Goal: Task Accomplishment & Management: Manage account settings

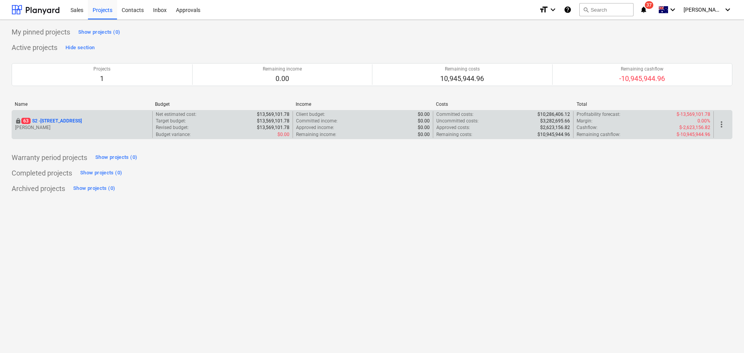
click at [82, 119] on p "63 S2 - 76 Beach Rd, Sandringham" at bounding box center [51, 121] width 60 height 7
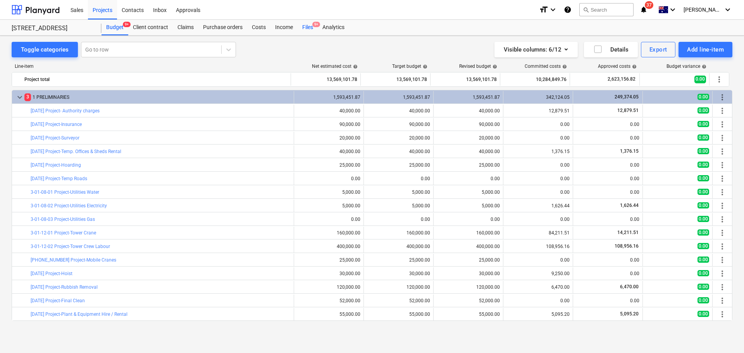
click at [306, 32] on div "Files 9+" at bounding box center [307, 27] width 20 height 15
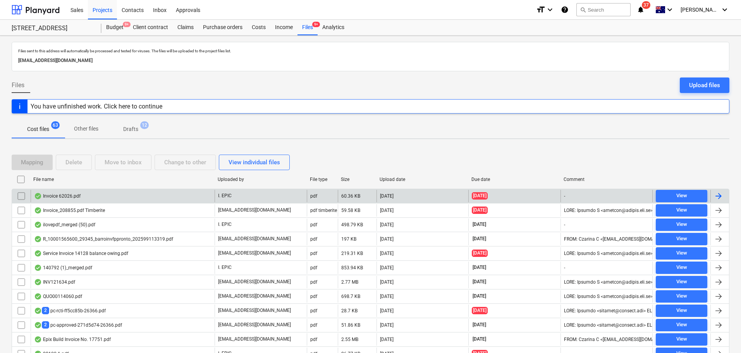
click at [82, 198] on div "Invoice 62026.pdf" at bounding box center [123, 196] width 184 height 12
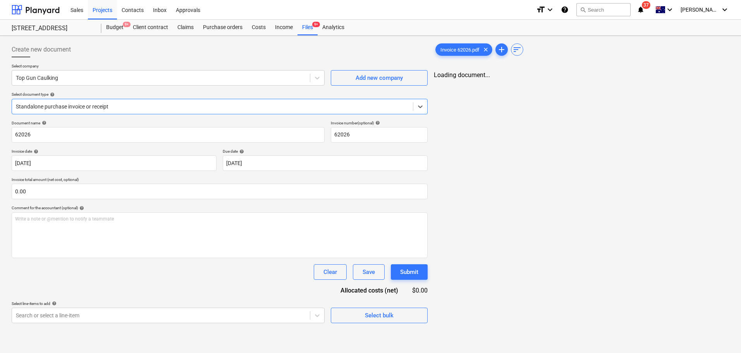
type input "62026"
type input "[DATE]"
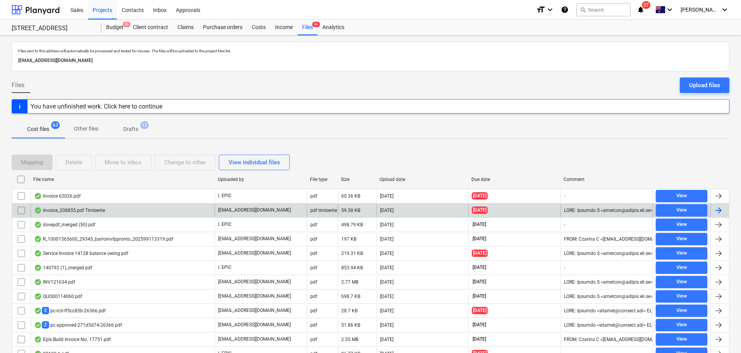
click at [92, 211] on div "Invoice_208855.pdf Timberite" at bounding box center [69, 210] width 71 height 6
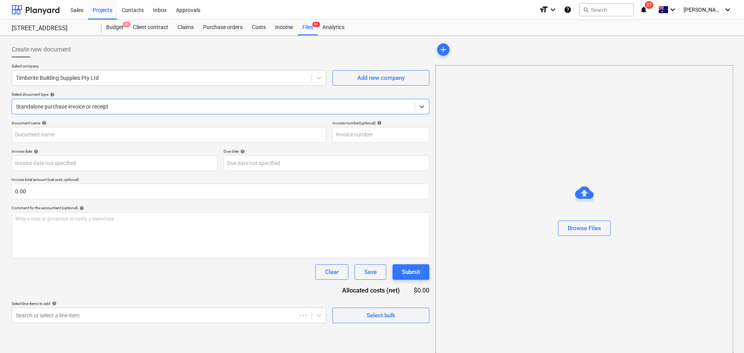
type input "208855"
type input "[DATE]"
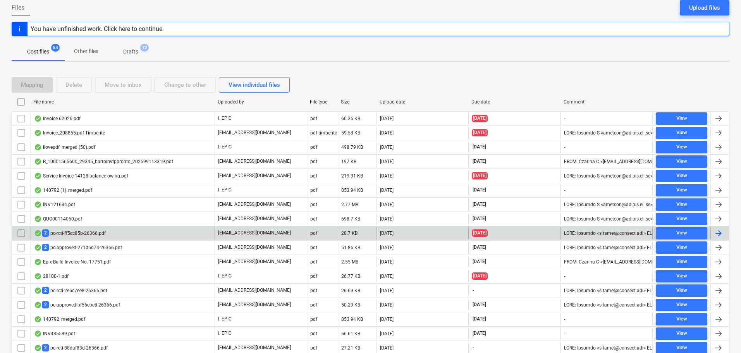
click at [96, 237] on div "2 pc-rcti-ff5cc85b-26366.pdf" at bounding box center [123, 233] width 184 height 12
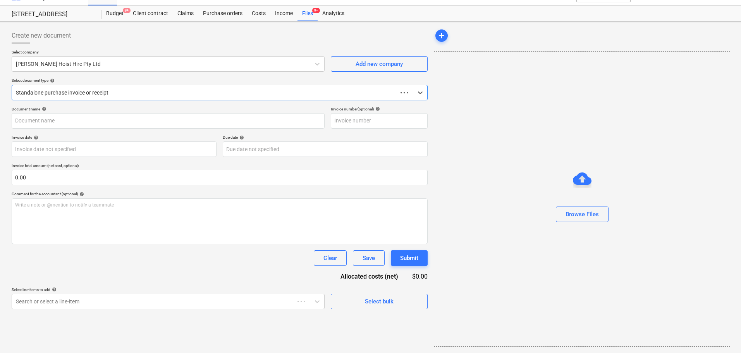
scroll to position [14, 0]
type input "Clark hoist"
type input "[DATE]"
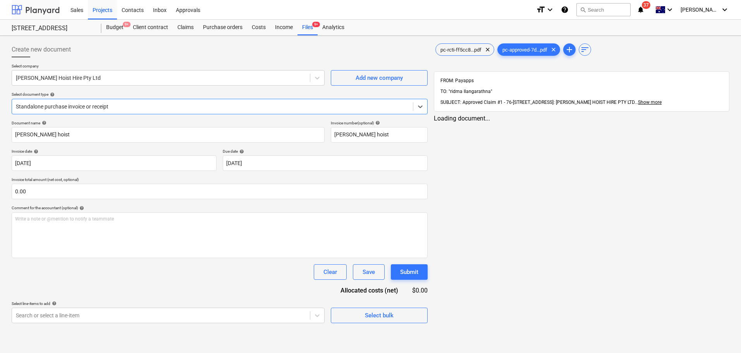
scroll to position [0, 0]
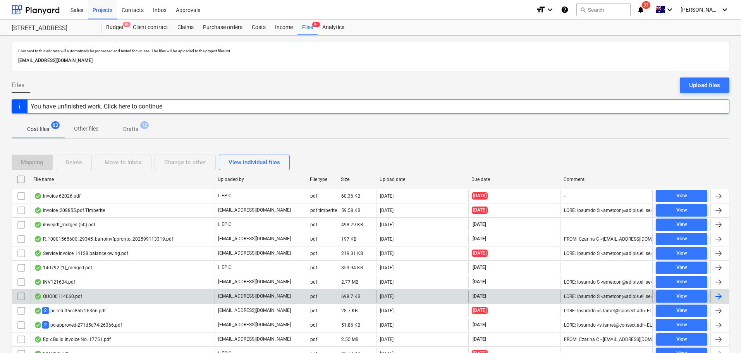
scroll to position [77, 0]
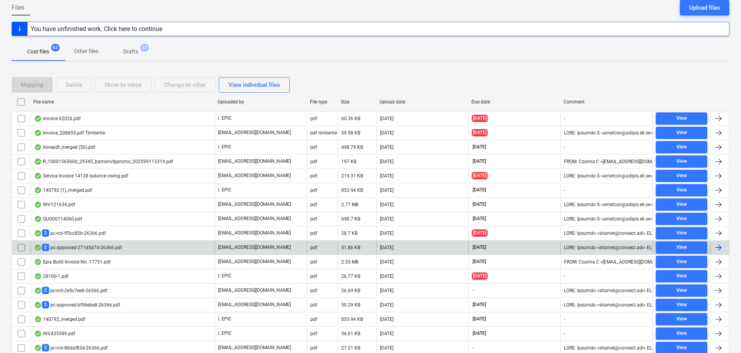
click at [87, 243] on div "2 pc-approved-271d5d74-26366.pdf" at bounding box center [123, 247] width 184 height 12
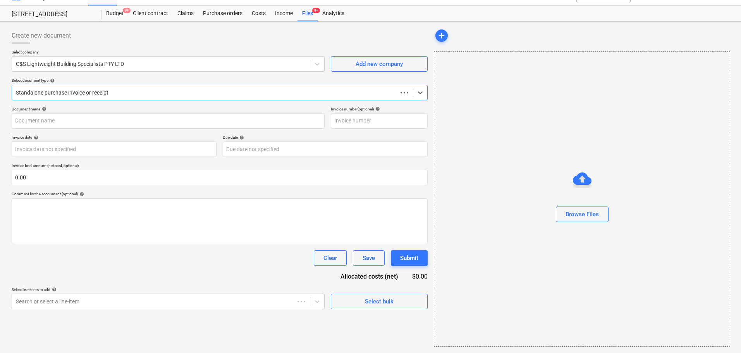
scroll to position [14, 0]
type input "C&S"
type input "[DATE]"
type input "30 Sep 2025"
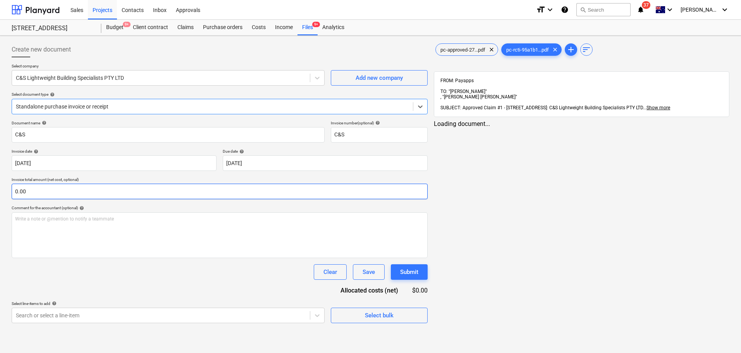
scroll to position [0, 0]
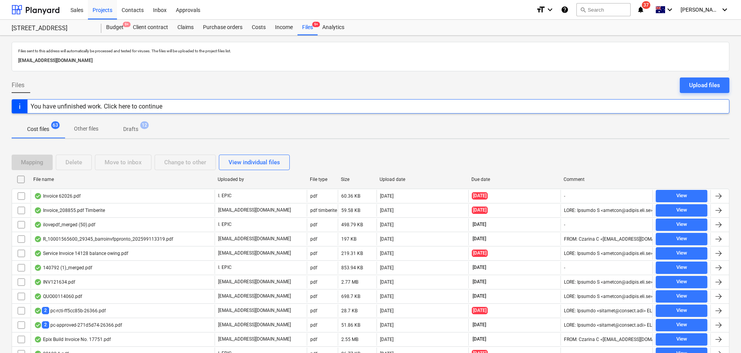
scroll to position [77, 0]
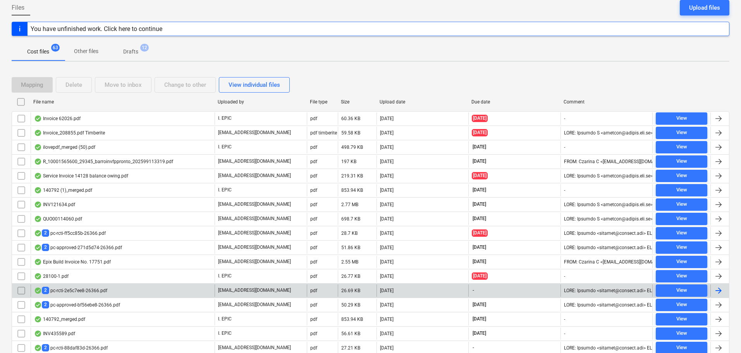
click at [97, 296] on div "2 pc-rcti-2e5c7ee8-26366.pdf" at bounding box center [123, 290] width 184 height 12
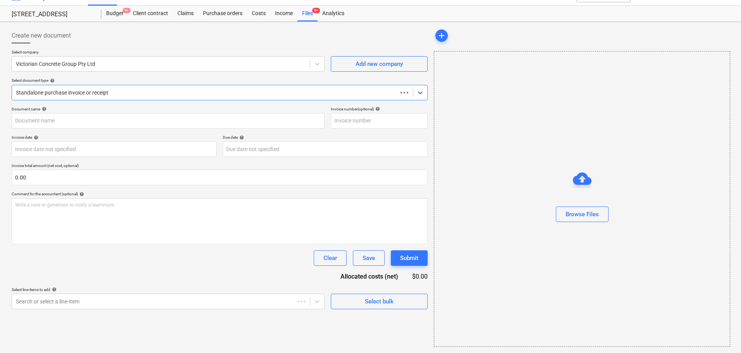
scroll to position [14, 0]
type input "VCG PC11"
type input "30 Sep 2025"
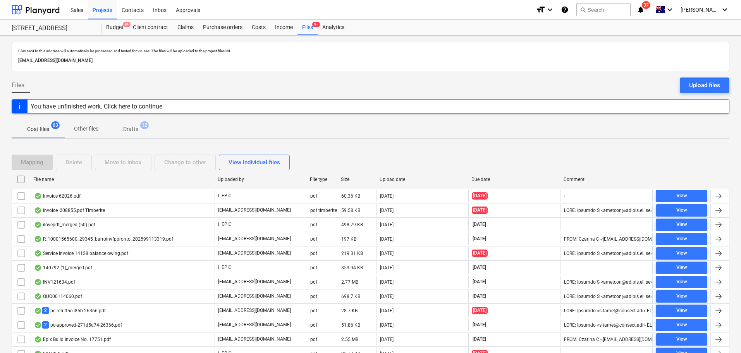
scroll to position [77, 0]
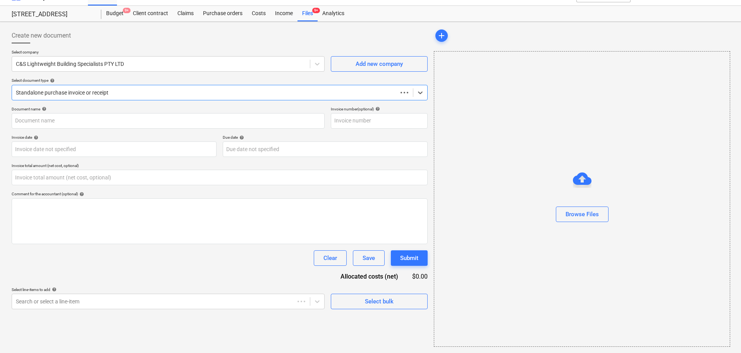
type input "0.00"
type input "C&S PC3"
type input "05 Sep 2025"
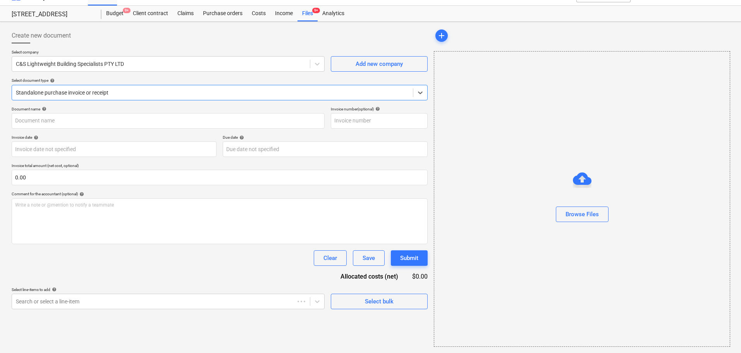
type input "30 Sep 2025"
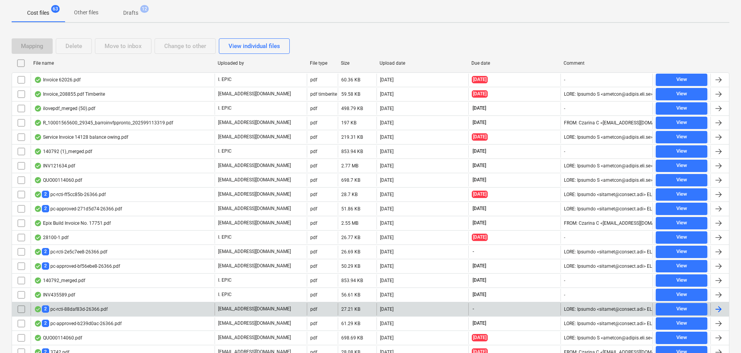
click at [70, 315] on div "2 pc-rcti-88daf83d-26366.pdf" at bounding box center [123, 309] width 184 height 12
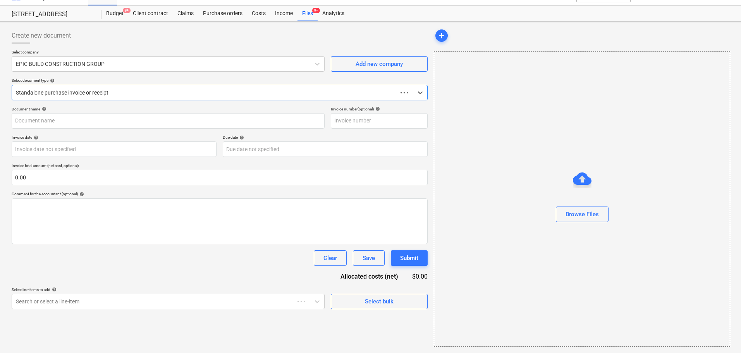
scroll to position [14, 0]
type input "perception PC2"
type input "05 Sep 2025"
type input "[DATE]"
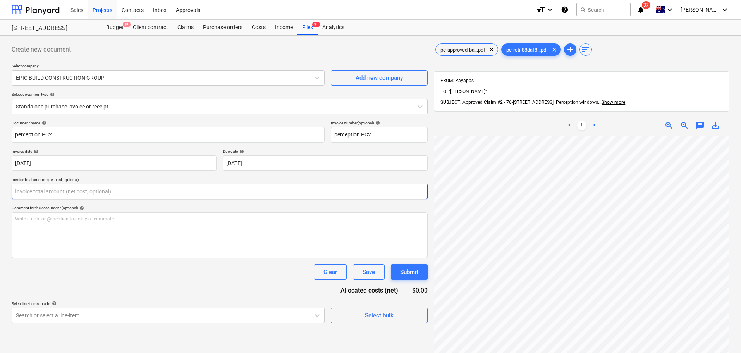
click at [387, 196] on input "text" at bounding box center [220, 191] width 416 height 15
type input "0.00"
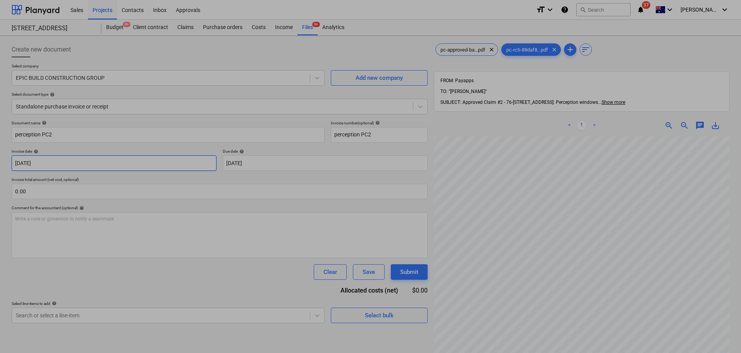
click at [146, 167] on body "Sales Projects Contacts Inbox Approvals format_size keyboard_arrow_down help se…" at bounding box center [370, 176] width 741 height 353
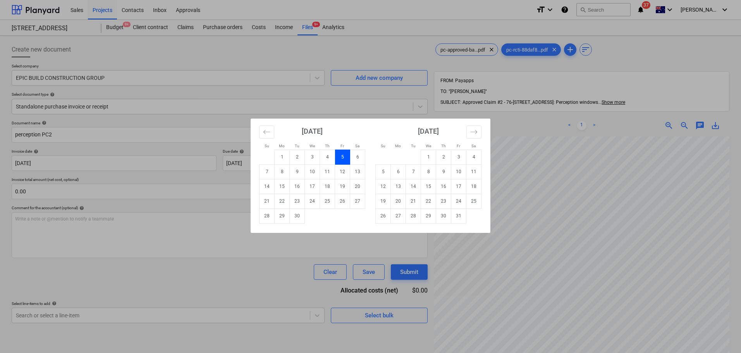
click at [547, 191] on div "Su Mo Tu We Th Fr Sa Su Mo Tu We Th Fr Sa August 2025 1 2 3 4 5 6 7 8 9 10 11 1…" at bounding box center [370, 176] width 741 height 353
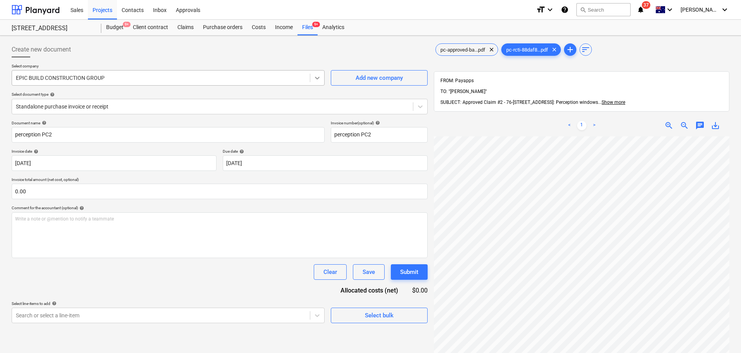
scroll to position [0, 9]
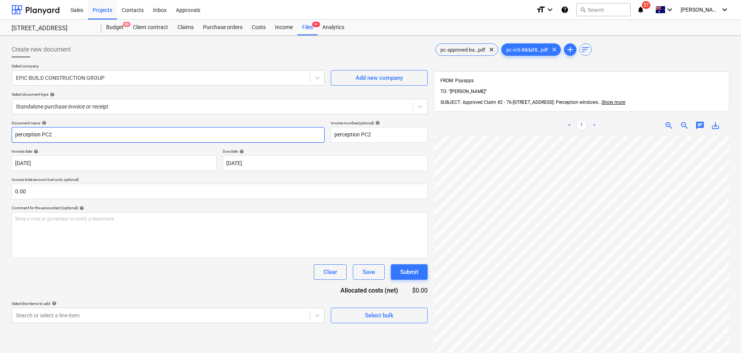
click at [81, 132] on input "perception PC2" at bounding box center [168, 134] width 313 height 15
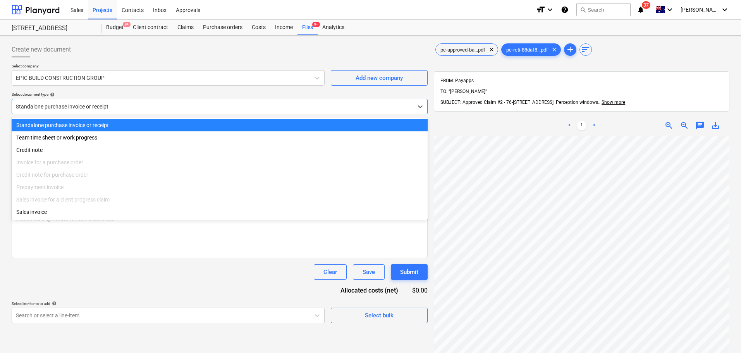
click at [86, 108] on div at bounding box center [212, 107] width 393 height 8
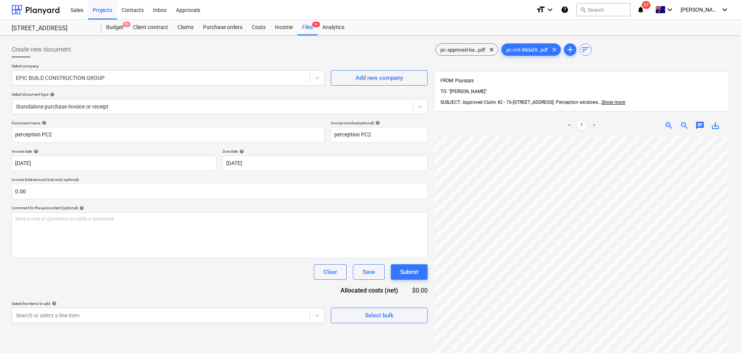
click at [116, 91] on div "Select company EPIC BUILD CONSTRUCTION GROUP Add new company Select document ty…" at bounding box center [220, 92] width 416 height 57
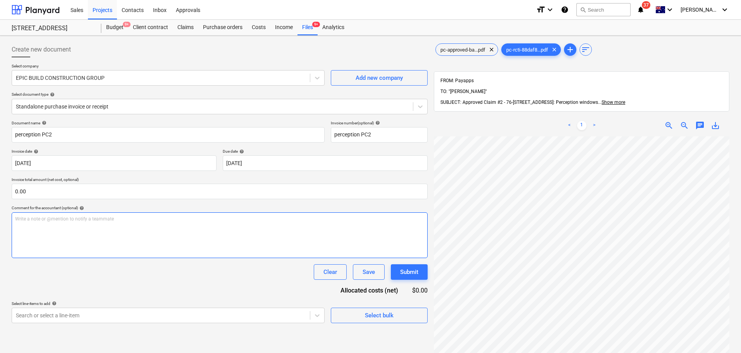
scroll to position [39, 9]
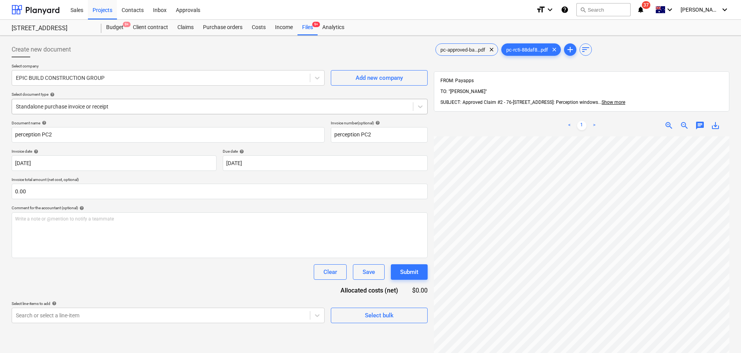
click at [76, 101] on div "Standalone purchase invoice or receipt" at bounding box center [212, 106] width 401 height 11
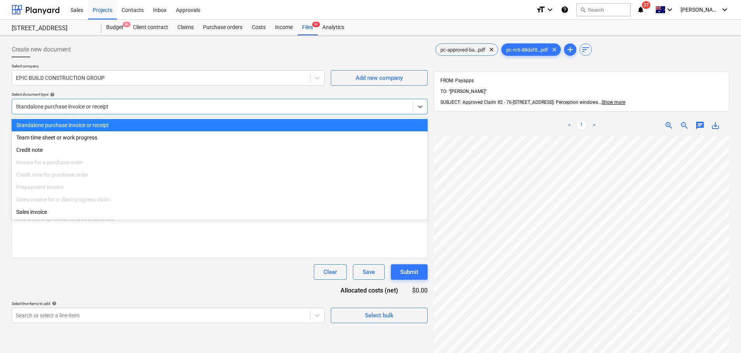
click at [255, 101] on div "Standalone purchase invoice or receipt" at bounding box center [212, 106] width 401 height 11
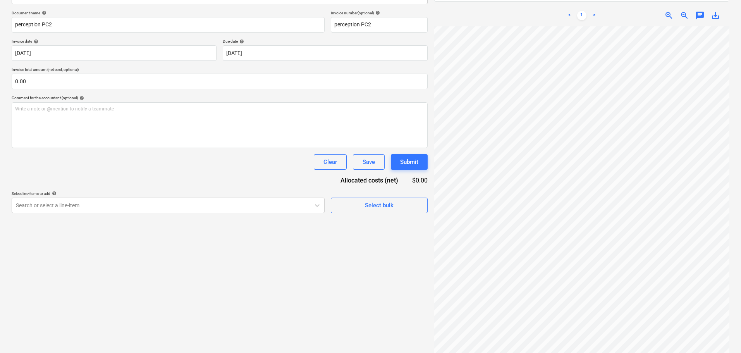
scroll to position [168, 112]
click at [424, 113] on div "Create new document Select company EPIC BUILD CONSTRUCTION GROUP Add new compan…" at bounding box center [371, 145] width 724 height 432
drag, startPoint x: 369, startPoint y: 279, endPoint x: 357, endPoint y: 328, distance: 50.9
click at [357, 328] on div "Create new document Select company EPIC BUILD CONSTRUCTION GROUP Add new compan…" at bounding box center [220, 145] width 422 height 432
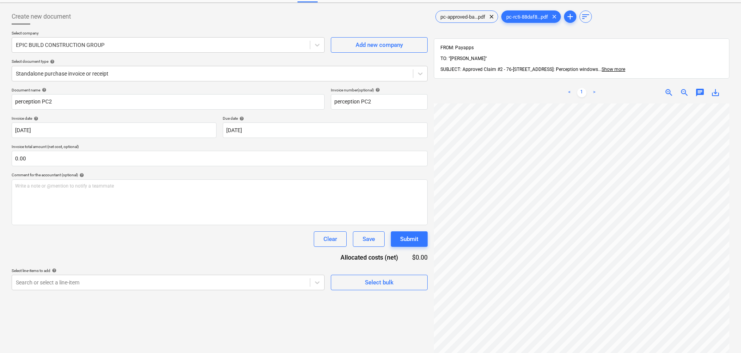
scroll to position [0, 0]
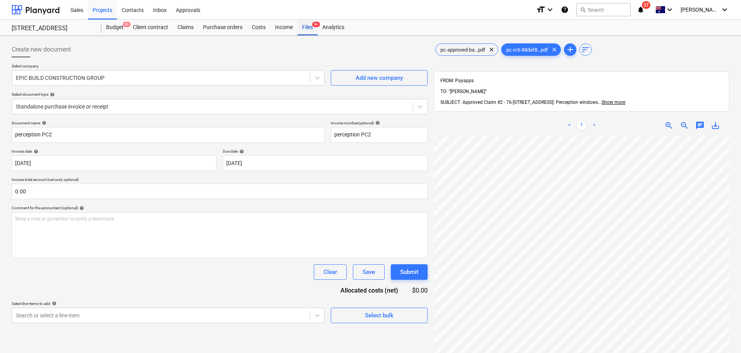
click at [309, 29] on div "Files 9+" at bounding box center [307, 27] width 20 height 15
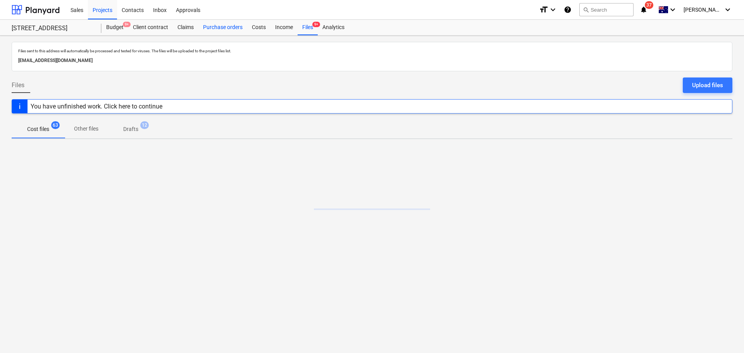
click at [222, 33] on div "Purchase orders" at bounding box center [222, 27] width 49 height 15
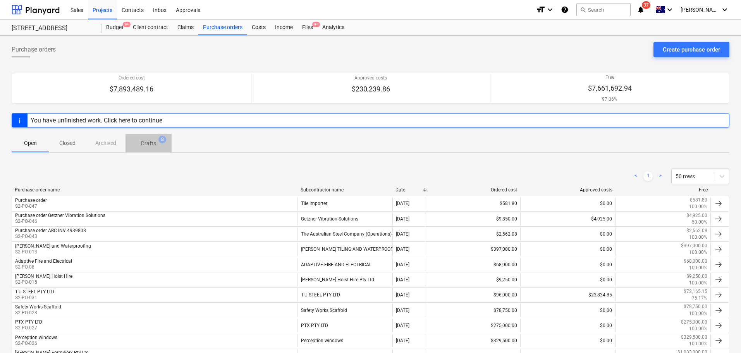
click at [154, 145] on p "Drafts" at bounding box center [148, 143] width 15 height 8
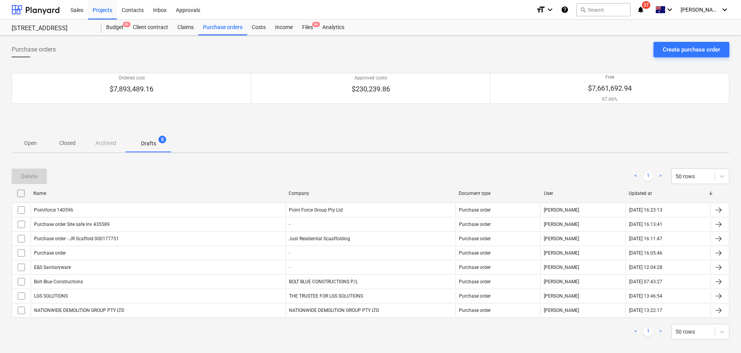
click at [28, 141] on p "Open" at bounding box center [30, 143] width 19 height 8
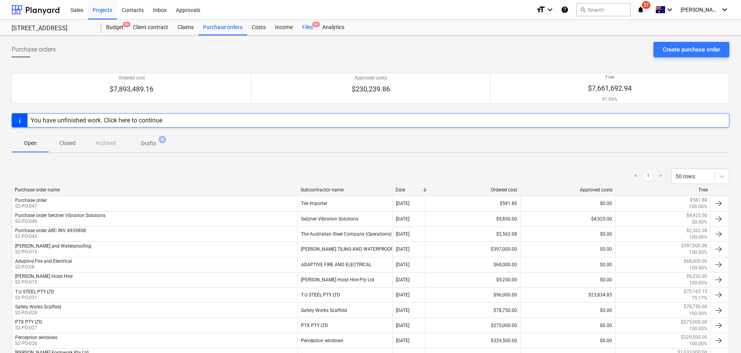
click at [311, 29] on div "Files 9+" at bounding box center [307, 27] width 20 height 15
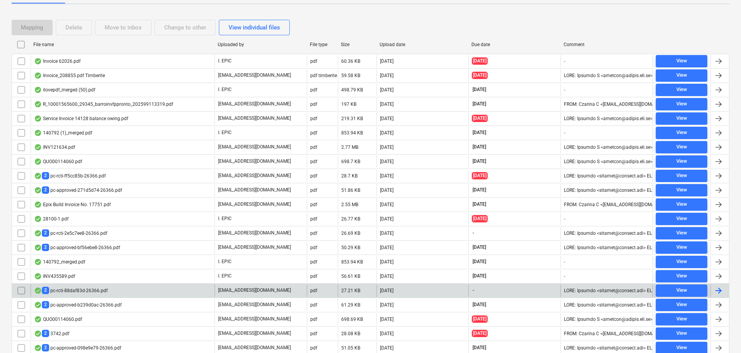
scroll to position [155, 0]
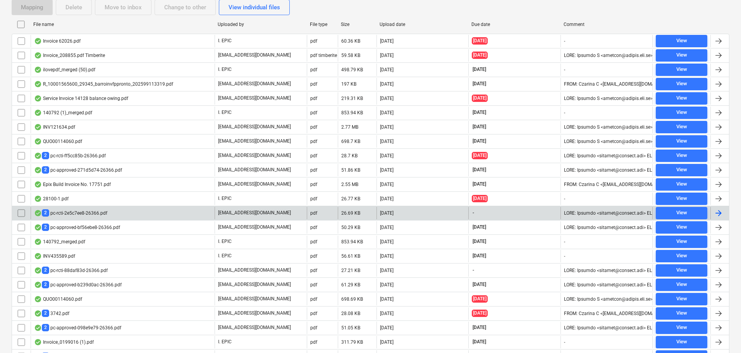
click at [91, 213] on div "2 pc-rcti-2e5c7ee8-26366.pdf" at bounding box center [70, 212] width 73 height 7
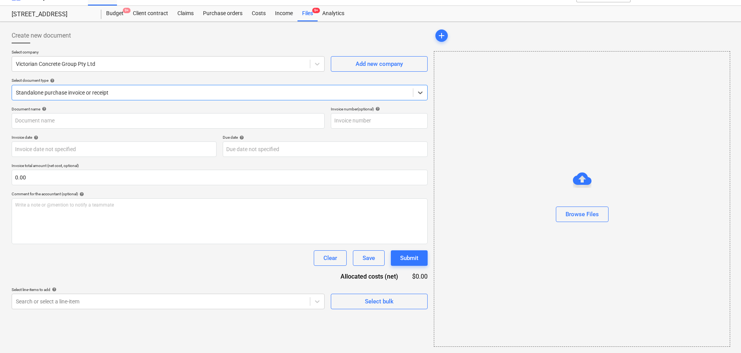
type input "VCG PC11"
type input "30 Sep 2025"
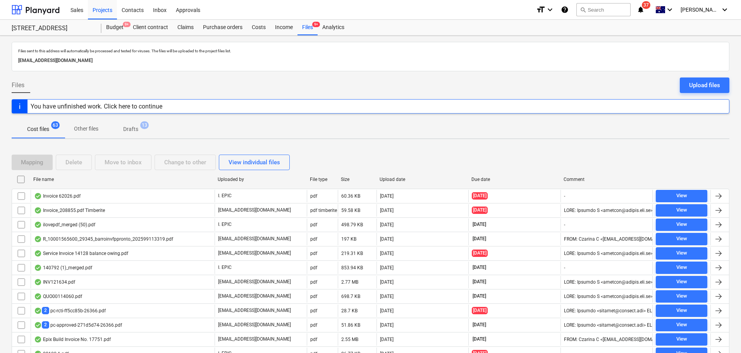
scroll to position [155, 0]
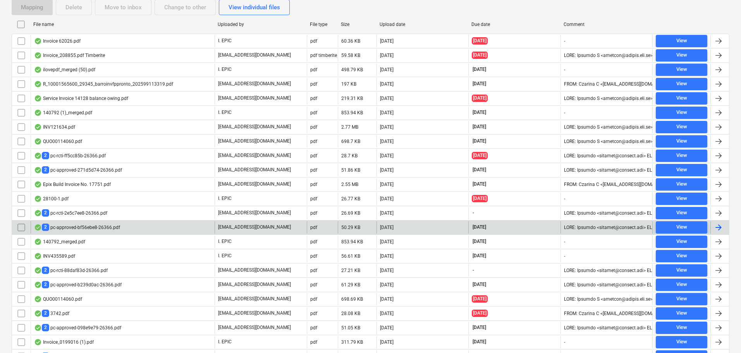
click at [86, 227] on div "2 pc-approved-bf56ebe8-26366.pdf" at bounding box center [77, 226] width 86 height 7
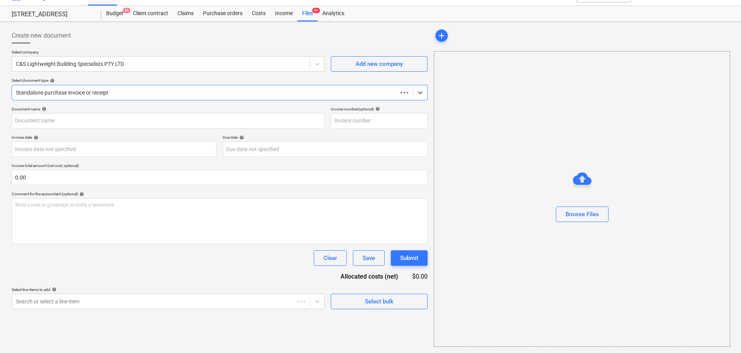
scroll to position [14, 0]
type input "C&S PC3"
type input "05 Sep 2025"
type input "30 Sep 2025"
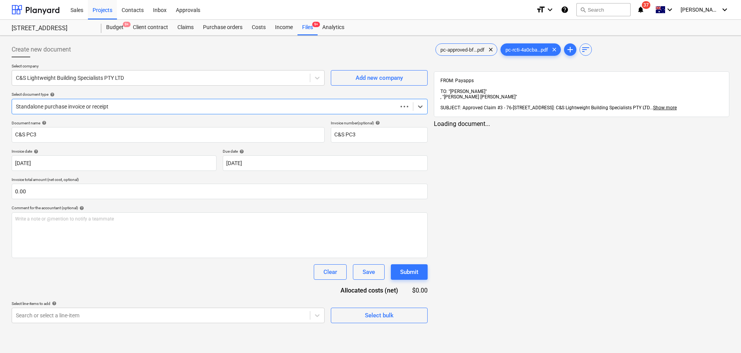
scroll to position [0, 0]
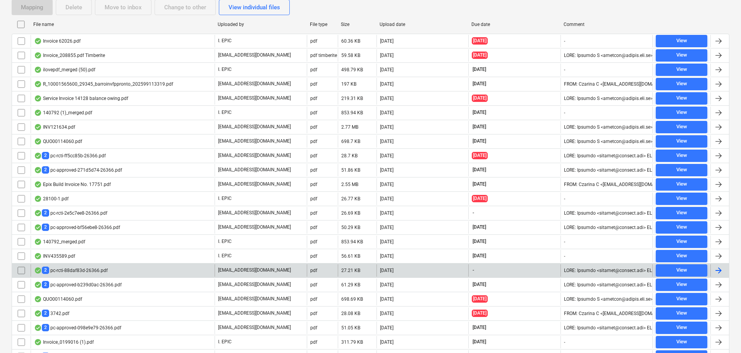
click at [98, 275] on div "2 pc-rcti-88daf83d-26366.pdf" at bounding box center [123, 270] width 184 height 12
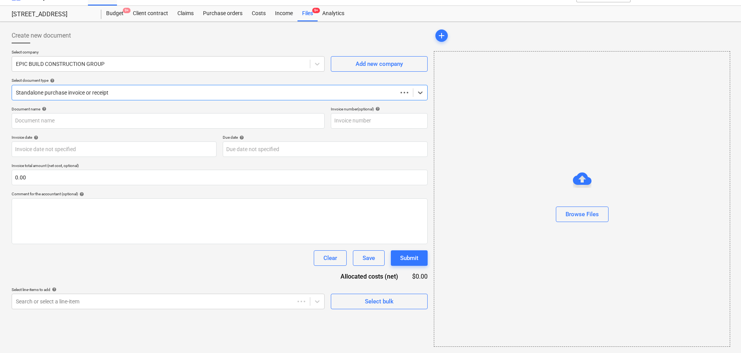
scroll to position [14, 0]
type input "perception PC2"
type input "05 Sep 2025"
type input "[DATE]"
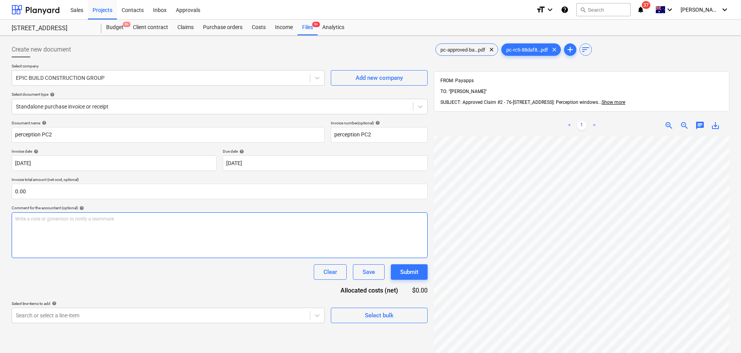
scroll to position [100, 3]
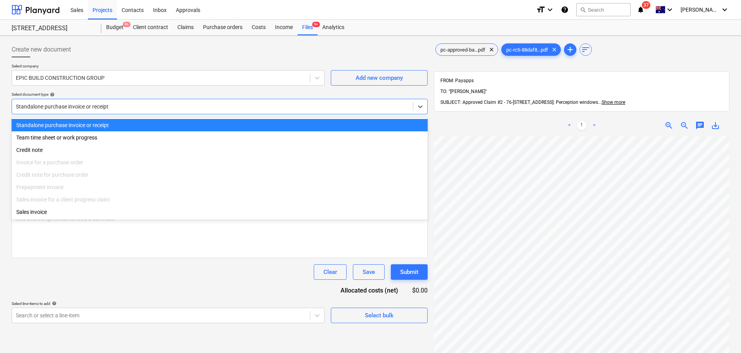
click at [120, 108] on div at bounding box center [212, 107] width 393 height 8
click at [107, 110] on div at bounding box center [212, 107] width 393 height 8
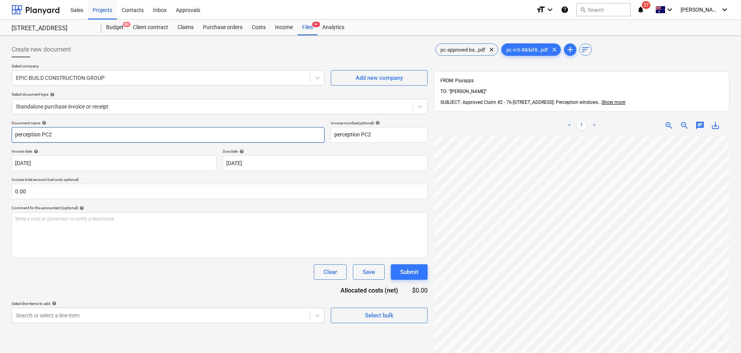
click at [117, 141] on input "perception PC2" at bounding box center [168, 134] width 313 height 15
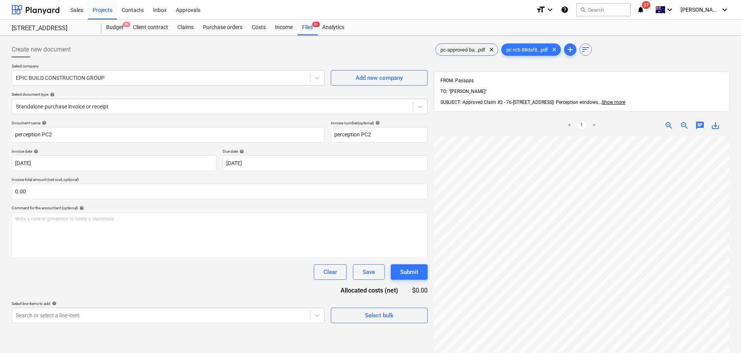
click at [110, 175] on div "Document name help perception PC2 Invoice number (optional) help perception PC2…" at bounding box center [220, 221] width 416 height 203
click at [110, 171] on div "Document name help perception PC2 Invoice number (optional) help perception PC2…" at bounding box center [220, 221] width 416 height 203
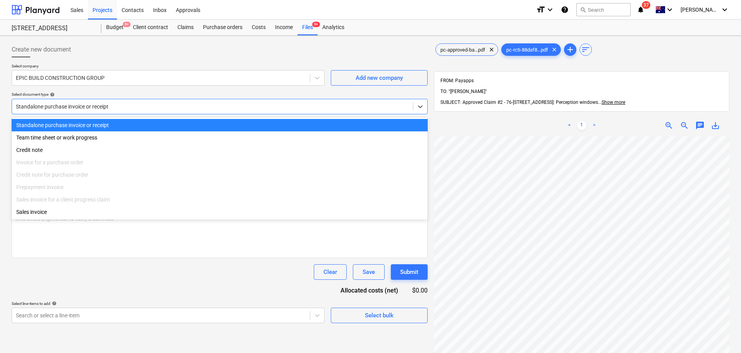
click at [136, 103] on div at bounding box center [212, 107] width 393 height 8
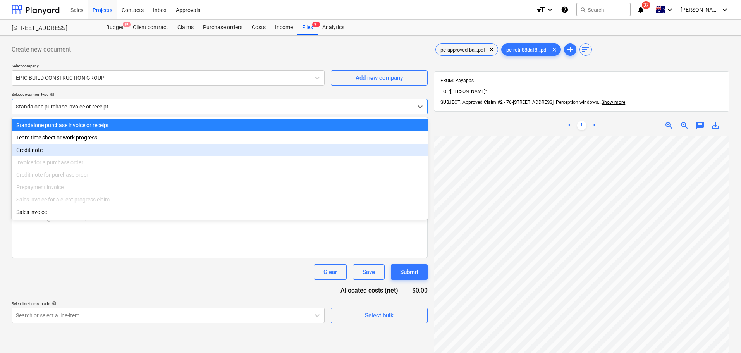
click at [98, 166] on div "Invoice for a purchase order" at bounding box center [220, 162] width 416 height 12
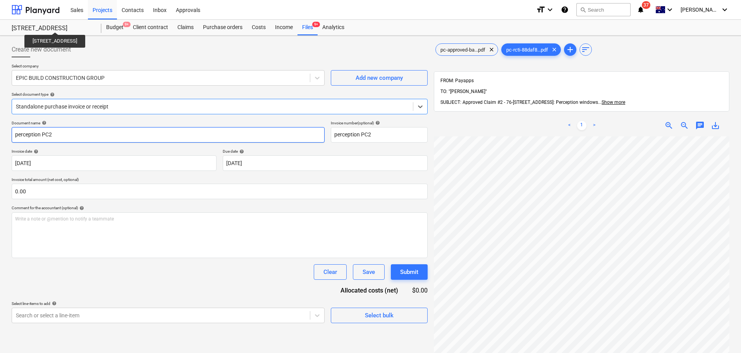
click at [74, 133] on input "perception PC2" at bounding box center [168, 134] width 313 height 15
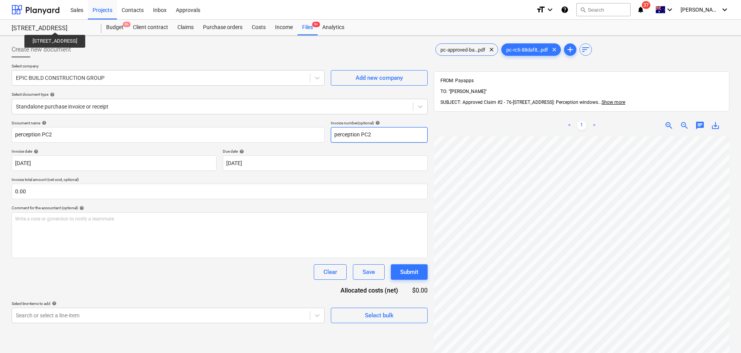
click at [380, 131] on input "perception PC2" at bounding box center [379, 134] width 97 height 15
click at [107, 167] on body "Sales Projects Contacts Inbox Approvals format_size keyboard_arrow_down help se…" at bounding box center [370, 176] width 741 height 353
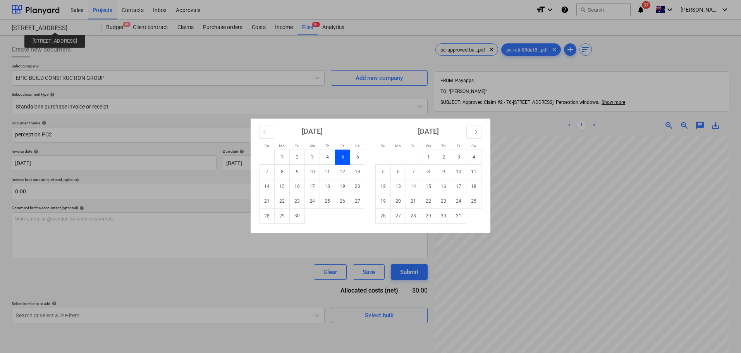
click at [111, 154] on div "Su Mo Tu We Th Fr Sa Su Mo Tu We Th Fr Sa August 2025 1 2 3 4 5 6 7 8 9 10 11 1…" at bounding box center [370, 176] width 741 height 353
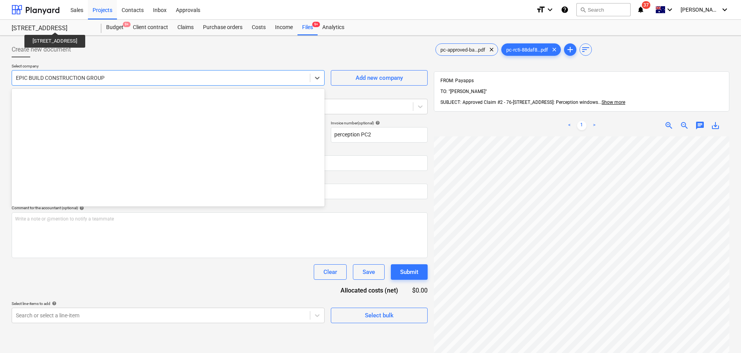
click at [196, 82] on div "EPIC BUILD CONSTRUCTION GROUP" at bounding box center [161, 77] width 298 height 11
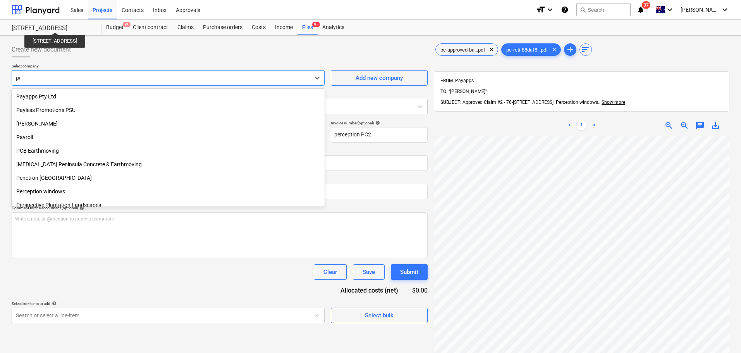
scroll to position [0, 0]
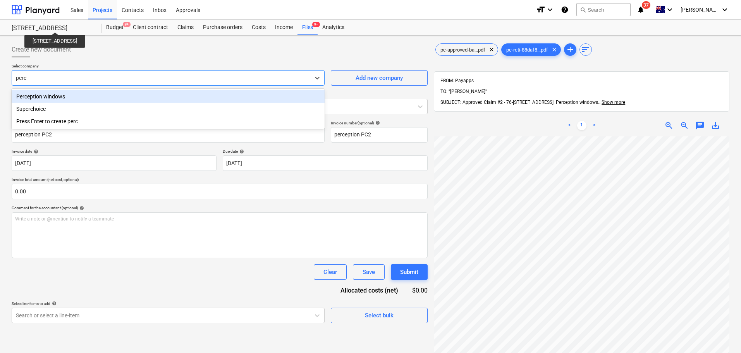
type input "perce"
click at [217, 92] on div "Perception windows" at bounding box center [168, 96] width 313 height 12
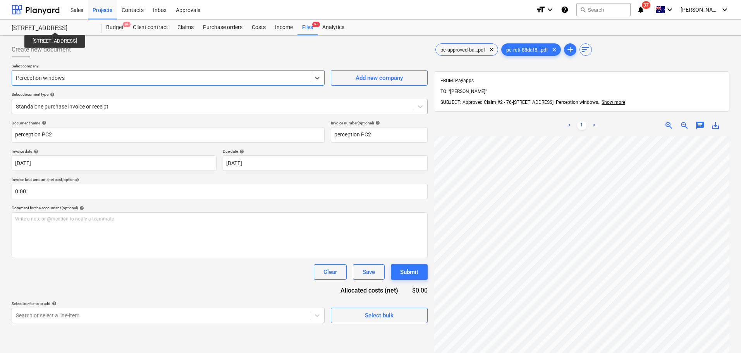
click at [143, 106] on div at bounding box center [212, 107] width 393 height 8
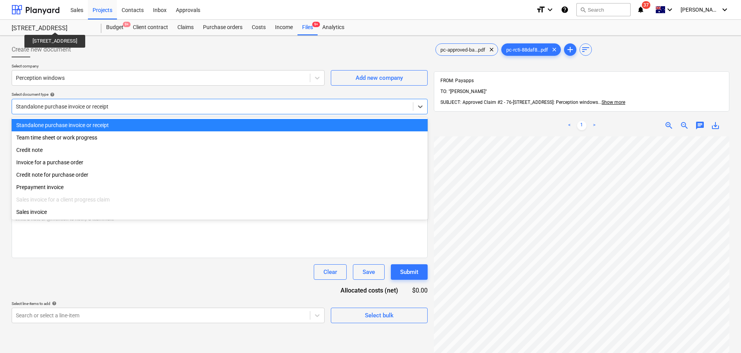
click at [251, 58] on div at bounding box center [220, 60] width 416 height 6
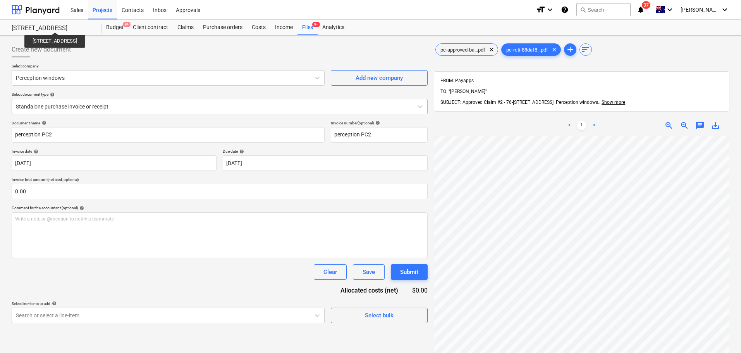
click at [133, 104] on div at bounding box center [212, 107] width 393 height 8
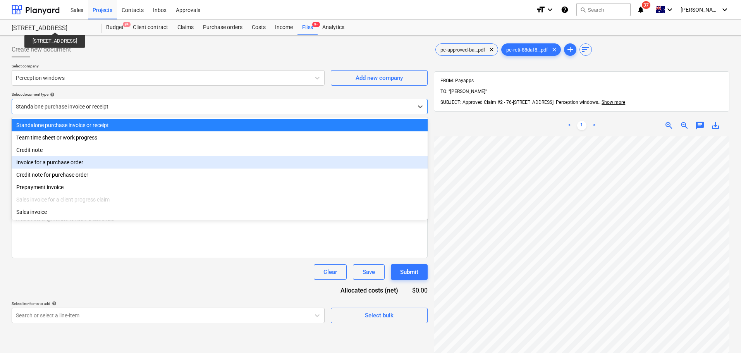
click at [122, 167] on div "Invoice for a purchase order" at bounding box center [220, 162] width 416 height 12
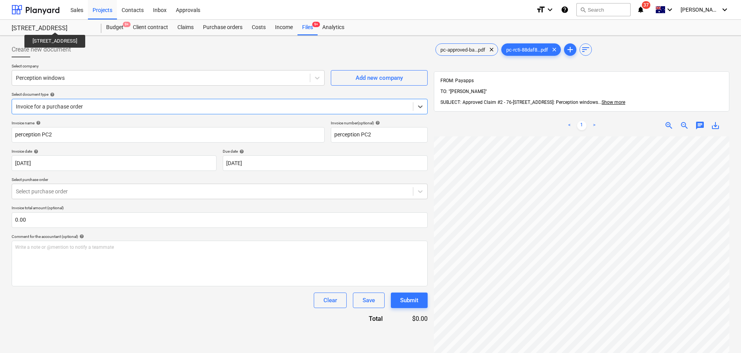
click at [419, 114] on div "Select company Perception windows Add new company Select document type help opt…" at bounding box center [220, 92] width 416 height 57
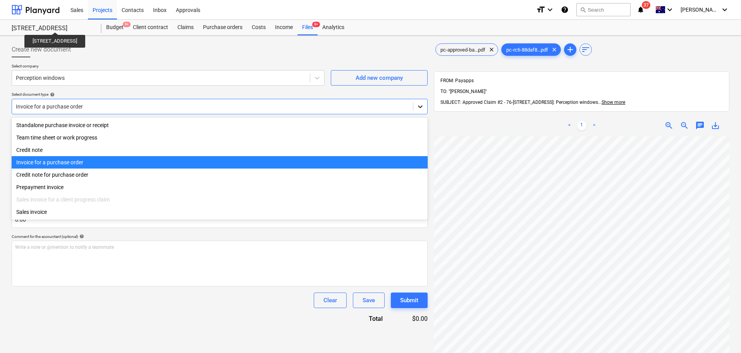
click at [418, 113] on div at bounding box center [420, 107] width 14 height 14
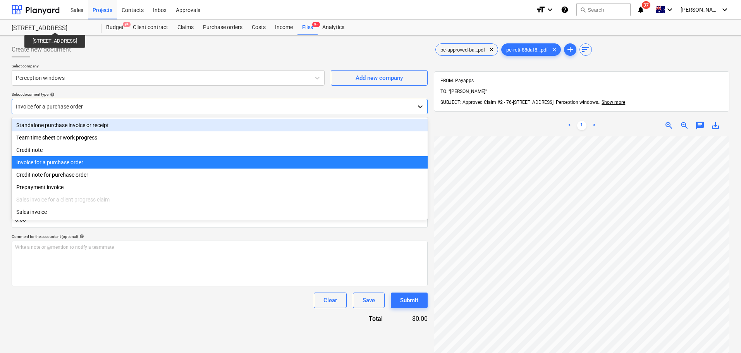
click at [416, 109] on div at bounding box center [420, 107] width 14 height 14
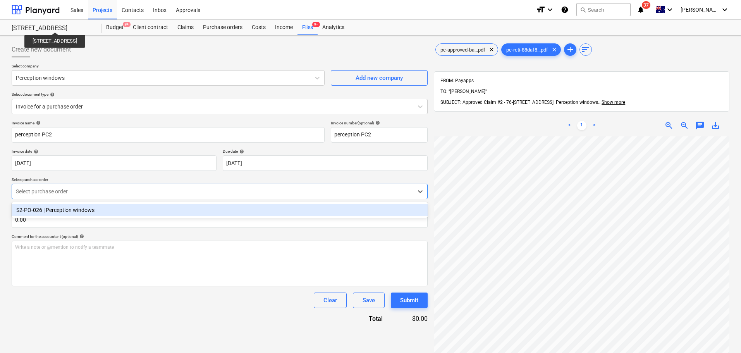
click at [199, 196] on div "Select purchase order" at bounding box center [212, 191] width 401 height 11
click at [188, 214] on div "S2-PO-026 | Perception windows" at bounding box center [220, 210] width 416 height 12
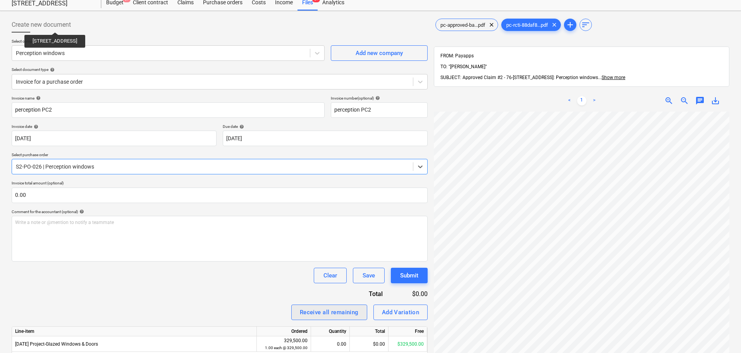
scroll to position [39, 0]
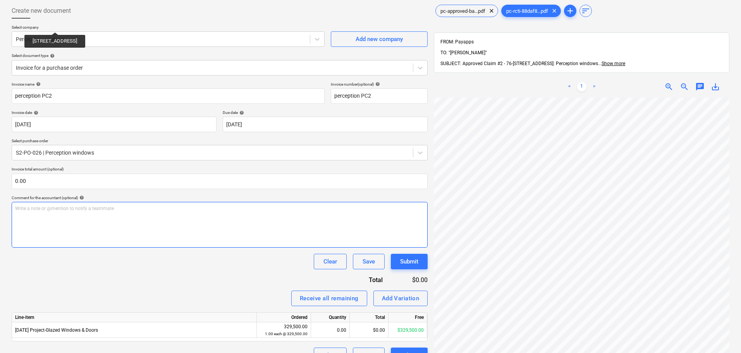
click at [343, 232] on div "Create new document Select company Perception windows Add new company Select do…" at bounding box center [371, 216] width 724 height 432
click at [75, 228] on div "Write a note or @mention to notify a teammate ﻿" at bounding box center [220, 225] width 416 height 46
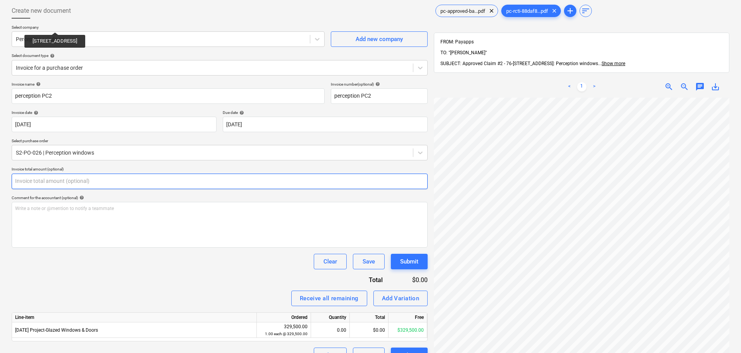
click at [95, 181] on input "text" at bounding box center [220, 181] width 416 height 15
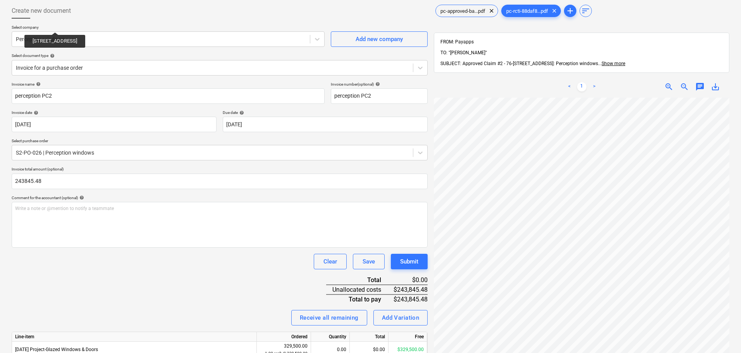
type input "243,845.48"
click at [80, 268] on div "Clear Save Submit" at bounding box center [220, 261] width 416 height 15
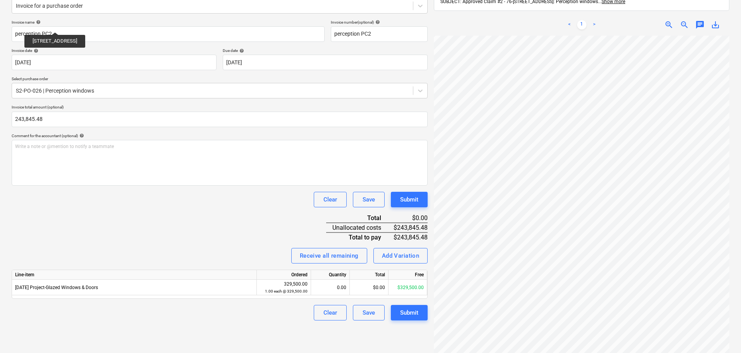
scroll to position [110, 0]
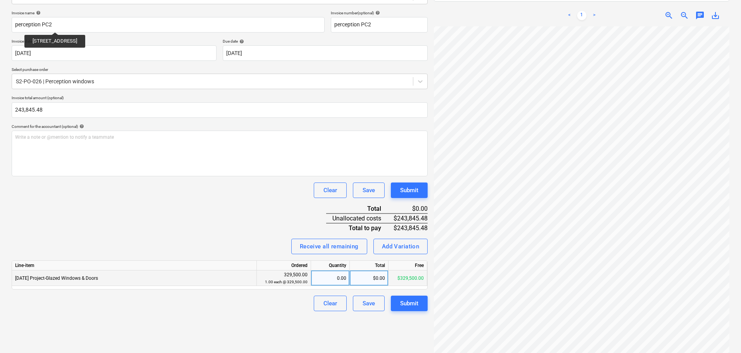
click at [159, 274] on div "3-24-01 Project-Glazed Windows & Doors" at bounding box center [134, 277] width 245 height 15
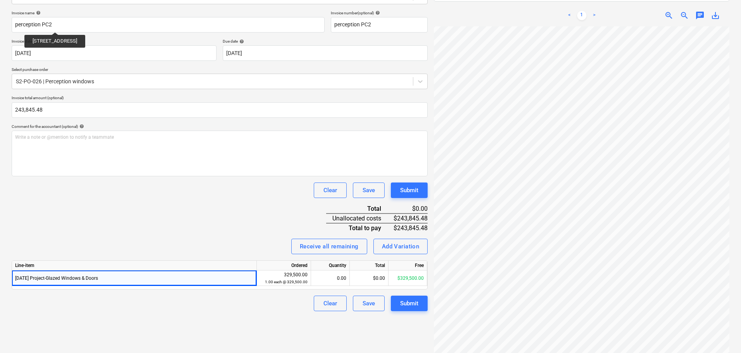
click at [246, 314] on div "Create new document Select company Perception windows Add new company Select do…" at bounding box center [220, 145] width 422 height 432
click at [395, 249] on div "Add Variation" at bounding box center [401, 246] width 38 height 10
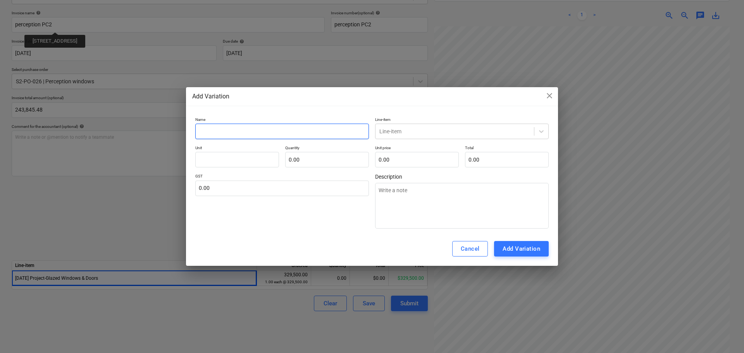
click at [268, 127] on input "text" at bounding box center [282, 131] width 174 height 15
type input "D"
type textarea "x"
type input "Di"
type textarea "x"
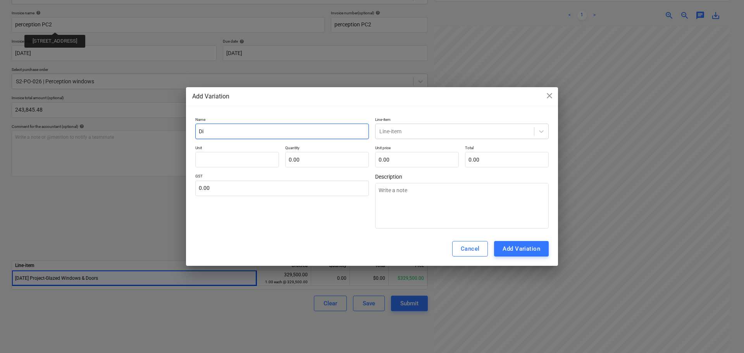
type input "Dis"
type textarea "x"
type input "Disc"
type textarea "x"
type input "Disco"
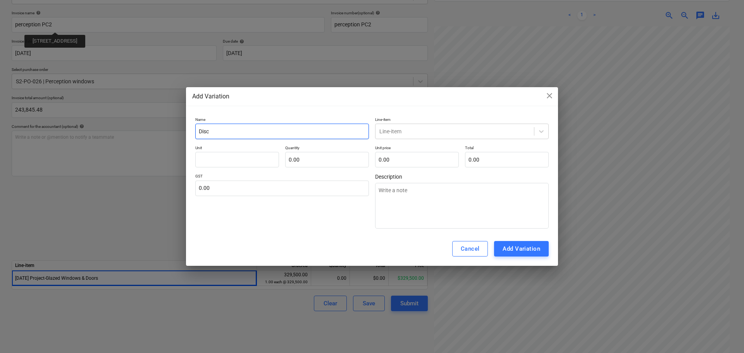
type textarea "x"
type input "Discou"
type textarea "x"
type input "Discoun"
type textarea "x"
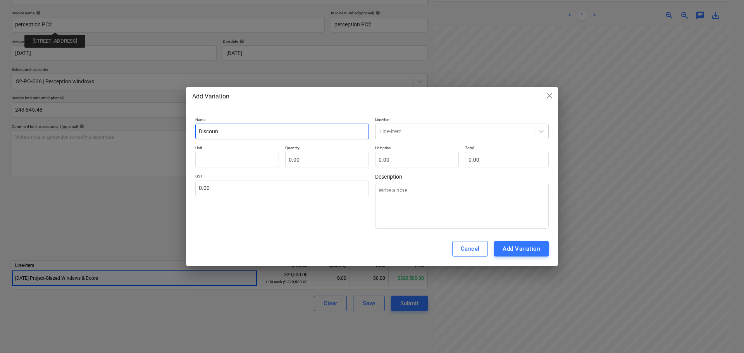
type input "Discount"
type textarea "x"
type input "Discount"
type textarea "x"
type input "Discount f"
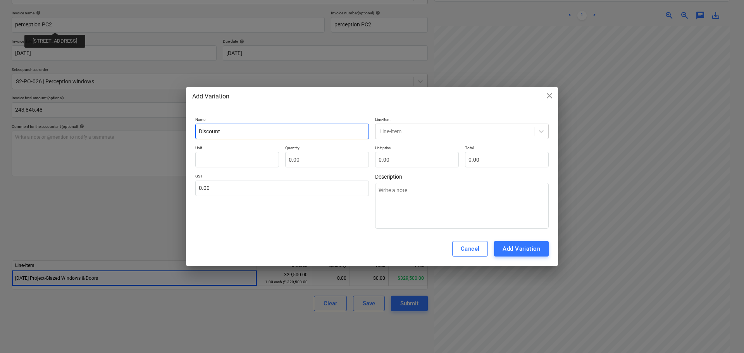
type textarea "x"
type input "Discount fo"
type textarea "x"
type input "Discount for"
type textarea "x"
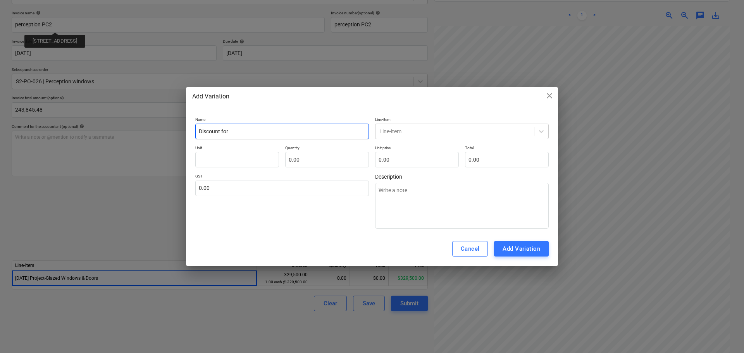
type input "Discount for"
type textarea "x"
type input "Discount for C"
type textarea "x"
type input "Discount for CC"
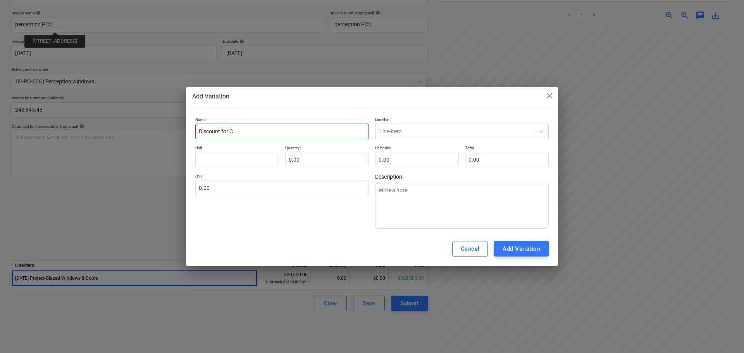
type textarea "x"
type input "Discount for CC"
type textarea "x"
type input "Discount for CC p"
type textarea "x"
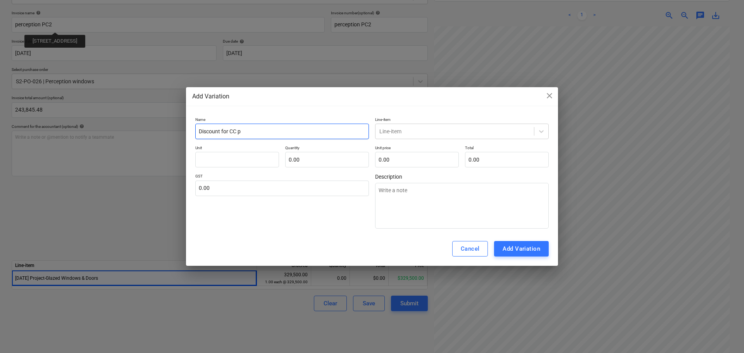
type input "Discount for CC pa"
type textarea "x"
type input "Discount for CC pay"
type textarea "x"
type input "Discount for CC paym"
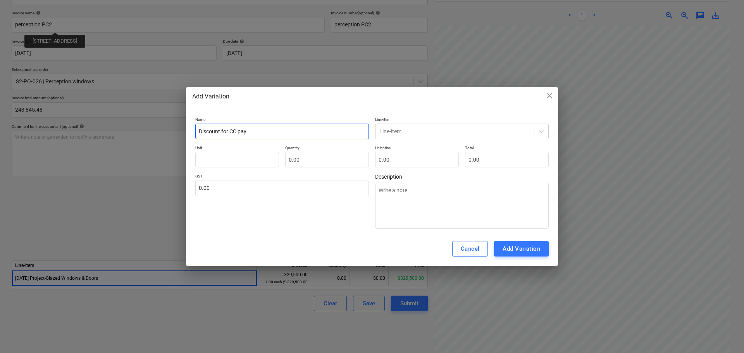
type textarea "x"
type input "Discount for CC payme"
type textarea "x"
type input "Discount for CC paymen"
type textarea "x"
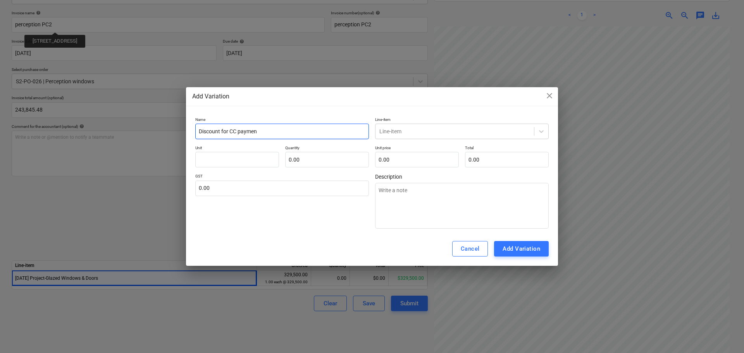
type input "Discount for CC payment"
type textarea "x"
type input "Discount for CC payment"
click at [491, 138] on div "Line-item" at bounding box center [462, 131] width 174 height 15
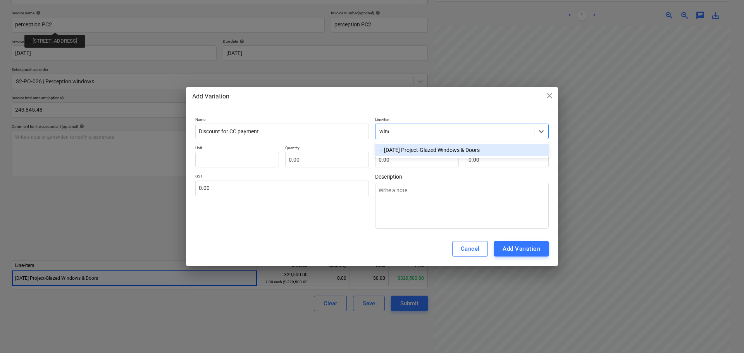
type input "windo"
click at [492, 149] on div "-- 3-24-01 Project-Glazed Windows & Doors" at bounding box center [462, 150] width 174 height 12
type textarea "x"
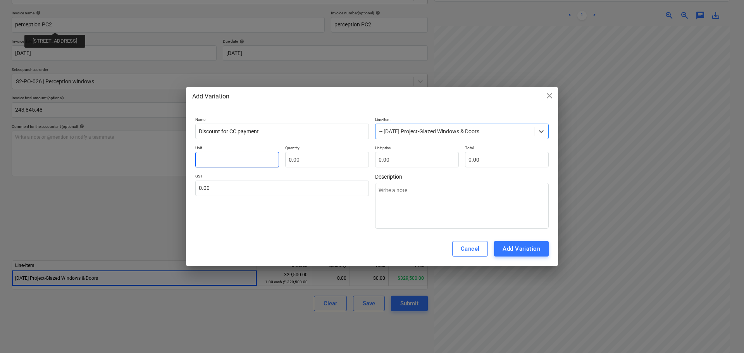
click at [260, 165] on input "text" at bounding box center [237, 159] width 84 height 15
click at [305, 164] on input "text" at bounding box center [327, 159] width 84 height 15
type input "1"
type textarea "x"
type input "1.00"
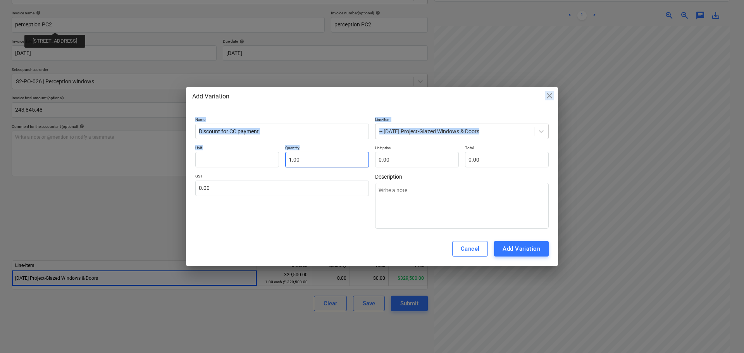
drag, startPoint x: 379, startPoint y: 96, endPoint x: 330, endPoint y: 160, distance: 80.6
click at [330, 160] on div "Add Variation close Name Discount for CC payment Line-item -- 3-24-01 Project-G…" at bounding box center [372, 176] width 372 height 179
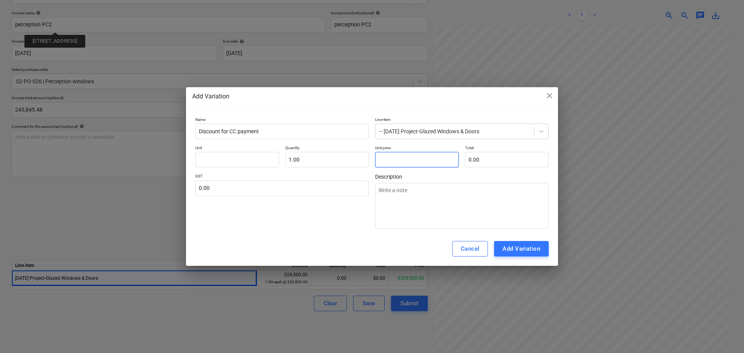
click at [402, 156] on input "text" at bounding box center [417, 159] width 84 height 15
type input "0.00"
click at [290, 133] on input "Discount for CC payment" at bounding box center [282, 131] width 174 height 15
click at [556, 96] on div "Add Variation close Name Discount for CC payment Line-item -- 3-24-01 Project-G…" at bounding box center [372, 176] width 372 height 179
click at [552, 92] on span "close" at bounding box center [549, 95] width 9 height 9
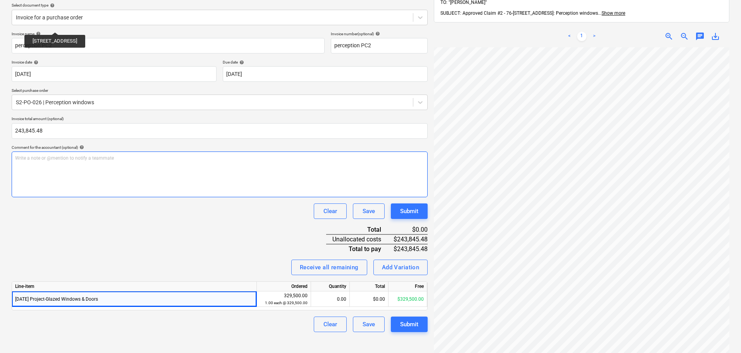
scroll to position [33, 0]
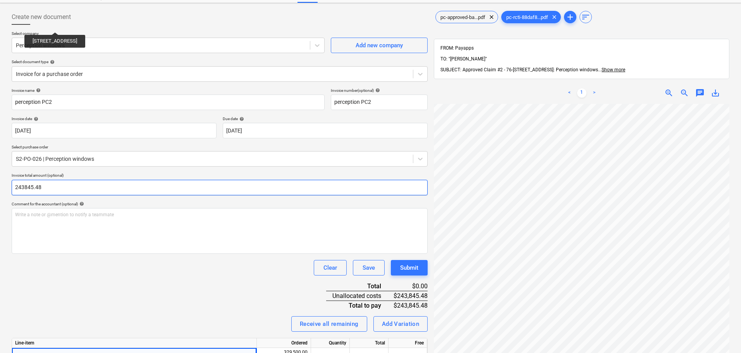
click at [51, 190] on input "243845.48" at bounding box center [220, 187] width 416 height 15
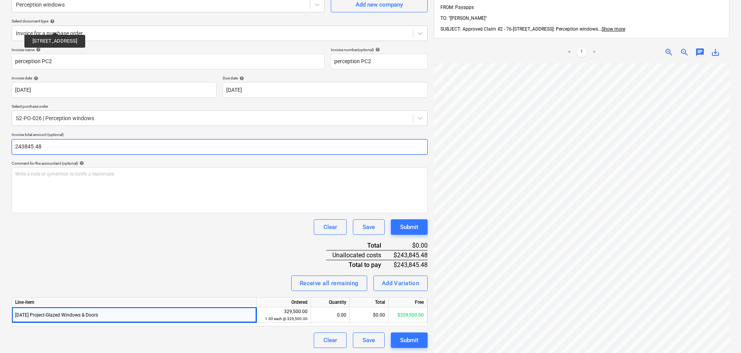
scroll to position [110, 0]
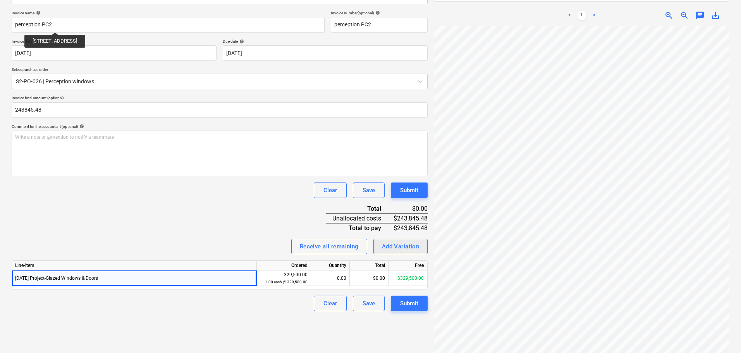
type input "243,845.48"
click at [401, 271] on div "$329,500.00" at bounding box center [407, 277] width 39 height 15
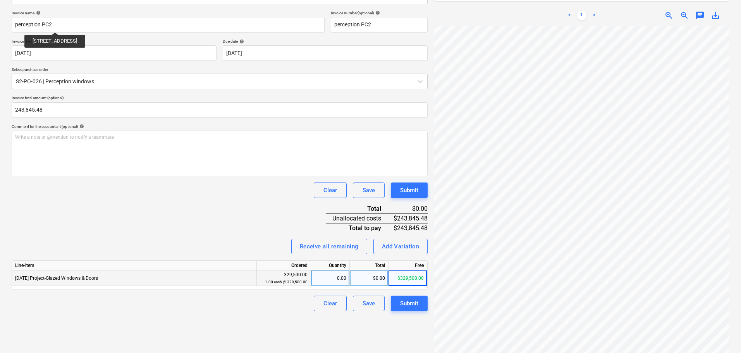
click at [292, 279] on div "1.00 each @ 329,500.00" at bounding box center [284, 281] width 48 height 7
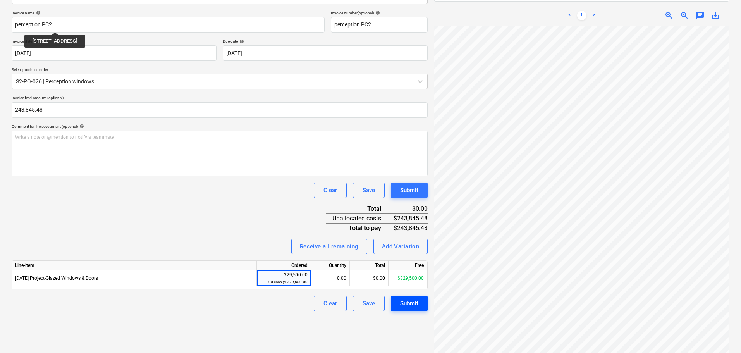
scroll to position [213, 73]
click at [402, 308] on div "Submit" at bounding box center [409, 303] width 18 height 10
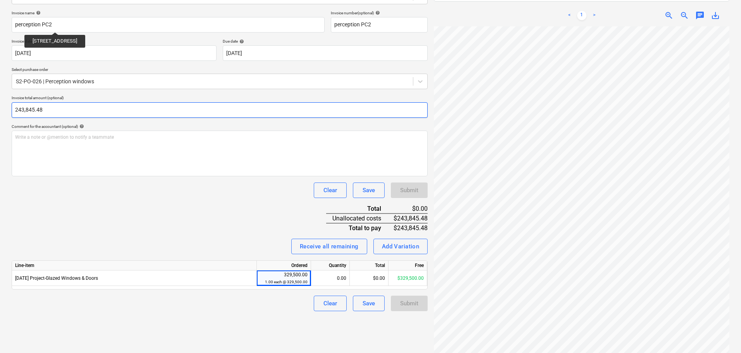
scroll to position [246, 112]
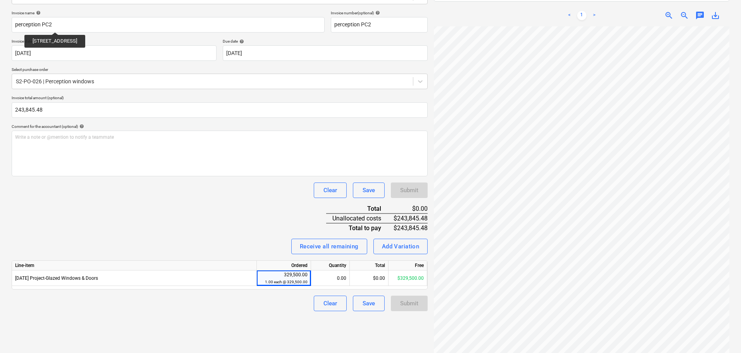
drag, startPoint x: 256, startPoint y: 300, endPoint x: 261, endPoint y: 311, distance: 12.1
click at [256, 300] on div "Clear Save Submit" at bounding box center [220, 303] width 416 height 15
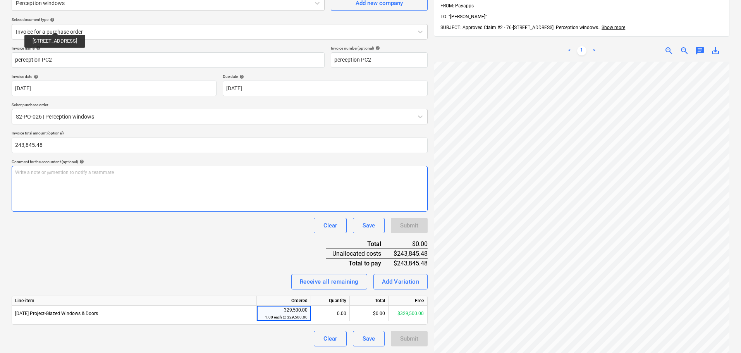
scroll to position [110, 0]
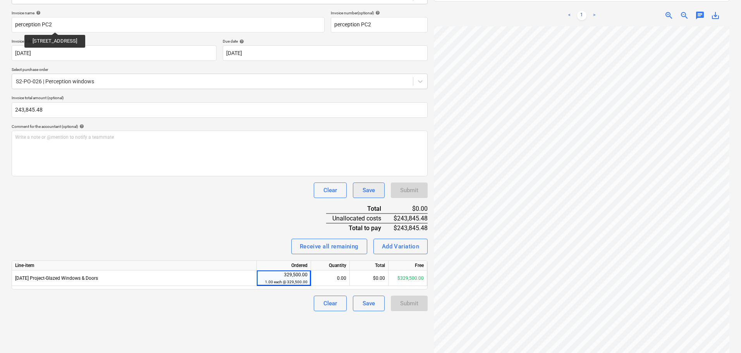
click at [360, 190] on button "Save" at bounding box center [369, 189] width 32 height 15
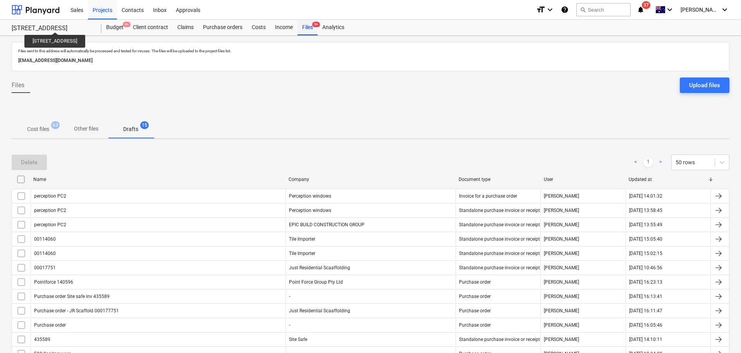
click at [314, 31] on div "Files 9+" at bounding box center [307, 27] width 20 height 15
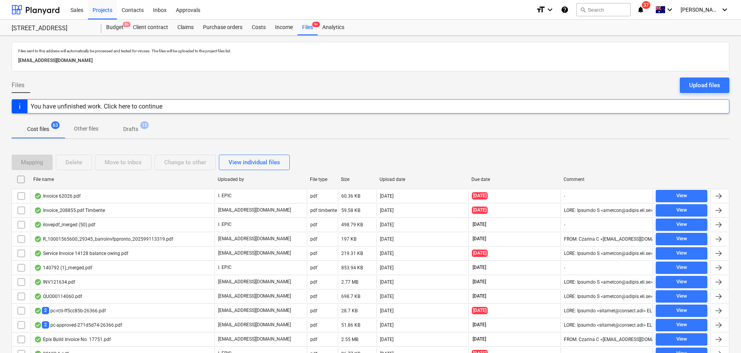
click at [113, 106] on div "You have unfinished work. Click here to continue" at bounding box center [97, 106] width 132 height 7
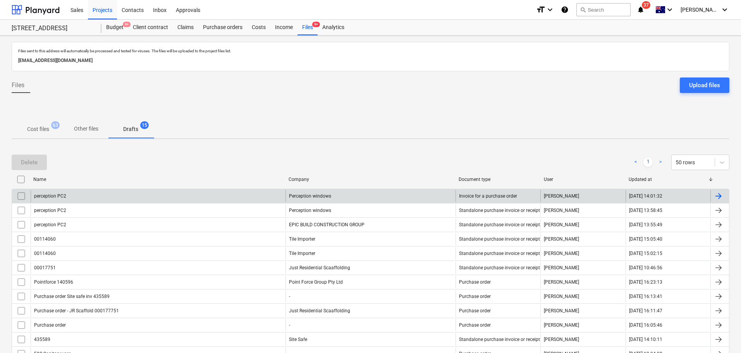
click at [123, 198] on div "perception PC2" at bounding box center [158, 196] width 255 height 12
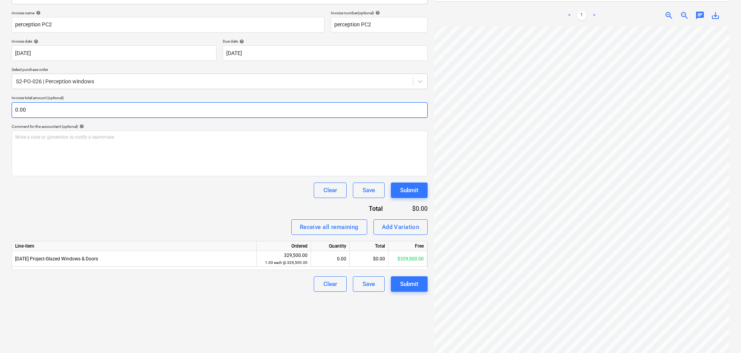
scroll to position [246, 112]
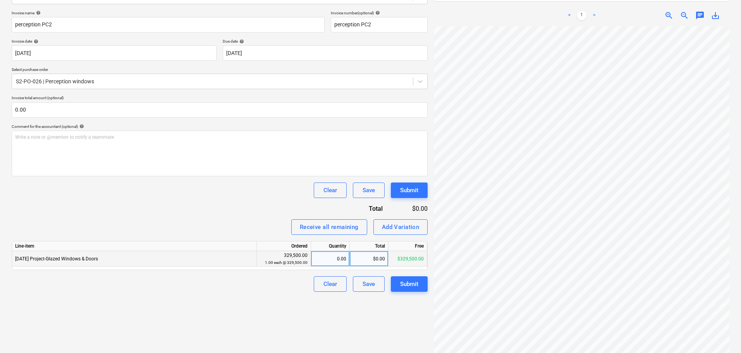
click at [398, 254] on div "Create new document Select company Perception windows Add new company Select do…" at bounding box center [371, 145] width 724 height 432
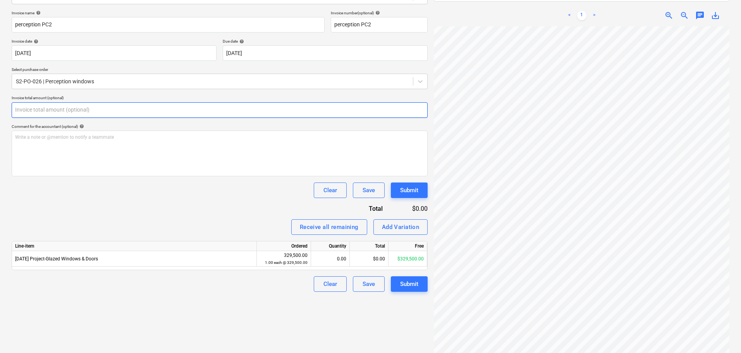
click at [43, 108] on input "text" at bounding box center [220, 109] width 416 height 15
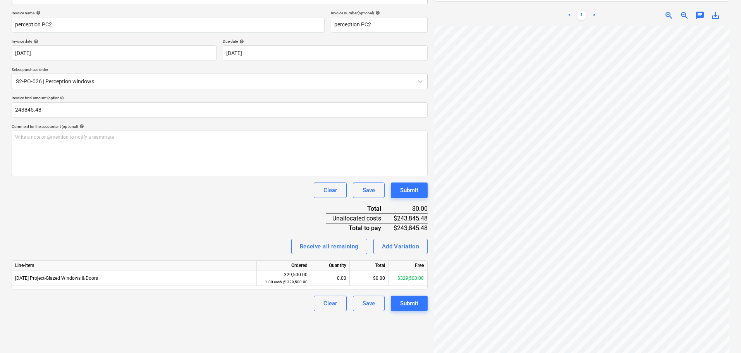
type input "243,845.48"
click at [119, 230] on div "Invoice name help perception PC2 Invoice number (optional) help perception PC2 …" at bounding box center [220, 160] width 416 height 301
click at [404, 305] on div "Submit" at bounding box center [409, 303] width 18 height 10
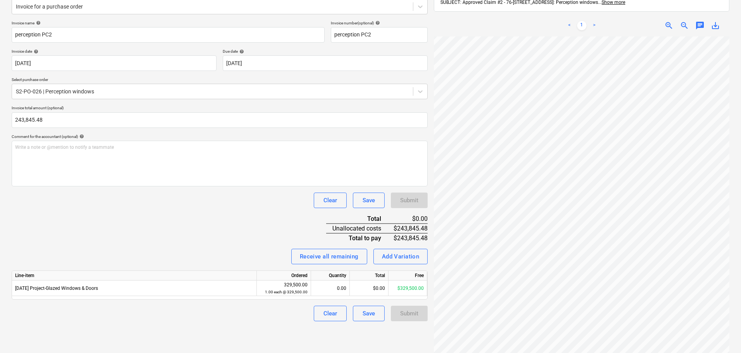
scroll to position [110, 0]
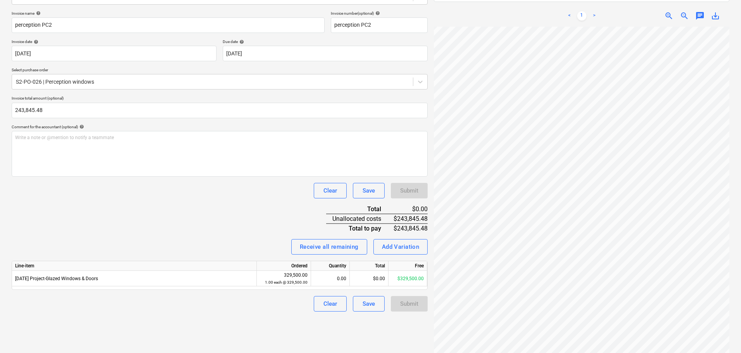
click at [401, 309] on div "Submit" at bounding box center [409, 303] width 37 height 15
click at [365, 303] on div "Save" at bounding box center [369, 304] width 12 height 10
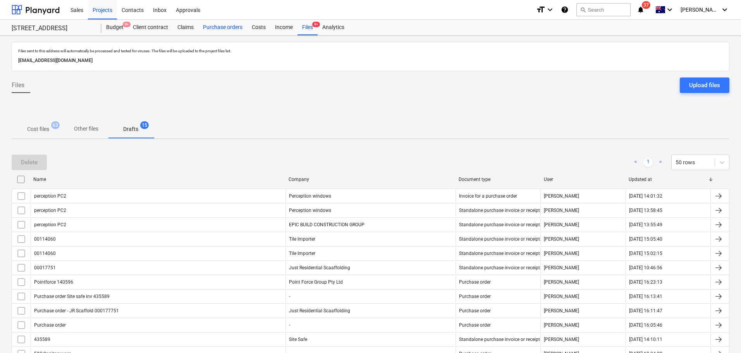
click at [217, 29] on div "Purchase orders" at bounding box center [222, 27] width 49 height 15
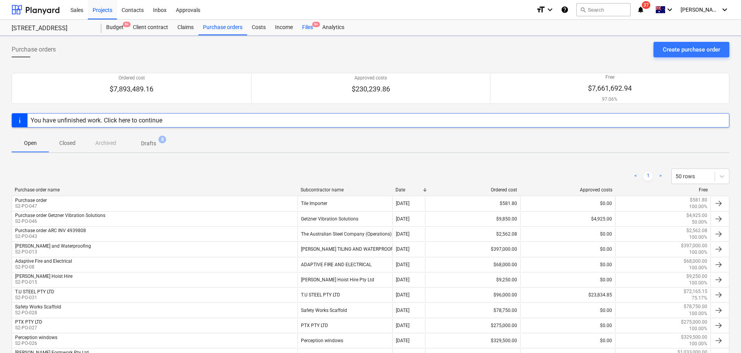
click at [309, 27] on div "Files 9+" at bounding box center [307, 27] width 20 height 15
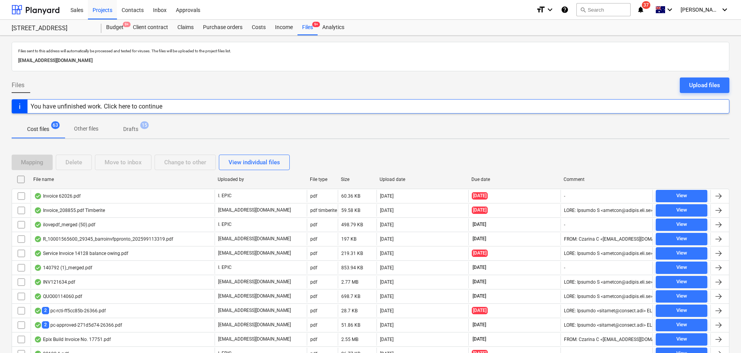
scroll to position [114, 0]
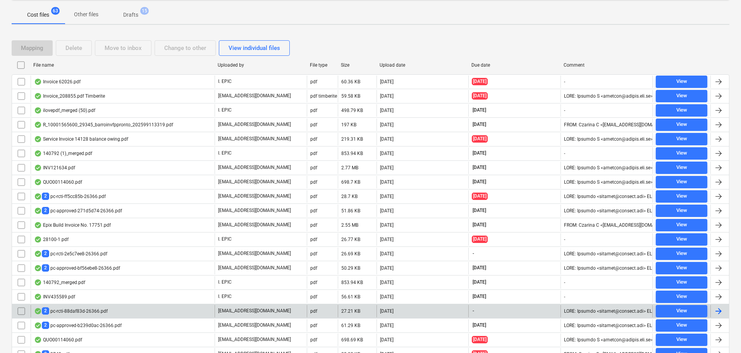
click at [150, 308] on div "2 pc-rcti-88daf83d-26366.pdf" at bounding box center [123, 311] width 184 height 12
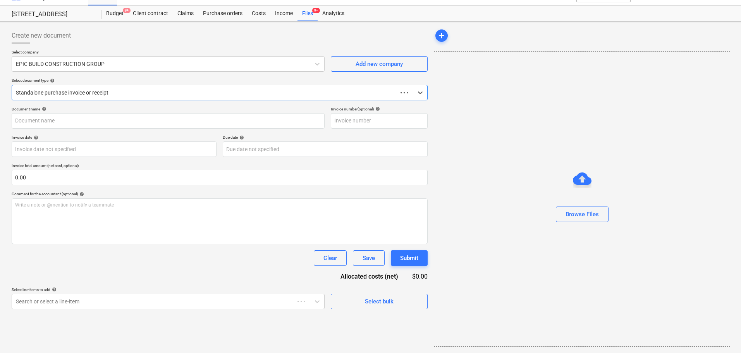
type input "perception PC2"
type input "05 Sep 2025"
type input "[DATE]"
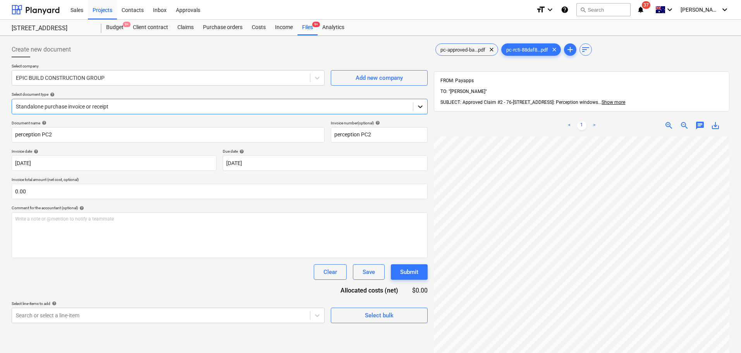
click at [425, 108] on div at bounding box center [420, 107] width 14 height 14
click at [255, 65] on p "Select company" at bounding box center [168, 67] width 313 height 7
click at [141, 107] on div at bounding box center [212, 107] width 393 height 8
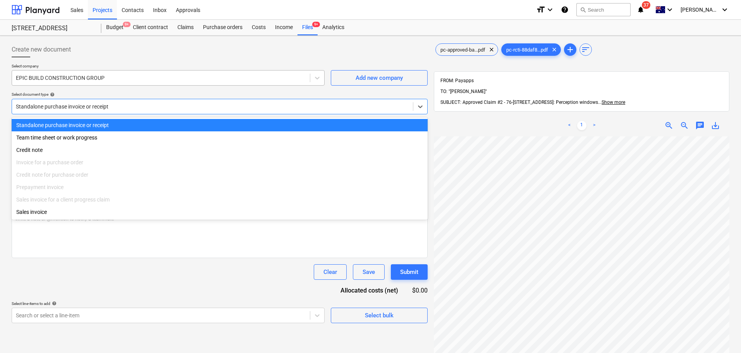
click at [130, 82] on div at bounding box center [161, 78] width 290 height 8
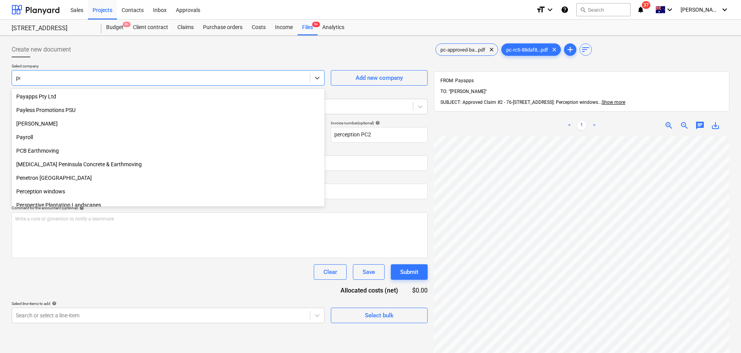
scroll to position [480, 0]
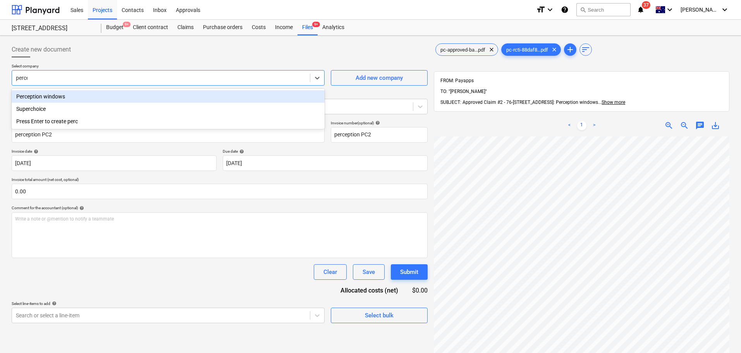
type input "percep"
click at [244, 89] on div "Perception windows Press Enter to create percep" at bounding box center [168, 103] width 313 height 28
click at [246, 98] on div "Perception windows" at bounding box center [168, 96] width 313 height 12
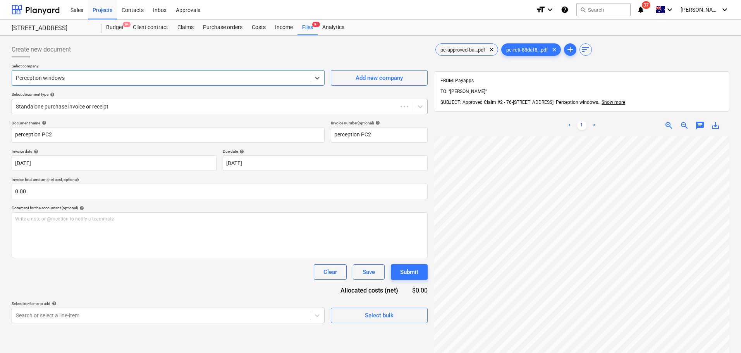
click at [250, 105] on div at bounding box center [205, 107] width 378 height 8
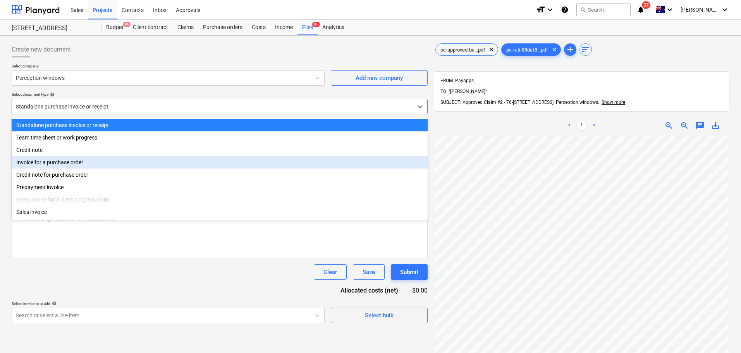
click at [227, 164] on div "Invoice for a purchase order" at bounding box center [220, 162] width 416 height 12
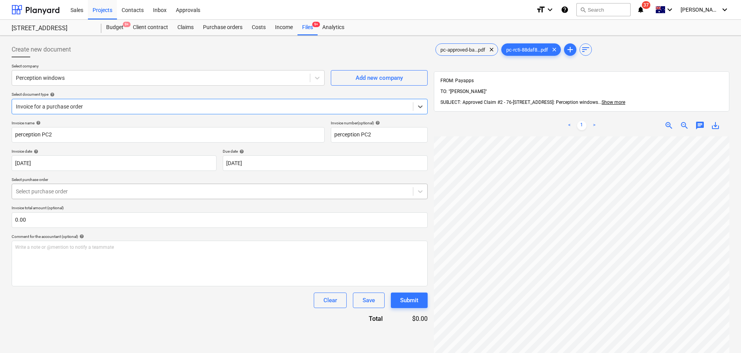
click at [145, 189] on div at bounding box center [212, 191] width 393 height 8
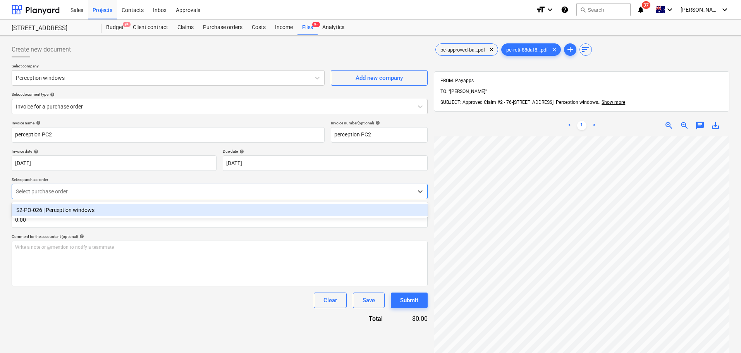
click at [148, 213] on div "S2-PO-026 | Perception windows" at bounding box center [220, 210] width 416 height 12
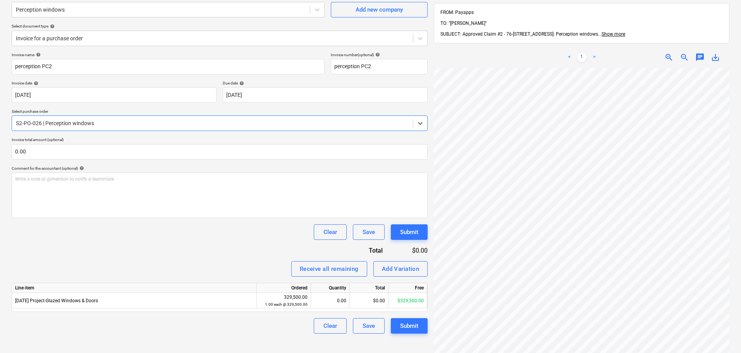
scroll to position [245, 112]
click at [109, 153] on input "text" at bounding box center [220, 151] width 416 height 15
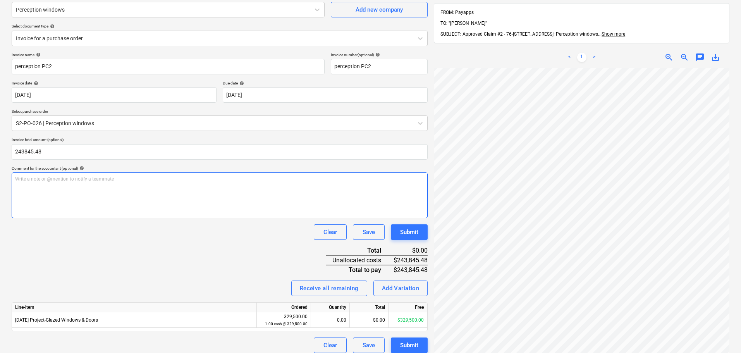
type input "243,845.48"
click at [128, 198] on div "Write a note or @mention to notify a teammate ﻿" at bounding box center [220, 195] width 416 height 46
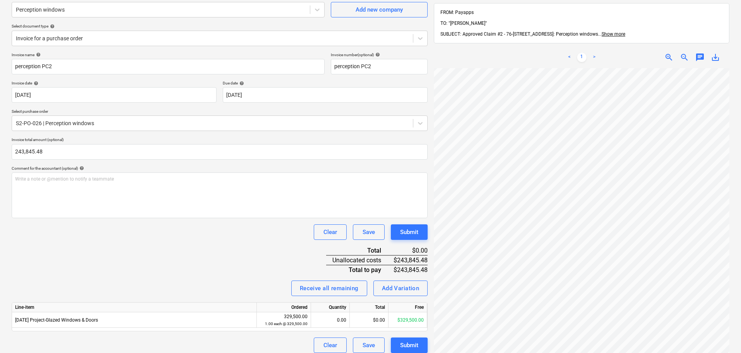
click at [174, 254] on div "Invoice name help perception PC2 Invoice number (optional) help perception PC2 …" at bounding box center [220, 202] width 416 height 301
click at [413, 229] on div "Submit" at bounding box center [409, 232] width 18 height 10
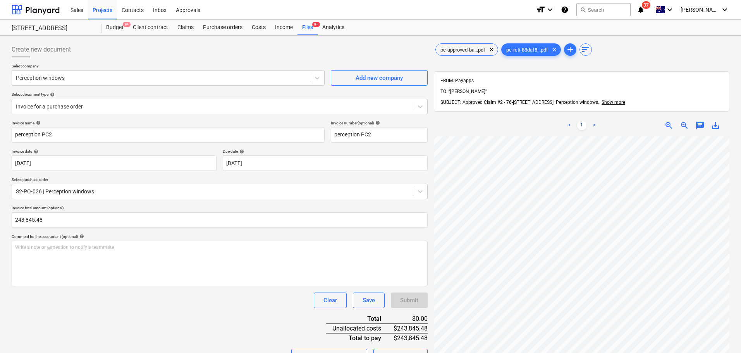
scroll to position [110, 0]
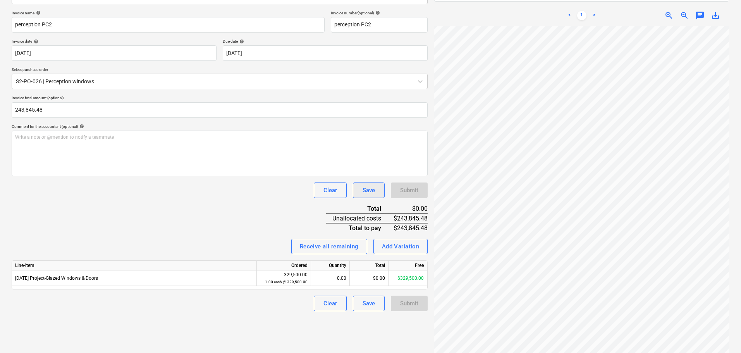
click at [363, 193] on div "Save" at bounding box center [369, 190] width 12 height 10
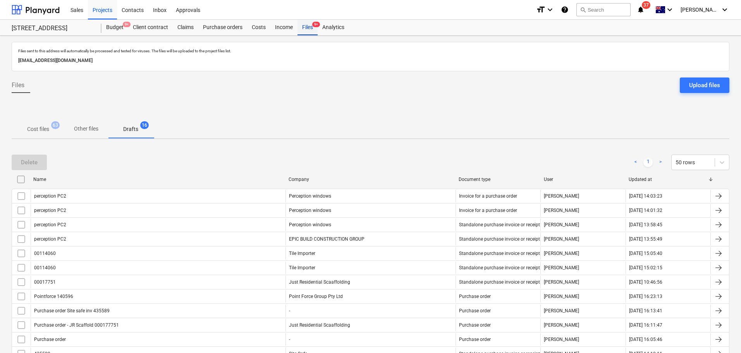
click at [300, 29] on div "Files 9+" at bounding box center [307, 27] width 20 height 15
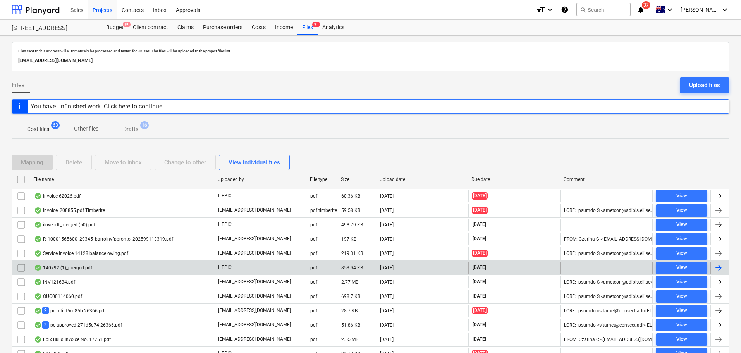
scroll to position [155, 0]
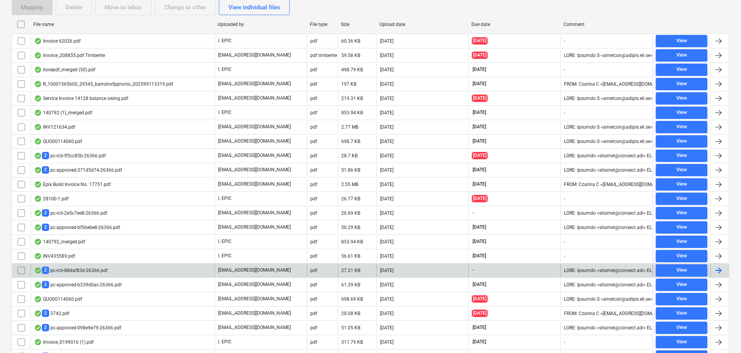
click at [167, 276] on div "2 pc-rcti-88daf83d-26366.pdf" at bounding box center [123, 270] width 184 height 12
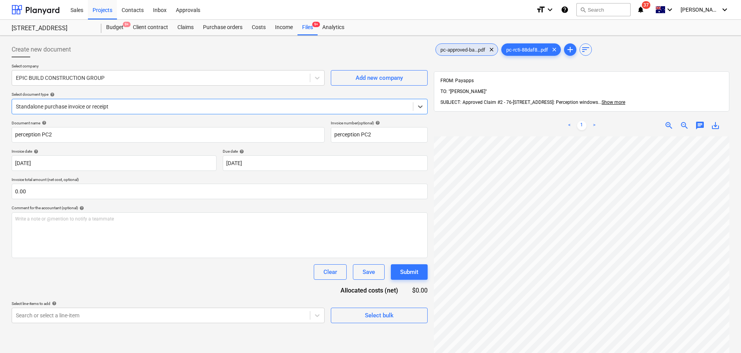
click at [455, 51] on span "pc-approved-ba...pdf" at bounding box center [463, 50] width 54 height 6
click at [532, 53] on div "pc-rcti-88daf8...pdf clear" at bounding box center [531, 49] width 60 height 12
click at [306, 21] on div "Files 9+" at bounding box center [307, 27] width 20 height 15
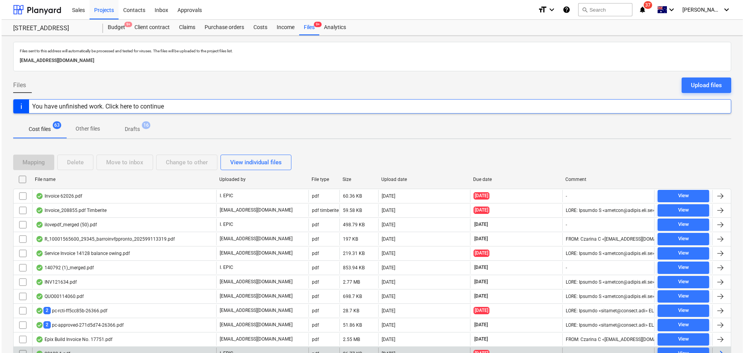
scroll to position [155, 0]
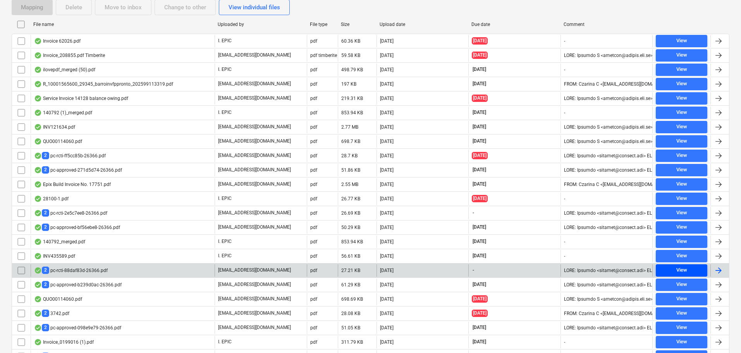
click at [677, 271] on div "View" at bounding box center [681, 270] width 11 height 9
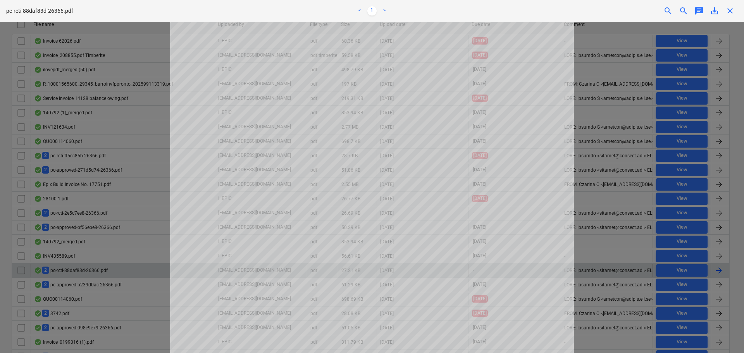
scroll to position [116, 0]
click at [631, 167] on div at bounding box center [372, 187] width 744 height 331
click at [594, 223] on div at bounding box center [372, 187] width 744 height 331
click at [730, 11] on span "close" at bounding box center [729, 10] width 9 height 9
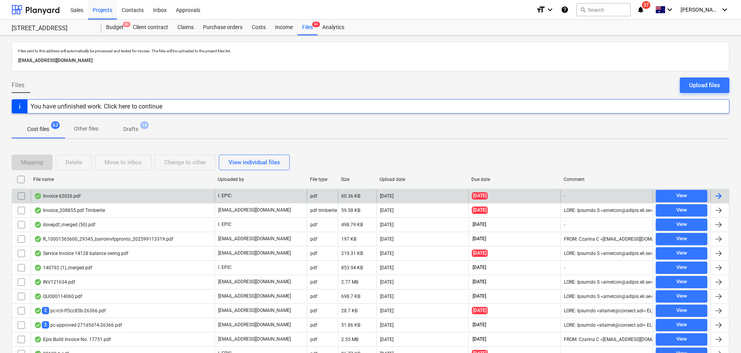
click at [158, 196] on div "Invoice 62026.pdf" at bounding box center [123, 196] width 184 height 12
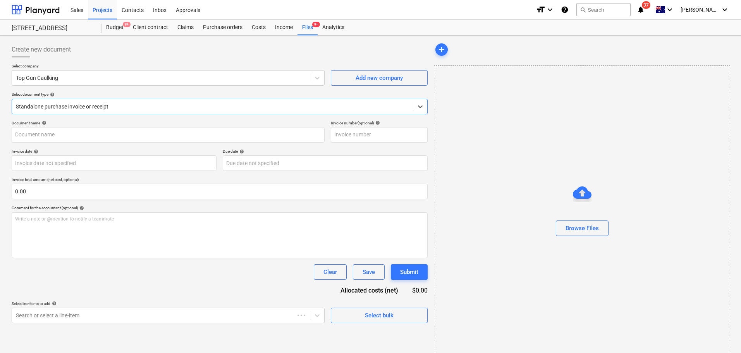
type input "62026"
type input "[DATE]"
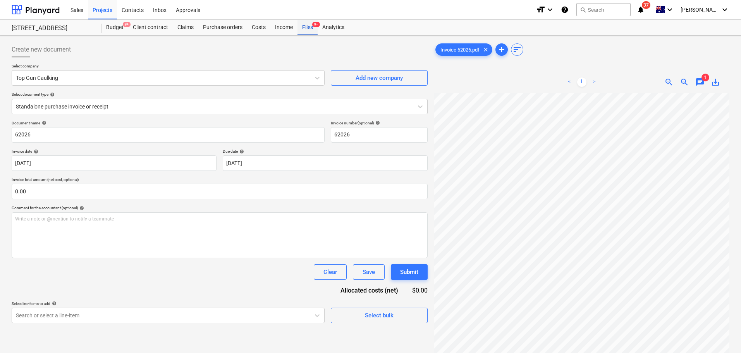
click at [306, 34] on div "Files 9+" at bounding box center [307, 27] width 20 height 15
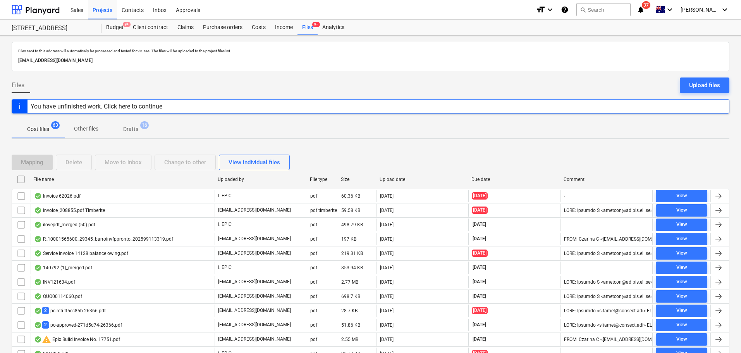
click at [256, 107] on div "You have unfinished work. Click here to continue" at bounding box center [371, 106] width 718 height 14
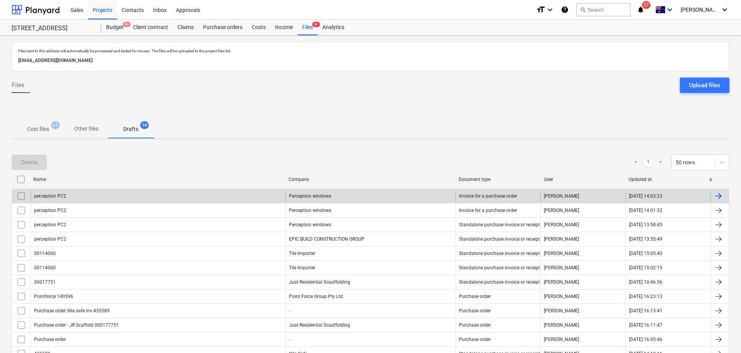
click at [718, 198] on div at bounding box center [718, 195] width 9 height 9
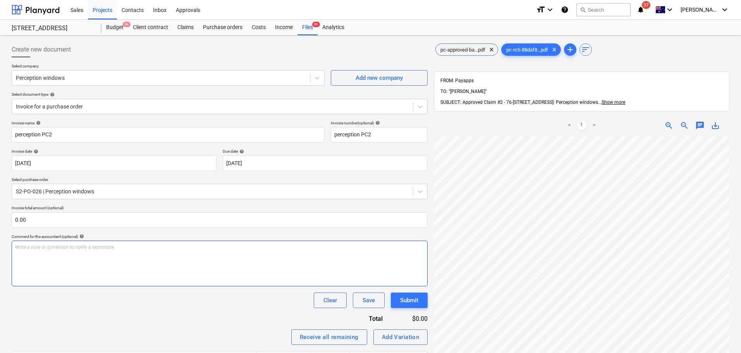
scroll to position [110, 0]
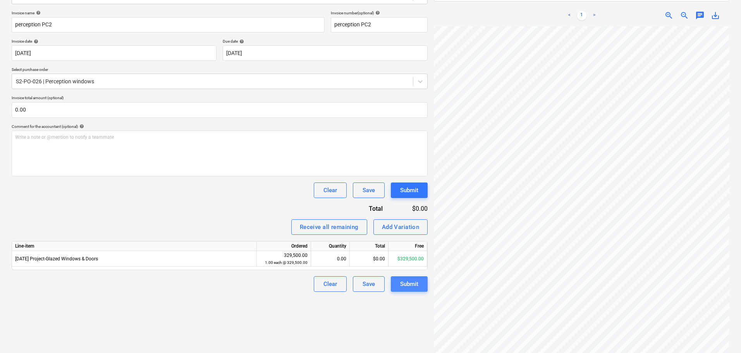
click at [402, 287] on div "Submit" at bounding box center [409, 284] width 18 height 10
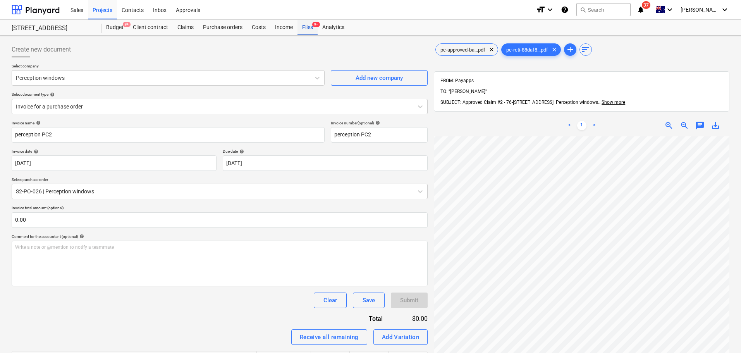
click at [306, 25] on div "Files 9+" at bounding box center [307, 27] width 20 height 15
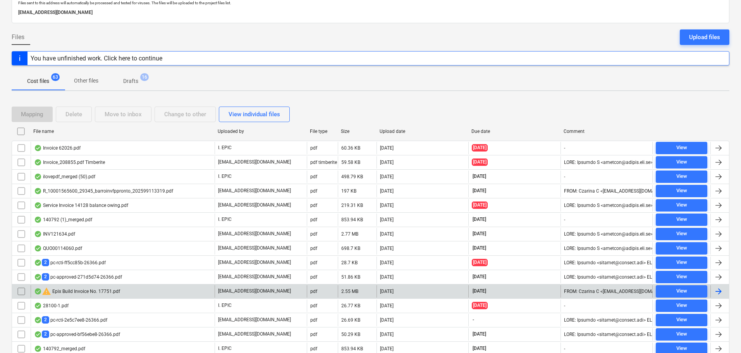
click at [126, 286] on div "warning Epix Build Invoice No. 17751.pdf" at bounding box center [123, 291] width 184 height 12
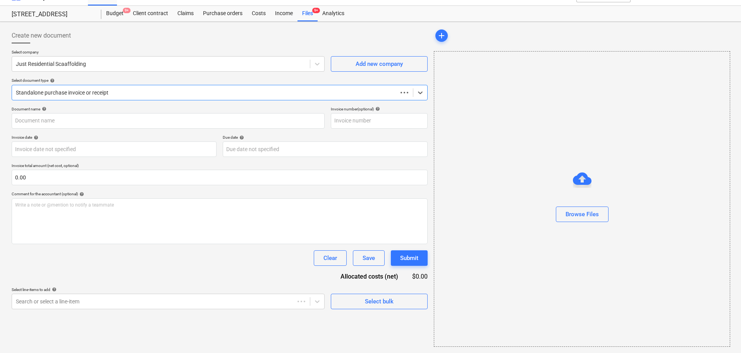
scroll to position [14, 0]
type input "00017751"
type input "31 Aug 2025"
type input "30 Sep 2025"
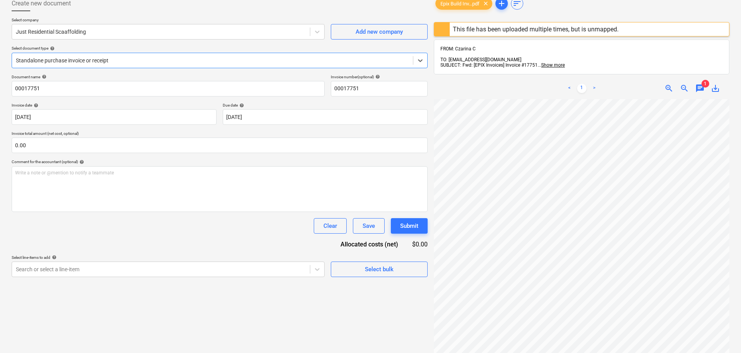
scroll to position [0, 0]
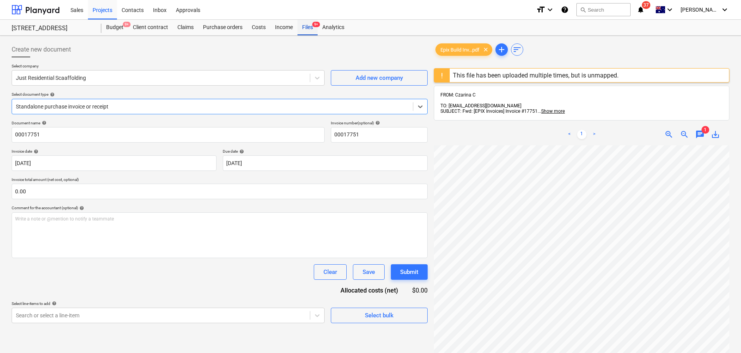
click at [299, 27] on div "Files 9+" at bounding box center [307, 27] width 20 height 15
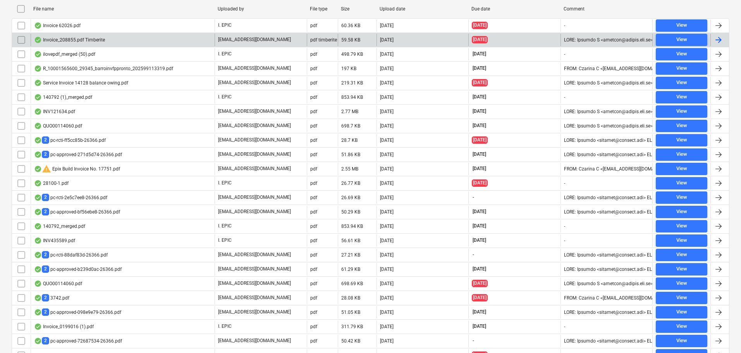
scroll to position [238, 0]
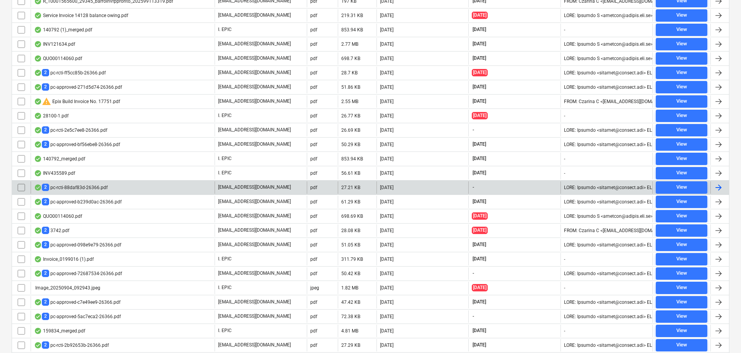
click at [202, 183] on div "2 pc-rcti-88daf83d-26366.pdf" at bounding box center [123, 187] width 184 height 12
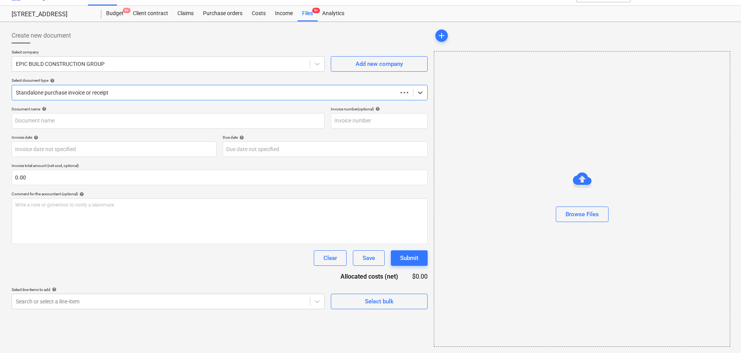
type input "perception PC2"
type input "05 Sep 2025"
type input "[DATE]"
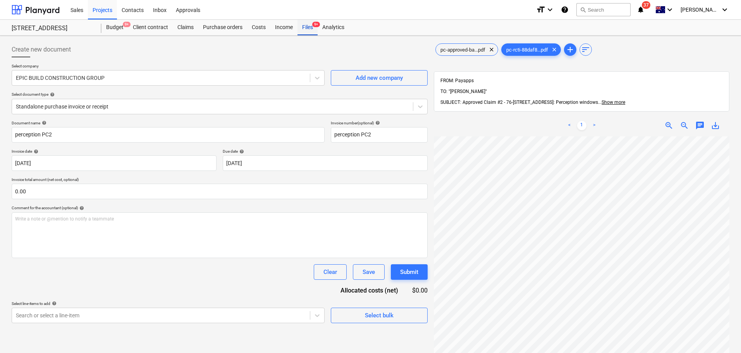
click at [314, 29] on div "Files 9+" at bounding box center [307, 27] width 20 height 15
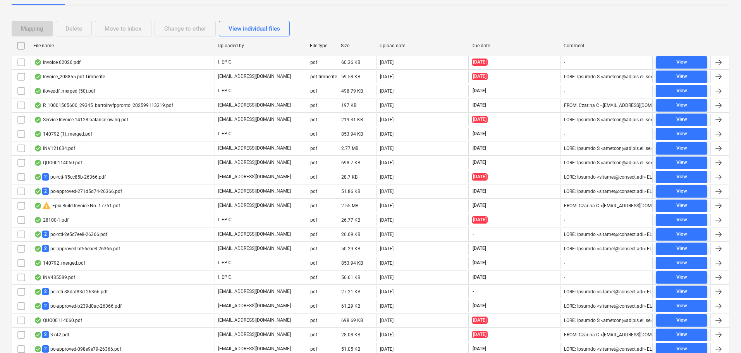
scroll to position [142, 0]
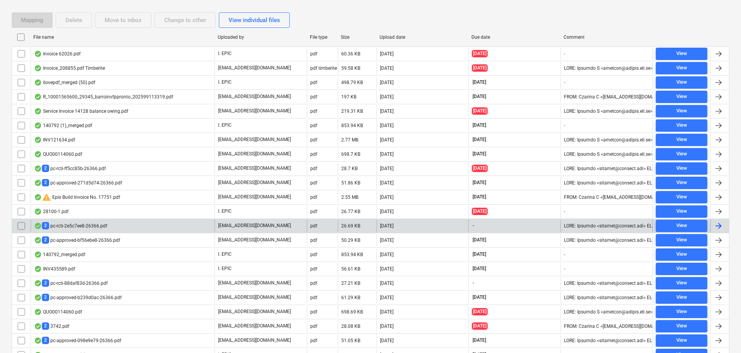
click at [206, 225] on div "2 pc-rcti-2e5c7ee8-26366.pdf" at bounding box center [123, 226] width 184 height 12
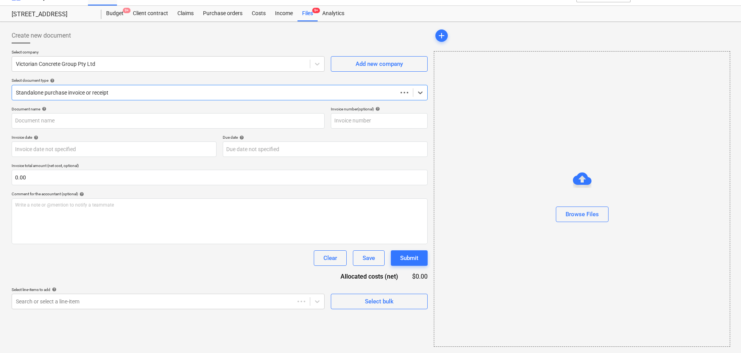
scroll to position [14, 0]
type input "VCG PC11"
type input "30 Sep 2025"
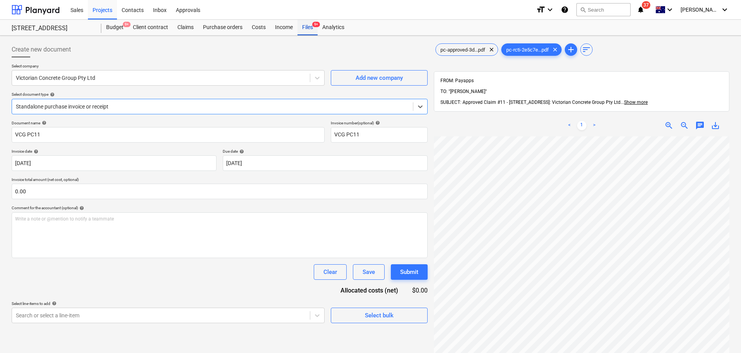
click at [308, 31] on div "Files 9+" at bounding box center [307, 27] width 20 height 15
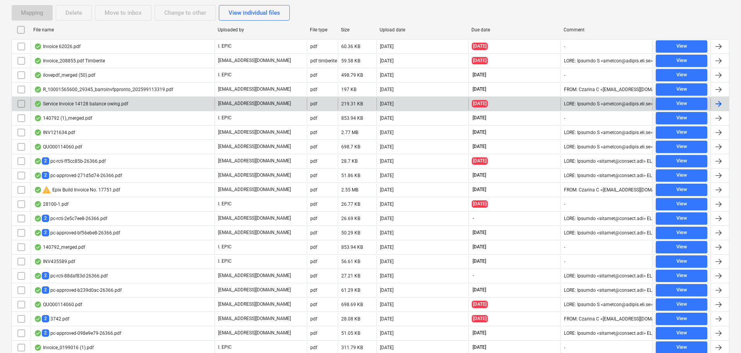
scroll to position [150, 0]
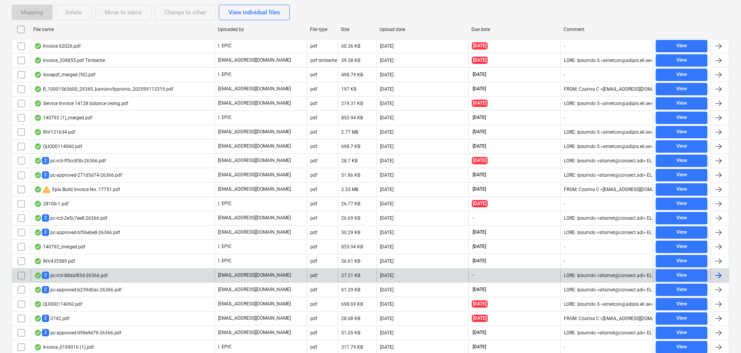
click at [184, 278] on div "2 pc-rcti-88daf83d-26366.pdf" at bounding box center [123, 275] width 184 height 12
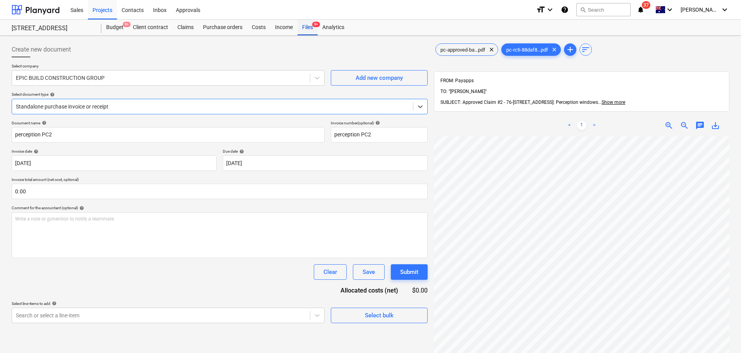
click at [312, 29] on div "Files 9+" at bounding box center [307, 27] width 20 height 15
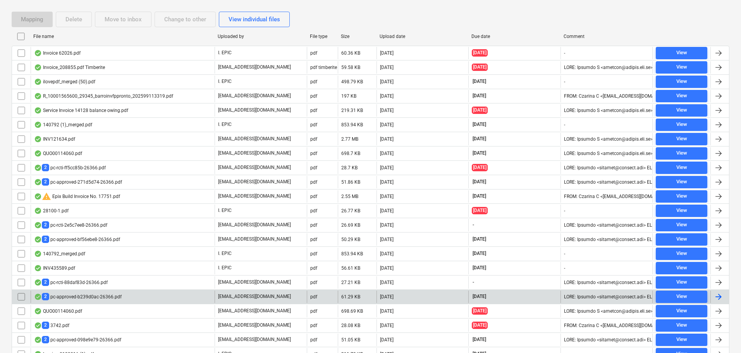
scroll to position [155, 0]
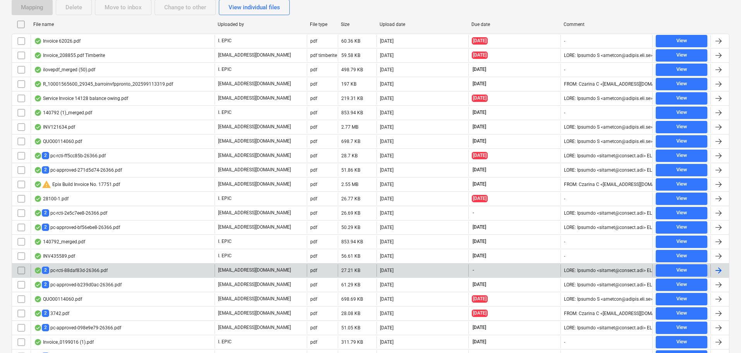
click at [68, 272] on div "2 pc-rcti-88daf83d-26366.pdf" at bounding box center [71, 269] width 74 height 7
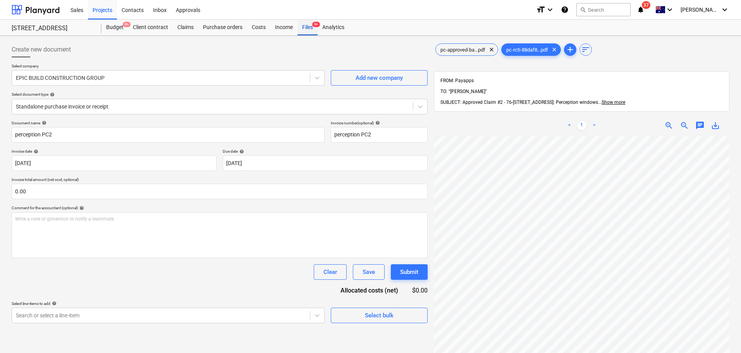
click at [311, 29] on div "Files 9+" at bounding box center [307, 27] width 20 height 15
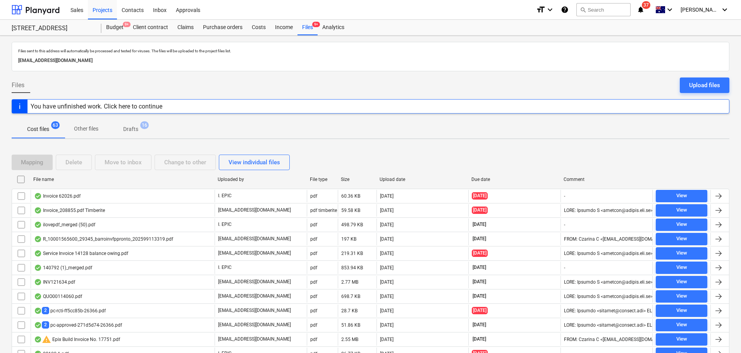
click at [278, 111] on div "You have unfinished work. Click here to continue" at bounding box center [371, 106] width 718 height 14
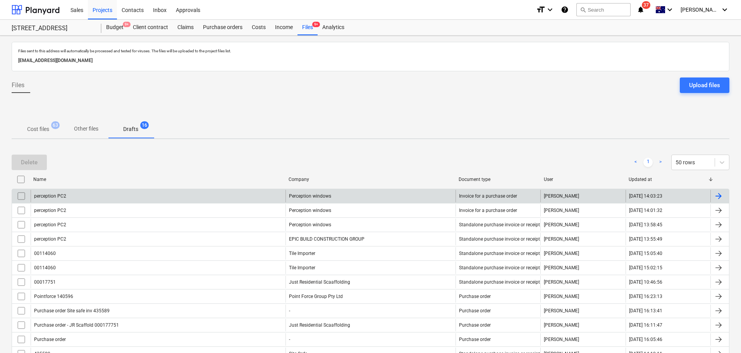
click at [722, 196] on div at bounding box center [718, 195] width 9 height 9
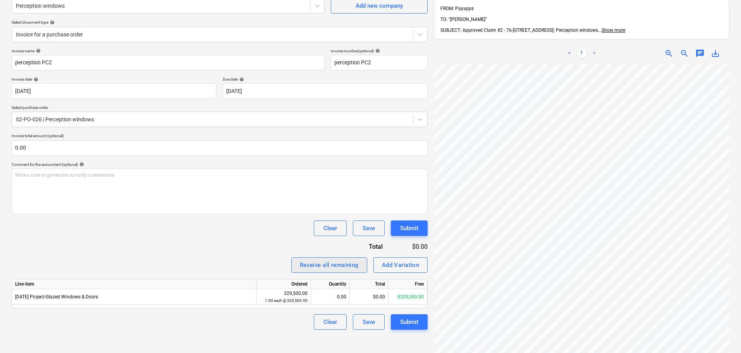
scroll to position [110, 0]
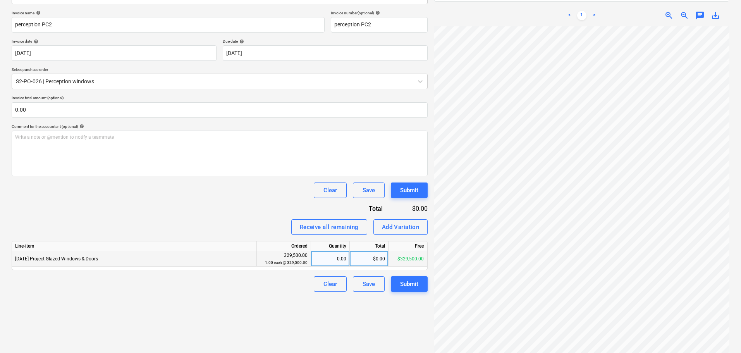
click at [342, 260] on div "0.00" at bounding box center [330, 258] width 32 height 15
click at [367, 322] on div "Create new document Select company Perception windows Add new company Select do…" at bounding box center [220, 145] width 422 height 432
click at [419, 207] on div "Create new document Select company Perception windows Add new company Select do…" at bounding box center [371, 145] width 724 height 432
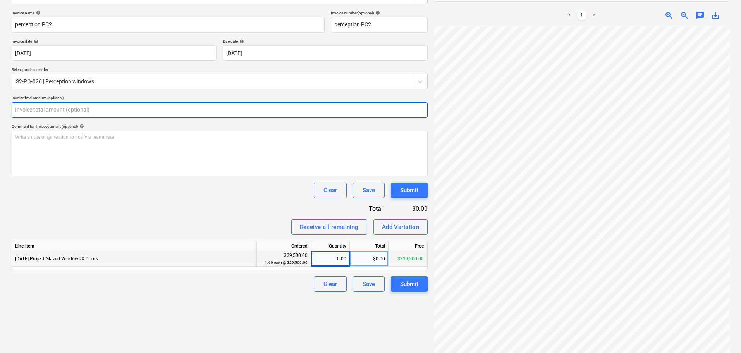
click at [87, 106] on input "text" at bounding box center [220, 109] width 416 height 15
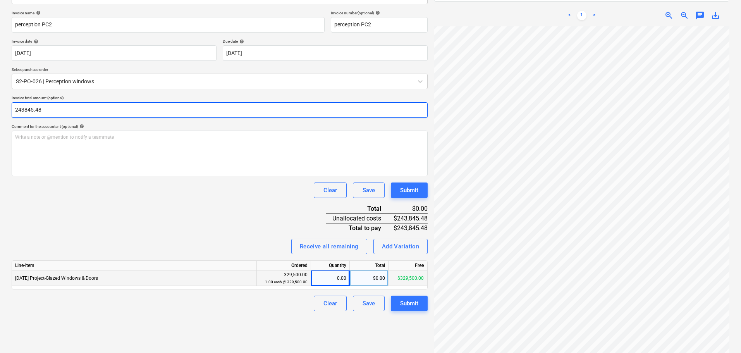
click at [87, 106] on input "243845.48" at bounding box center [220, 109] width 416 height 15
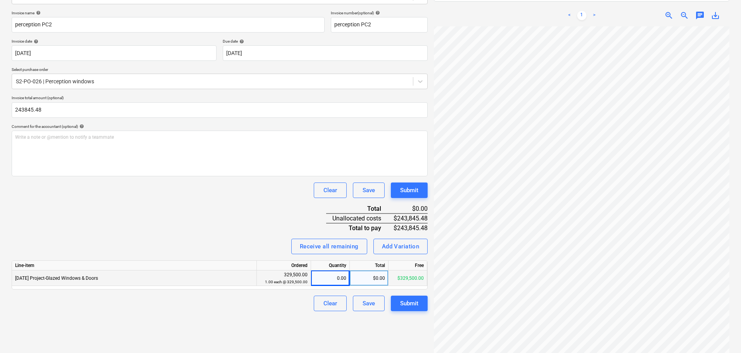
type input "243,845.48"
click at [371, 280] on div "$0.00" at bounding box center [369, 277] width 39 height 15
type input "243845.48"
click at [349, 343] on div "Create new document Select company Perception windows Add new company Select do…" at bounding box center [220, 145] width 422 height 432
click at [418, 308] on div "Submit" at bounding box center [409, 303] width 18 height 10
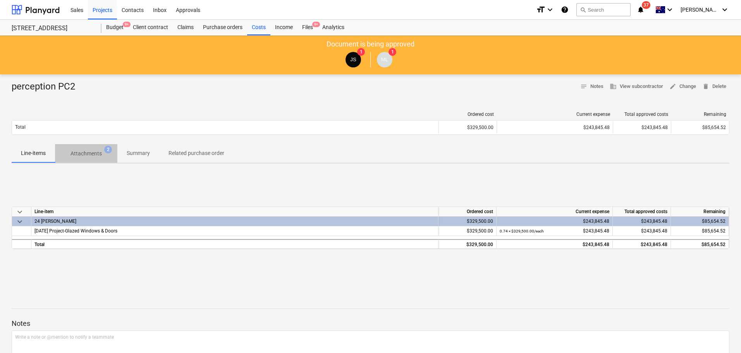
click at [83, 146] on span "Attachments 2" at bounding box center [86, 153] width 62 height 14
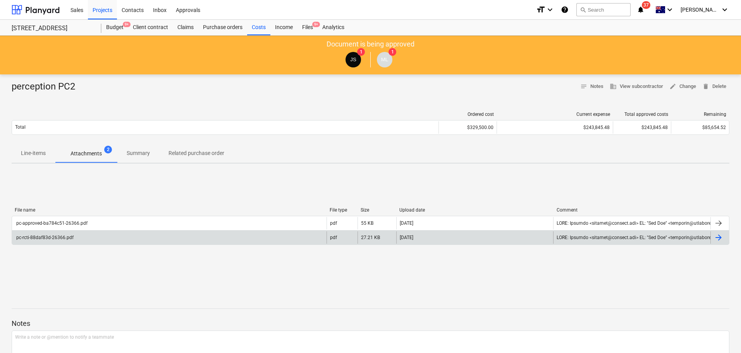
click at [72, 238] on div "pc-rcti-88daf83d-26366.pdf" at bounding box center [44, 237] width 58 height 5
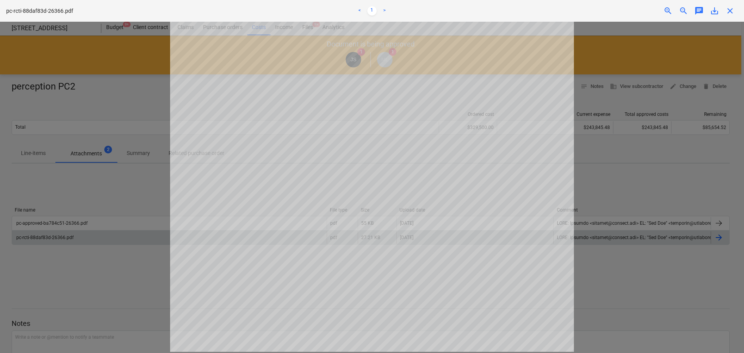
scroll to position [241, 0]
click at [632, 206] on div at bounding box center [372, 187] width 744 height 331
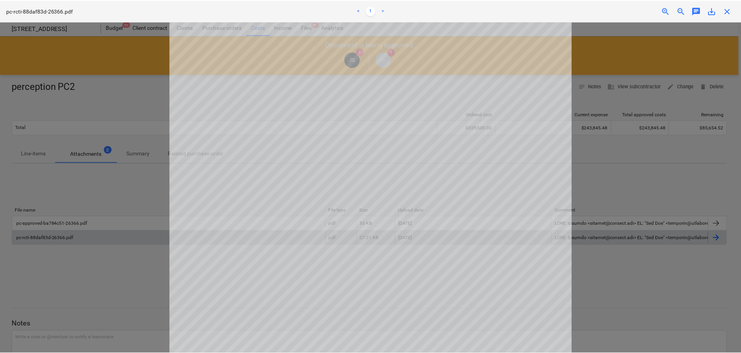
scroll to position [0, 0]
click at [731, 8] on span "close" at bounding box center [729, 10] width 9 height 9
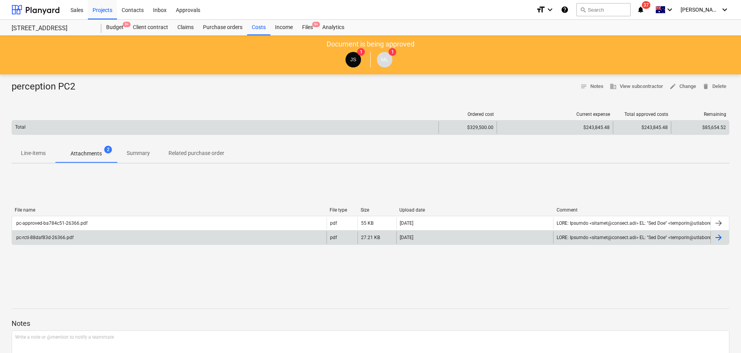
click at [562, 129] on div "$243,845.48" at bounding box center [555, 127] width 110 height 5
click at [638, 126] on div "$243,845.48" at bounding box center [642, 127] width 52 height 5
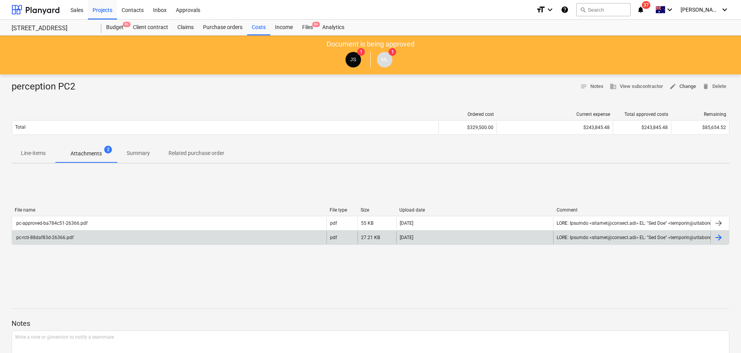
click at [682, 88] on span "edit Change" at bounding box center [682, 86] width 27 height 9
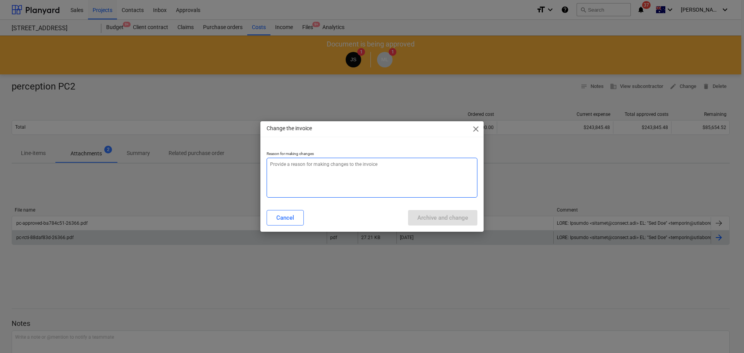
click at [332, 181] on textarea at bounding box center [371, 178] width 211 height 40
type textarea "x"
type textarea "w"
type textarea "x"
type textarea "wr"
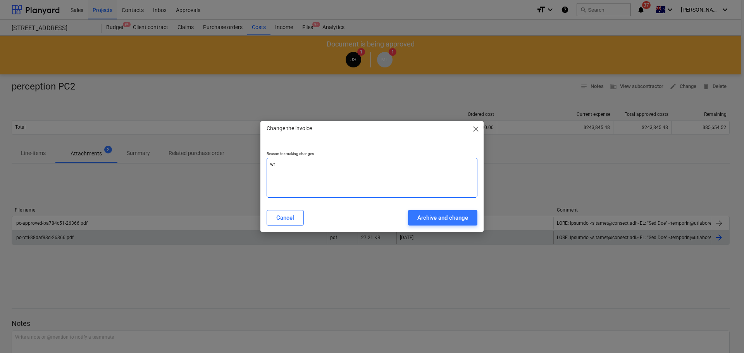
type textarea "x"
type textarea "wro"
type textarea "x"
type textarea "wron"
type textarea "x"
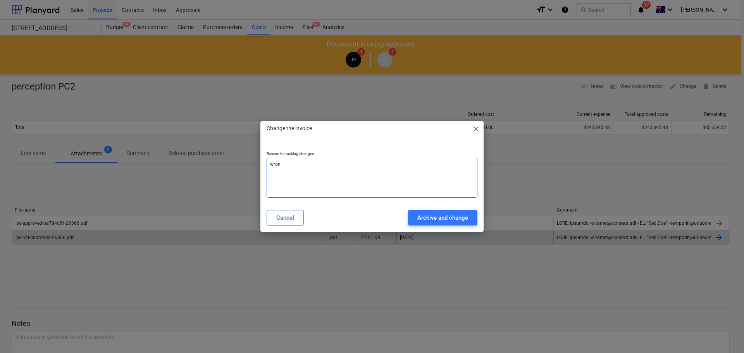
type textarea "wrong"
type textarea "x"
type textarea "wrong"
type textarea "x"
type textarea "wrong a"
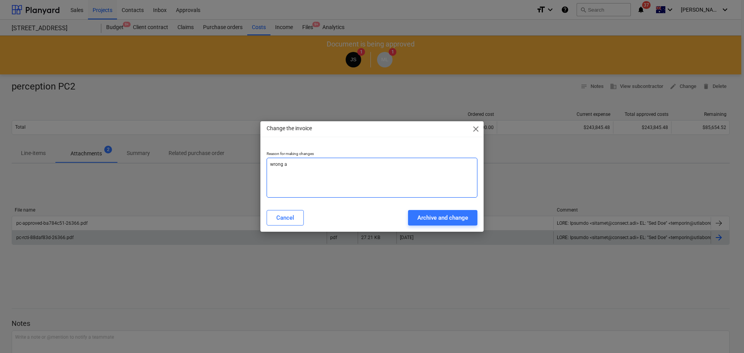
type textarea "x"
type textarea "wrong am"
type textarea "x"
type textarea "wrong ami"
type textarea "x"
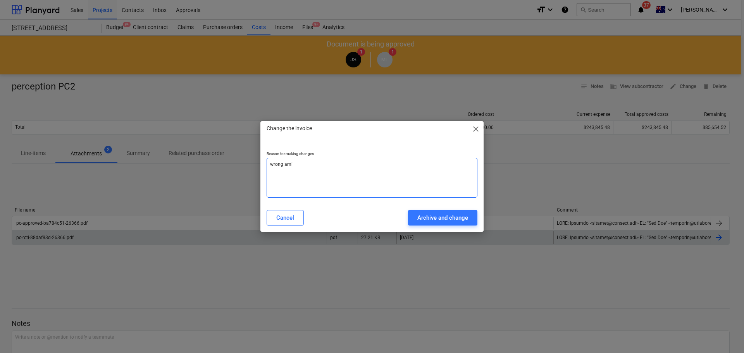
type textarea "wrong amiu"
type textarea "x"
type textarea "wrong amiunt"
type textarea "x"
type textarea "wrong amiunt"
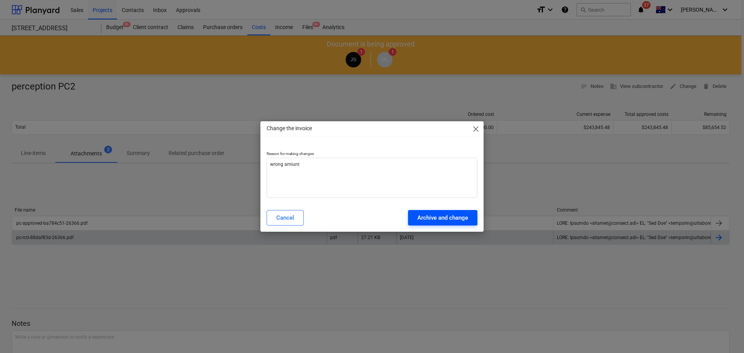
click at [436, 217] on div "Archive and change" at bounding box center [442, 218] width 51 height 10
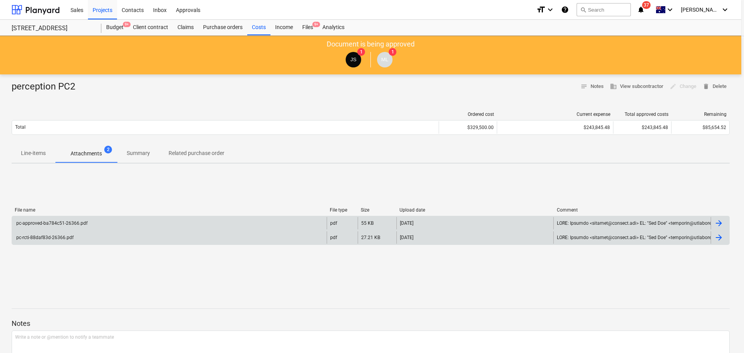
type textarea "x"
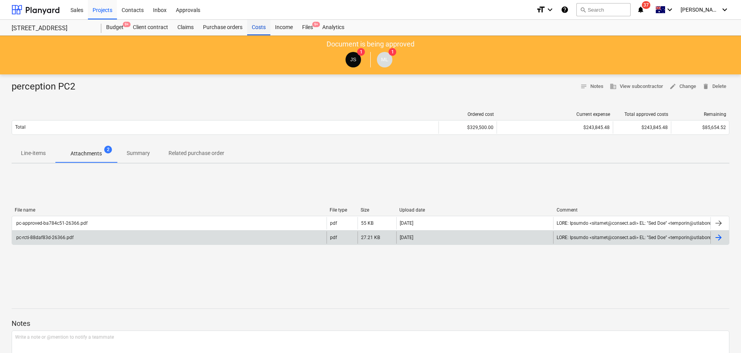
click at [255, 31] on div "Costs" at bounding box center [258, 27] width 23 height 15
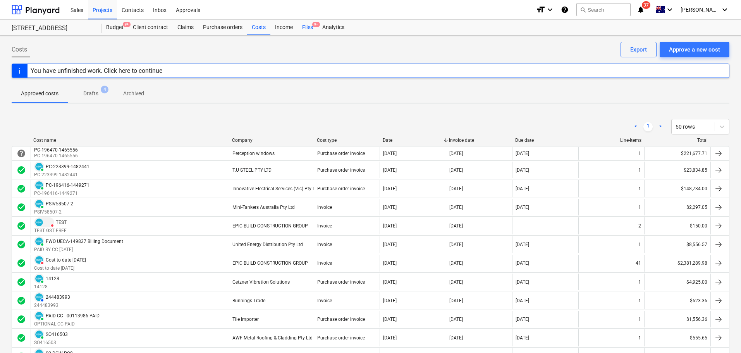
click at [312, 28] on div "Files 9+" at bounding box center [307, 27] width 20 height 15
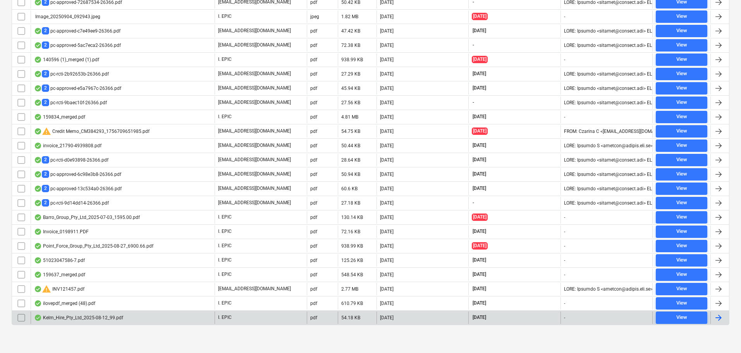
click at [127, 320] on div "Kelm_Hire_Pty_Ltd_2025-08-12_99.pdf" at bounding box center [123, 317] width 184 height 12
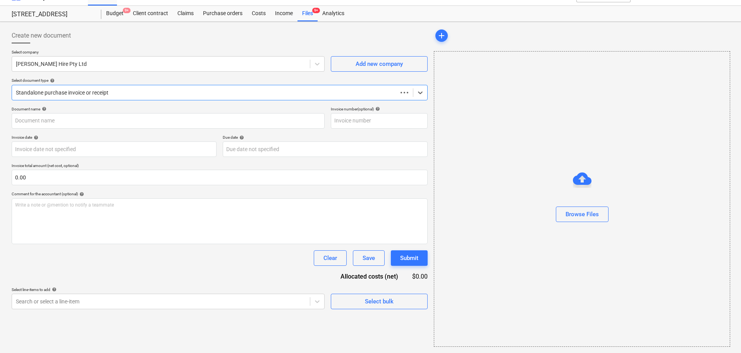
type input "68085"
type input "12 Aug 2025"
type input "30 Sep 2025"
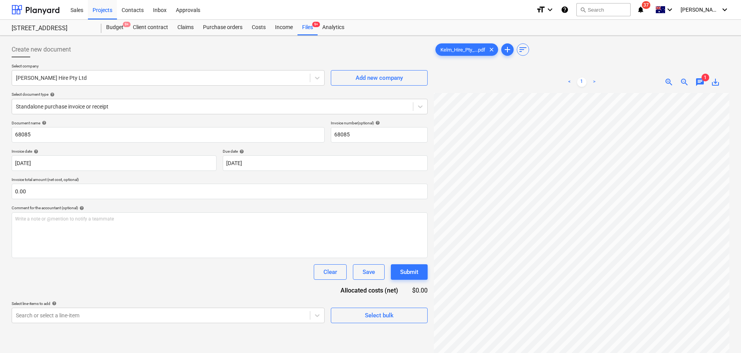
scroll to position [163, 0]
click at [684, 84] on span "zoom_out" at bounding box center [684, 81] width 9 height 9
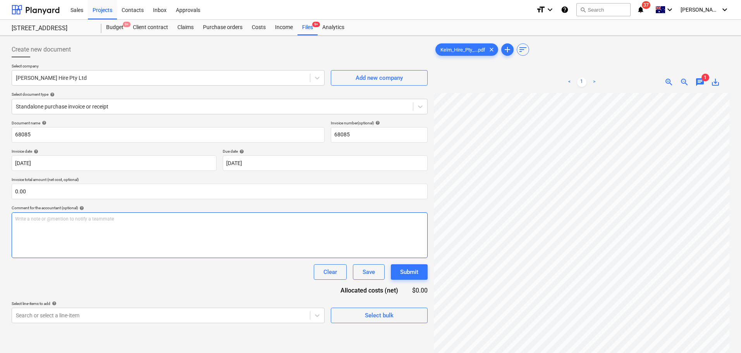
click at [326, 216] on p "Write a note or @mention to notify a teammate ﻿" at bounding box center [219, 219] width 409 height 7
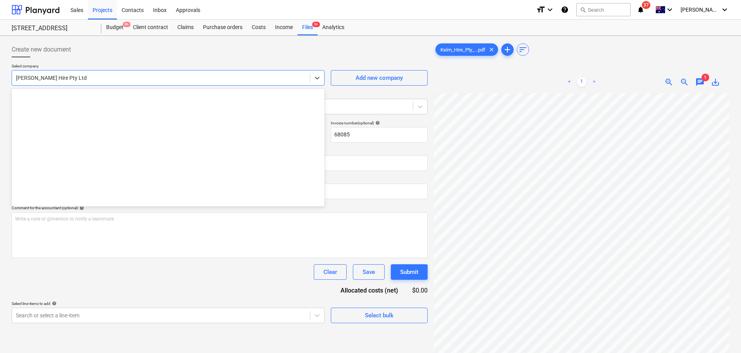
scroll to position [6967, 0]
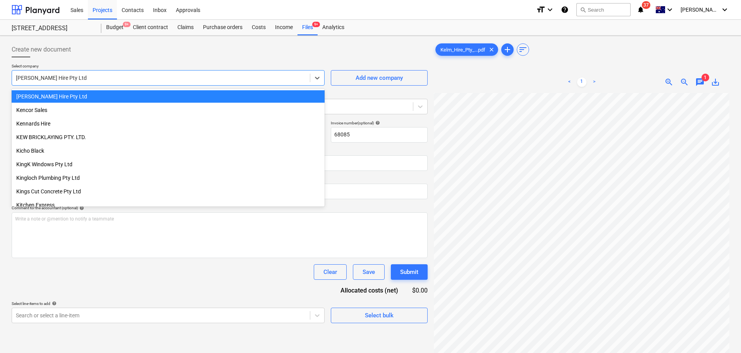
drag, startPoint x: 83, startPoint y: 77, endPoint x: -19, endPoint y: 77, distance: 102.6
click at [0, 77] on html "Sales Projects Contacts Inbox Approvals format_size keyboard_arrow_down help se…" at bounding box center [370, 176] width 741 height 353
click at [56, 94] on div "[PERSON_NAME] Hire Pty Ltd" at bounding box center [168, 96] width 313 height 12
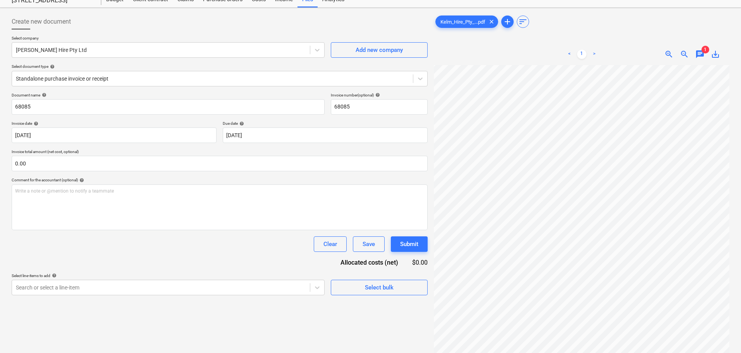
scroll to position [0, 0]
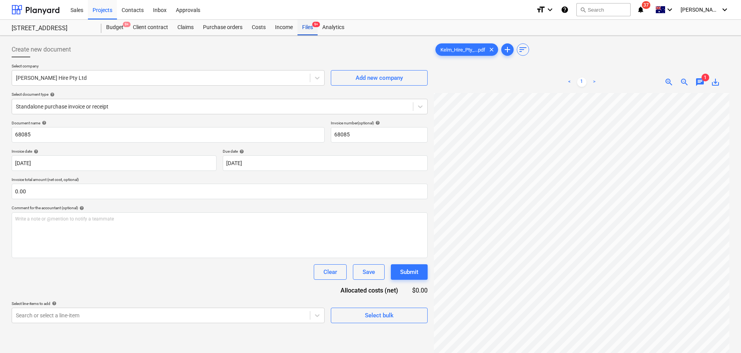
click at [310, 26] on div "Files 9+" at bounding box center [307, 27] width 20 height 15
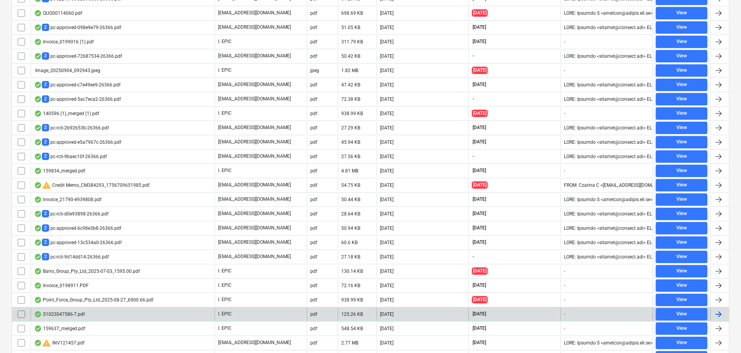
scroll to position [495, 0]
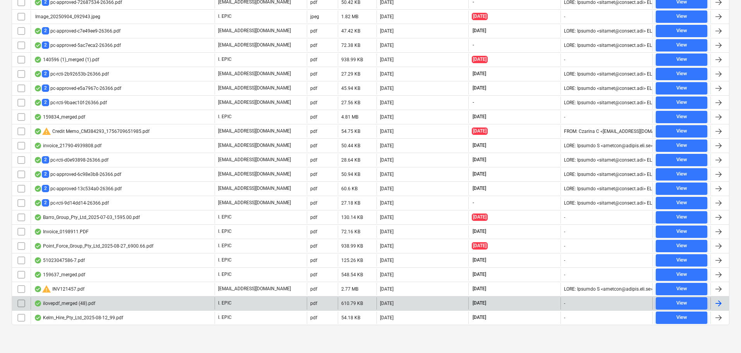
click at [109, 308] on div "ilovepdf_merged (48).pdf" at bounding box center [123, 303] width 184 height 12
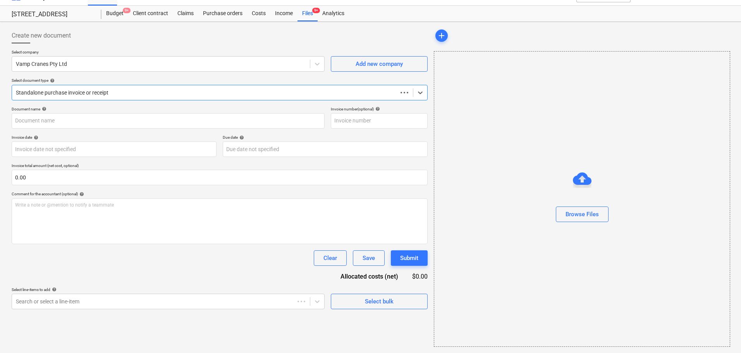
type input "INV-12845"
type input "28 Aug 2025"
type input "17 Sep 2025"
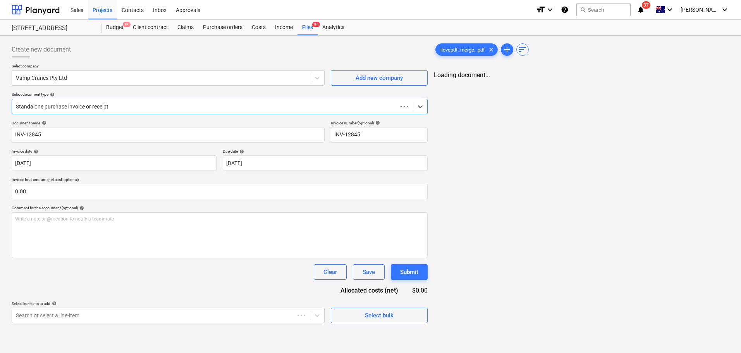
scroll to position [0, 0]
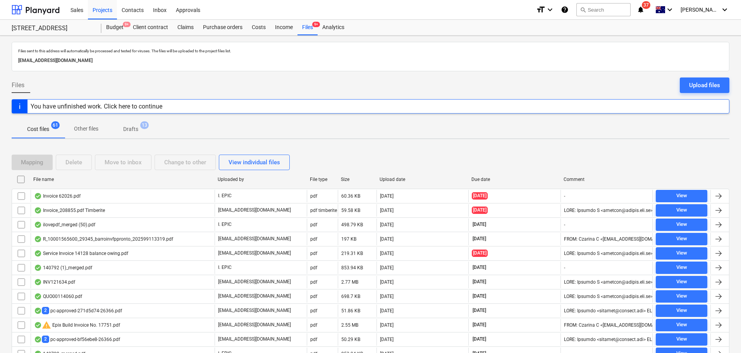
scroll to position [495, 0]
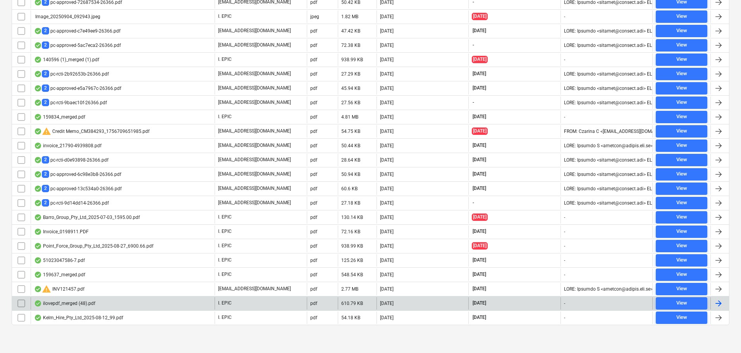
click at [76, 292] on div "warning INV121457.pdf" at bounding box center [59, 288] width 50 height 9
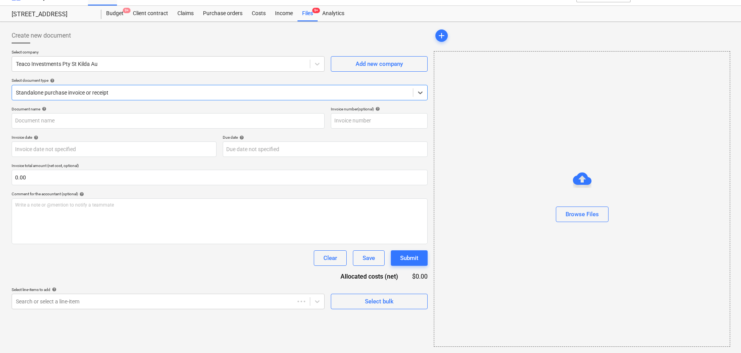
type input "121457"
type input "29 Aug 2025"
type input "30 Sep 2025"
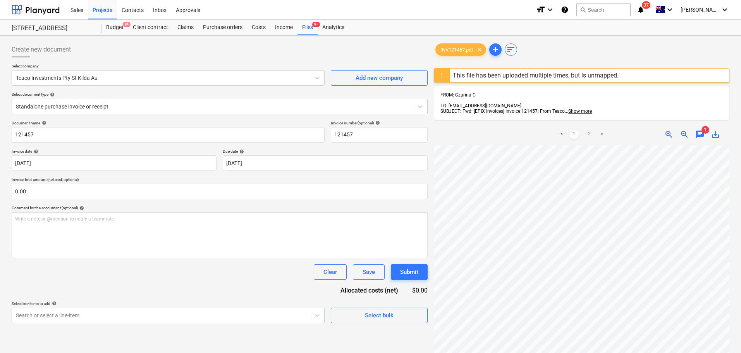
scroll to position [151, 9]
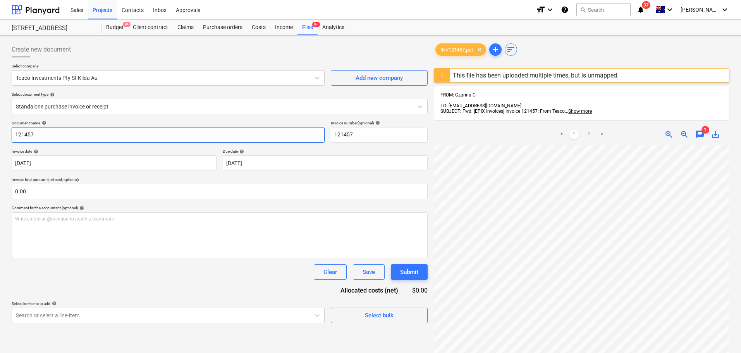
drag, startPoint x: 67, startPoint y: 136, endPoint x: -27, endPoint y: 131, distance: 93.9
click at [0, 131] on html "Sales Projects Contacts Inbox Approvals format_size keyboard_arrow_down help se…" at bounding box center [370, 176] width 741 height 353
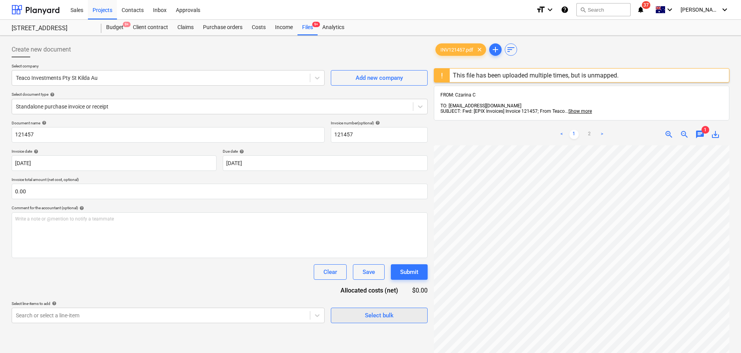
scroll to position [164, 55]
click at [398, 70] on div "Create new document Select company Teaco Investments Pty St Kilda Au Add new co…" at bounding box center [371, 259] width 724 height 441
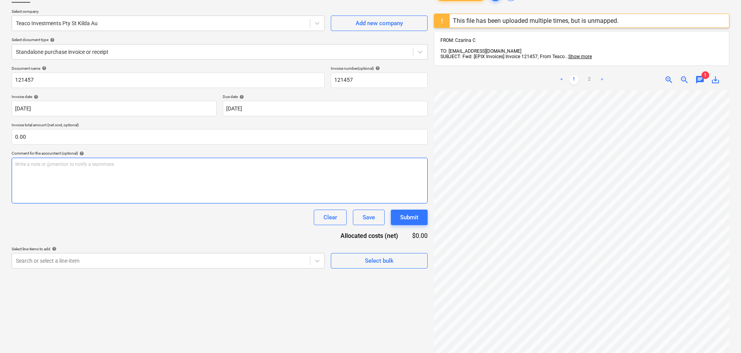
scroll to position [8, 0]
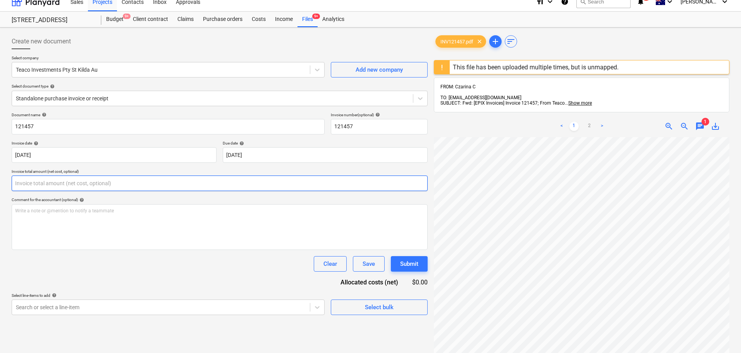
click at [85, 182] on input "text" at bounding box center [220, 182] width 416 height 15
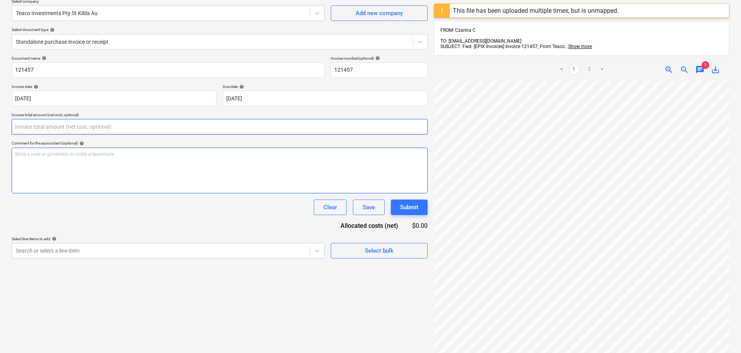
scroll to position [124, 0]
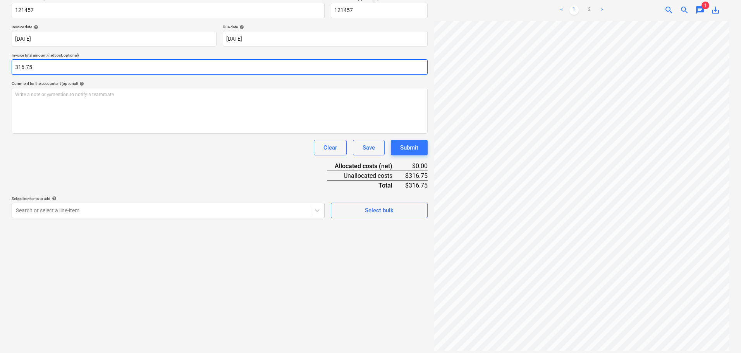
type input "316.75"
click at [79, 216] on div "Search or select a line-item" at bounding box center [168, 210] width 313 height 15
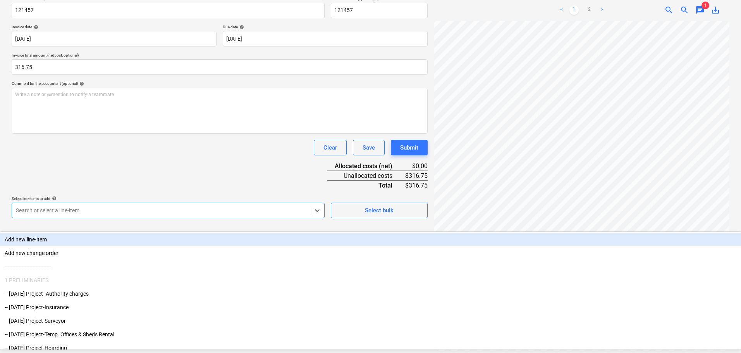
click at [78, 212] on div at bounding box center [161, 210] width 290 height 8
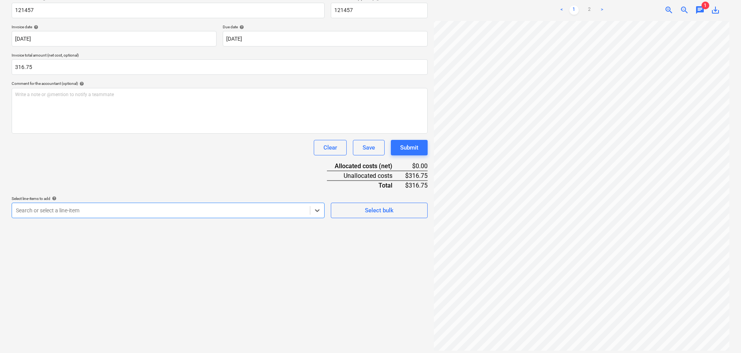
click at [74, 214] on div at bounding box center [161, 210] width 290 height 8
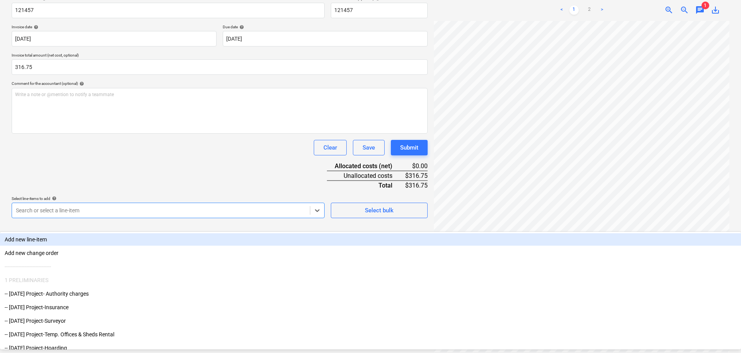
scroll to position [0, 55]
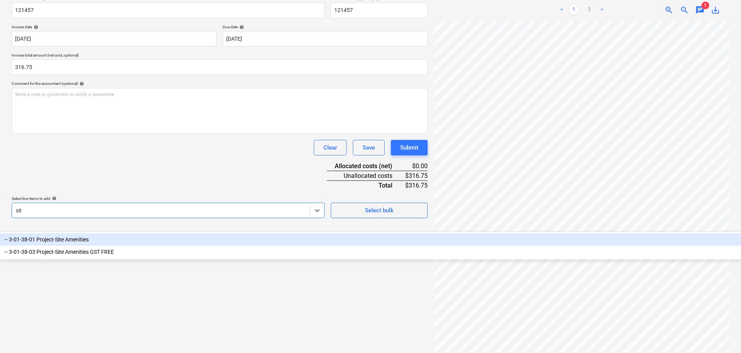
type input "site"
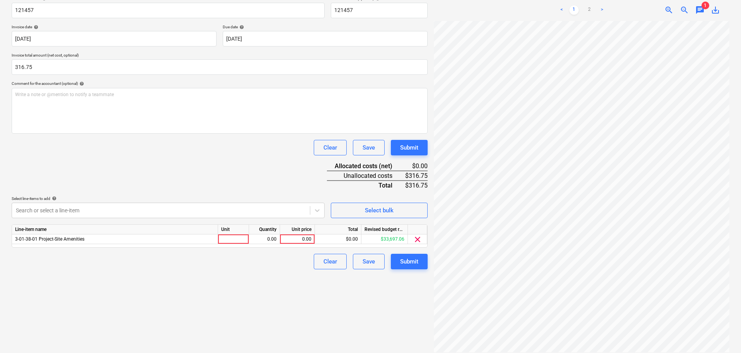
click at [181, 175] on div "Document name help 121457 Invoice number (optional) help 121457 Invoice date he…" at bounding box center [220, 132] width 416 height 273
click at [227, 233] on div "Unit" at bounding box center [233, 230] width 31 height 10
click at [231, 240] on div at bounding box center [233, 239] width 31 height 10
click at [302, 241] on div "0.00" at bounding box center [297, 239] width 28 height 10
click at [258, 238] on div "0.00" at bounding box center [264, 239] width 24 height 10
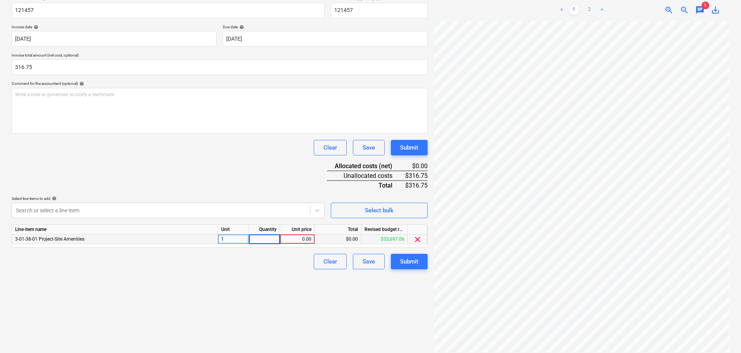
type input "1"
click at [291, 241] on div "0.00" at bounding box center [297, 239] width 28 height 10
type input "316.75"
click at [242, 300] on div "Create new document Select company Teaco Investments Pty St Kilda Au Add new co…" at bounding box center [220, 134] width 422 height 441
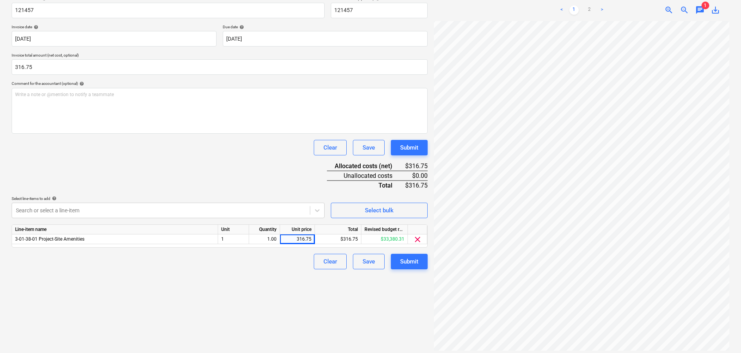
click at [272, 287] on div "Create new document Select company Teaco Investments Pty St Kilda Au Add new co…" at bounding box center [220, 134] width 422 height 441
click at [401, 237] on div "$33,380.31" at bounding box center [384, 239] width 46 height 10
click at [361, 334] on div "Create new document Select company Teaco Investments Pty St Kilda Au Add new co…" at bounding box center [220, 134] width 422 height 441
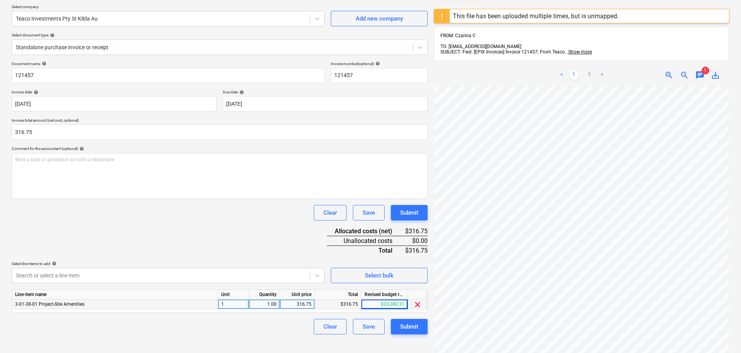
scroll to position [124, 0]
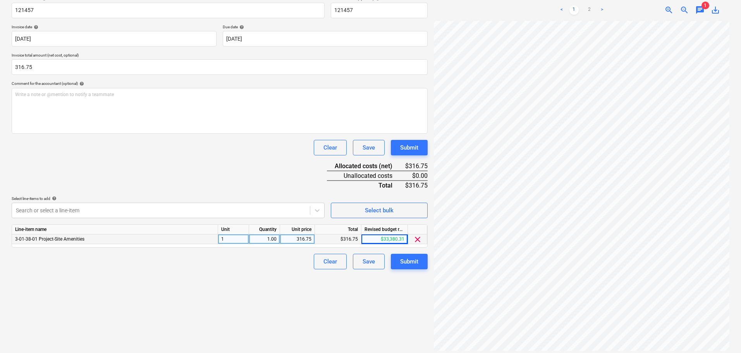
click at [363, 237] on div "$33,380.31" at bounding box center [384, 239] width 46 height 10
click at [350, 239] on div "$316.75" at bounding box center [338, 239] width 46 height 10
drag, startPoint x: 241, startPoint y: 271, endPoint x: 287, endPoint y: 267, distance: 45.9
click at [242, 271] on div "Create new document Select company Teaco Investments Pty St Kilda Au Add new co…" at bounding box center [220, 134] width 422 height 441
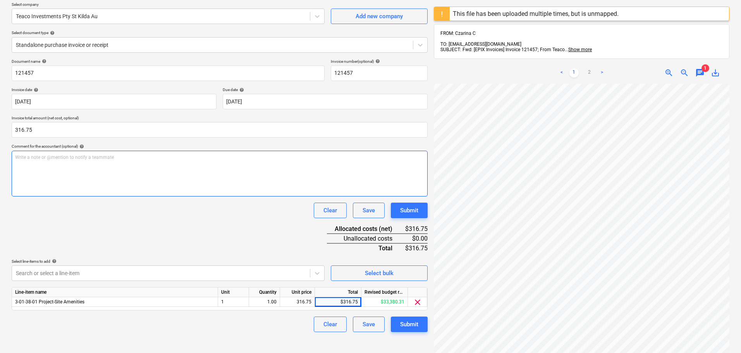
scroll to position [0, 0]
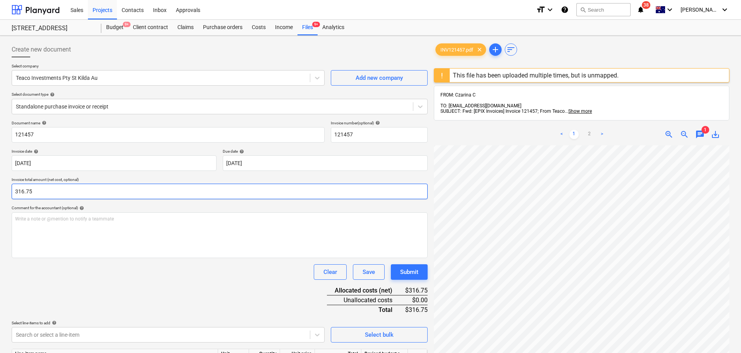
click at [63, 195] on input "316.75" at bounding box center [220, 191] width 416 height 15
click at [145, 289] on div "Document name help 121457 Invoice number (optional) help 121457 Invoice date he…" at bounding box center [220, 256] width 416 height 273
click at [63, 106] on div at bounding box center [212, 107] width 393 height 8
click at [316, 28] on div "Files 9+" at bounding box center [307, 27] width 20 height 15
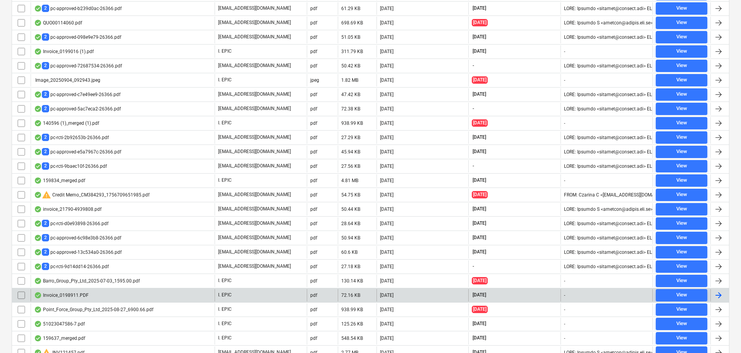
scroll to position [495, 0]
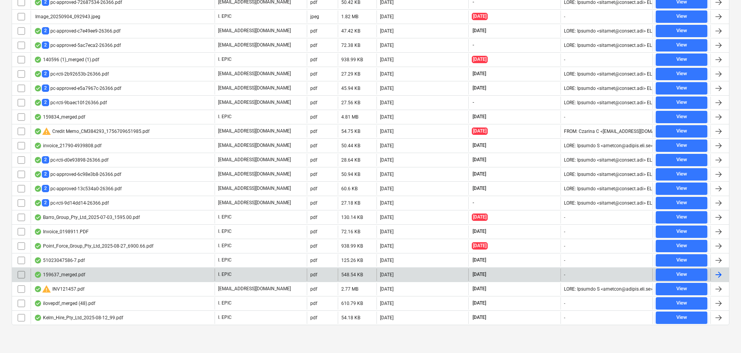
click at [120, 278] on div "159637_merged.pdf" at bounding box center [123, 274] width 184 height 12
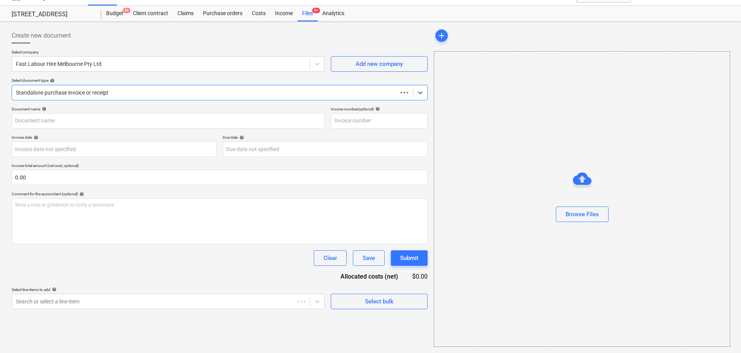
scroll to position [14, 0]
type input "159637"
type input "[DATE]"
type input "23 Sep 2025"
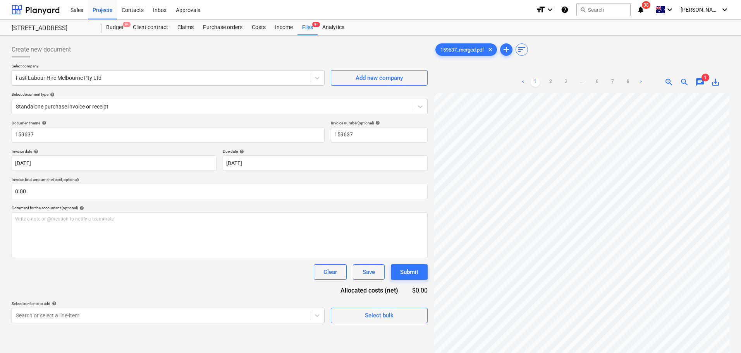
scroll to position [0, 0]
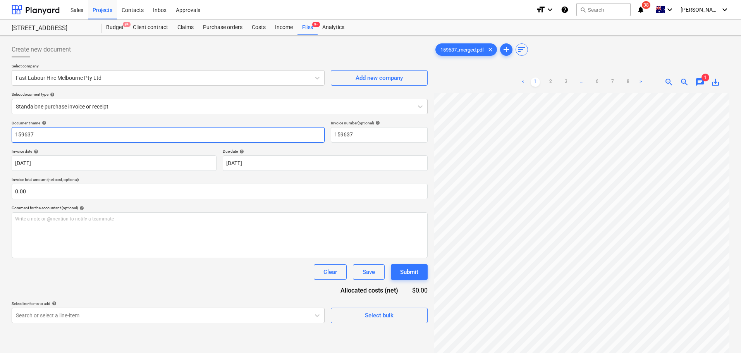
drag, startPoint x: 52, startPoint y: 134, endPoint x: -11, endPoint y: 134, distance: 62.7
click at [0, 134] on html "Sales Projects Contacts Inbox Approvals format_size keyboard_arrow_down help se…" at bounding box center [370, 176] width 741 height 353
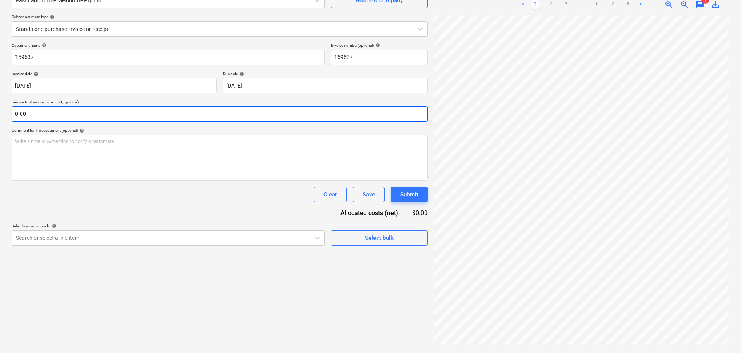
scroll to position [156, 55]
click at [355, 243] on div "Create new document Select company Fast Labour Hire Melbourne Pty Ltd Add new c…" at bounding box center [371, 155] width 724 height 388
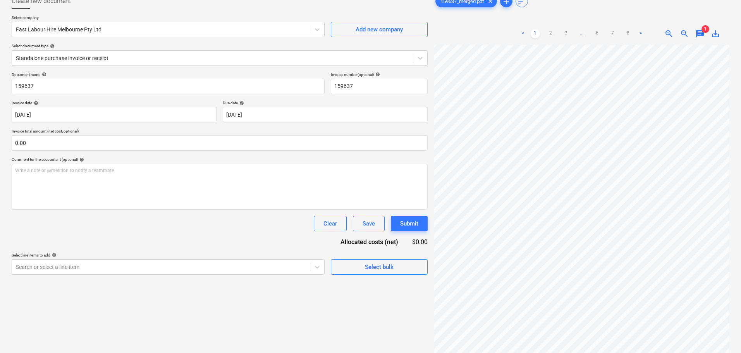
scroll to position [0, 0]
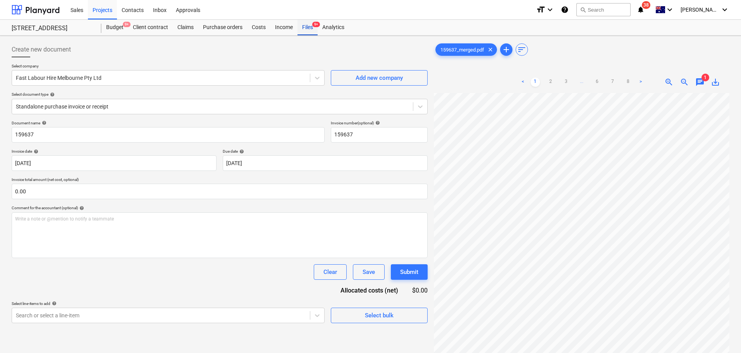
click at [316, 29] on div "Files 9+" at bounding box center [307, 27] width 20 height 15
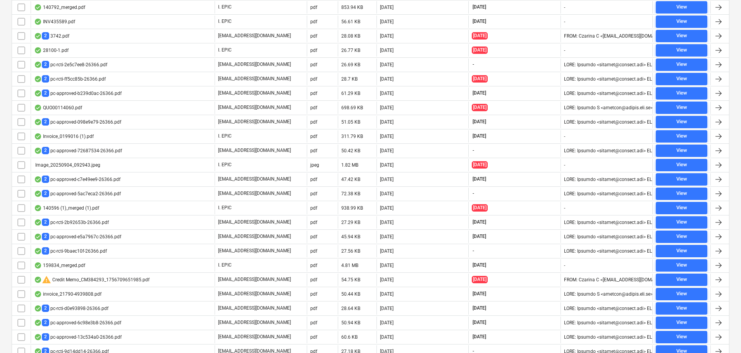
scroll to position [495, 0]
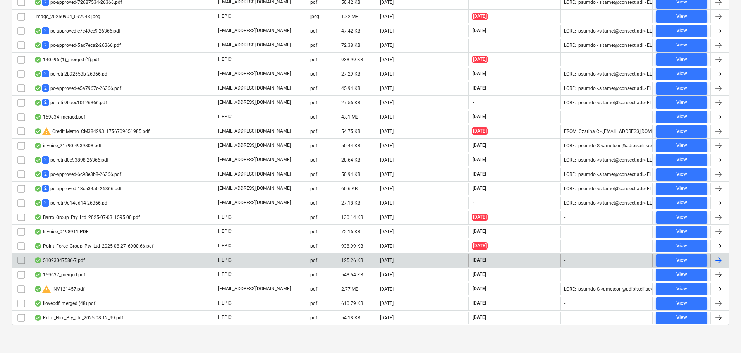
click at [100, 257] on div "51023047586-7.pdf" at bounding box center [123, 260] width 184 height 12
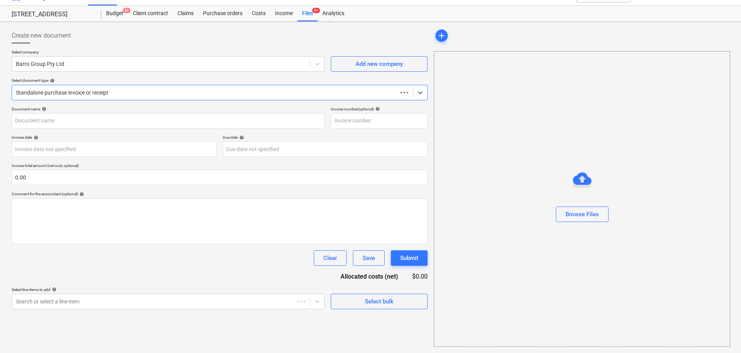
scroll to position [14, 0]
type input "51023047558"
type input "[DATE]"
type input "30 Sep 2025"
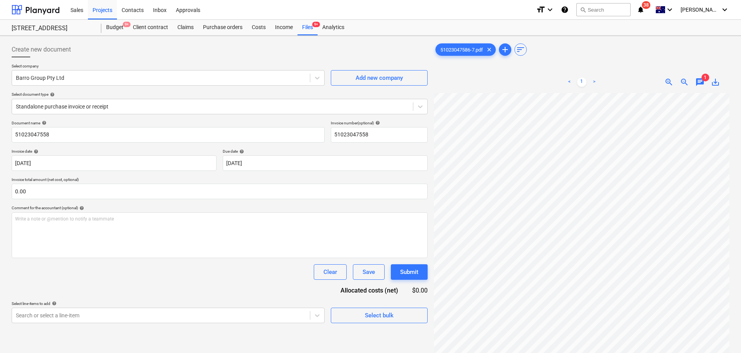
scroll to position [15, 1]
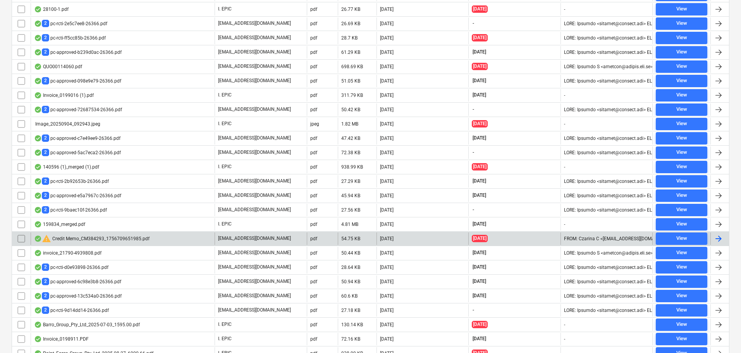
scroll to position [495, 0]
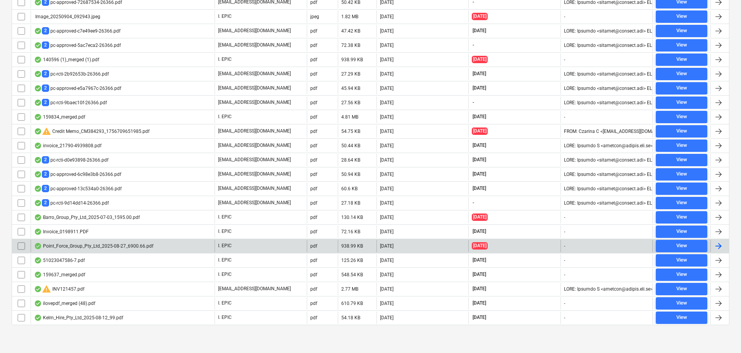
click at [96, 245] on div "Point_Force_Group_Pty_Ltd_2025-08-27_6900.66.pdf" at bounding box center [93, 246] width 119 height 6
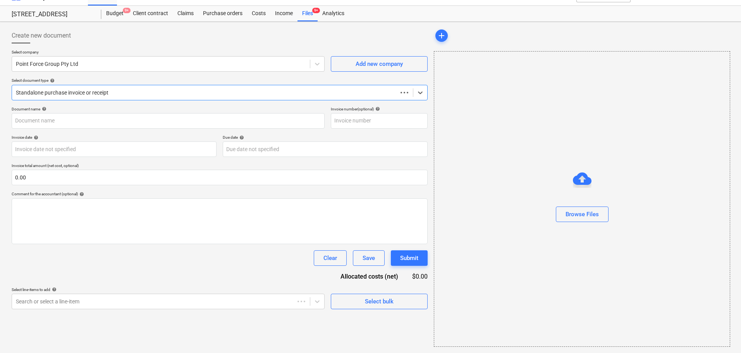
scroll to position [14, 0]
type input "140596"
type input "27 Aug 2025"
type input "05 Sep 2025"
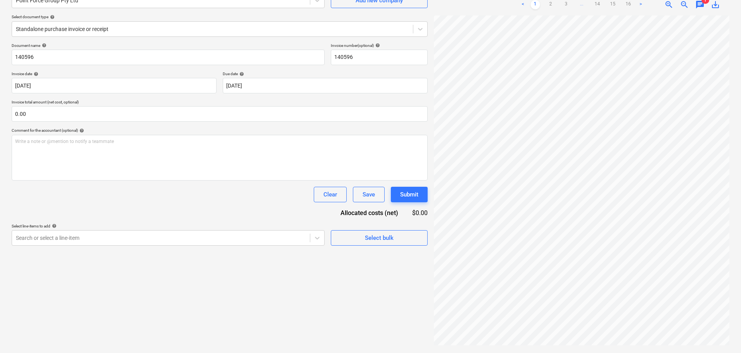
scroll to position [164, 0]
click at [593, 348] on div "Point_Force_Gr...pdf clear add sort < 1 2 3 ... 14 15 16 > zoom_in zoom_out cha…" at bounding box center [582, 155] width 302 height 388
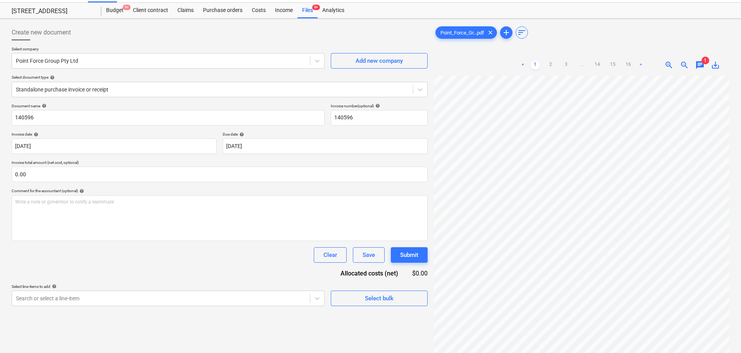
scroll to position [0, 0]
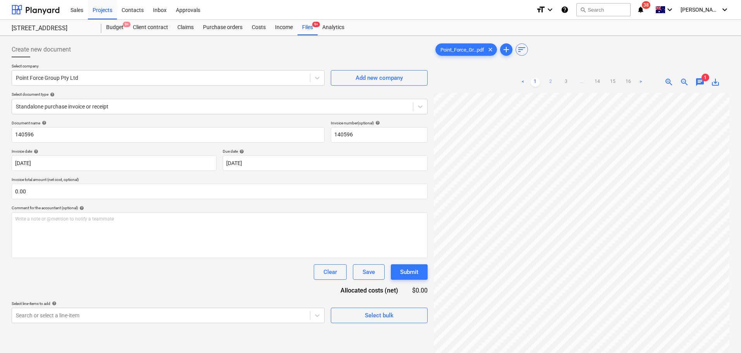
click at [548, 84] on link "2" at bounding box center [550, 81] width 9 height 9
click at [564, 83] on link "3" at bounding box center [566, 81] width 9 height 9
click at [609, 83] on link "14" at bounding box center [604, 81] width 9 height 9
click at [623, 82] on link "15" at bounding box center [620, 81] width 9 height 9
click at [567, 84] on link "3" at bounding box center [566, 81] width 9 height 9
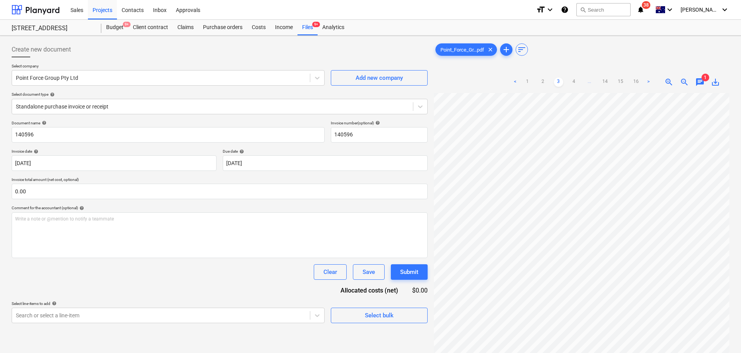
scroll to position [164, 28]
click at [543, 78] on link "2" at bounding box center [542, 81] width 9 height 9
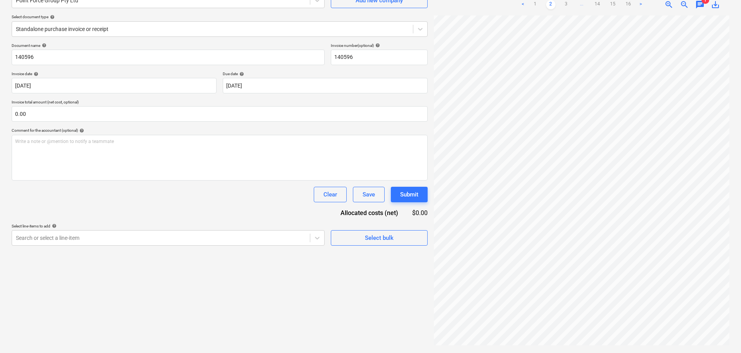
drag, startPoint x: 551, startPoint y: 347, endPoint x: 615, endPoint y: 342, distance: 64.5
click at [615, 342] on div "Point_Force_Gr...pdf clear add sort < 1 2 3 ... 14 15 16 > zoom_in zoom_out cha…" at bounding box center [582, 155] width 302 height 388
drag, startPoint x: 609, startPoint y: 349, endPoint x: 665, endPoint y: 348, distance: 55.8
click at [665, 348] on div "Point_Force_Gr...pdf clear add sort < 1 2 3 ... 14 15 16 > zoom_in zoom_out cha…" at bounding box center [582, 155] width 302 height 388
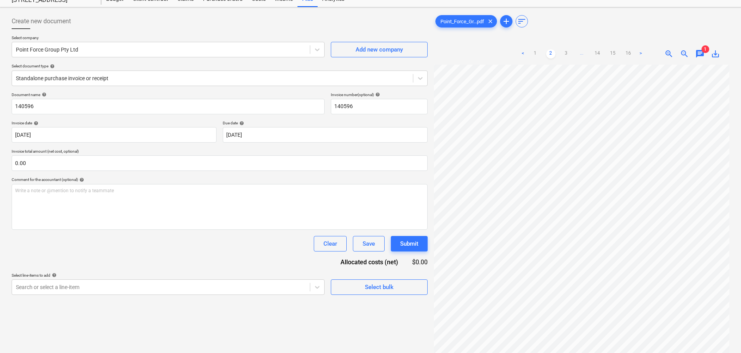
scroll to position [0, 0]
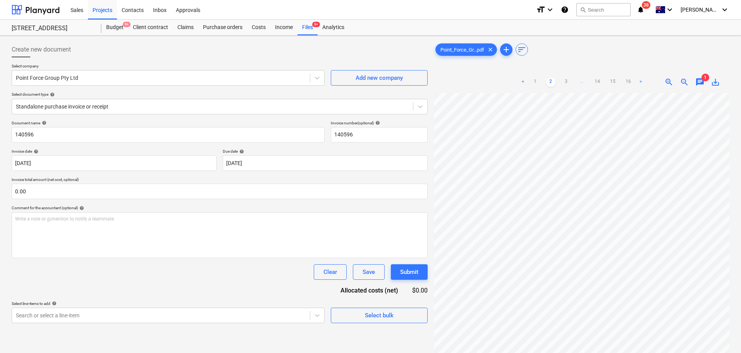
click at [694, 83] on div "chat" at bounding box center [699, 81] width 15 height 9
click at [699, 82] on span "chat" at bounding box center [699, 81] width 9 height 9
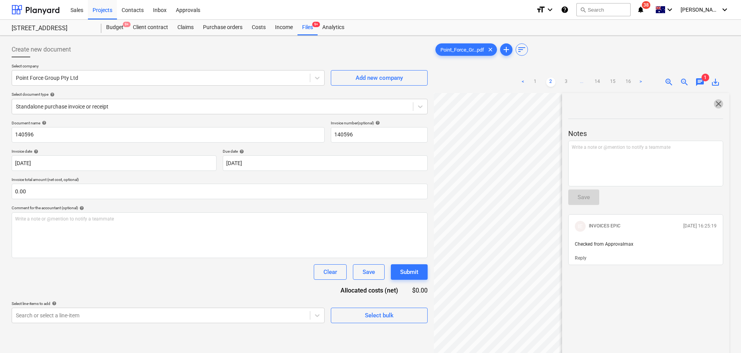
click at [714, 101] on span "close" at bounding box center [718, 103] width 9 height 9
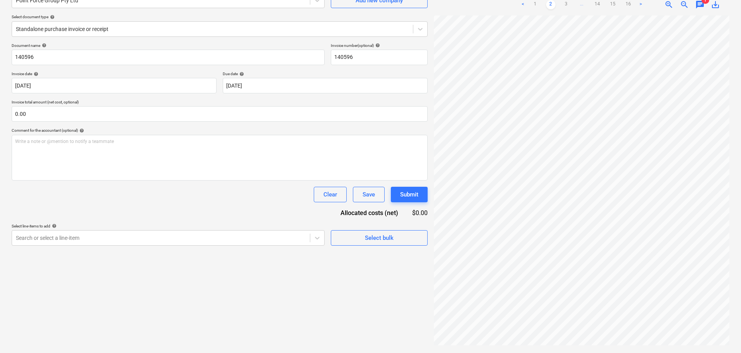
drag, startPoint x: 164, startPoint y: 216, endPoint x: 158, endPoint y: 229, distance: 13.3
click at [164, 217] on div "Document name help 140596 Invoice number (optional) help 140596 Invoice date he…" at bounding box center [220, 144] width 416 height 203
click at [158, 233] on div "Create new document Select company Point Force Group Pty Ltd Add new company Se…" at bounding box center [220, 155] width 422 height 388
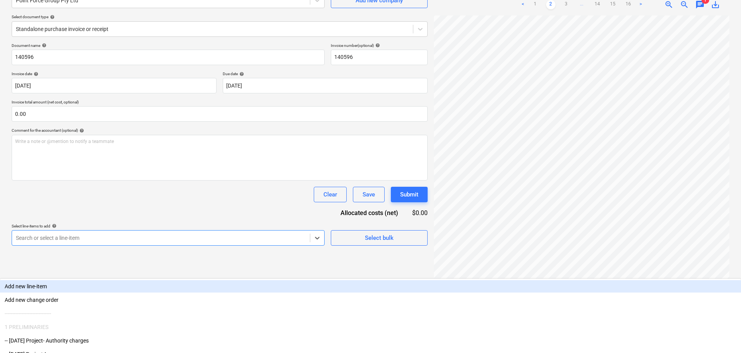
scroll to position [91, 0]
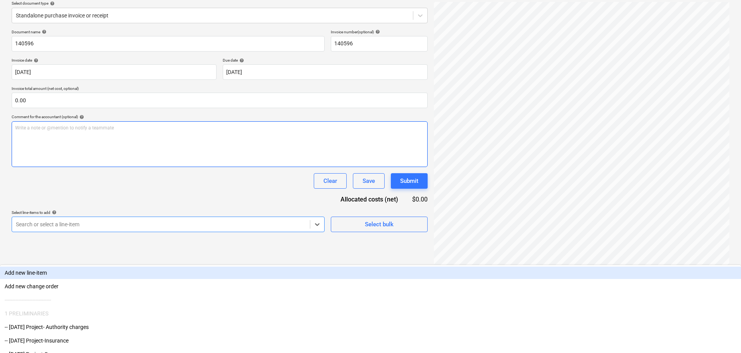
type input "l"
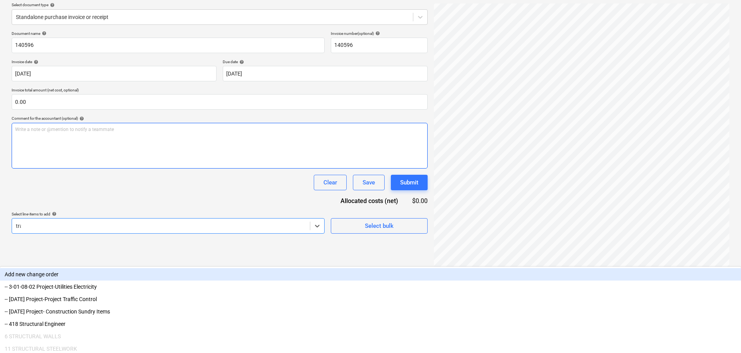
scroll to position [77, 0]
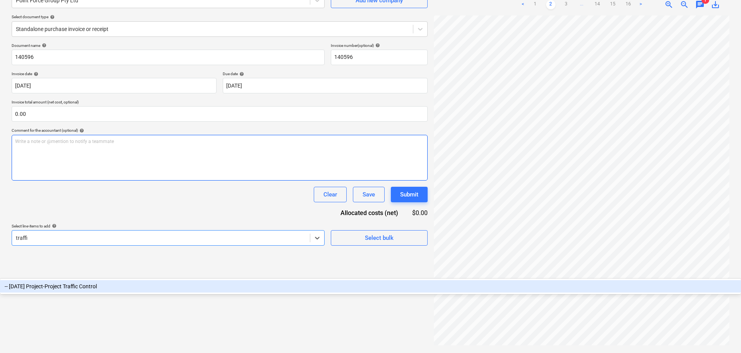
type input "traffic"
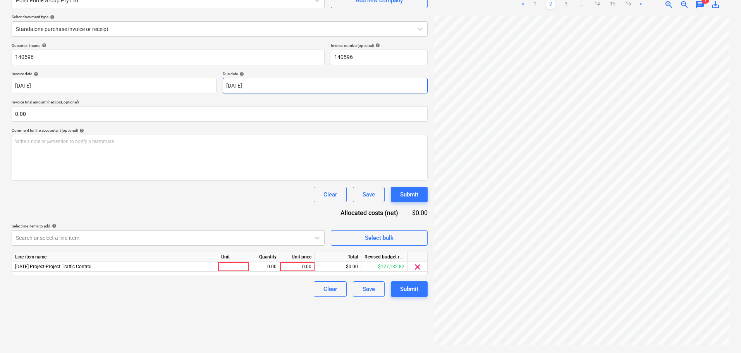
scroll to position [162, 55]
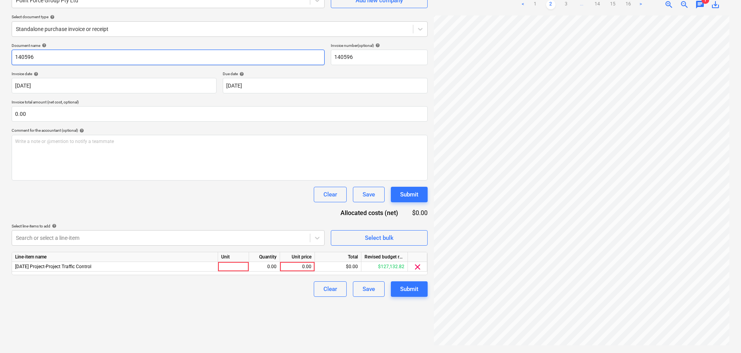
click at [33, 50] on input "140596" at bounding box center [168, 57] width 313 height 15
click at [29, 52] on input "140596" at bounding box center [168, 57] width 313 height 15
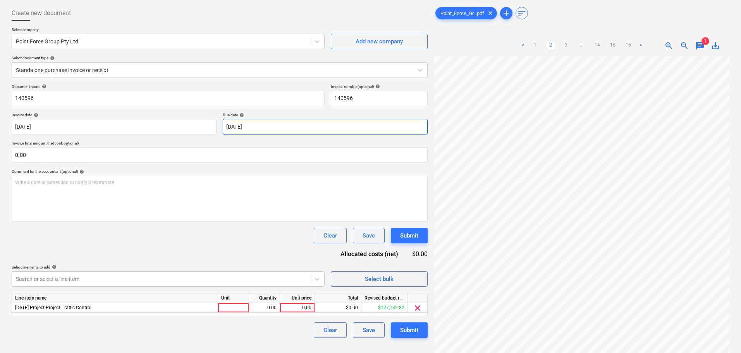
scroll to position [0, 0]
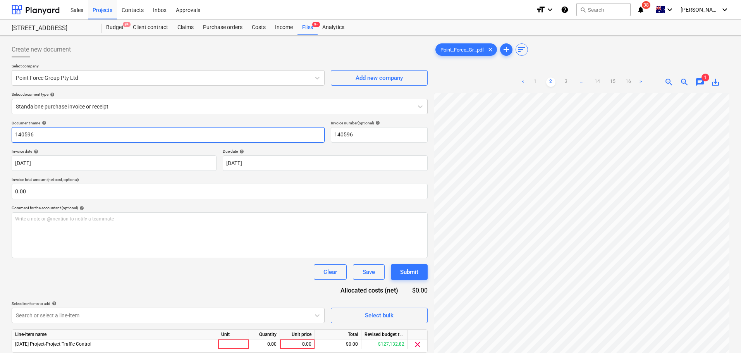
click at [60, 135] on input "140596" at bounding box center [168, 134] width 313 height 15
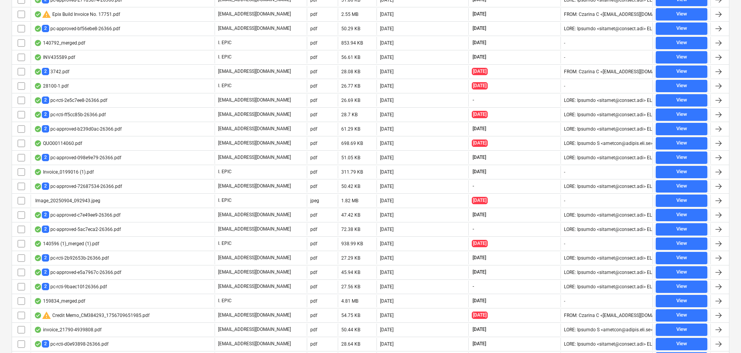
scroll to position [495, 0]
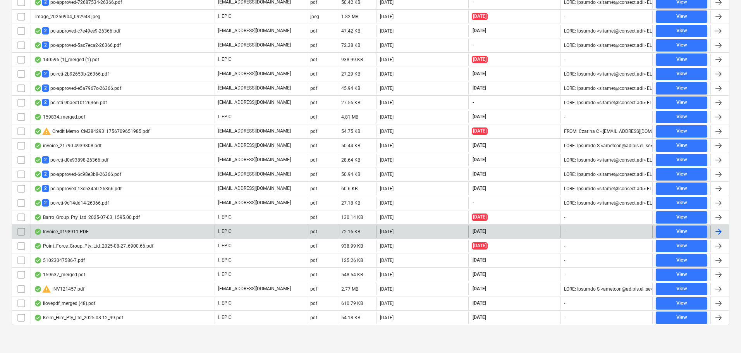
click at [135, 237] on div "Invoice_0198911.PDF" at bounding box center [123, 231] width 184 height 12
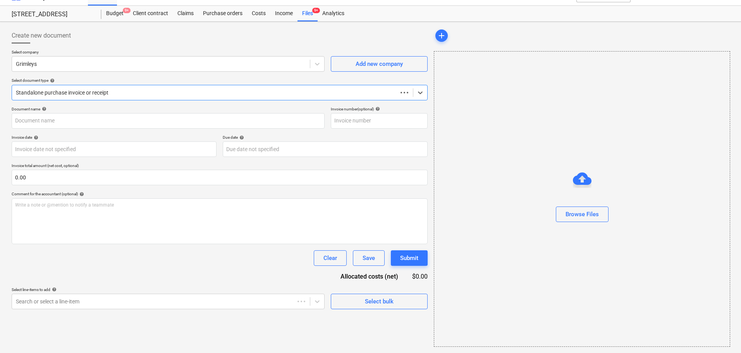
scroll to position [14, 0]
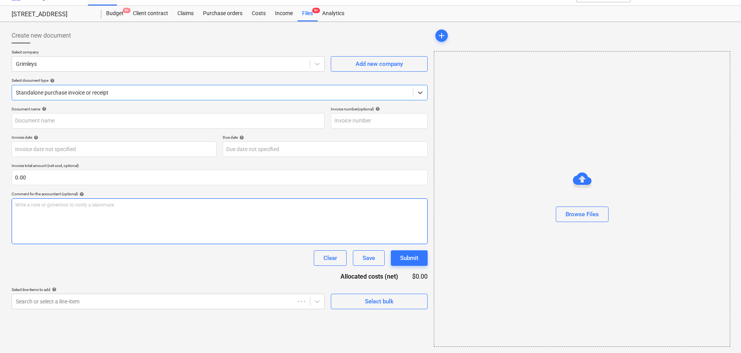
type input "0198911"
type input "[DATE]"
type input "30 Oct 2025"
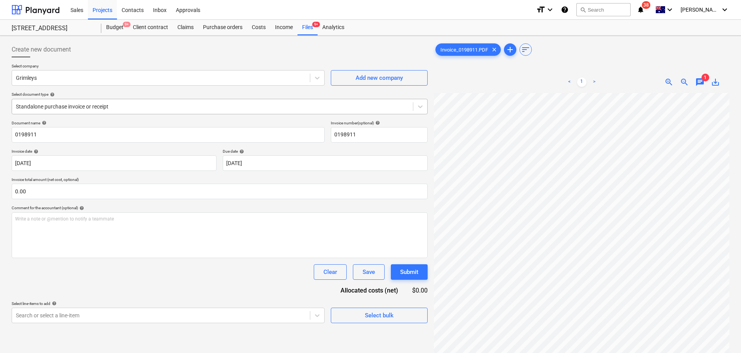
click at [172, 107] on div at bounding box center [212, 107] width 393 height 8
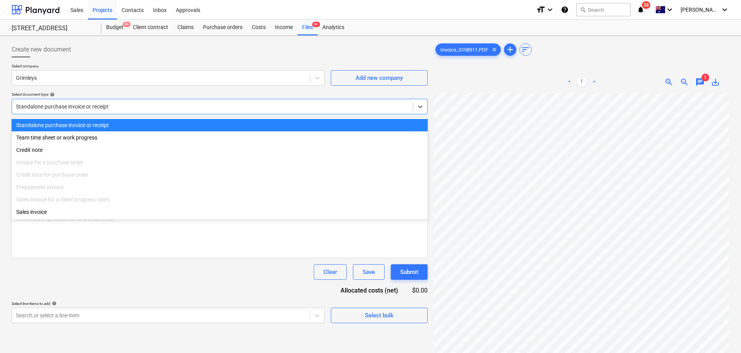
click at [174, 99] on div "Standalone purchase invoice or receipt" at bounding box center [220, 106] width 416 height 15
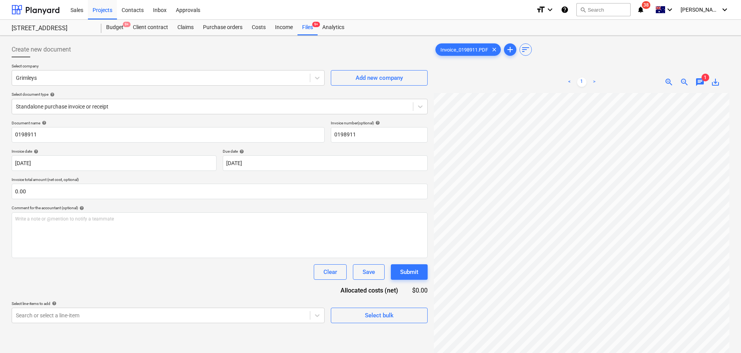
scroll to position [77, 0]
click at [45, 125] on span "help" at bounding box center [43, 122] width 6 height 5
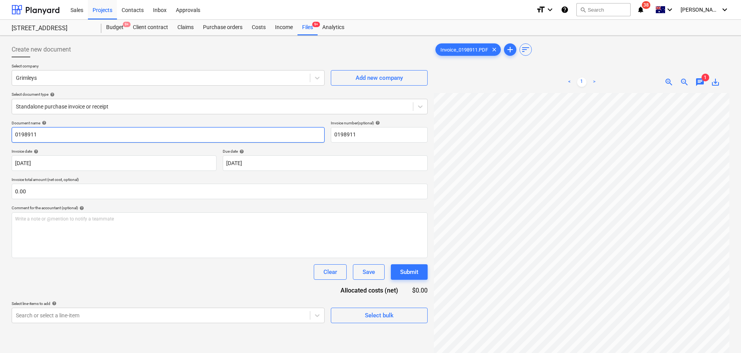
click at [38, 133] on input "0198911" at bounding box center [168, 134] width 313 height 15
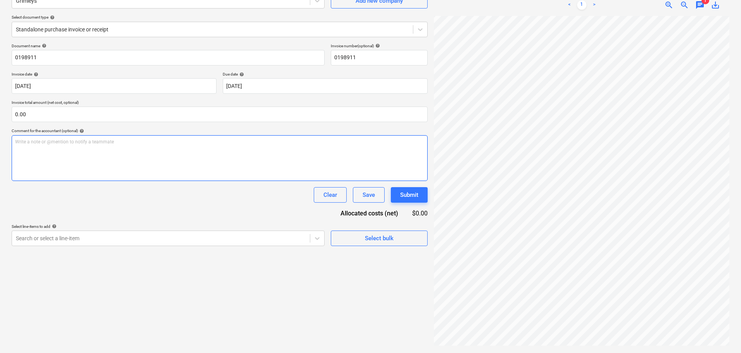
scroll to position [0, 0]
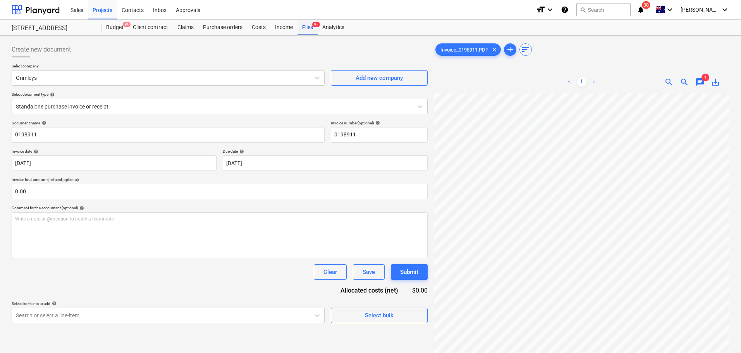
click at [303, 32] on div "Files 9+" at bounding box center [307, 27] width 20 height 15
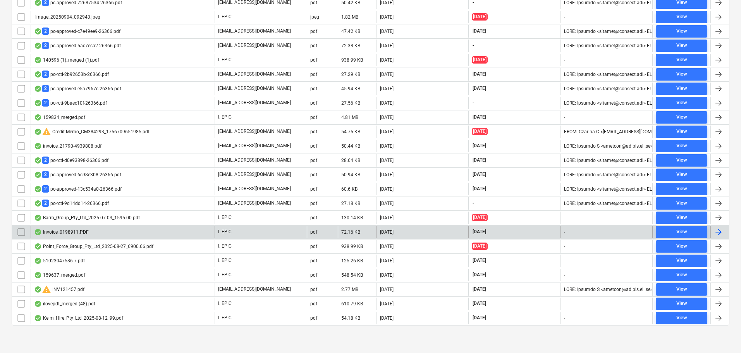
scroll to position [495, 0]
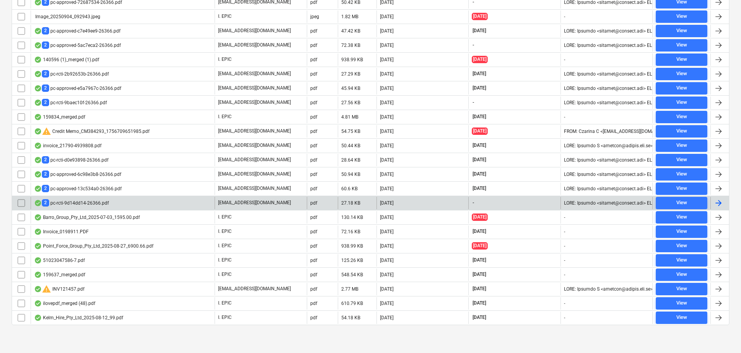
click at [59, 202] on div "2 pc-rcti-9d14dd14-26366.pdf" at bounding box center [71, 202] width 75 height 7
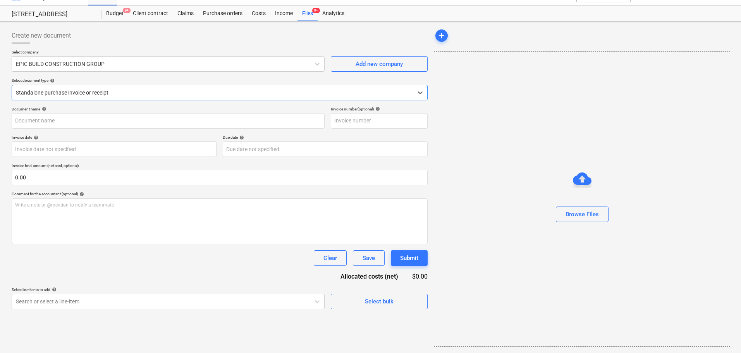
type input "Bolt Blue PC2"
type input "05 Sep 2025"
type input "30 Sep 2025"
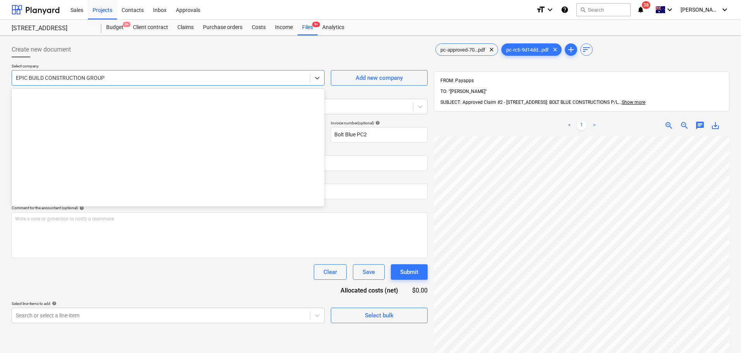
click at [47, 76] on div at bounding box center [161, 78] width 290 height 8
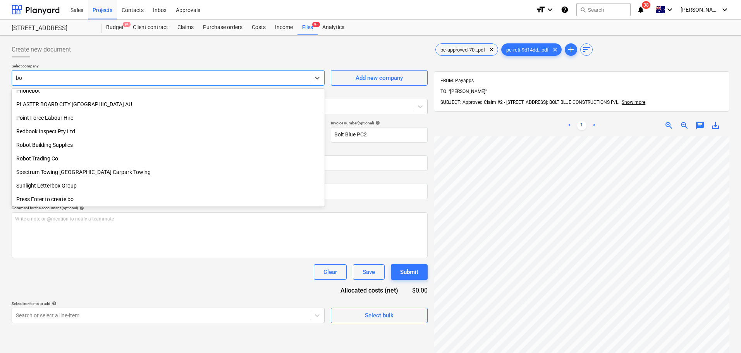
scroll to position [426, 0]
type input "bolt"
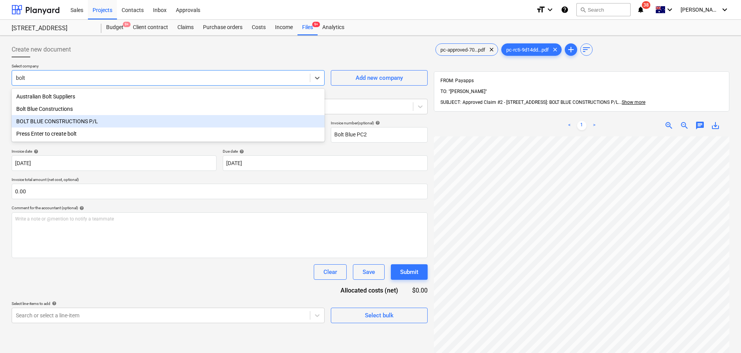
click at [81, 119] on div "BOLT BLUE CONSTRUCTIONS P/L" at bounding box center [168, 121] width 313 height 12
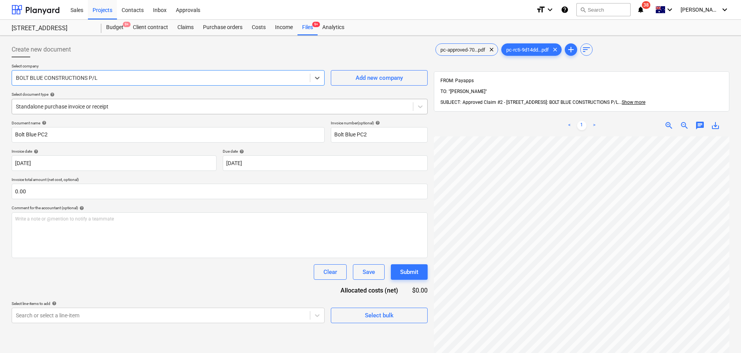
click at [75, 108] on div at bounding box center [212, 107] width 393 height 8
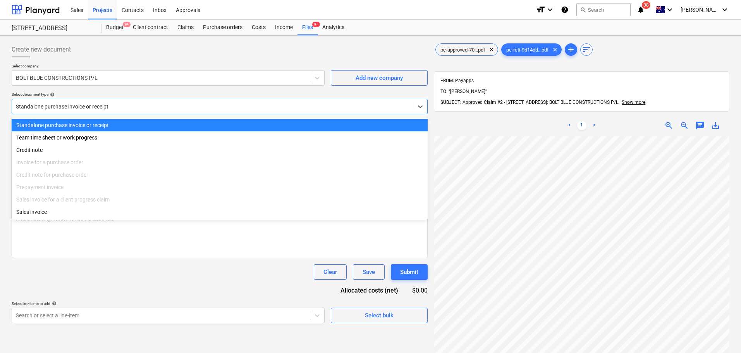
click at [98, 106] on div at bounding box center [212, 107] width 393 height 8
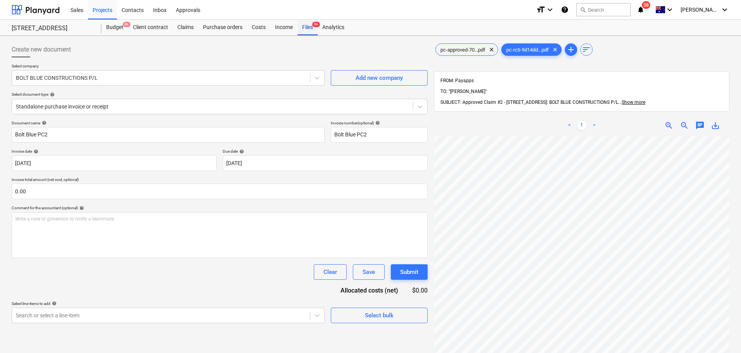
click at [303, 25] on div "Files 9+" at bounding box center [307, 27] width 20 height 15
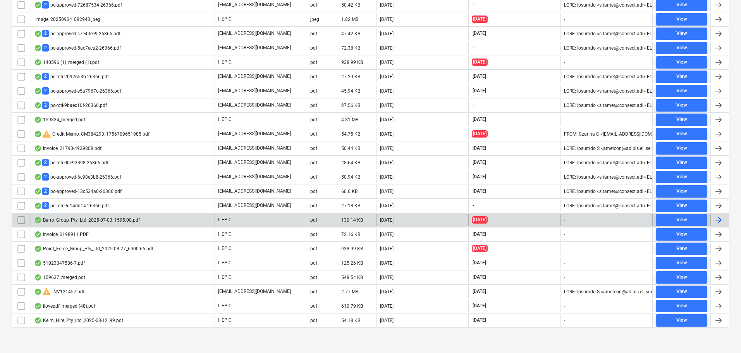
scroll to position [492, 0]
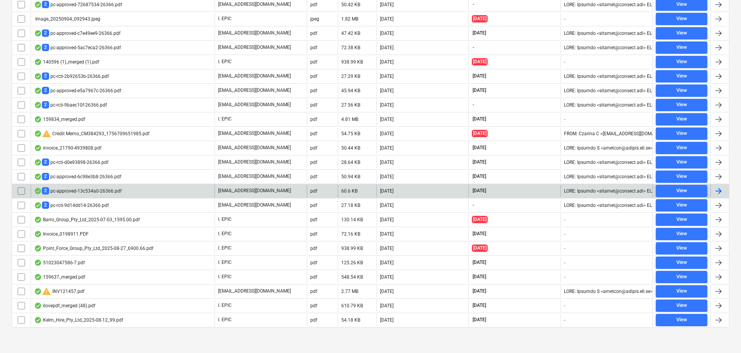
click at [100, 189] on div "2 pc-approved-13c534a0-26366.pdf" at bounding box center [78, 190] width 88 height 7
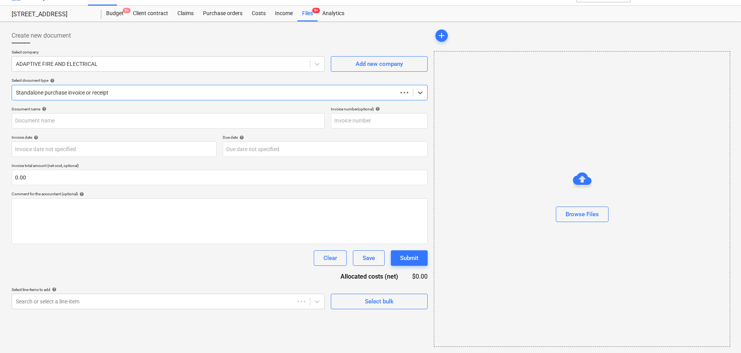
scroll to position [14, 0]
type input "adaptive PC 2"
type input "05 Sep 2025"
type input "30 Sep 2025"
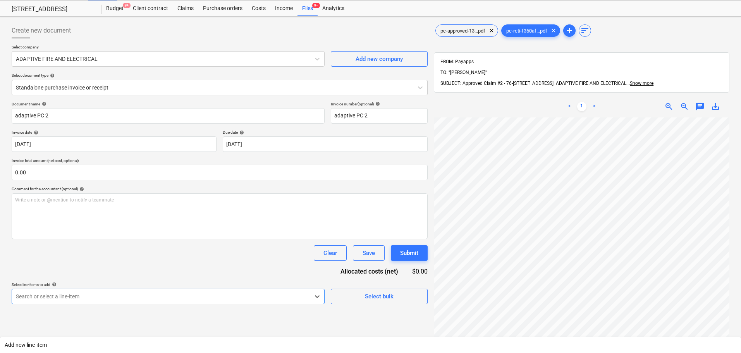
scroll to position [94, 0]
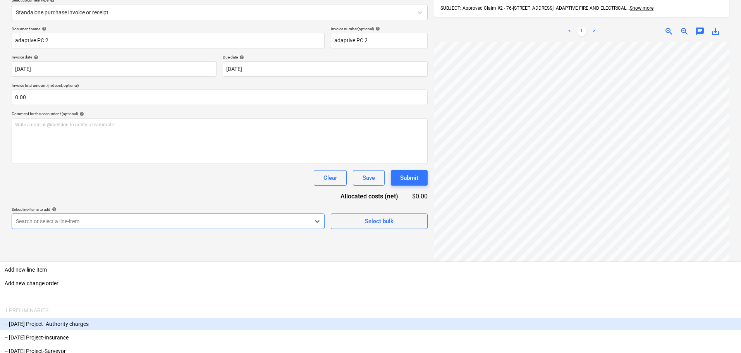
click at [62, 259] on body "Sales Projects Contacts Inbox Approvals format_size keyboard_arrow_down help se…" at bounding box center [370, 82] width 741 height 353
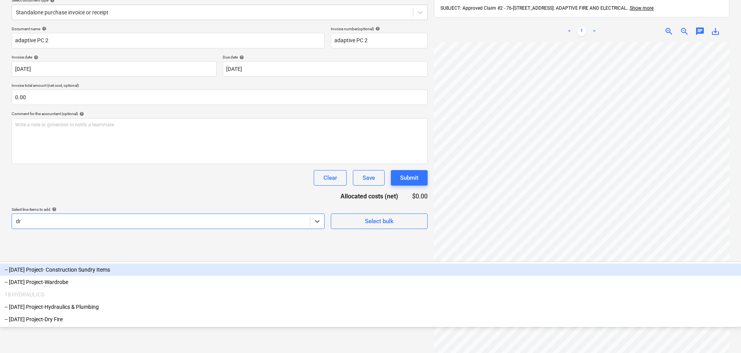
type input "dry"
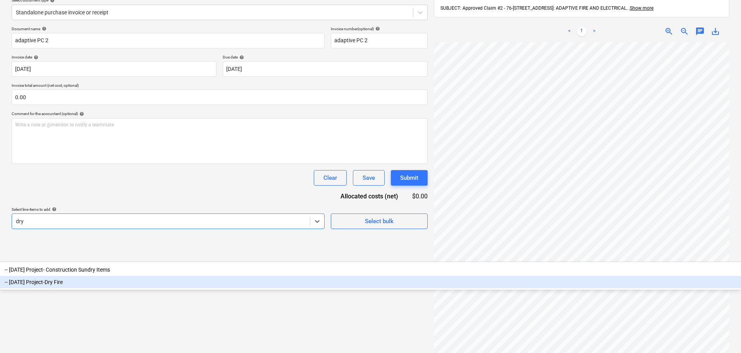
click at [81, 276] on div "-- 3-20-02 Project-Dry Fire" at bounding box center [370, 282] width 741 height 12
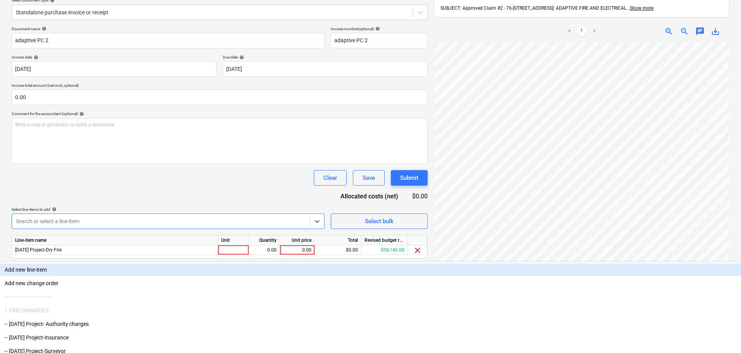
click at [177, 170] on div "Clear Save Submit" at bounding box center [220, 177] width 416 height 15
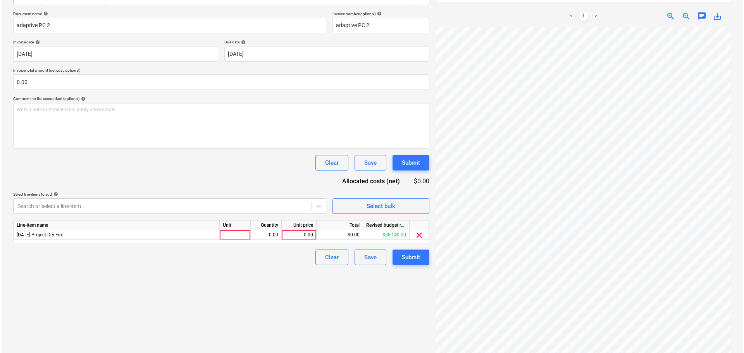
scroll to position [156, 55]
click at [245, 237] on div at bounding box center [233, 235] width 31 height 10
click at [271, 234] on div "0.00" at bounding box center [264, 235] width 24 height 10
click at [290, 236] on div "0.00" at bounding box center [297, 235] width 28 height 10
click at [282, 172] on div "Document name help adaptive PC 2 Invoice number (optional) help adaptive PC 2 I…" at bounding box center [220, 138] width 416 height 254
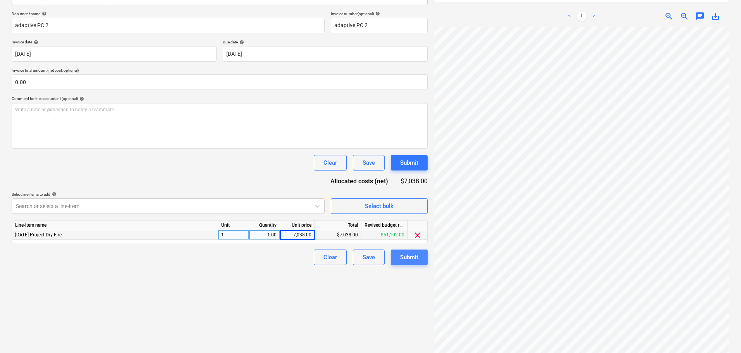
click at [413, 260] on div "Submit" at bounding box center [409, 257] width 18 height 10
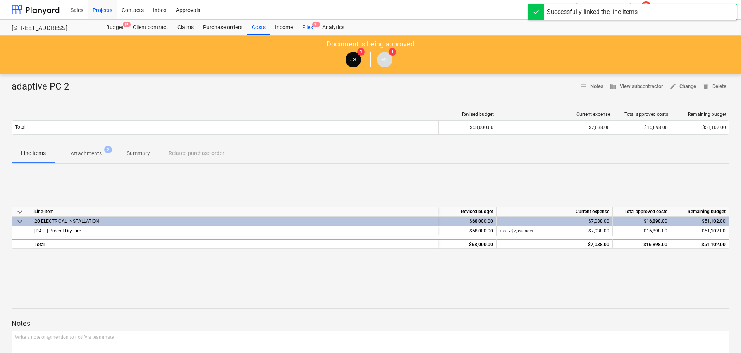
click at [310, 26] on div "Files 9+" at bounding box center [307, 27] width 20 height 15
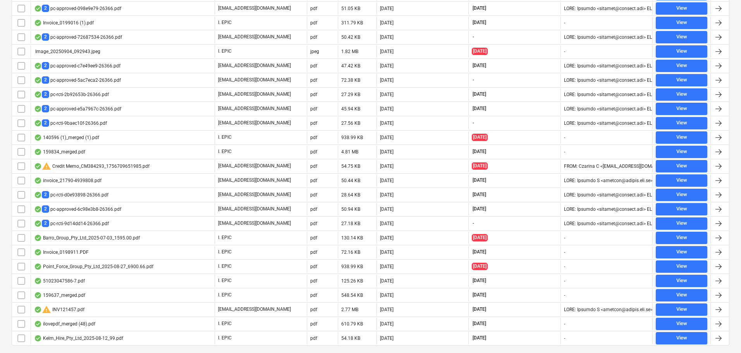
scroll to position [480, 0]
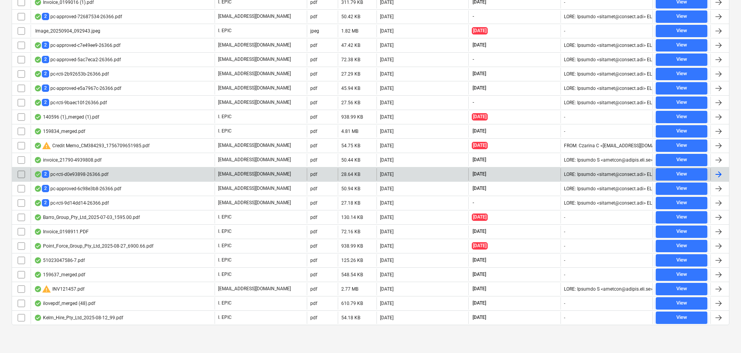
click at [83, 176] on div "2 pc-rcti-d0e93898-26366.pdf" at bounding box center [71, 173] width 74 height 7
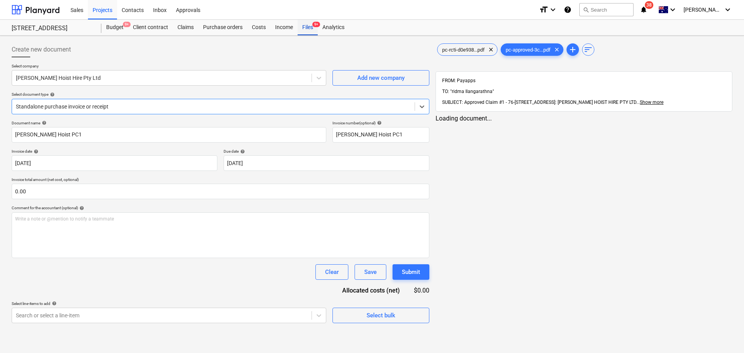
click at [308, 30] on div "Files 9+" at bounding box center [307, 27] width 20 height 15
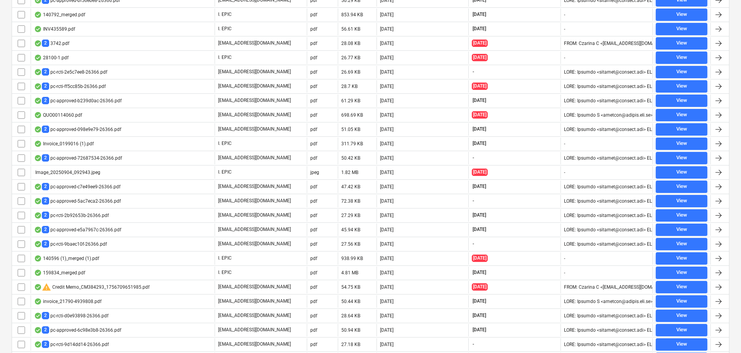
scroll to position [480, 0]
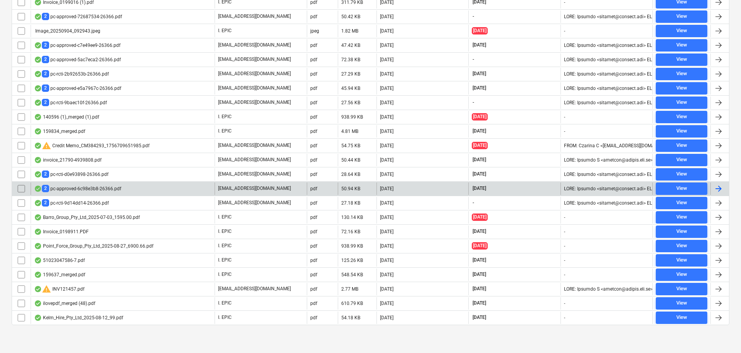
click at [90, 193] on div "2 pc-approved-6c98e3b8-26366.pdf" at bounding box center [123, 188] width 184 height 12
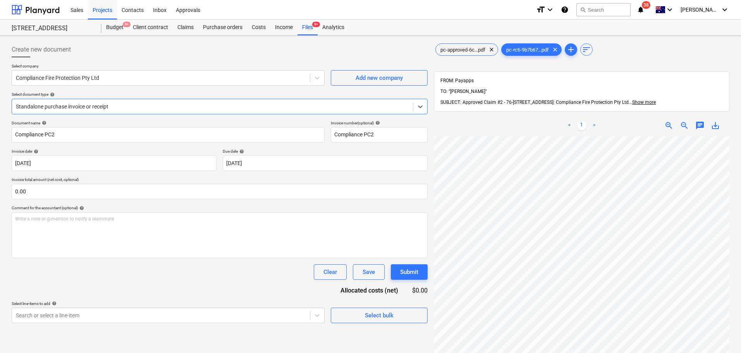
scroll to position [112, 0]
click at [79, 115] on div "Select company Compliance Fire Protection Pty Ltd Add new company Select docume…" at bounding box center [220, 92] width 416 height 57
click at [79, 113] on div "Standalone purchase invoice or receipt" at bounding box center [220, 106] width 416 height 15
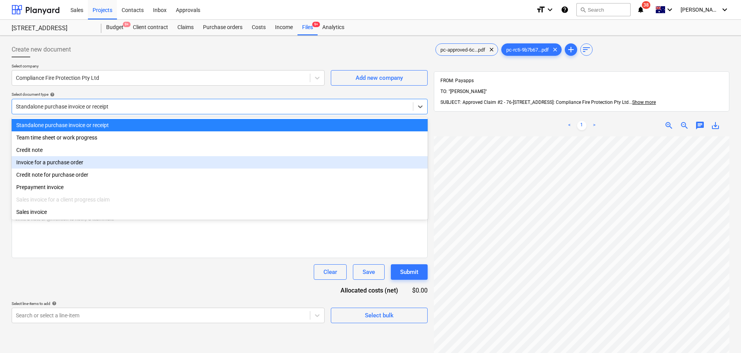
click at [74, 165] on div "Invoice for a purchase order" at bounding box center [220, 162] width 416 height 12
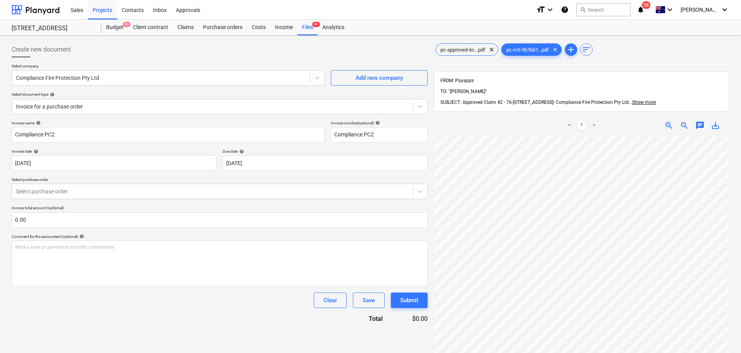
click at [222, 183] on p "Select purchase order" at bounding box center [220, 180] width 416 height 7
click at [222, 187] on div at bounding box center [212, 191] width 393 height 8
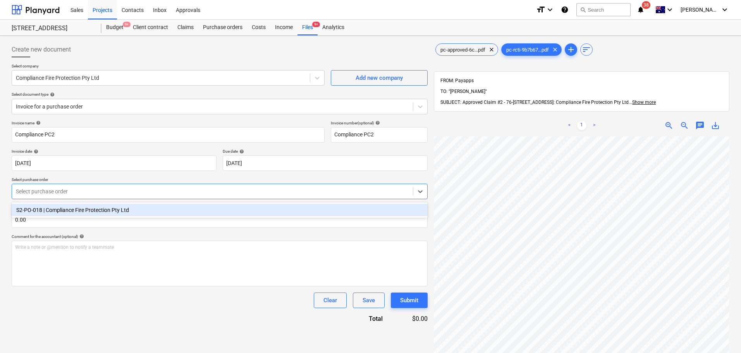
click at [220, 198] on div "Select purchase order" at bounding box center [220, 191] width 416 height 15
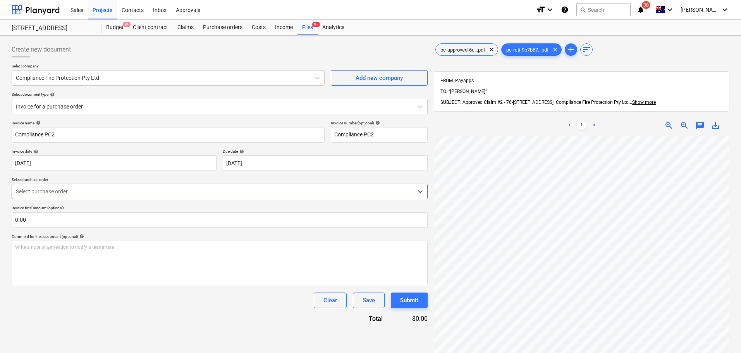
click at [216, 192] on div at bounding box center [212, 191] width 393 height 8
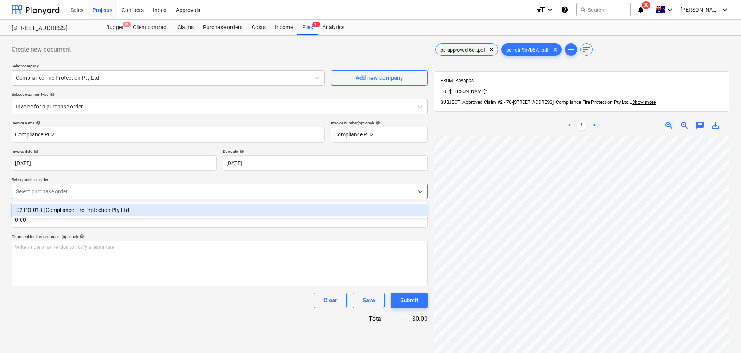
click at [219, 211] on div "S2-PO-018 | Compliance Fire Protection Pty Ltd" at bounding box center [220, 210] width 416 height 12
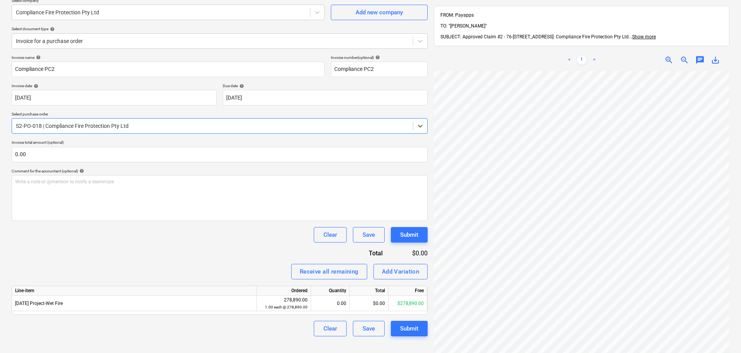
scroll to position [164, 55]
click at [132, 155] on input "text" at bounding box center [220, 154] width 416 height 15
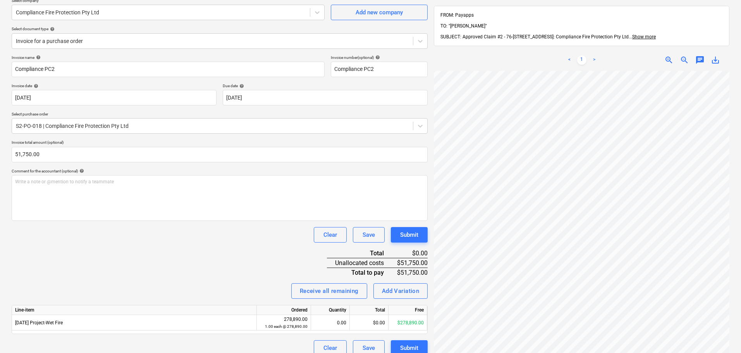
click at [142, 237] on div "Clear Save Submit" at bounding box center [220, 234] width 416 height 15
click at [334, 325] on div "0.00" at bounding box center [330, 322] width 32 height 15
click at [234, 270] on div "Invoice name help Compliance PC2 Invoice number (optional) help Compliance PC2 …" at bounding box center [220, 205] width 416 height 301
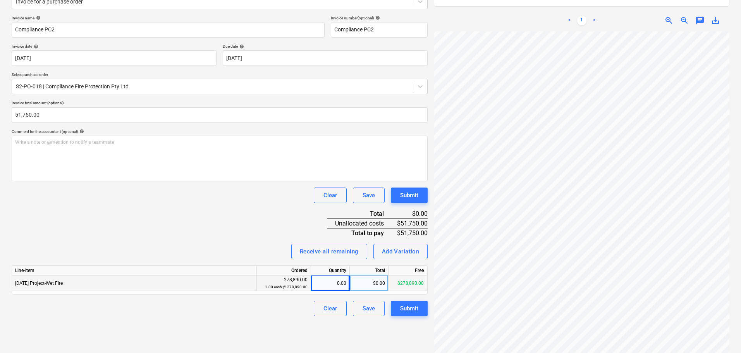
scroll to position [105, 0]
click at [344, 287] on div "0.00" at bounding box center [330, 282] width 32 height 15
click at [371, 287] on div "$0.00" at bounding box center [369, 282] width 39 height 15
click at [261, 237] on div "Invoice name help Compliance PC2 Invoice number (optional) help Compliance PC2 …" at bounding box center [220, 165] width 416 height 301
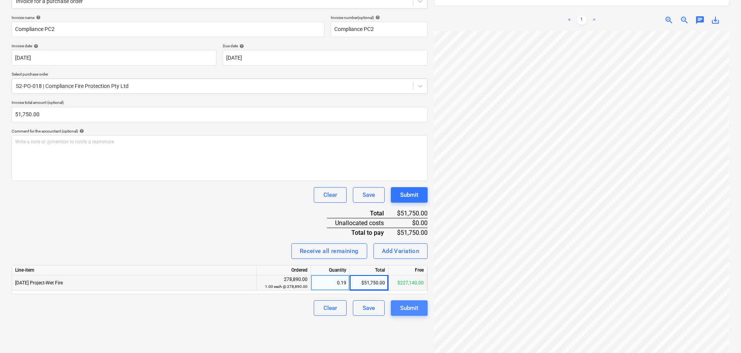
click at [421, 302] on button "Submit" at bounding box center [409, 307] width 37 height 15
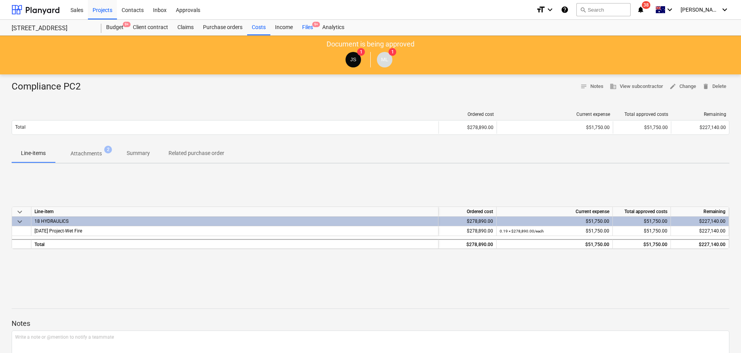
click at [306, 29] on div "Files 9+" at bounding box center [307, 27] width 20 height 15
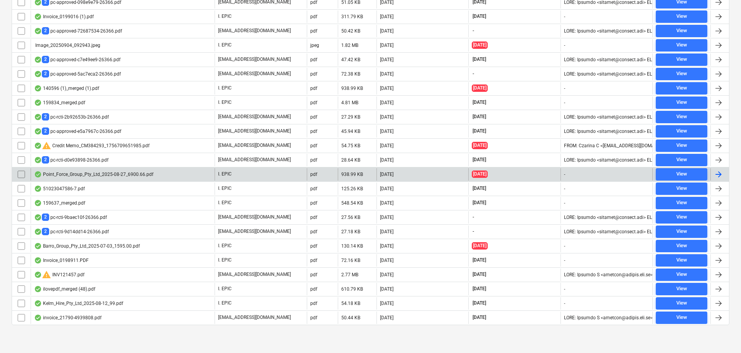
scroll to position [466, 0]
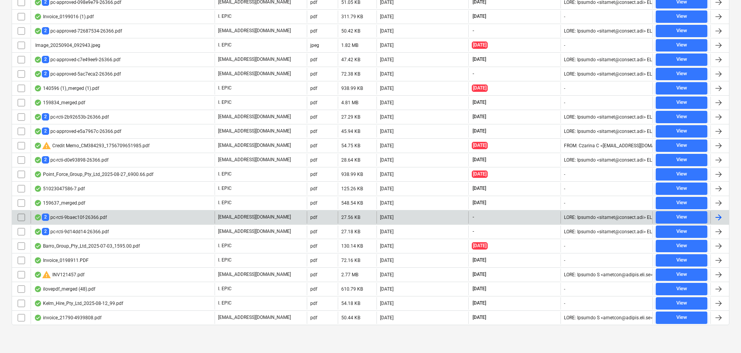
click at [90, 217] on div "2 pc-rcti-9baec10f-26366.pdf" at bounding box center [70, 216] width 73 height 7
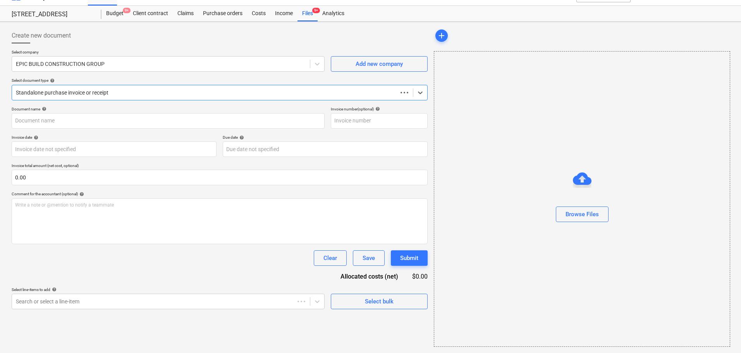
scroll to position [14, 0]
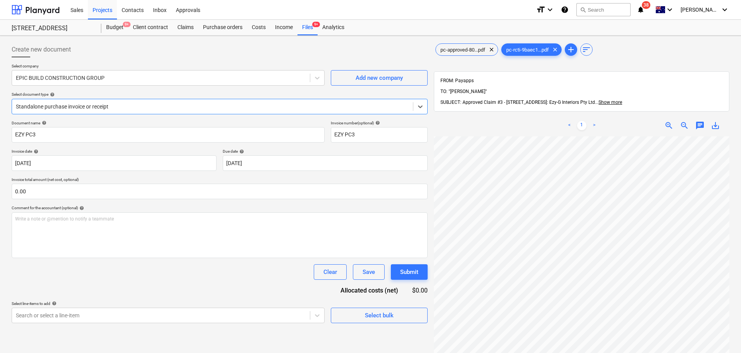
scroll to position [62, 0]
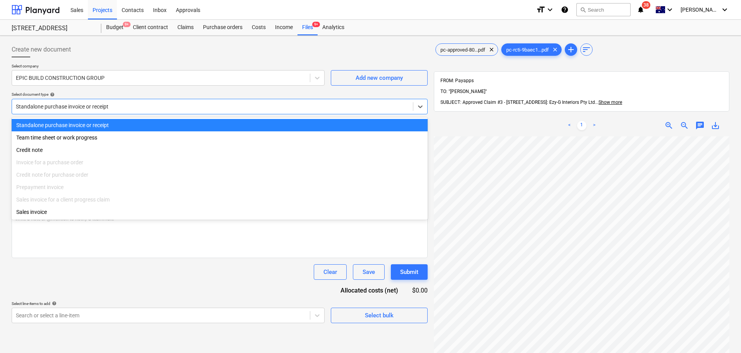
click at [164, 107] on div at bounding box center [212, 107] width 393 height 8
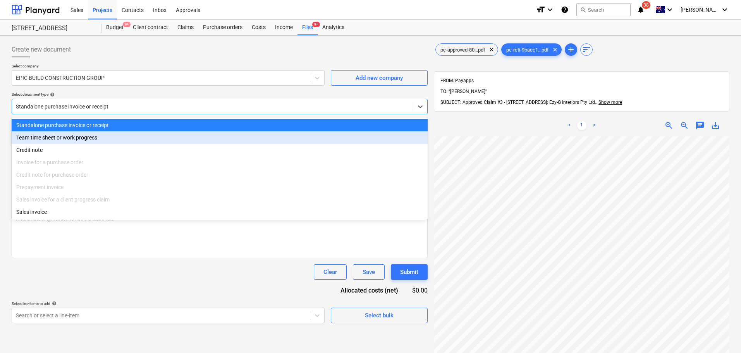
click at [141, 104] on div at bounding box center [212, 107] width 393 height 8
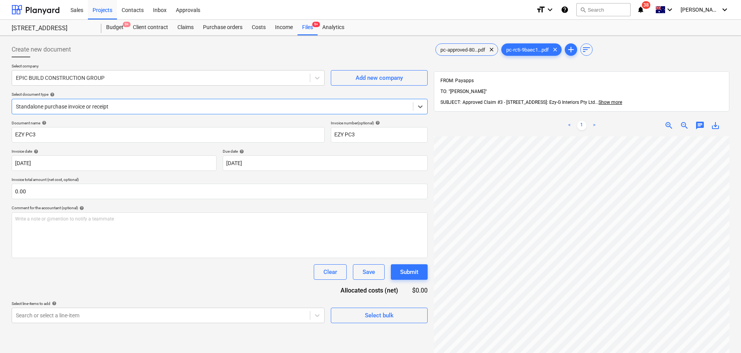
click at [105, 93] on div "Select document type help" at bounding box center [220, 94] width 416 height 5
click at [104, 82] on div "EPIC BUILD CONSTRUCTION GROUP" at bounding box center [161, 77] width 298 height 11
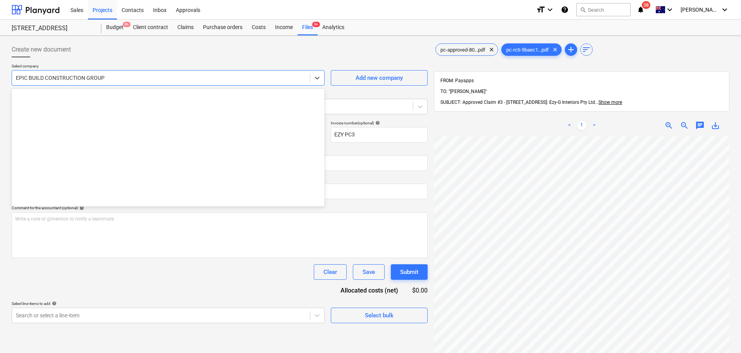
scroll to position [4677, 0]
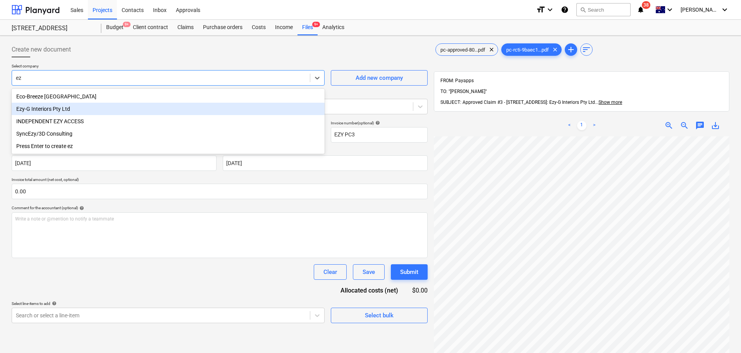
click at [90, 111] on div "Ezy-G Interiors Pty Ltd" at bounding box center [168, 109] width 313 height 12
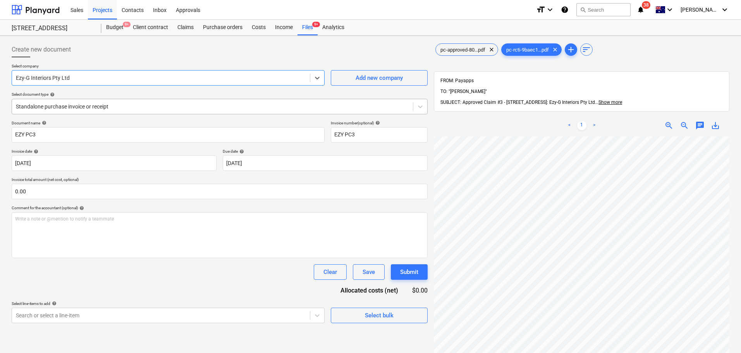
click at [53, 108] on div at bounding box center [212, 107] width 393 height 8
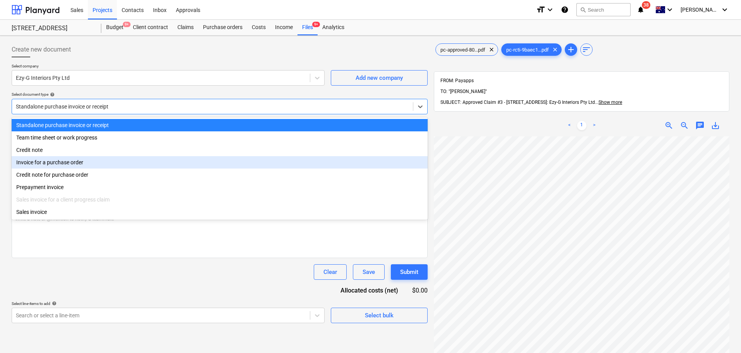
click at [81, 167] on div "Invoice for a purchase order" at bounding box center [220, 162] width 416 height 12
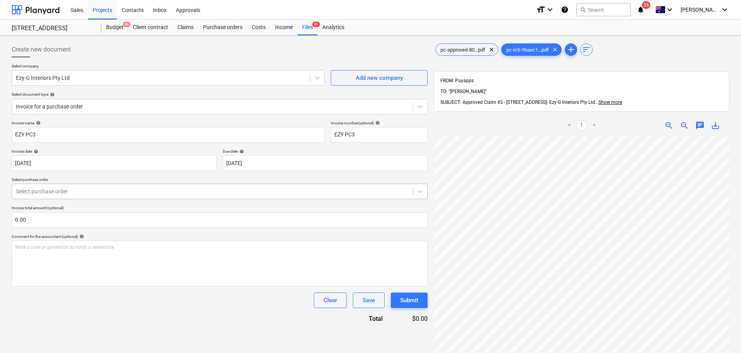
click at [70, 186] on div "Select purchase order" at bounding box center [212, 191] width 401 height 11
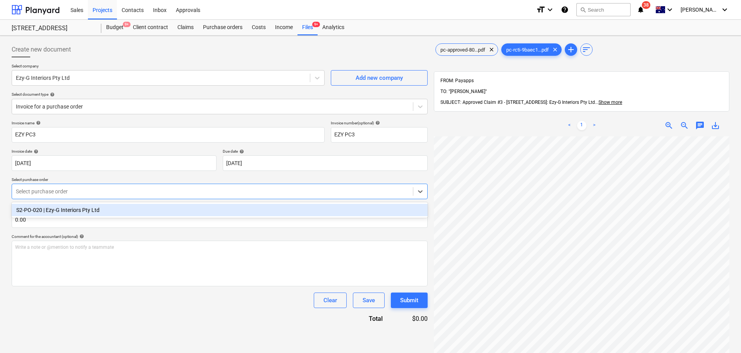
click at [74, 206] on div "S2-PO-020 | Ezy-G Interiors Pty Ltd" at bounding box center [220, 210] width 416 height 12
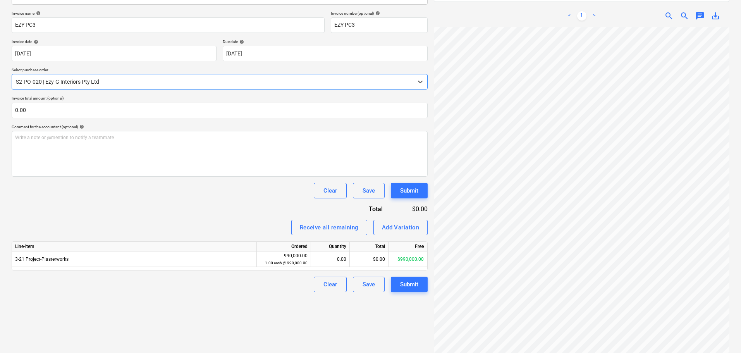
scroll to position [164, 0]
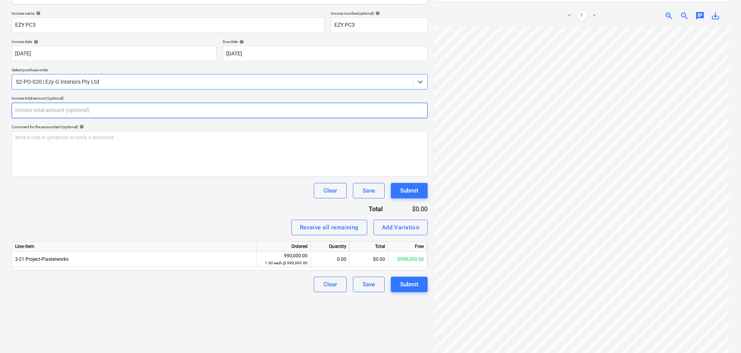
click at [92, 116] on input "text" at bounding box center [220, 110] width 416 height 15
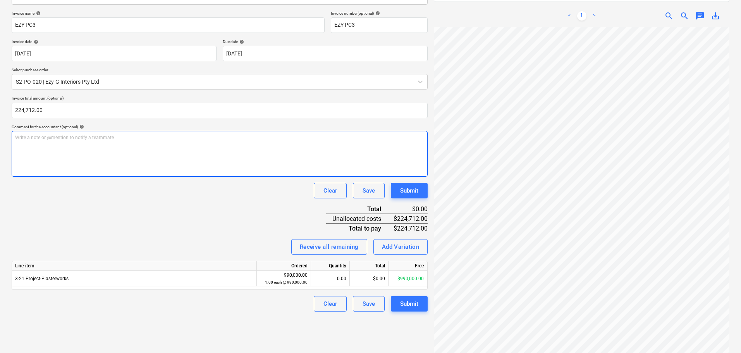
click at [101, 136] on p "Write a note or @mention to notify a teammate ﻿" at bounding box center [219, 137] width 409 height 7
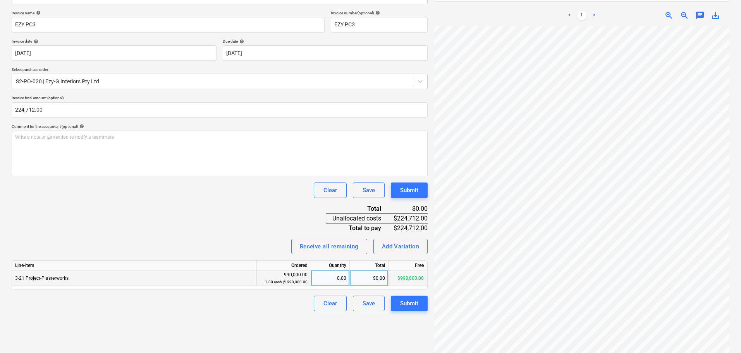
click at [338, 279] on div "0.00" at bounding box center [330, 277] width 32 height 15
click at [367, 278] on div "$0.00" at bounding box center [369, 277] width 39 height 15
click at [254, 254] on div "Invoice name help EZY PC3 Invoice number (optional) help EZY PC3 Invoice date h…" at bounding box center [220, 160] width 416 height 301
click at [345, 280] on div "0.23" at bounding box center [330, 277] width 32 height 15
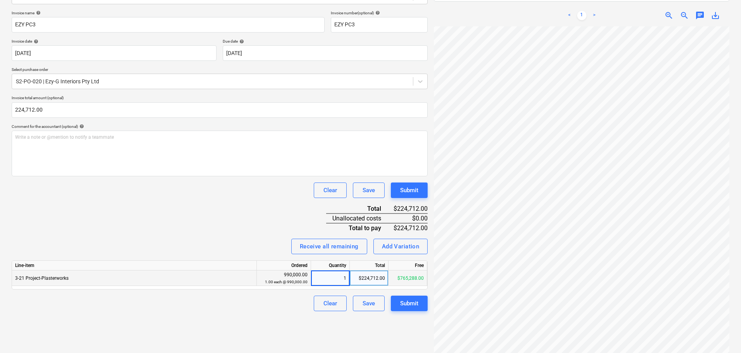
click at [244, 255] on div "Invoice name help EZY PC3 Invoice number (optional) help EZY PC3 Invoice date h…" at bounding box center [220, 160] width 416 height 301
click at [340, 284] on div "1.00" at bounding box center [330, 277] width 32 height 15
click at [186, 217] on div "Invoice name help EZY PC3 Invoice number (optional) help EZY PC3 Invoice date h…" at bounding box center [220, 160] width 416 height 301
click at [359, 284] on div "$0.00" at bounding box center [369, 277] width 39 height 15
click at [189, 193] on div "Clear Save Submit" at bounding box center [220, 189] width 416 height 15
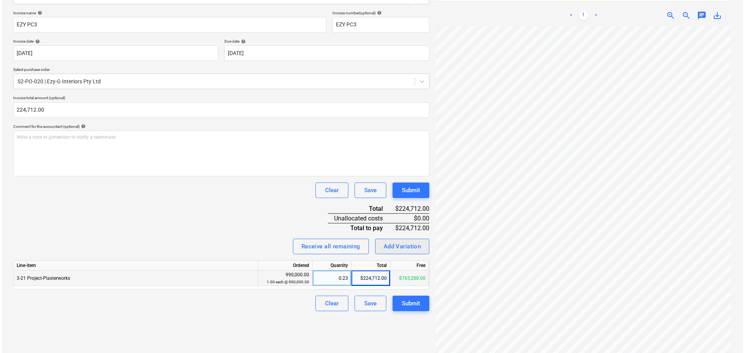
scroll to position [50, 0]
click at [158, 214] on div "Invoice name help EZY PC3 Invoice number (optional) help EZY PC3 Invoice date h…" at bounding box center [220, 160] width 416 height 301
click at [417, 309] on button "Submit" at bounding box center [409, 303] width 37 height 15
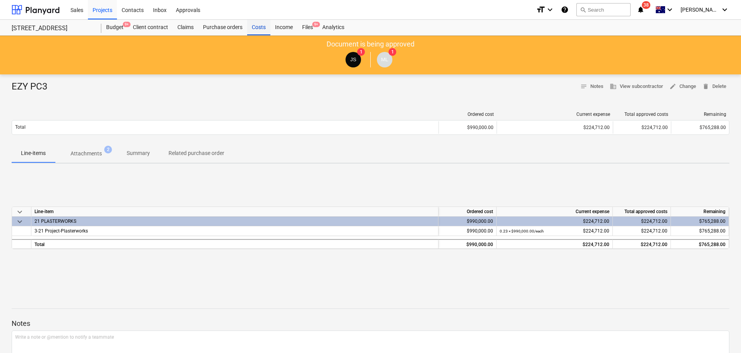
click at [268, 27] on div "Costs" at bounding box center [258, 27] width 23 height 15
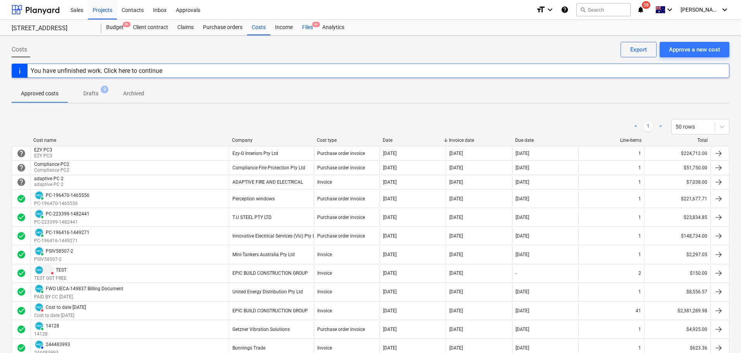
click at [309, 31] on div "Files 9+" at bounding box center [307, 27] width 20 height 15
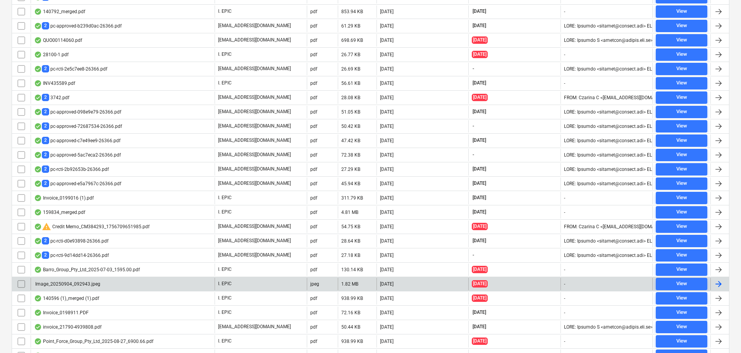
scroll to position [452, 0]
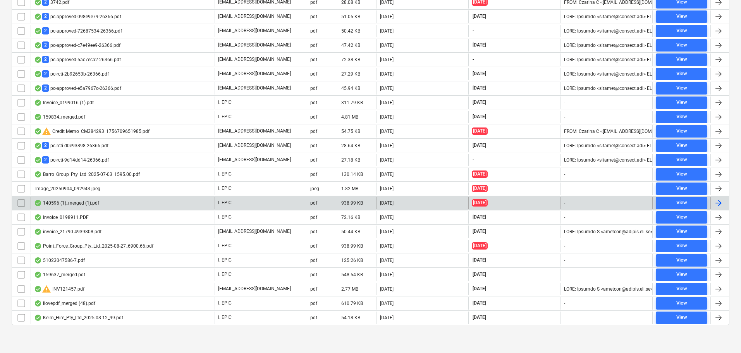
click at [97, 205] on div "140596 (1)_merged (1).pdf" at bounding box center [66, 203] width 65 height 6
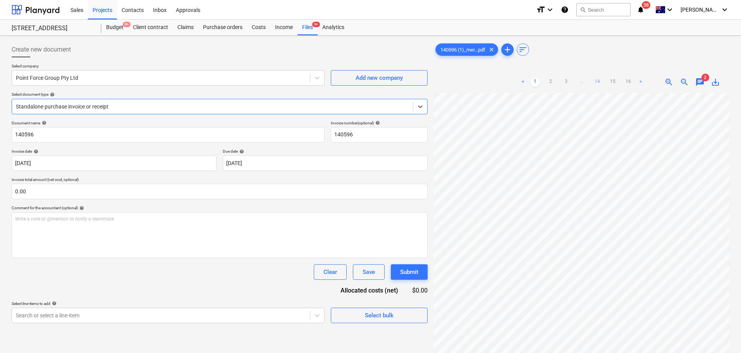
click at [595, 83] on link "14" at bounding box center [597, 81] width 9 height 9
click at [554, 84] on link "3" at bounding box center [558, 81] width 9 height 9
click at [535, 82] on ul "< 1 2 3 4 ... 14 15 16 >" at bounding box center [581, 81] width 143 height 9
click at [545, 81] on link "2" at bounding box center [542, 81] width 9 height 9
click at [532, 80] on link "1" at bounding box center [535, 81] width 9 height 9
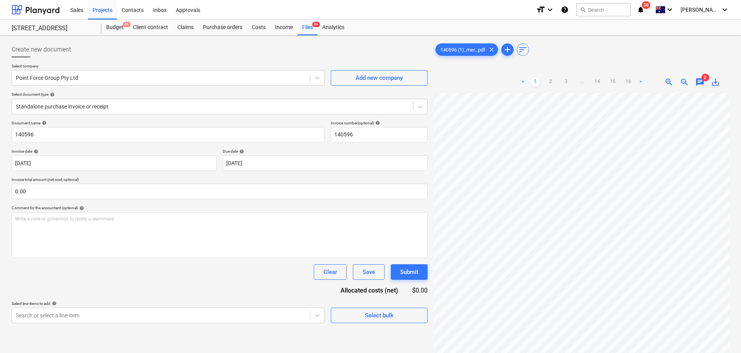
scroll to position [164, 0]
click at [593, 81] on ul "< 1 2 3 ... 14 15 16 >" at bounding box center [581, 81] width 127 height 9
click at [559, 81] on ul "< 1 2 3 ... 14 15 16 >" at bounding box center [581, 81] width 127 height 9
click at [563, 81] on link "3" at bounding box center [566, 81] width 9 height 9
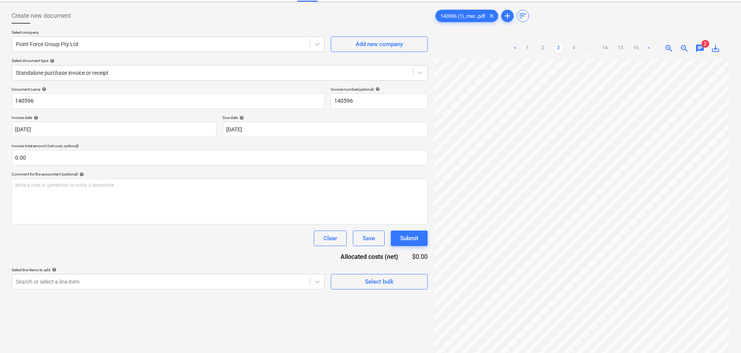
scroll to position [0, 0]
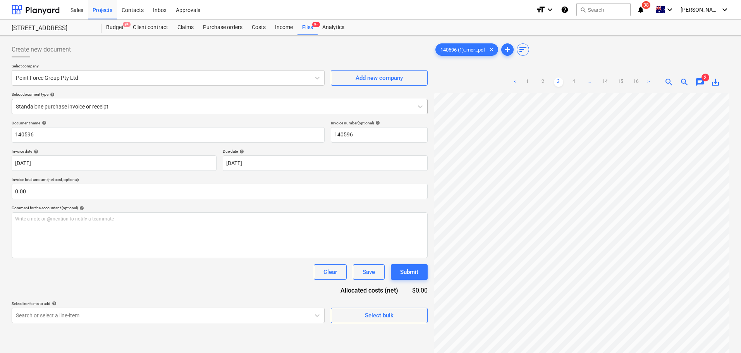
click at [139, 106] on div at bounding box center [212, 107] width 393 height 8
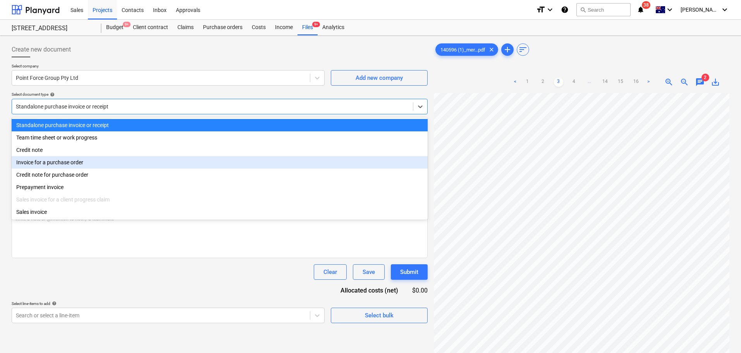
click at [136, 168] on div "Invoice for a purchase order" at bounding box center [220, 162] width 416 height 12
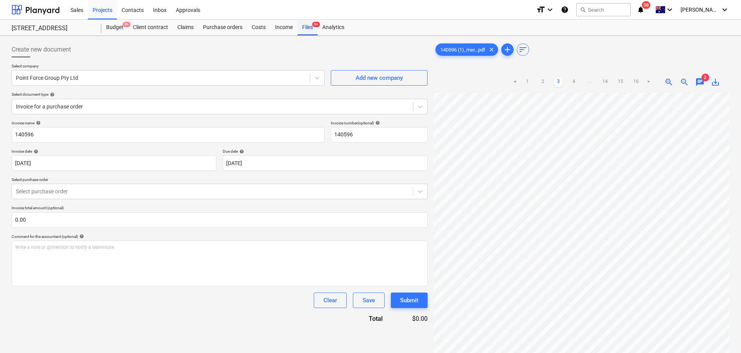
click at [313, 27] on div "Files 9+" at bounding box center [307, 27] width 20 height 15
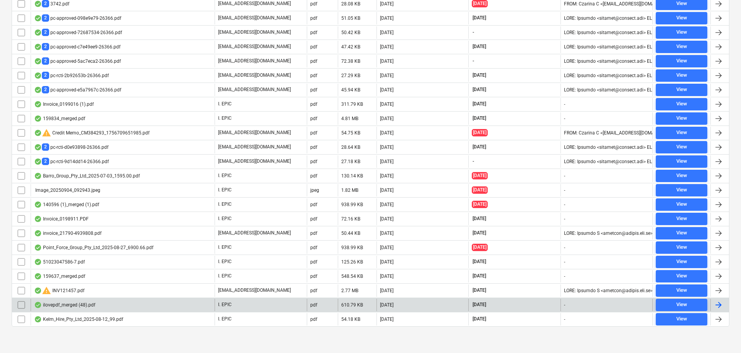
scroll to position [452, 0]
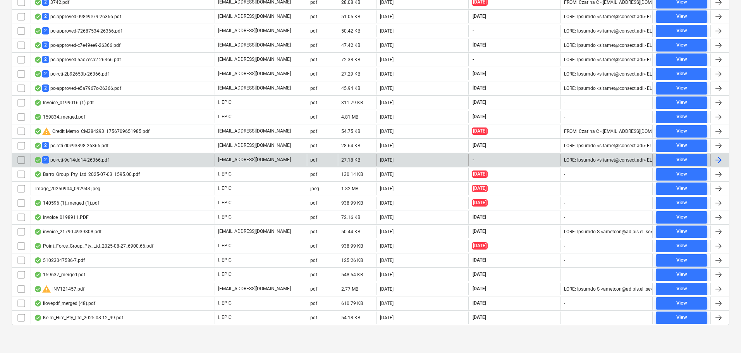
click at [88, 155] on div "2 pc-rcti-9d14dd14-26366.pdf" at bounding box center [123, 160] width 184 height 12
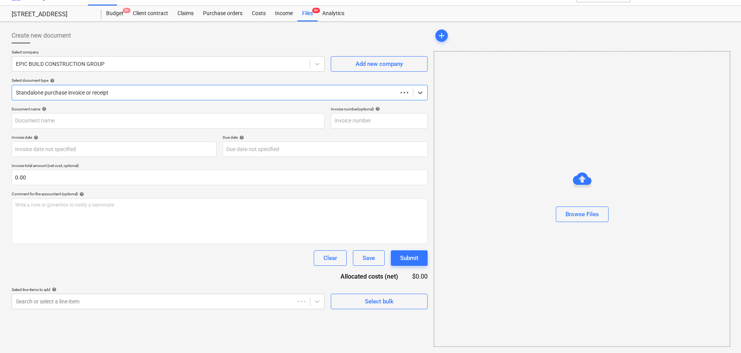
scroll to position [14, 0]
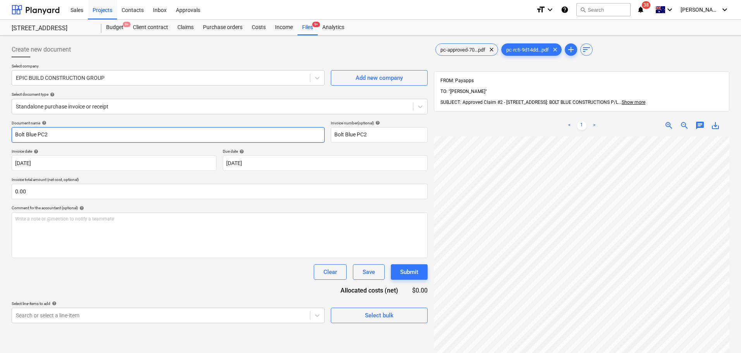
click at [51, 137] on input "Bolt Blue PC2" at bounding box center [168, 134] width 313 height 15
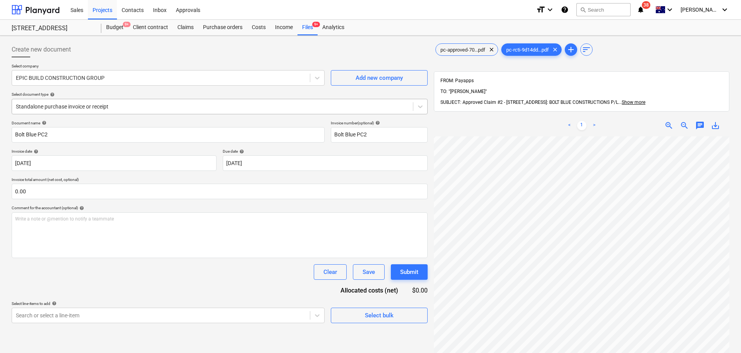
click at [72, 106] on div at bounding box center [212, 107] width 393 height 8
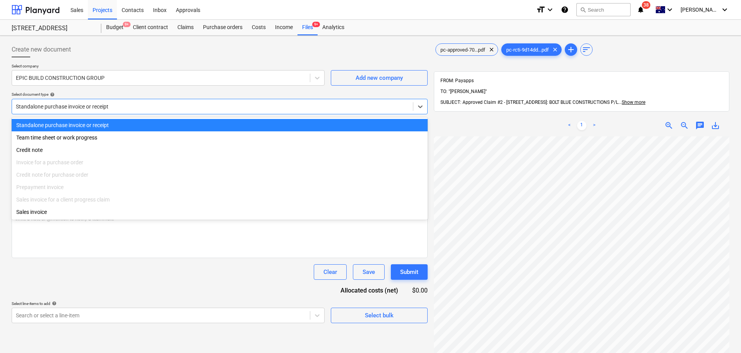
click at [72, 112] on div "Standalone purchase invoice or receipt" at bounding box center [212, 106] width 401 height 11
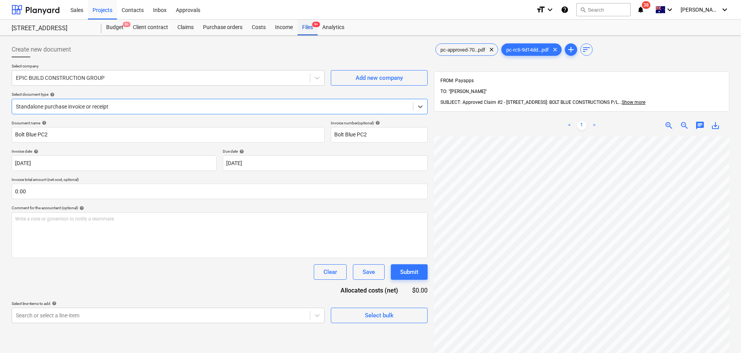
click at [313, 26] on span "9+" at bounding box center [316, 24] width 8 height 5
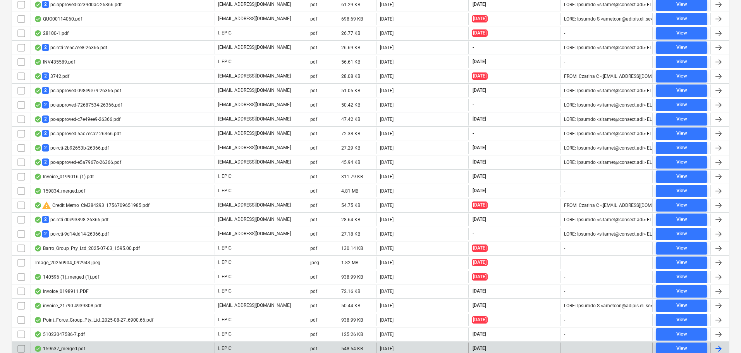
scroll to position [452, 0]
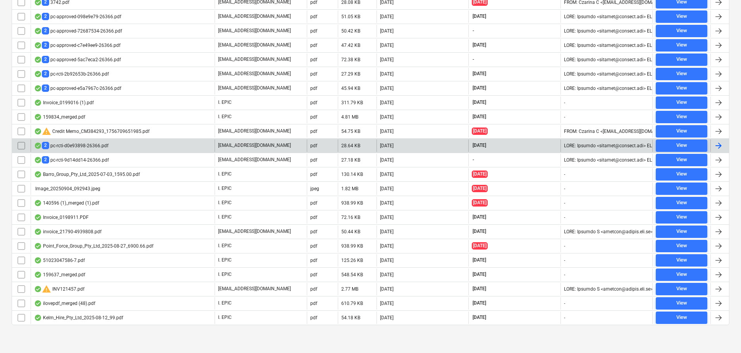
click at [116, 147] on div "2 pc-rcti-d0e93898-26366.pdf" at bounding box center [123, 145] width 184 height 12
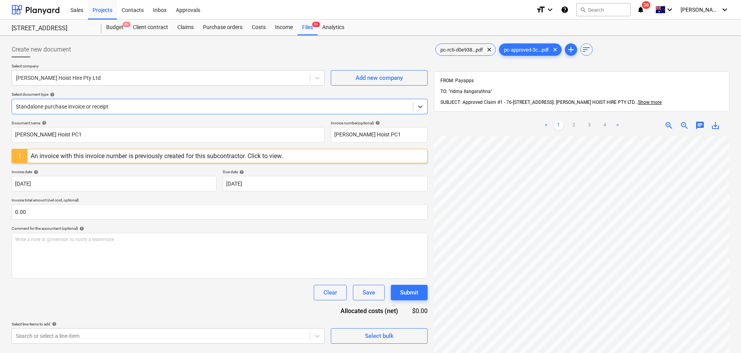
click at [77, 104] on div at bounding box center [212, 107] width 393 height 8
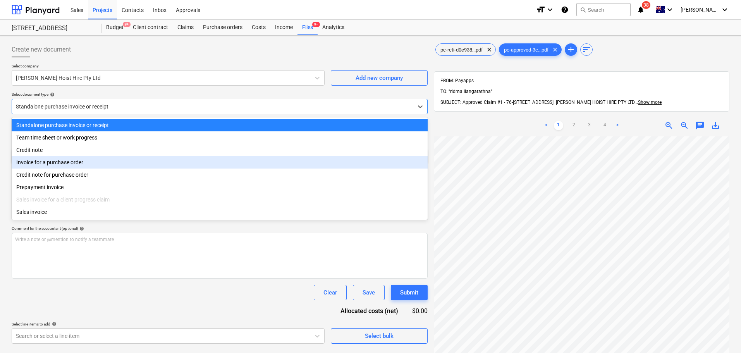
click at [85, 167] on div "Invoice for a purchase order" at bounding box center [220, 162] width 416 height 12
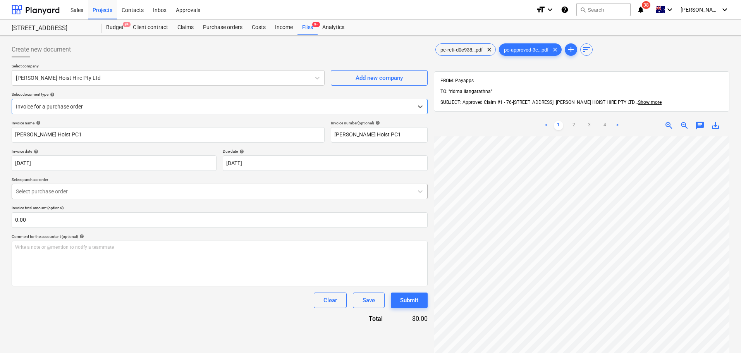
click at [52, 194] on div at bounding box center [212, 191] width 393 height 8
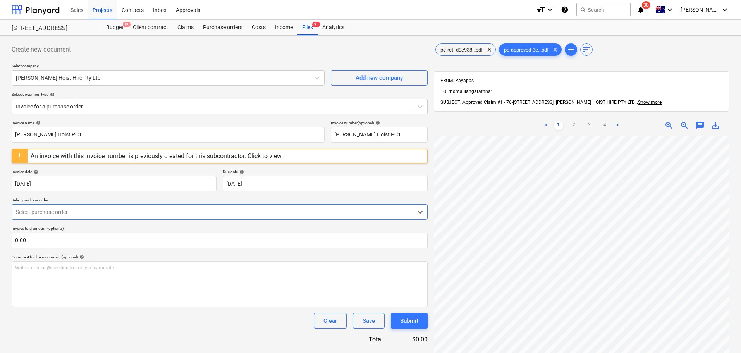
click at [304, 31] on div "Files 9+" at bounding box center [307, 27] width 20 height 15
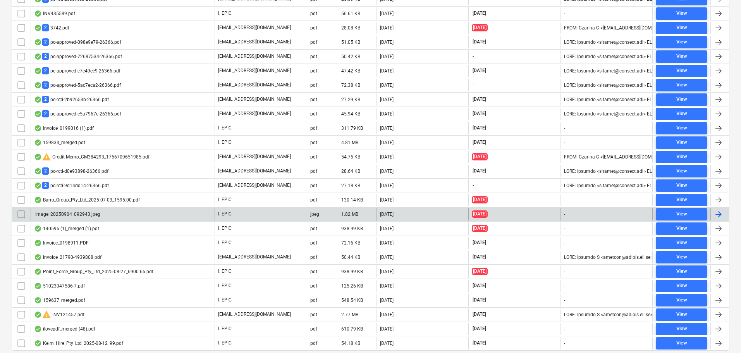
scroll to position [452, 0]
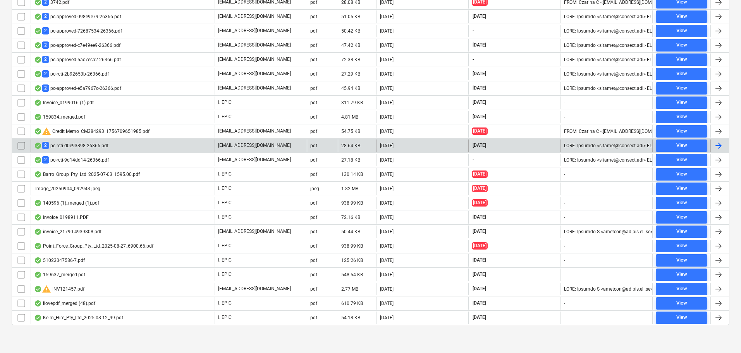
click at [65, 149] on div "2 pc-rcti-d0e93898-26366.pdf" at bounding box center [123, 145] width 184 height 12
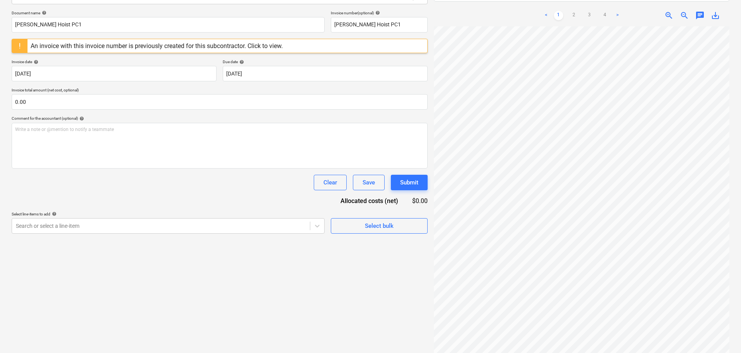
scroll to position [9, 198]
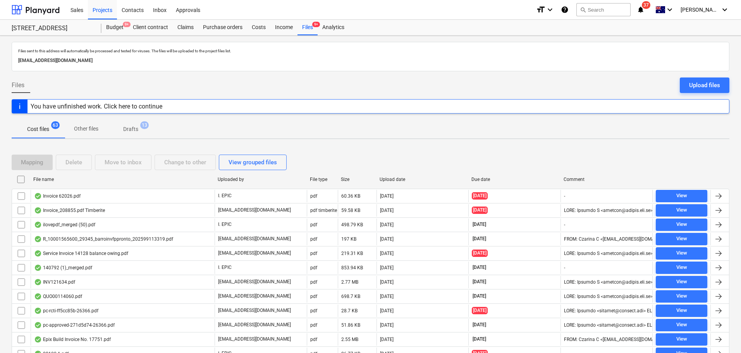
drag, startPoint x: 608, startPoint y: 178, endPoint x: 455, endPoint y: 160, distance: 154.0
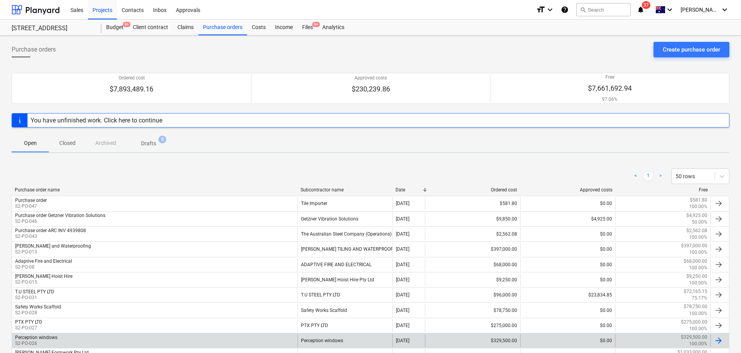
click at [187, 333] on div "Perception windows S2-PO-026 Perception windows 03 Sep 2025 $329,500.00 $0.00 $…" at bounding box center [371, 340] width 718 height 15
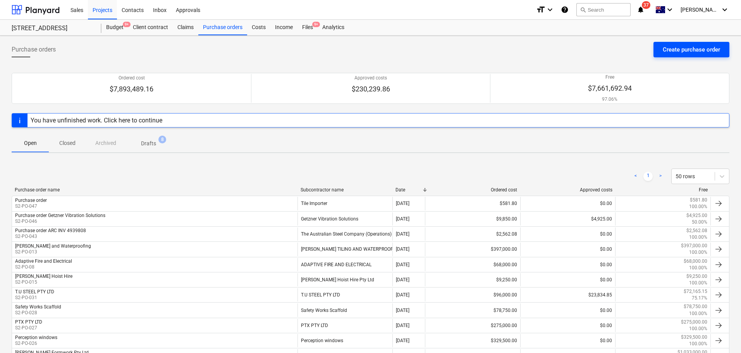
click at [674, 52] on div "Create purchase order" at bounding box center [691, 50] width 57 height 10
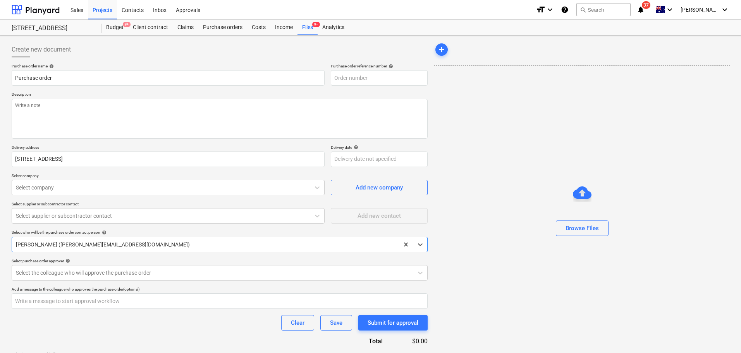
type textarea "x"
type input "S2-PO-049"
click at [15, 76] on input "Purchase order" at bounding box center [168, 77] width 313 height 15
type textarea "x"
type input "KPurchase order"
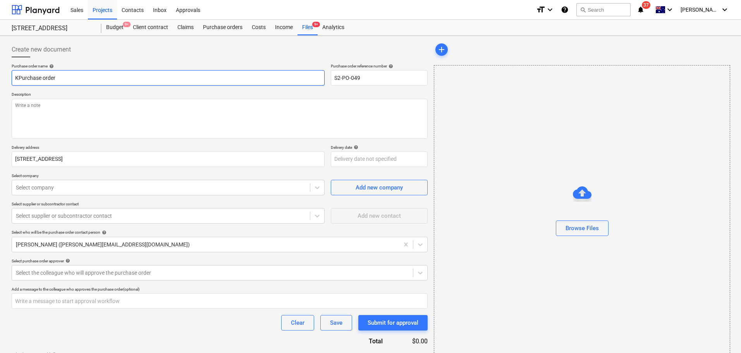
type textarea "x"
type input "KePurchase order"
type textarea "x"
type input "KelPurchase order"
type textarea "x"
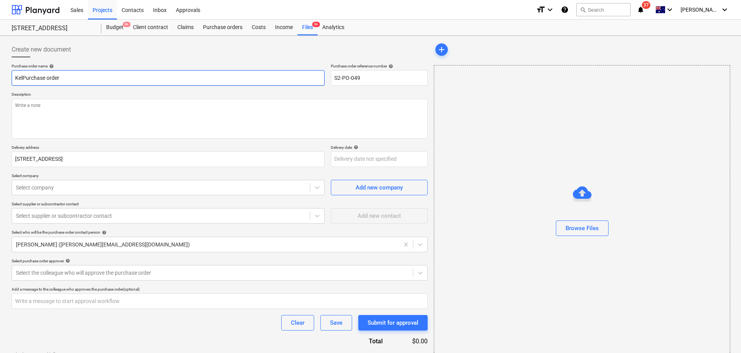
type input "KelmPurchase order"
type textarea "x"
type input "Kelm Purchase order"
type textarea "x"
type input "Kelm HPurchase order"
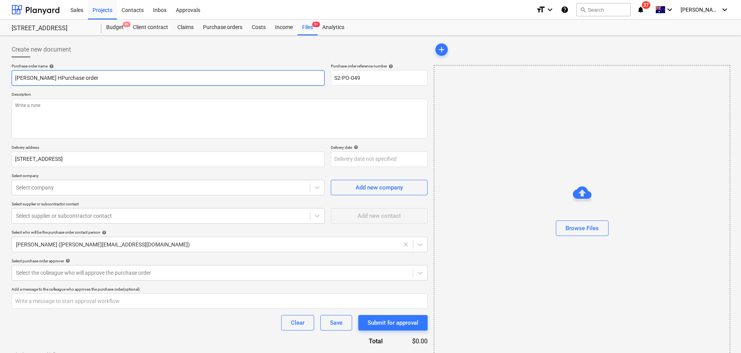
type textarea "x"
type input "Kelm HiPurchase order"
type textarea "x"
type input "Kelm HirPurchase order"
type textarea "x"
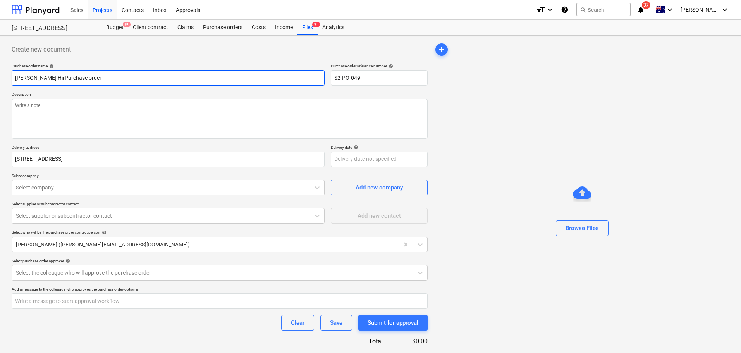
type input "Kelm HirePurchase order"
type textarea "x"
type input "Kelm Hire Purchase order"
type textarea "x"
type input "Kelm Hire 6Purchase order"
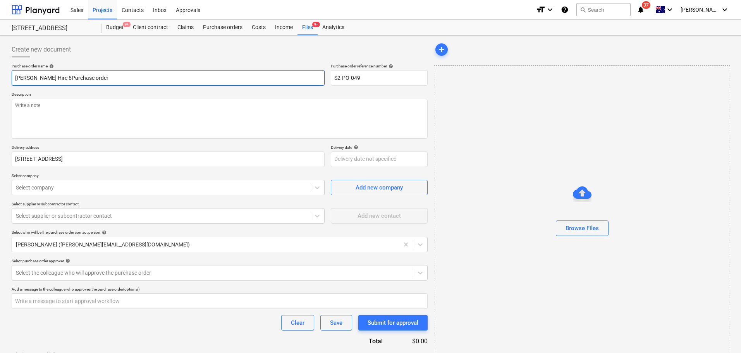
type textarea "x"
type input "Kelm Hire 68Purchase order"
type textarea "x"
type input "Kelm Hire 680Purchase order"
type textarea "x"
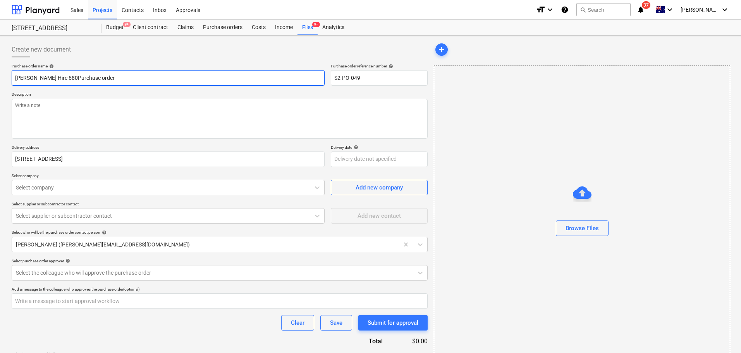
type input "Kelm Hire 6808Purchase order"
type textarea "x"
type input "Kelm Hire 68085Purchase order"
type textarea "x"
type input "[PERSON_NAME] Hire 68085 Purchase order"
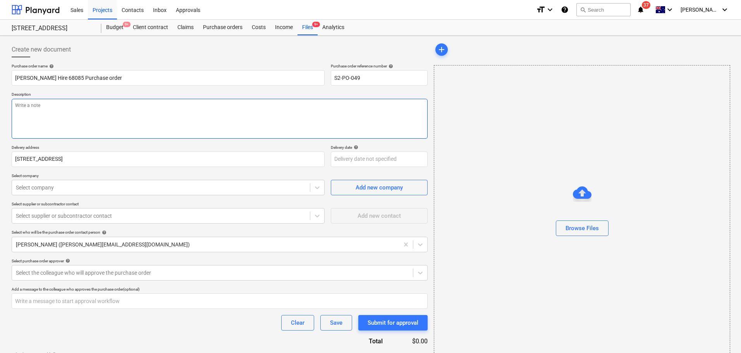
click at [55, 119] on textarea at bounding box center [220, 119] width 416 height 40
type textarea "x"
click at [156, 189] on div at bounding box center [161, 188] width 290 height 8
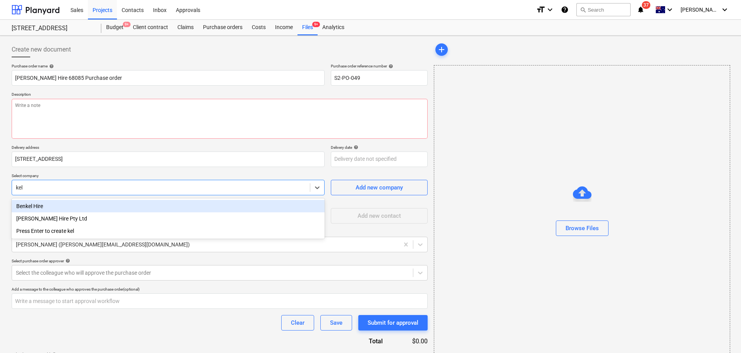
type input "kelm"
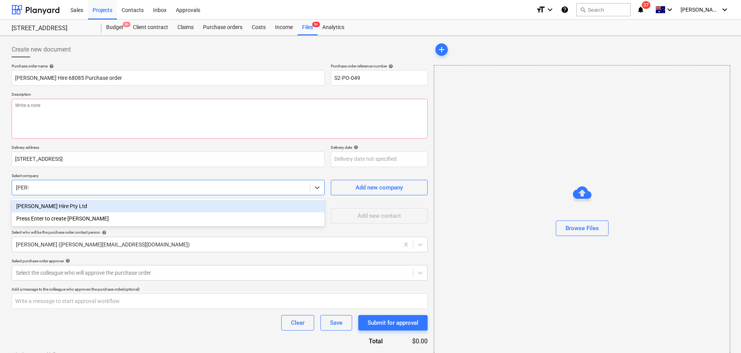
click at [173, 206] on div "[PERSON_NAME] Hire Pty Ltd" at bounding box center [168, 206] width 313 height 12
type textarea "x"
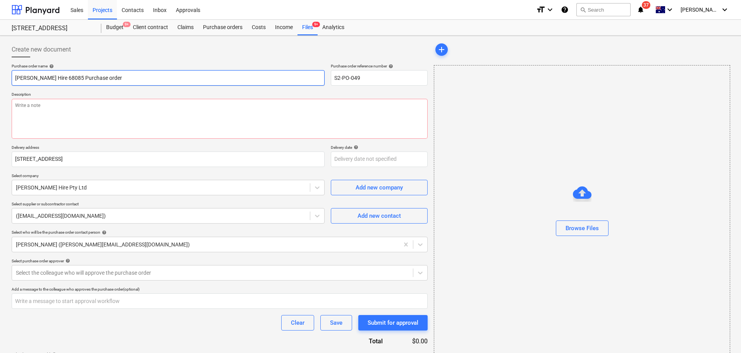
drag, startPoint x: 96, startPoint y: 80, endPoint x: 0, endPoint y: 71, distance: 96.8
click at [0, 71] on div "Create new document Purchase order name help Kelm Hire 68085 Purchase order Pur…" at bounding box center [370, 208] width 741 height 345
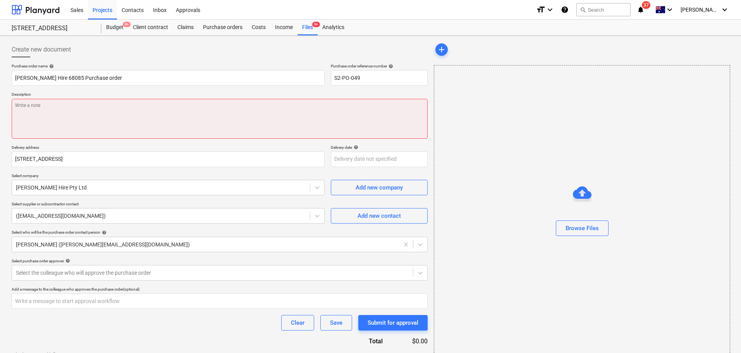
click at [215, 104] on textarea at bounding box center [220, 119] width 416 height 40
paste textarea "[PERSON_NAME] Hire 68085 Purchase order"
type textarea "x"
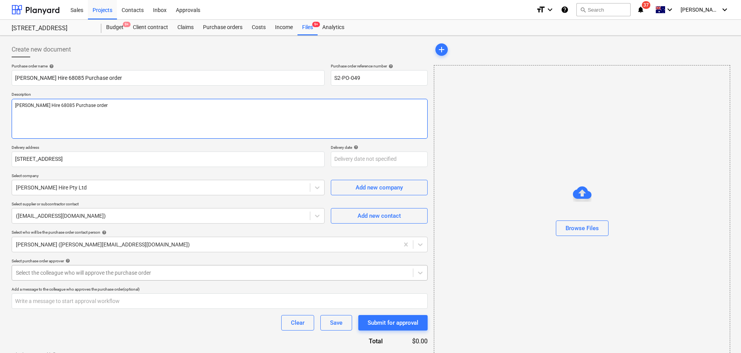
type textarea "[PERSON_NAME] Hire 68085 Purchase order"
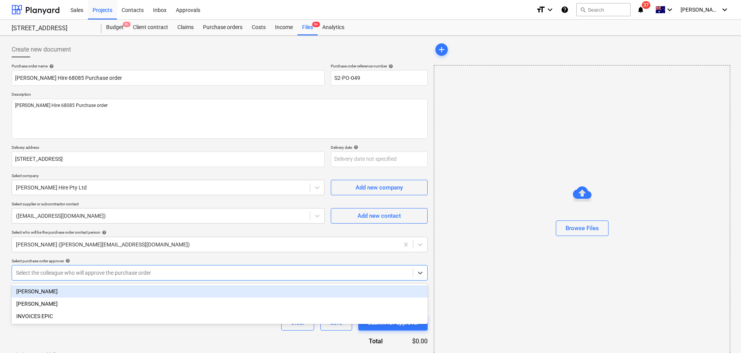
click at [72, 279] on div "Select the colleague who will approve the purchase order" at bounding box center [220, 272] width 416 height 15
click at [74, 294] on div "Matt Lebon" at bounding box center [220, 291] width 416 height 12
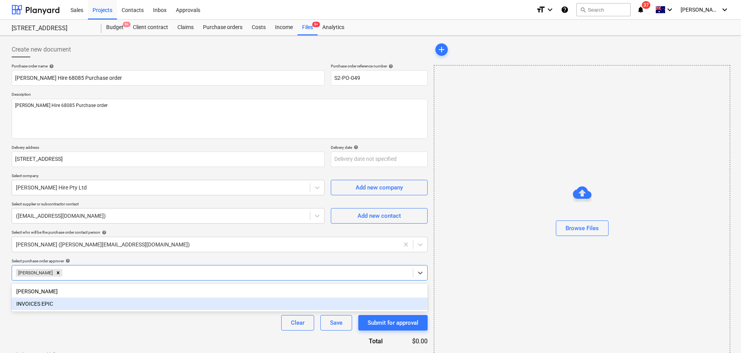
click at [127, 335] on div "Purchase order name help Kelm Hire 68085 Purchase order Purchase order referenc…" at bounding box center [220, 219] width 416 height 311
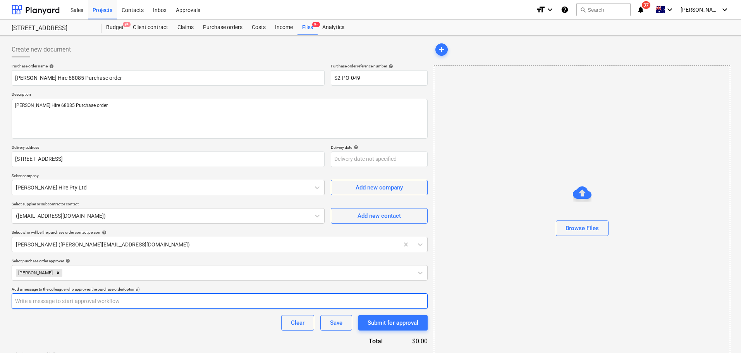
click at [113, 298] on input "text" at bounding box center [220, 300] width 416 height 15
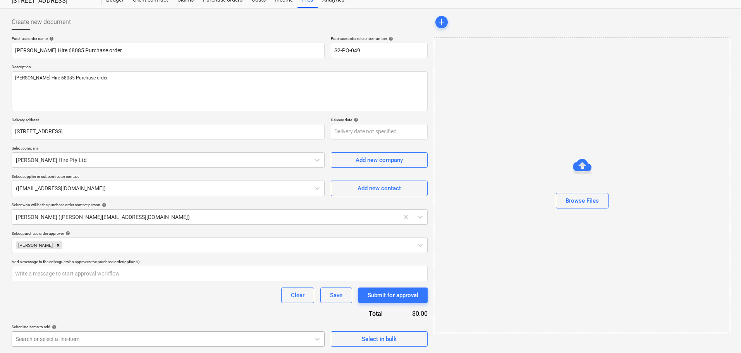
type textarea "x"
click at [119, 325] on body "Sales Projects Contacts Inbox Approvals format_size keyboard_arrow_down help se…" at bounding box center [370, 149] width 741 height 353
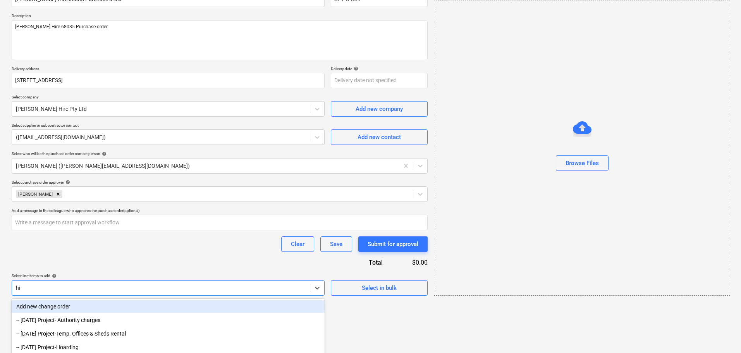
scroll to position [53, 0]
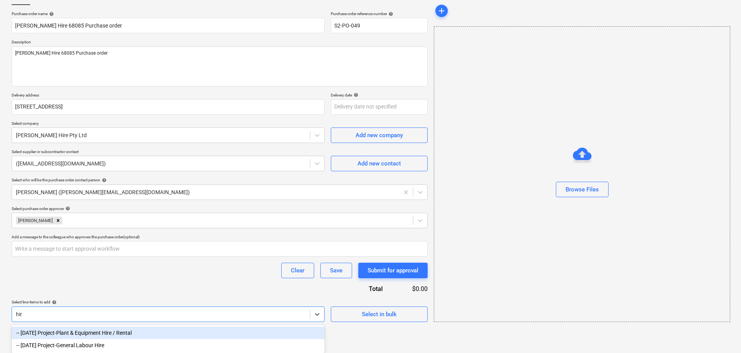
type input "hire"
click at [110, 331] on div "-- 3-01-16 Project-Plant & Equipment Hire / Rental" at bounding box center [168, 332] width 313 height 12
type textarea "x"
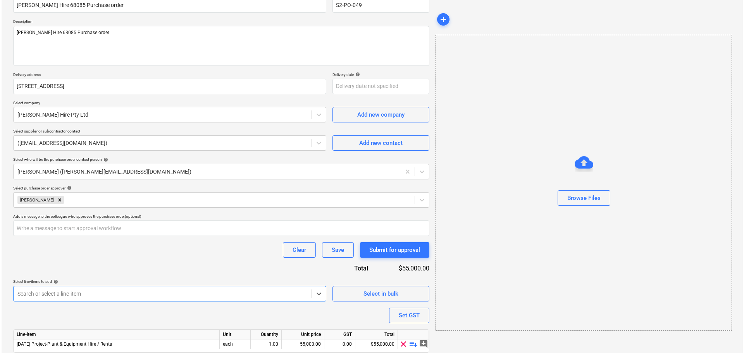
scroll to position [100, 0]
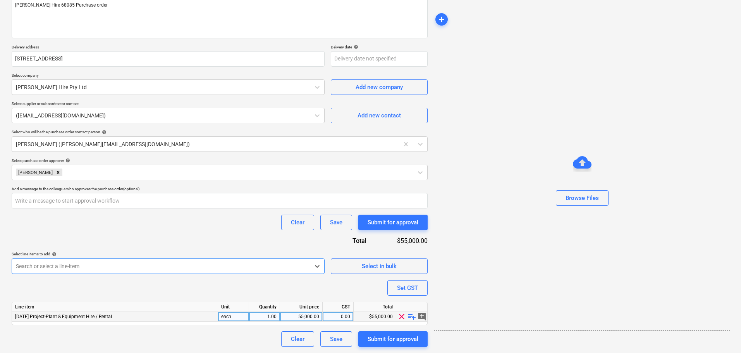
type textarea "x"
click at [295, 313] on div "55,000.00" at bounding box center [301, 317] width 36 height 10
type input "90"
click at [290, 287] on div "Purchase order name help Kelm Hire 68085 Purchase order Purchase order referenc…" at bounding box center [220, 154] width 416 height 383
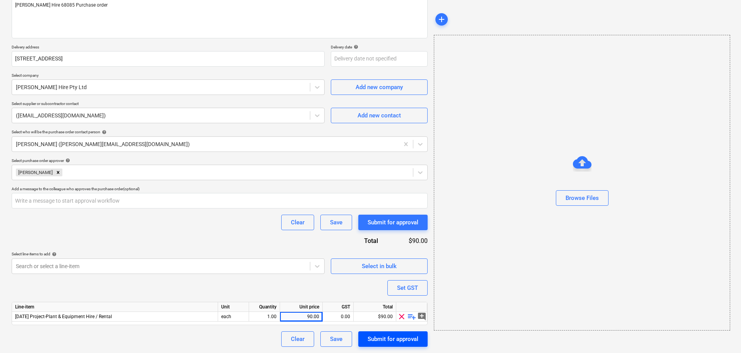
click at [388, 338] on div "Submit for approval" at bounding box center [393, 339] width 51 height 10
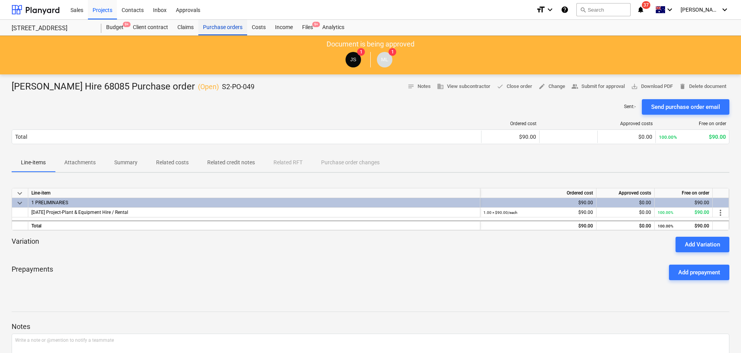
click at [225, 27] on div "Purchase orders" at bounding box center [222, 27] width 49 height 15
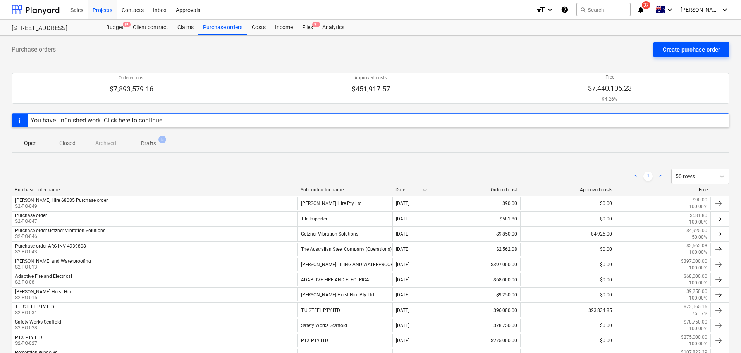
click at [680, 52] on div "Create purchase order" at bounding box center [691, 50] width 57 height 10
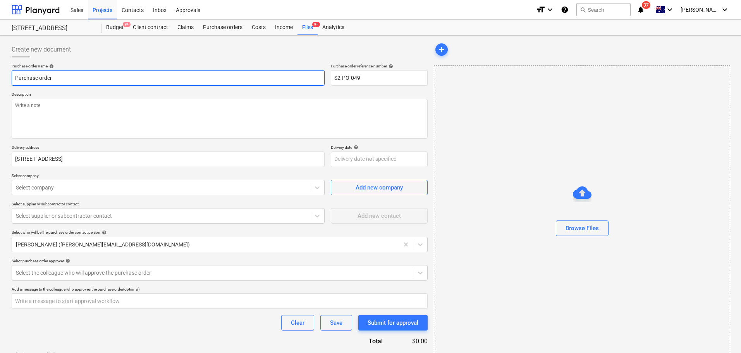
click at [15, 76] on input "Purchase order" at bounding box center [168, 77] width 313 height 15
type textarea "x"
type input "TPurchase order"
type textarea "x"
type input "TEPurchase order"
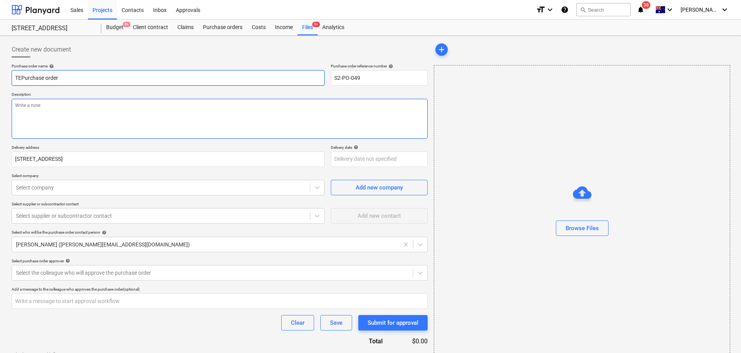
type textarea "x"
type input "TEAPurchase order"
type textarea "x"
type input "TEACPurchase order"
type textarea "x"
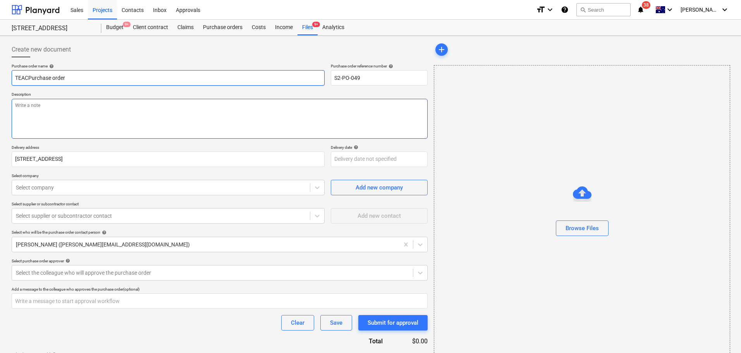
type input "TEACOPurchase order"
type textarea "x"
type input "TEACO Purchase order"
paste input "121457"
type textarea "x"
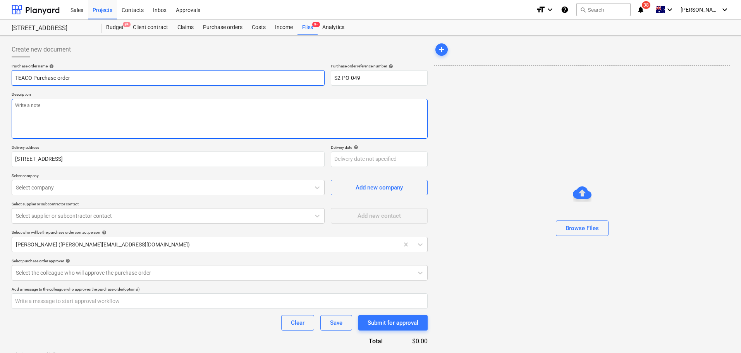
type input "TEACO 121457Purchase order"
type textarea "x"
type input "TEACO 121457 Purchase order"
click at [56, 101] on textarea at bounding box center [220, 119] width 416 height 40
paste textarea "121457"
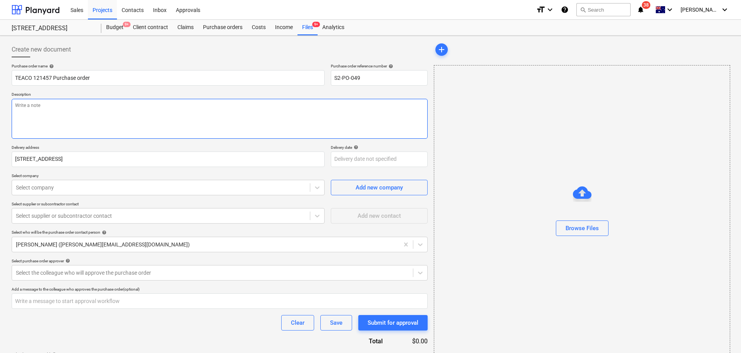
type textarea "x"
type textarea "121457"
type textarea "x"
type textarea "121457"
type textarea "x"
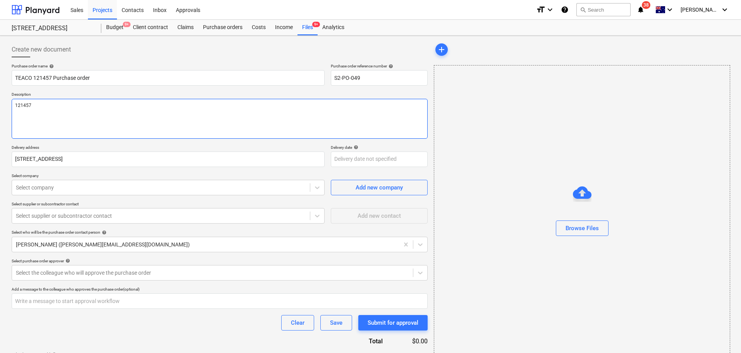
type textarea "121457 T"
type textarea "x"
type textarea "121457 TE"
type textarea "x"
type textarea "121457 TEA"
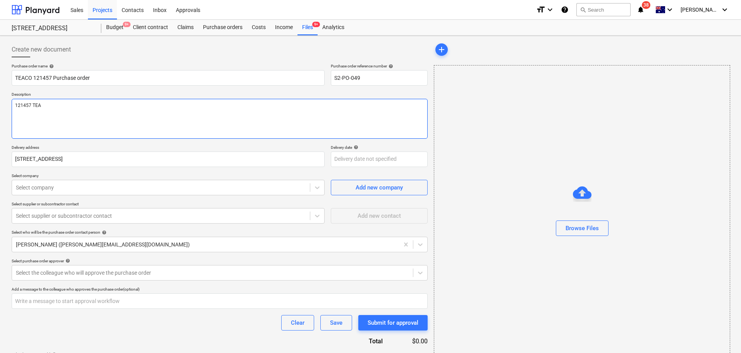
type textarea "x"
type textarea "121457 TEAC"
type textarea "x"
type textarea "121457 TEACO"
type textarea "x"
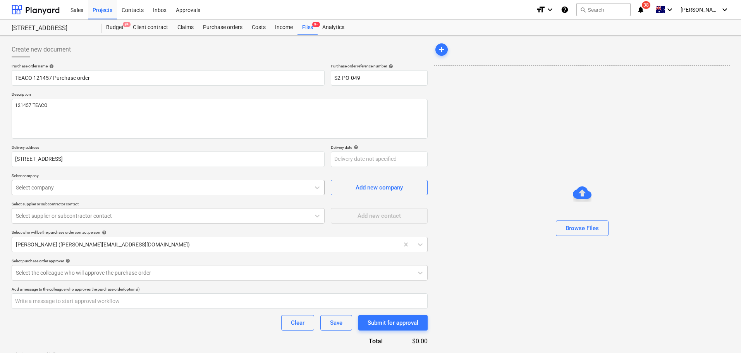
click at [63, 186] on div at bounding box center [161, 188] width 290 height 8
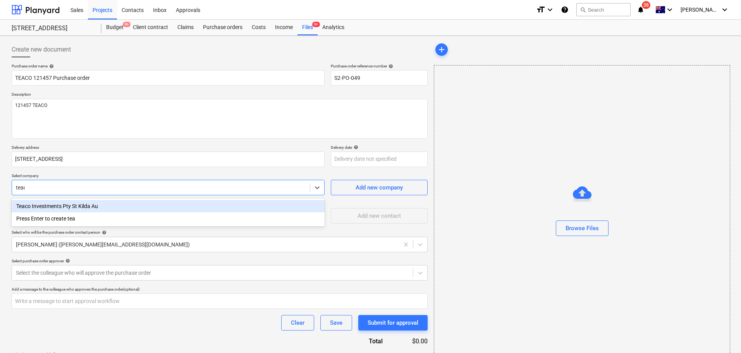
type input "teaco"
click at [170, 210] on div "Teaco Investments Pty St Kilda Au" at bounding box center [168, 206] width 313 height 12
type textarea "x"
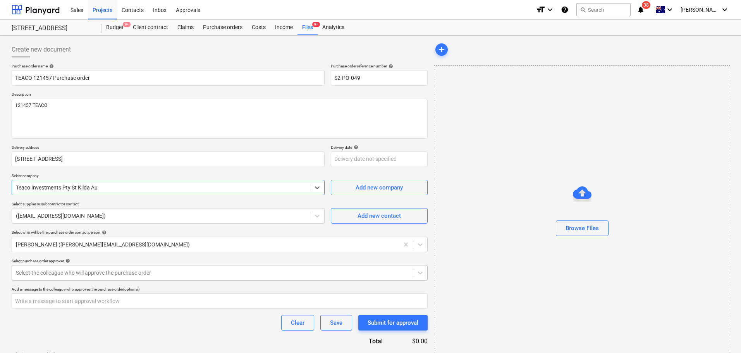
drag, startPoint x: 182, startPoint y: 269, endPoint x: 183, endPoint y: 274, distance: 5.2
click at [182, 273] on div at bounding box center [212, 273] width 393 height 8
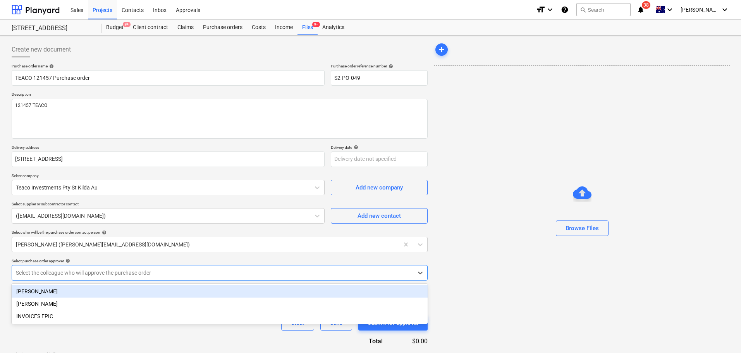
click at [174, 292] on div "Matt Lebon" at bounding box center [220, 291] width 416 height 12
type textarea "x"
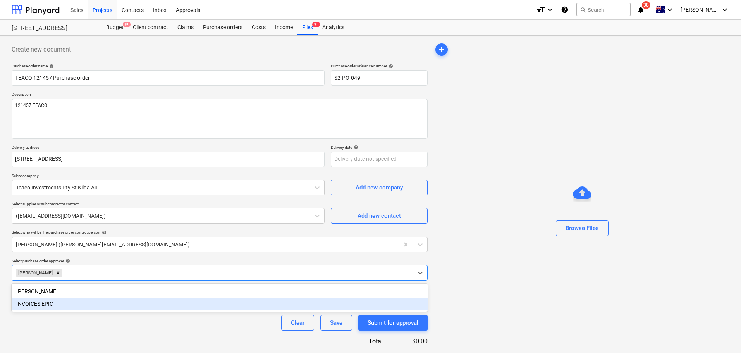
click at [178, 322] on div "Clear Save Submit for approval" at bounding box center [220, 322] width 416 height 15
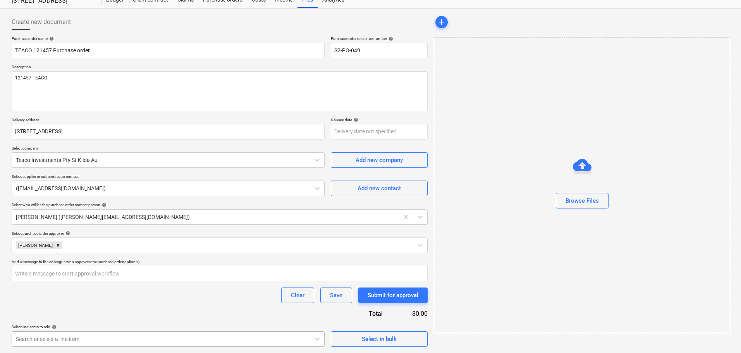
scroll to position [142, 0]
click at [226, 325] on body "Sales Projects Contacts Inbox Approvals format_size keyboard_arrow_down help se…" at bounding box center [370, 149] width 741 height 353
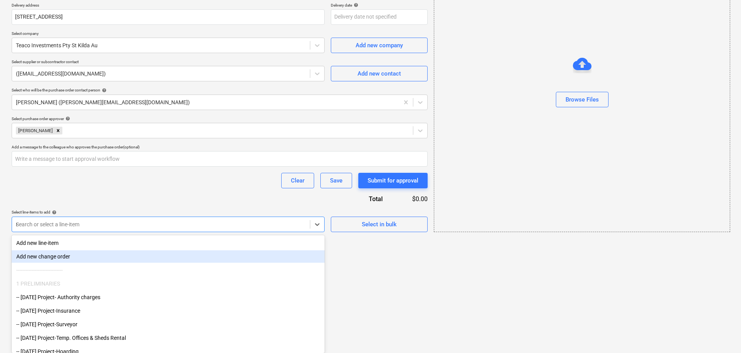
scroll to position [53, 0]
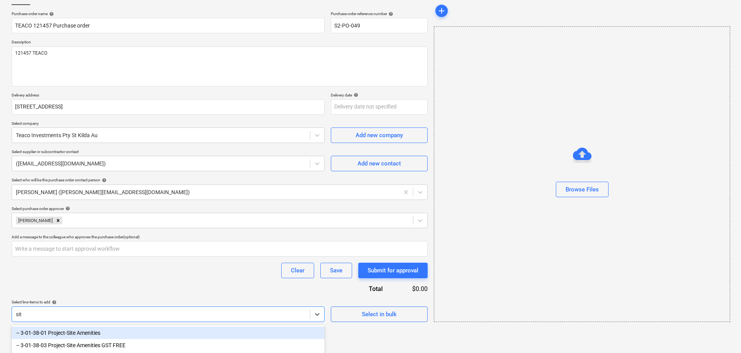
type input "site"
click at [162, 330] on div "-- 3-01-38-01 Project-Site Amenities" at bounding box center [168, 332] width 313 height 12
type textarea "x"
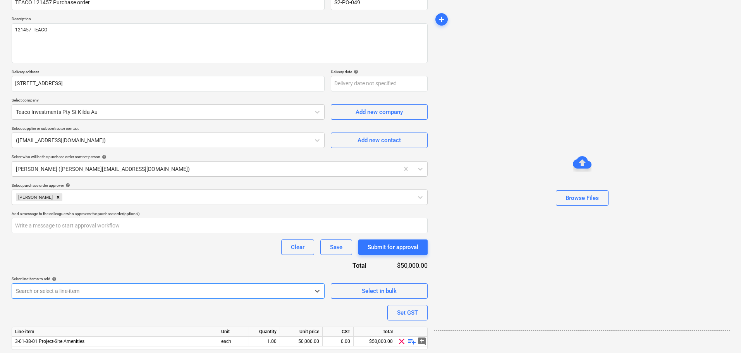
scroll to position [100, 0]
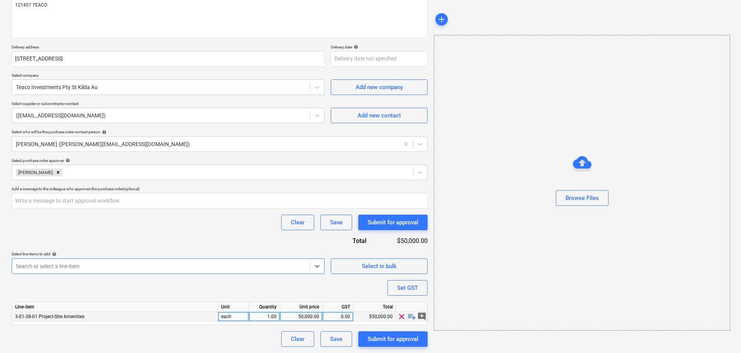
click at [308, 313] on div "50,000.00" at bounding box center [301, 317] width 36 height 10
click at [311, 314] on div "50,000.00" at bounding box center [301, 317] width 36 height 10
click at [311, 314] on input "50000" at bounding box center [301, 316] width 42 height 9
type textarea "x"
type input "316.75"
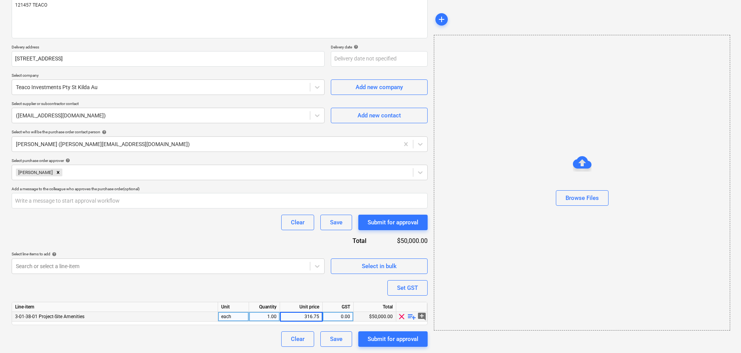
click at [361, 276] on div "Purchase order name help TEACO 121457 Purchase order Purchase order reference n…" at bounding box center [220, 154] width 416 height 383
click at [411, 318] on span "playlist_add" at bounding box center [411, 316] width 9 height 9
type textarea "x"
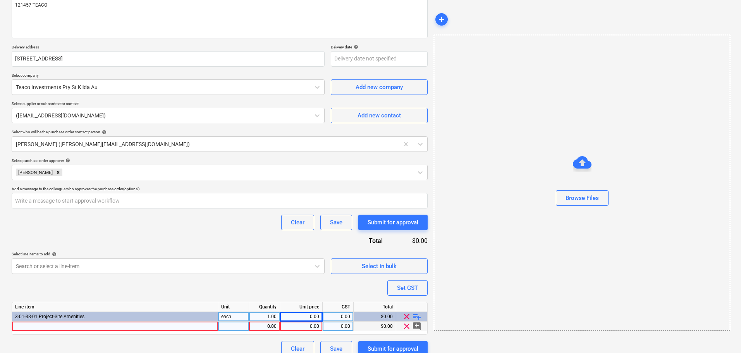
click at [108, 329] on div at bounding box center [115, 326] width 206 height 10
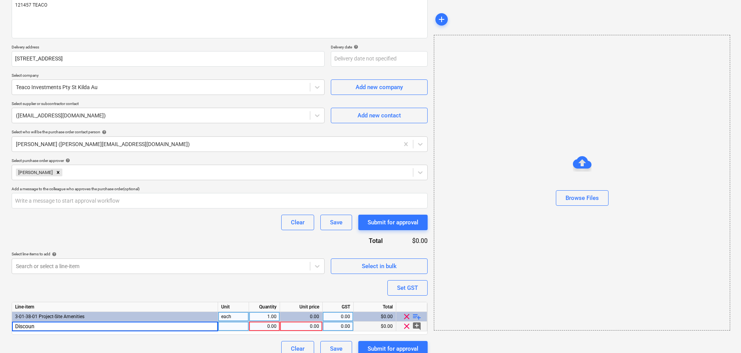
type input "Discount"
click at [264, 328] on div "0.00" at bounding box center [264, 326] width 24 height 10
click at [314, 318] on div "0.00" at bounding box center [301, 317] width 36 height 10
type textarea "x"
click at [309, 320] on div "0.00" at bounding box center [301, 317] width 36 height 10
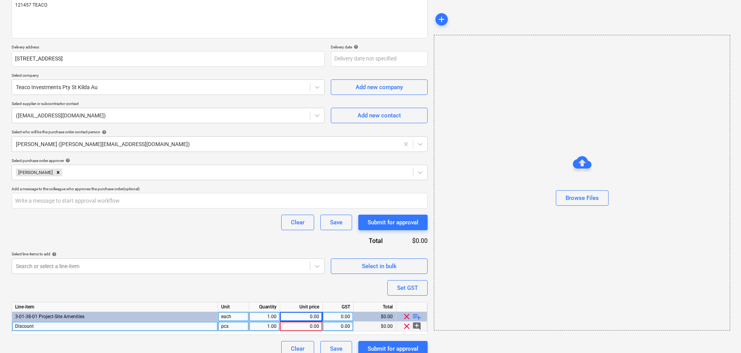
click at [308, 316] on div "0.00" at bounding box center [301, 317] width 36 height 10
click at [312, 312] on div "0.00" at bounding box center [301, 317] width 36 height 10
click at [314, 315] on div "0.00" at bounding box center [301, 317] width 36 height 10
click at [315, 318] on div "0.00" at bounding box center [301, 317] width 36 height 10
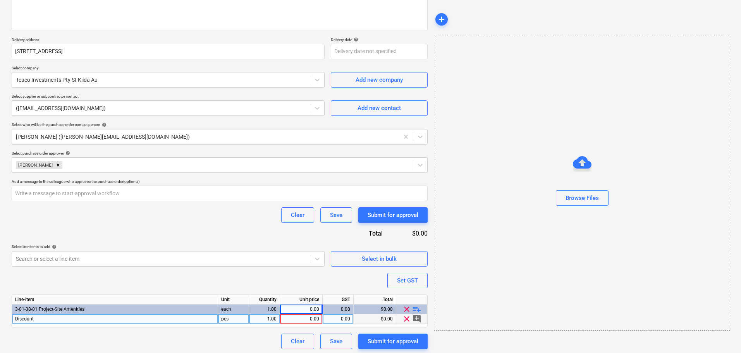
scroll to position [110, 0]
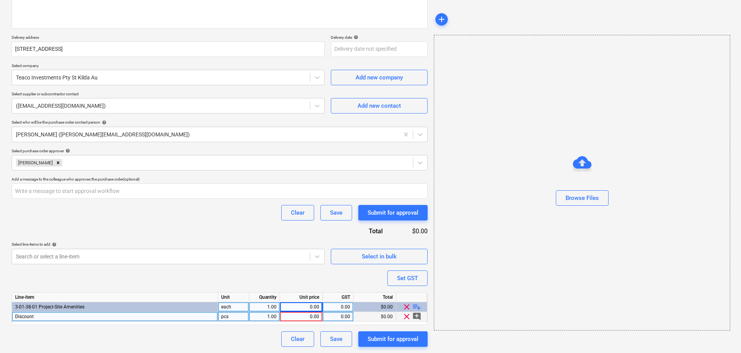
click at [313, 306] on div "0.00" at bounding box center [301, 307] width 36 height 10
click at [314, 306] on div "0.00" at bounding box center [301, 307] width 36 height 10
click at [314, 303] on div "0.00" at bounding box center [301, 307] width 36 height 10
click at [314, 306] on div "0.00" at bounding box center [301, 307] width 36 height 10
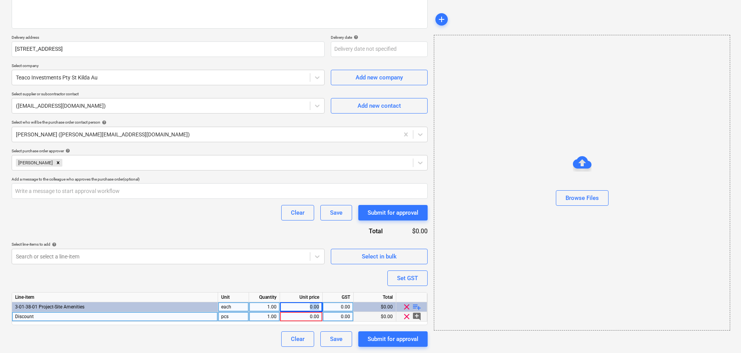
click at [297, 308] on div "0.00" at bounding box center [301, 307] width 36 height 10
click at [304, 316] on div "0.00" at bounding box center [301, 317] width 36 height 10
click at [165, 314] on div "Discount" at bounding box center [115, 317] width 206 height 10
type input "Site amenities"
type textarea "x"
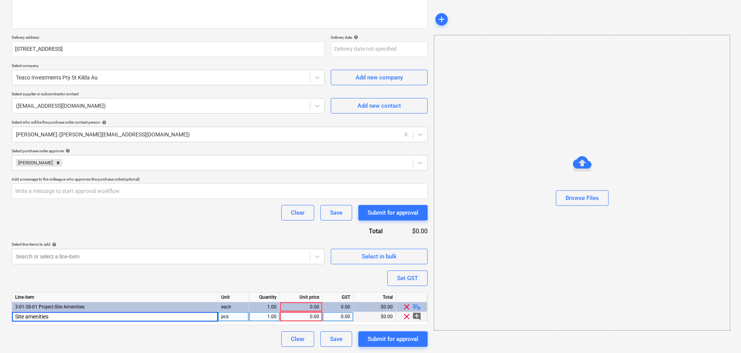
click at [296, 316] on div "0.00" at bounding box center [301, 317] width 36 height 10
type input "316.75"
click at [416, 307] on span "playlist_add" at bounding box center [416, 306] width 9 height 9
type textarea "x"
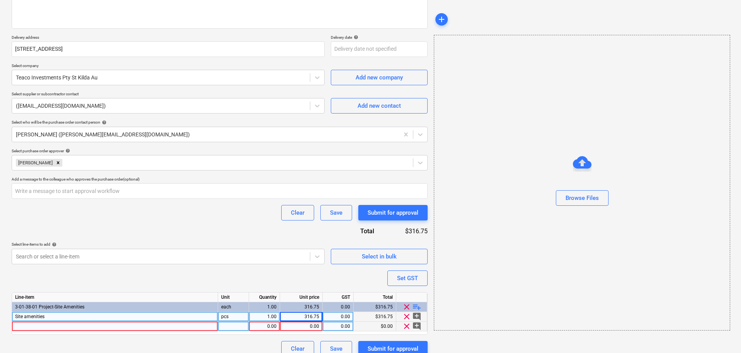
click at [115, 322] on div at bounding box center [115, 326] width 206 height 10
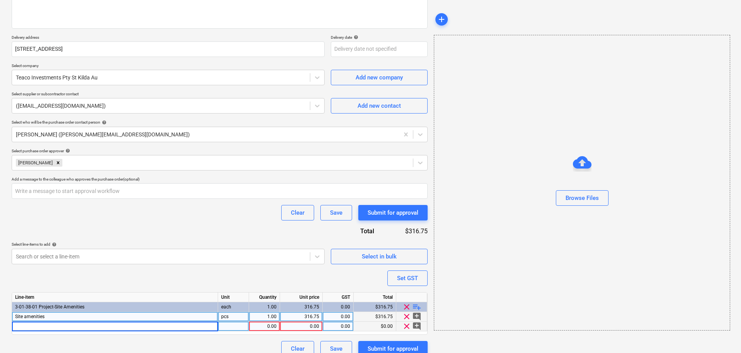
type input "2"
click at [14, 330] on input "% discount" at bounding box center [115, 325] width 206 height 9
type input "2% discount"
click at [265, 324] on div "0.00" at bounding box center [264, 326] width 24 height 10
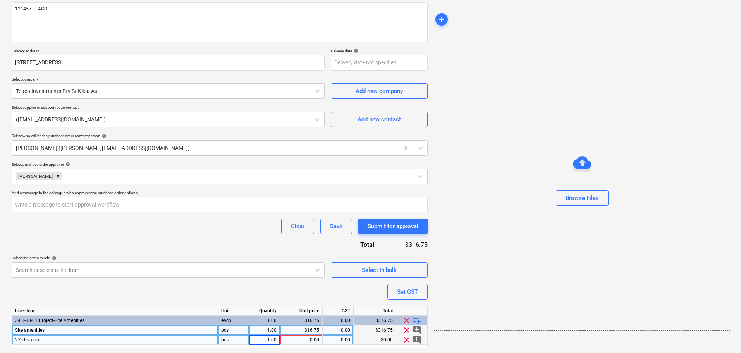
scroll to position [120, 0]
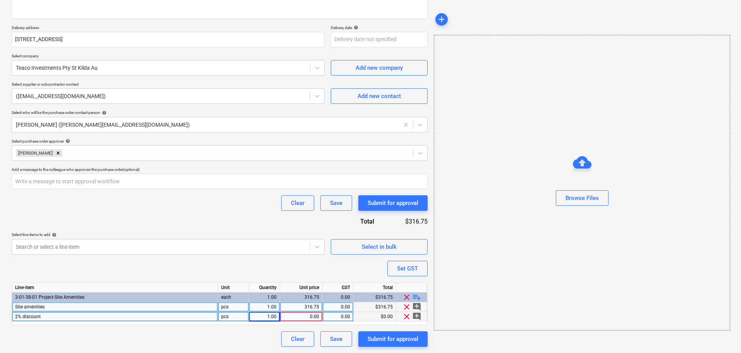
type textarea "x"
click at [307, 318] on div "0.00" at bounding box center [301, 317] width 36 height 10
type input "6.34"
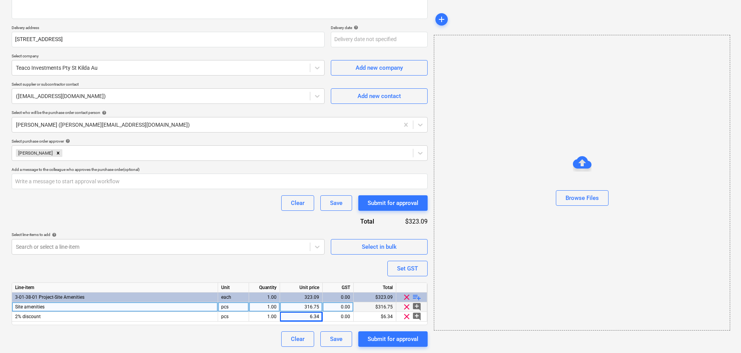
click at [341, 268] on div "Purchase order name help TEACO 121457 Purchase order Purchase order reference n…" at bounding box center [220, 145] width 416 height 403
click at [340, 342] on div "Save" at bounding box center [336, 339] width 12 height 10
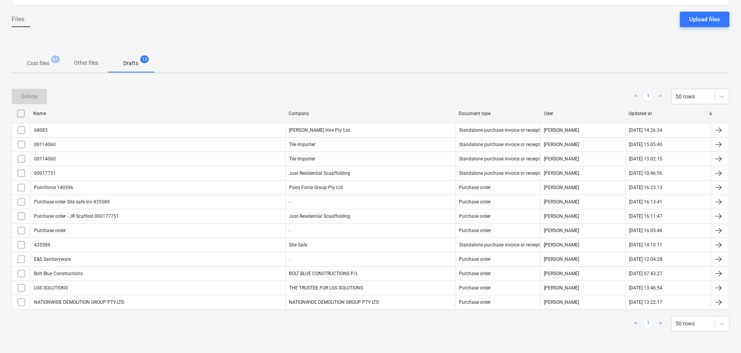
scroll to position [66, 0]
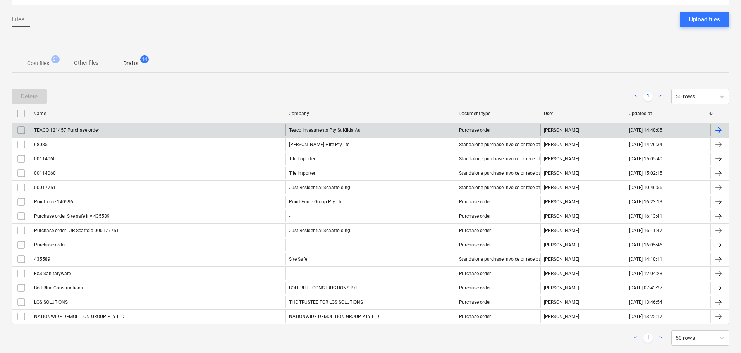
click at [325, 136] on div "Teaco Investments Pty St Kilda Au" at bounding box center [370, 130] width 170 height 12
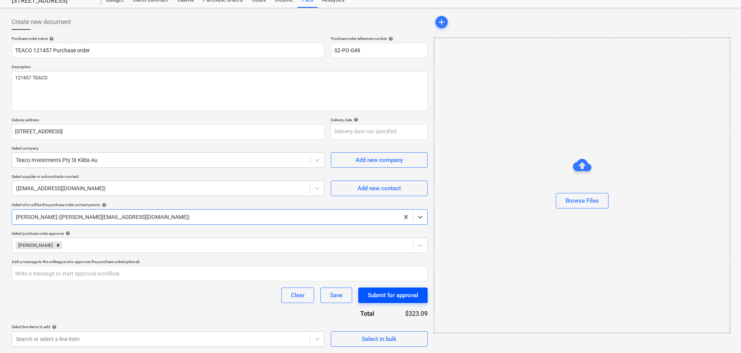
click at [399, 295] on div "Submit for approval" at bounding box center [393, 295] width 51 height 10
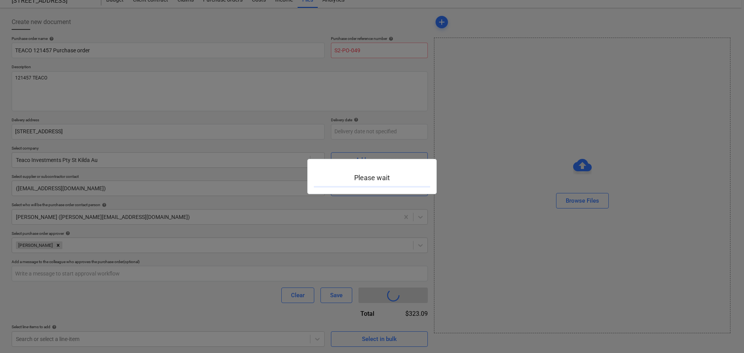
type textarea "x"
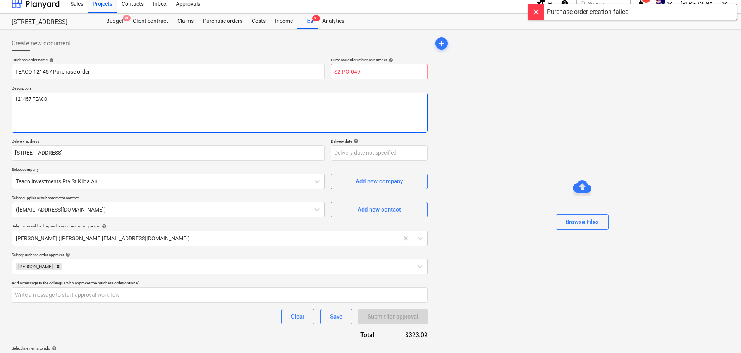
scroll to position [0, 0]
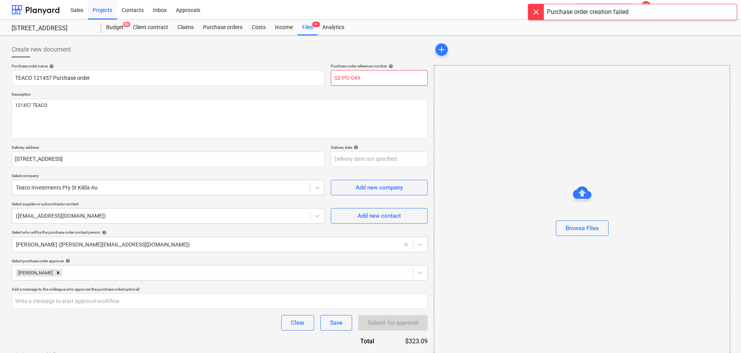
click at [373, 79] on input "S2-PO-049" at bounding box center [379, 77] width 97 height 15
drag, startPoint x: 59, startPoint y: 114, endPoint x: 5, endPoint y: 108, distance: 54.1
click at [5, 108] on div "Create new document Purchase order name help TEACO 121457 Purchase order Purcha…" at bounding box center [370, 254] width 741 height 437
click at [387, 76] on input "S2-PO-" at bounding box center [379, 77] width 97 height 15
paste input "121457 TEACO"
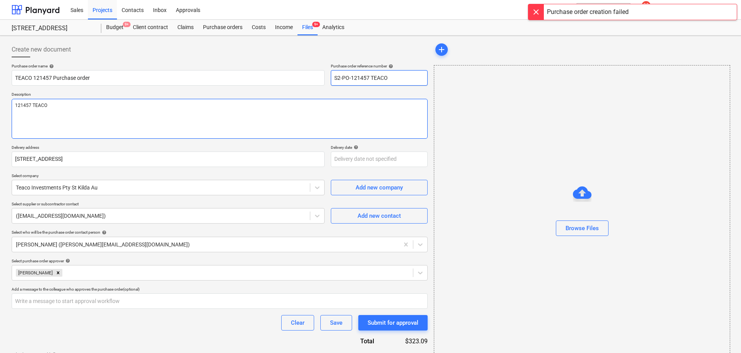
type input "S2-PO-121457 TEACO"
click at [378, 100] on textarea "121457 TEACO" at bounding box center [220, 119] width 416 height 40
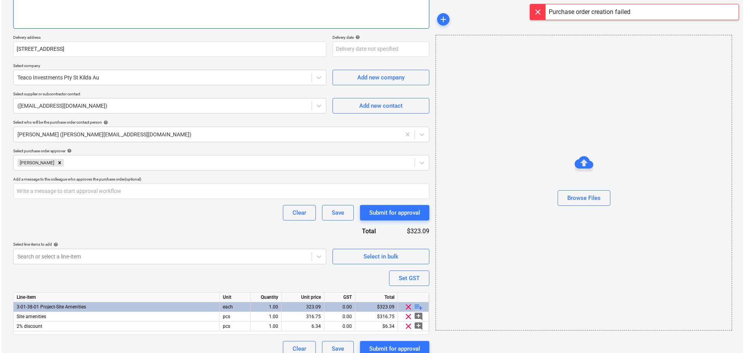
scroll to position [120, 0]
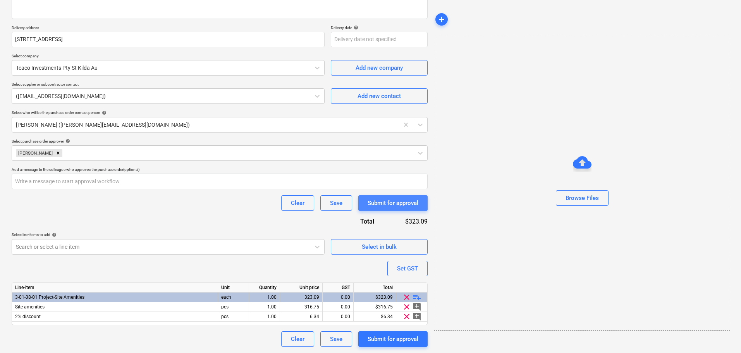
click at [390, 207] on div "Submit for approval" at bounding box center [393, 203] width 51 height 10
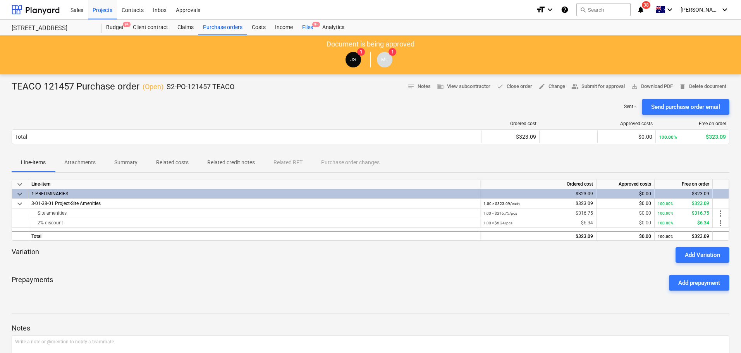
click at [308, 26] on div "Files 9+" at bounding box center [307, 27] width 20 height 15
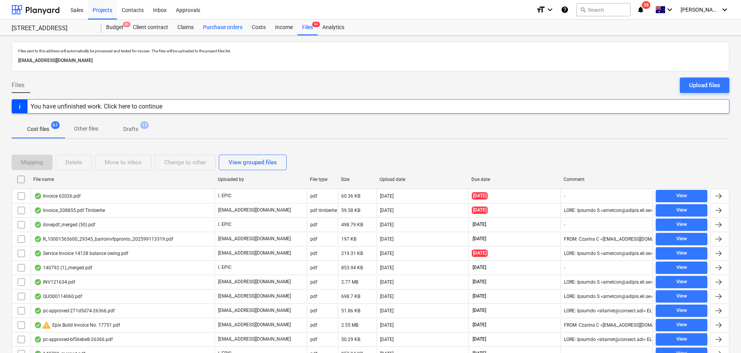
click at [217, 29] on div "Purchase orders" at bounding box center [222, 27] width 49 height 15
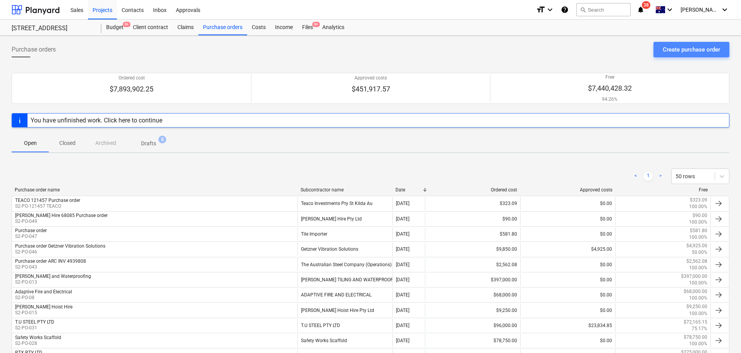
click at [673, 50] on div "Create purchase order" at bounding box center [691, 50] width 57 height 10
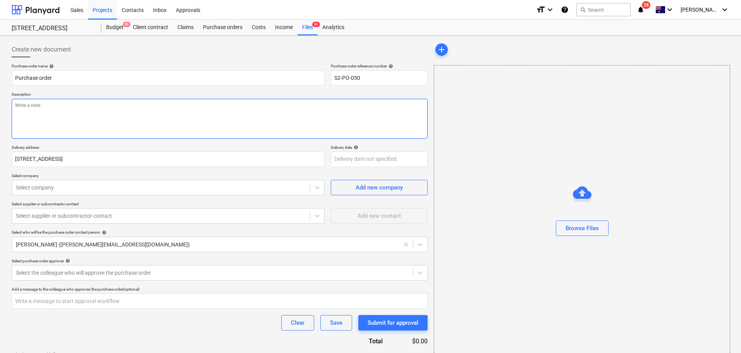
click at [101, 102] on textarea at bounding box center [220, 119] width 416 height 40
click at [152, 76] on input "Purchase order" at bounding box center [168, 77] width 313 height 15
click at [12, 78] on input "Purchase order" at bounding box center [168, 77] width 313 height 15
paste input "159637"
drag, startPoint x: 68, startPoint y: 77, endPoint x: 0, endPoint y: 72, distance: 67.9
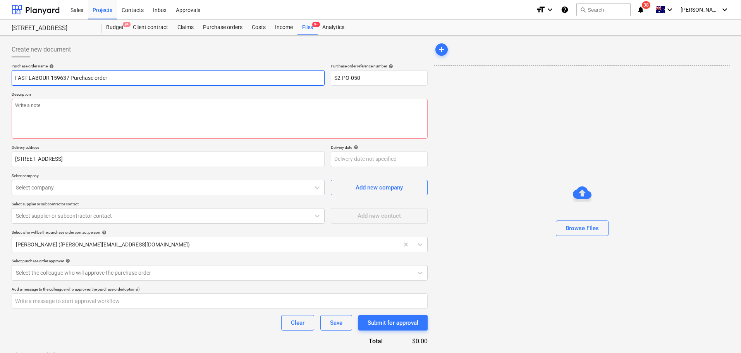
click at [0, 72] on div "Create new document Purchase order name help FAST LABOUR 159637 Purchase order …" at bounding box center [370, 208] width 741 height 345
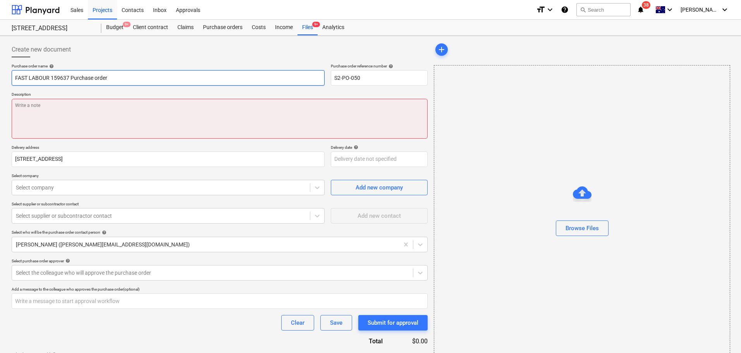
type input "FAST LABOUR 159637 Purchase order"
click at [85, 129] on textarea at bounding box center [220, 119] width 416 height 40
paste textarea "FAST LABOUR 159637"
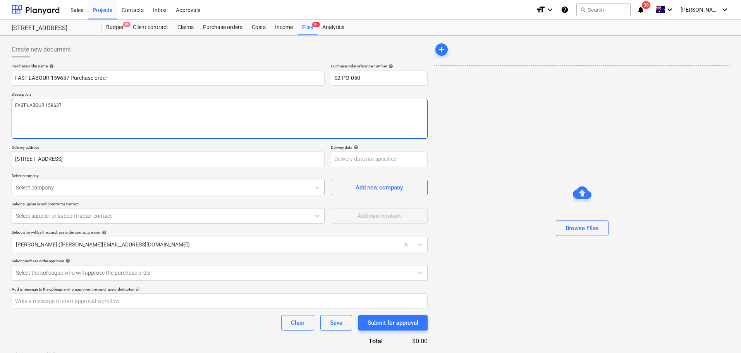
type textarea "FAST LABOUR 159637"
click at [64, 192] on div "Select company" at bounding box center [161, 187] width 298 height 11
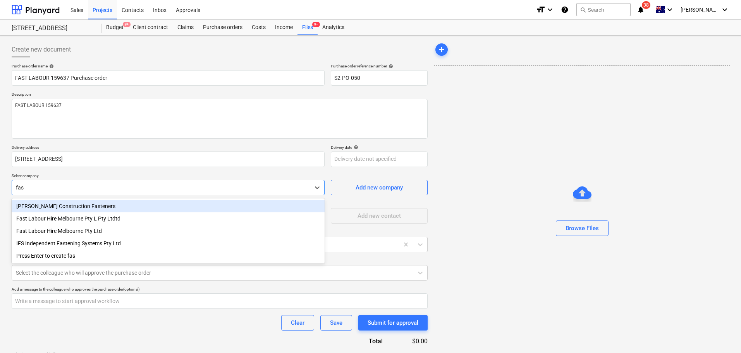
type input "fast"
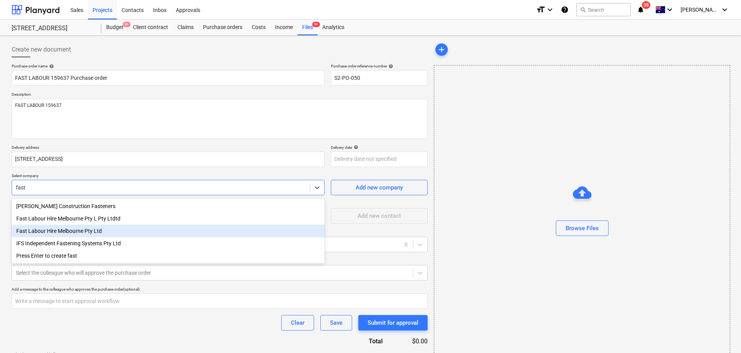
click at [73, 234] on div "Fast Labour Hire Melbourne Pty Ltd" at bounding box center [168, 231] width 313 height 12
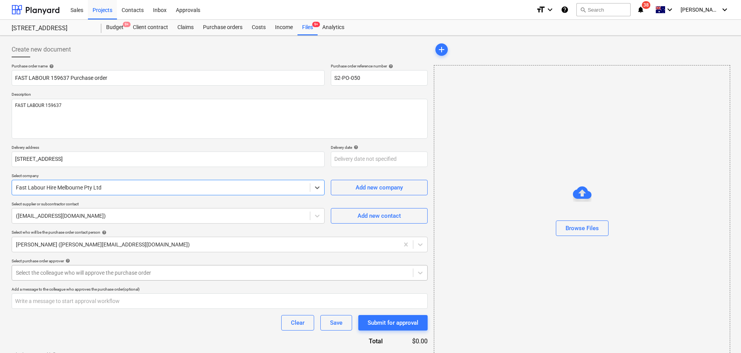
click at [139, 275] on div at bounding box center [212, 273] width 393 height 8
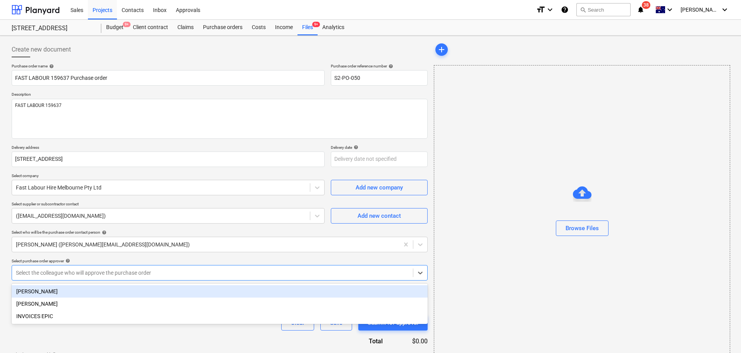
click at [141, 292] on div "Matt Lebon" at bounding box center [220, 291] width 416 height 12
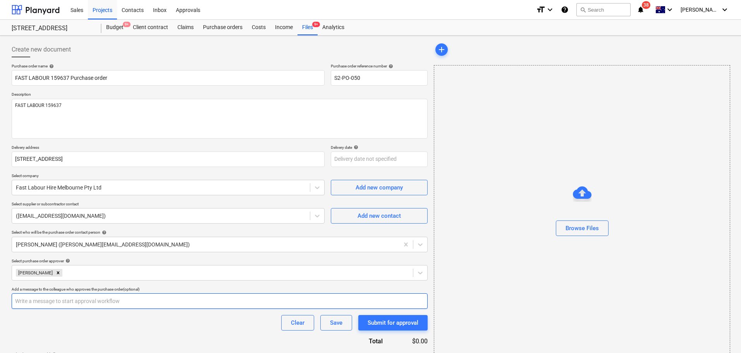
click at [81, 304] on input "text" at bounding box center [220, 300] width 416 height 15
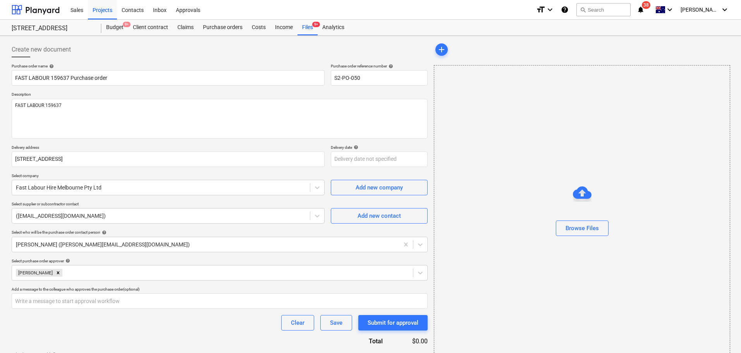
click at [82, 326] on div "Clear Save Submit for approval" at bounding box center [220, 322] width 416 height 15
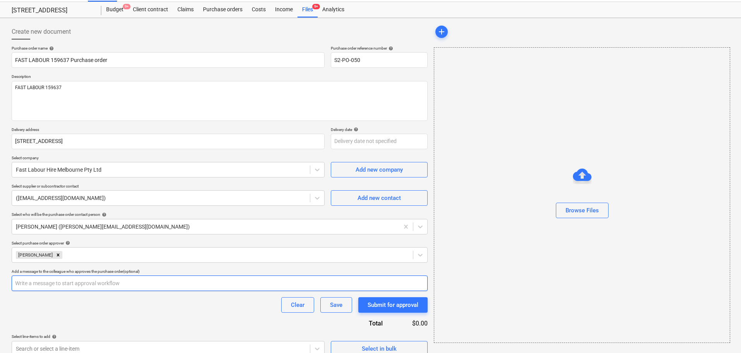
scroll to position [27, 0]
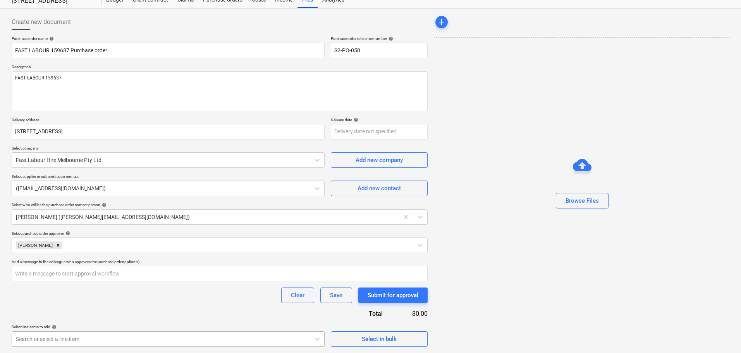
click at [167, 325] on body "Sales Projects Contacts Inbox Approvals format_size keyboard_arrow_down help se…" at bounding box center [370, 149] width 741 height 353
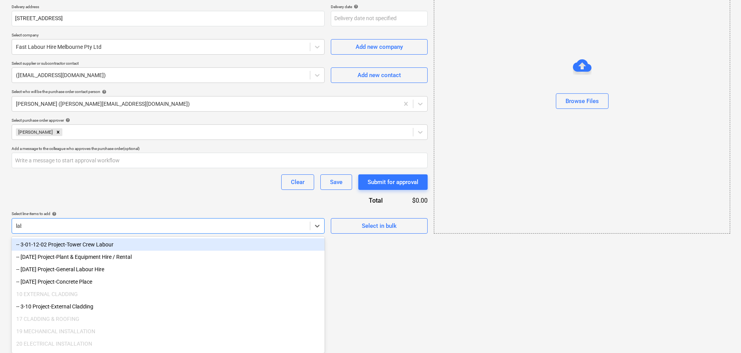
scroll to position [53, 0]
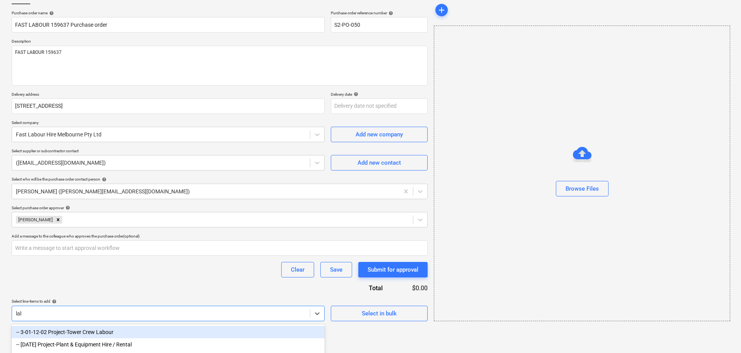
type input "labo"
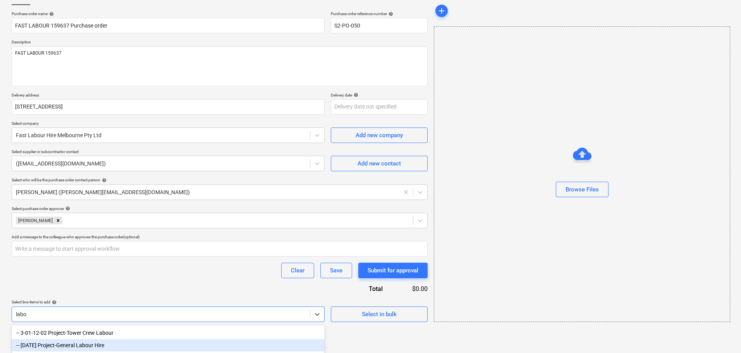
click at [93, 345] on div "-- 3-01-34 Project-General Labour Hire" at bounding box center [168, 345] width 313 height 12
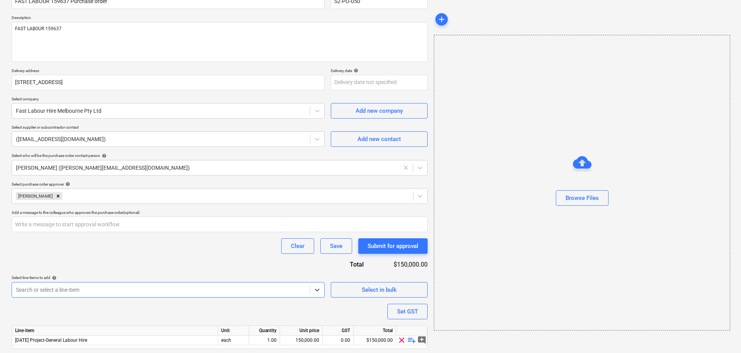
scroll to position [100, 0]
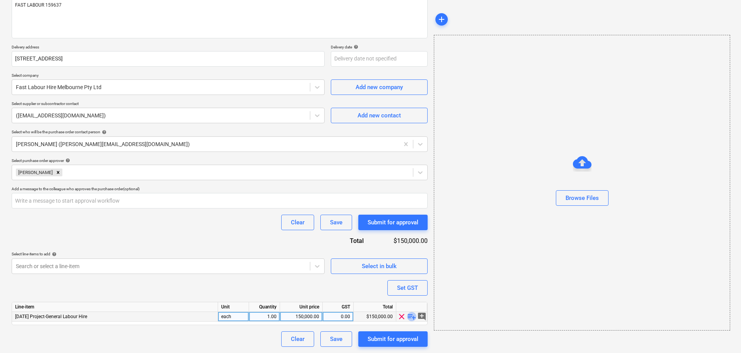
click at [410, 319] on span "playlist_add" at bounding box center [411, 316] width 9 height 9
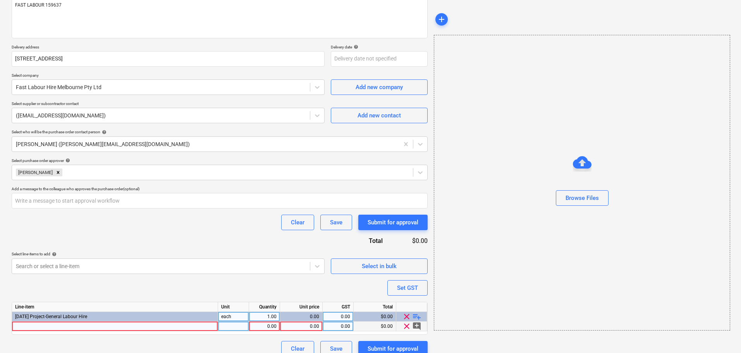
click at [265, 328] on div "0.00" at bounding box center [264, 326] width 24 height 10
type input "1"
click at [318, 329] on div "0.00" at bounding box center [301, 326] width 36 height 10
type input "2184.1"
click at [285, 291] on div "Purchase order name help FAST LABOUR 159637 Purchase order Purchase order refer…" at bounding box center [220, 159] width 416 height 393
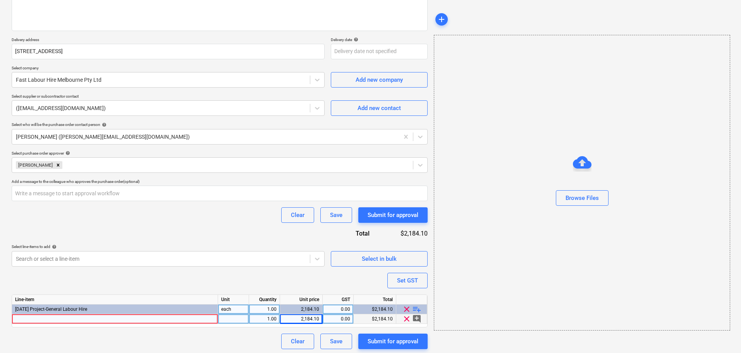
scroll to position [110, 0]
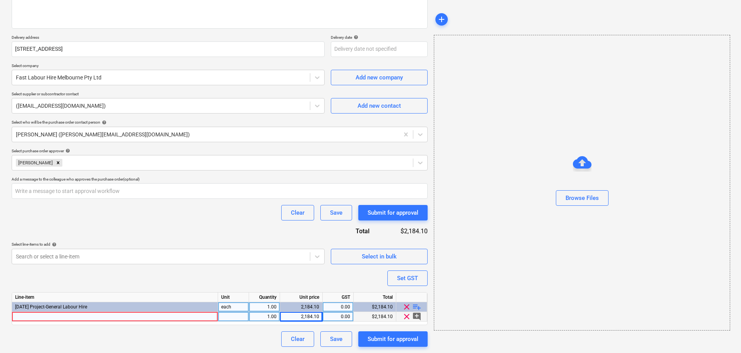
click at [164, 316] on div at bounding box center [115, 317] width 206 height 10
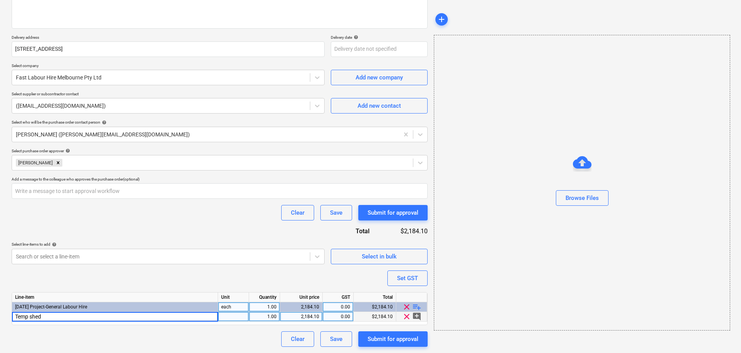
type input "Temp sheds"
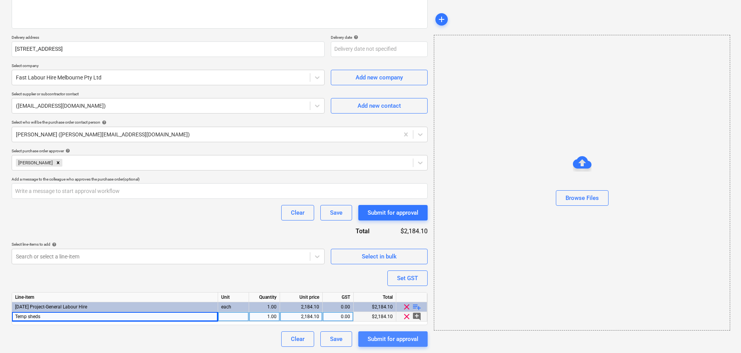
click at [404, 335] on div "Submit for approval" at bounding box center [393, 339] width 51 height 10
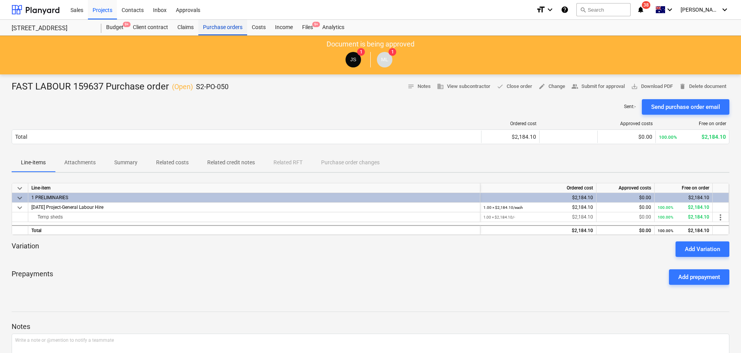
click at [241, 25] on div "Purchase orders" at bounding box center [222, 27] width 49 height 15
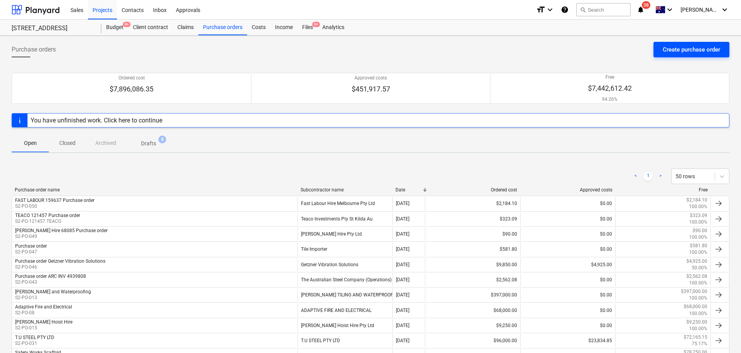
click at [665, 50] on div "Create purchase order" at bounding box center [691, 50] width 57 height 10
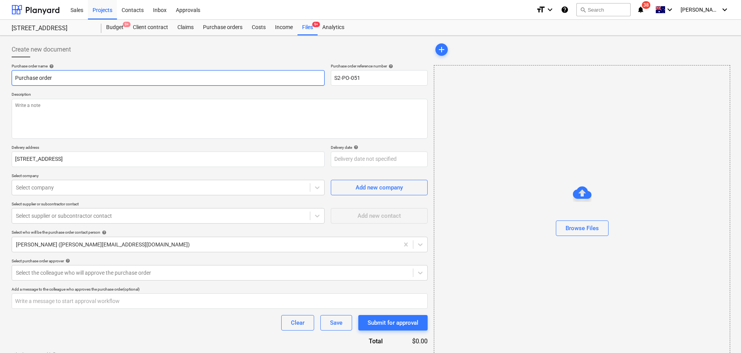
drag, startPoint x: 14, startPoint y: 75, endPoint x: 20, endPoint y: 80, distance: 8.2
click at [14, 75] on input "Purchase order" at bounding box center [168, 77] width 313 height 15
paste input "140596"
drag, startPoint x: 70, startPoint y: 75, endPoint x: 14, endPoint y: 72, distance: 56.2
click at [14, 72] on input "POINTFORCE 140596 Purchase order" at bounding box center [168, 77] width 313 height 15
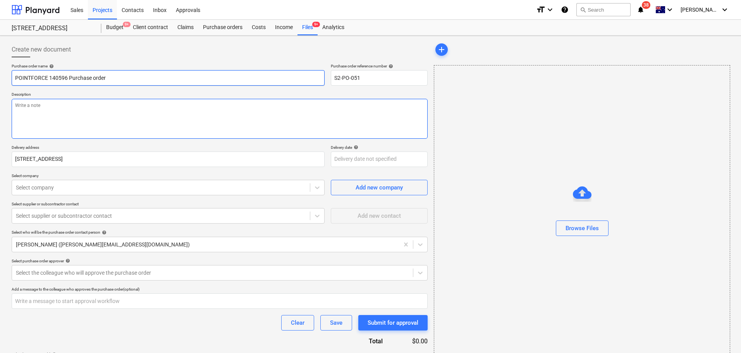
type input "POINTFORCE 140596 Purchase order"
click at [61, 119] on textarea at bounding box center [220, 119] width 416 height 40
paste textarea "POINTFORCE 140596"
type textarea "POINTFORCE 140596"
click at [61, 191] on div at bounding box center [161, 188] width 290 height 8
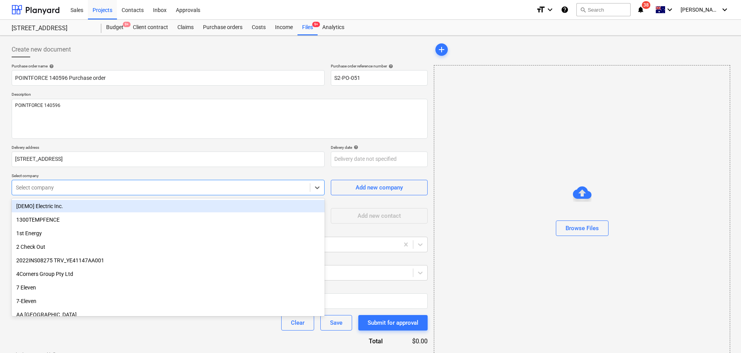
click at [79, 193] on div "Select company" at bounding box center [168, 187] width 313 height 15
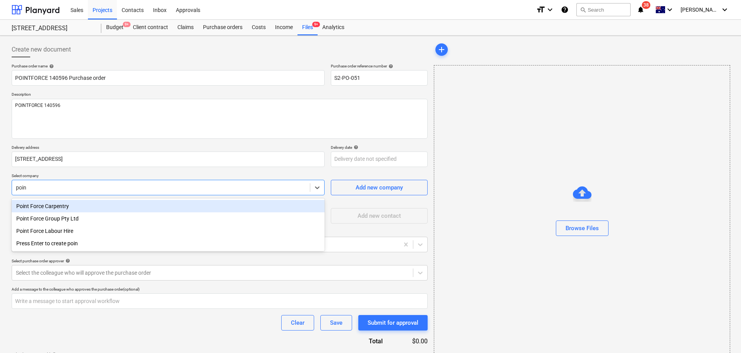
type input "point"
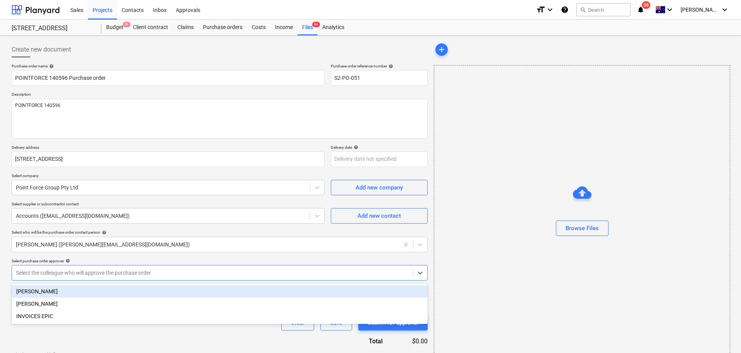
drag, startPoint x: 161, startPoint y: 271, endPoint x: 162, endPoint y: 279, distance: 8.6
click at [161, 270] on div at bounding box center [212, 273] width 393 height 8
click at [91, 295] on div "Matt Lebon" at bounding box center [220, 291] width 416 height 12
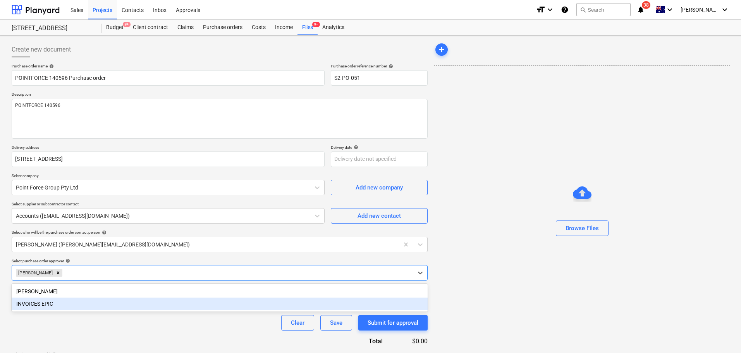
click at [210, 335] on div "Purchase order name help POINTFORCE 140596 Purchase order Purchase order refere…" at bounding box center [220, 219] width 416 height 311
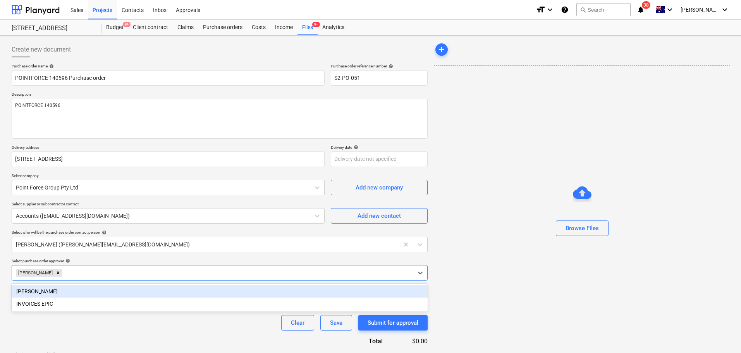
click at [184, 271] on div at bounding box center [236, 273] width 345 height 8
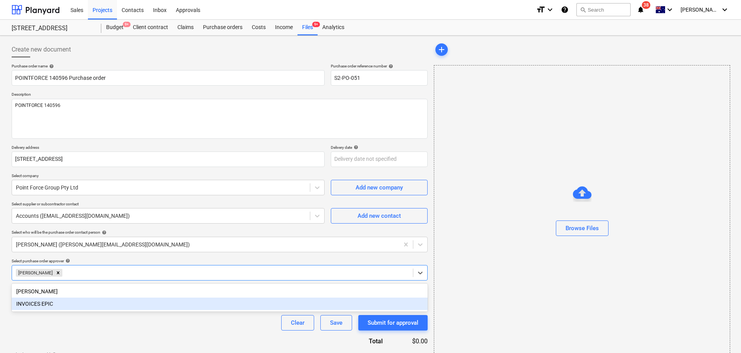
click at [172, 325] on div "Clear Save Submit for approval" at bounding box center [220, 322] width 416 height 15
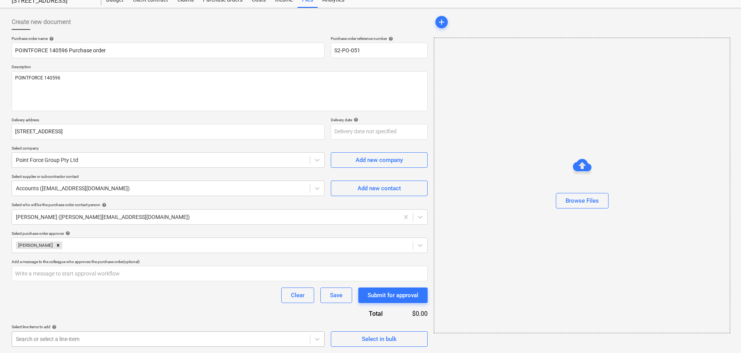
click at [206, 325] on body "Sales Projects Contacts Inbox Approvals format_size keyboard_arrow_down help se…" at bounding box center [370, 149] width 741 height 353
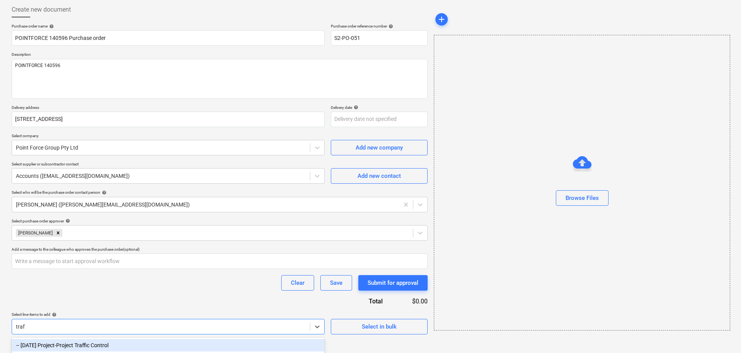
scroll to position [40, 0]
type input "traffic"
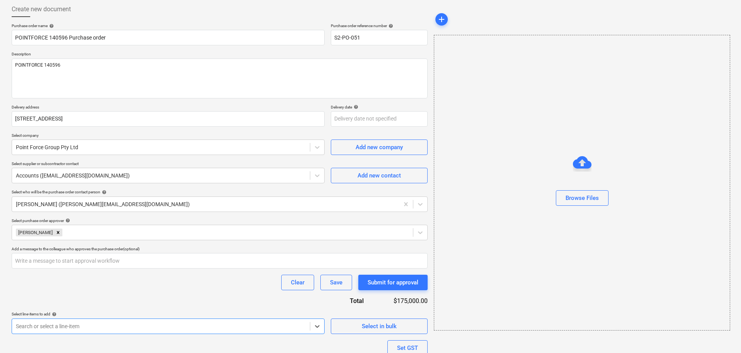
scroll to position [100, 0]
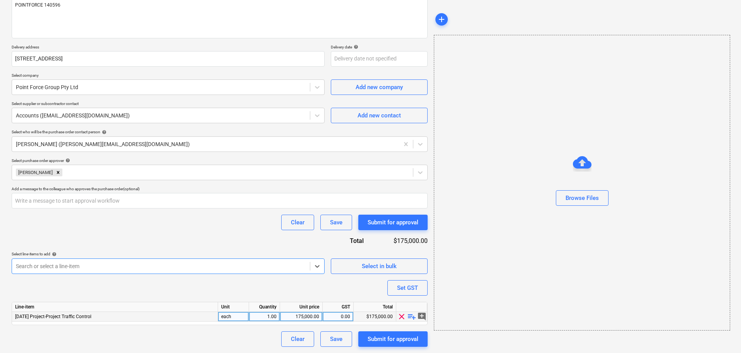
click at [305, 317] on div "175,000.00" at bounding box center [301, 317] width 36 height 10
click at [412, 316] on span "playlist_add" at bounding box center [411, 316] width 9 height 9
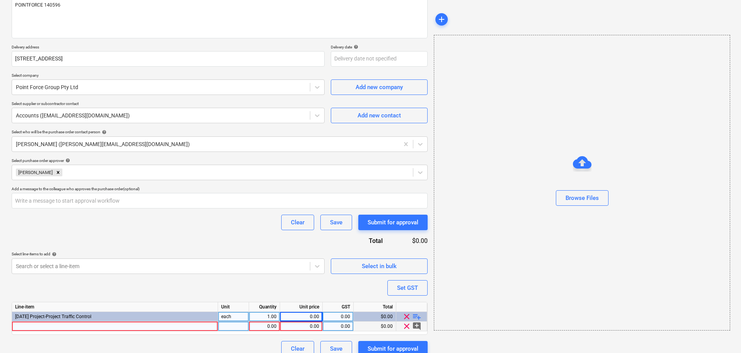
click at [259, 326] on div "0.00" at bounding box center [264, 326] width 24 height 10
type input "1"
click at [313, 328] on div "0.00" at bounding box center [301, 326] width 36 height 10
type input "6273.26"
click at [296, 282] on div "Purchase order name help POINTFORCE 140596 Purchase order Purchase order refere…" at bounding box center [220, 159] width 416 height 393
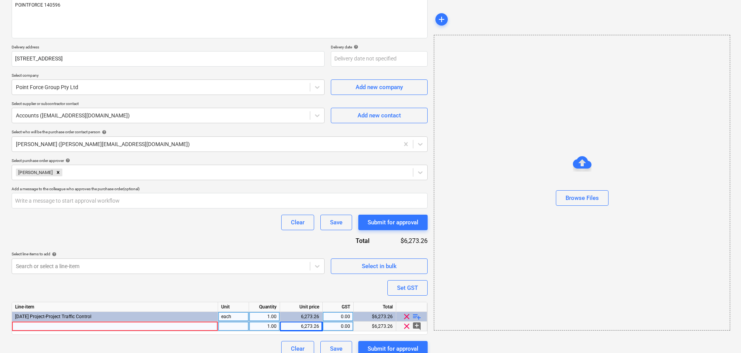
scroll to position [110, 0]
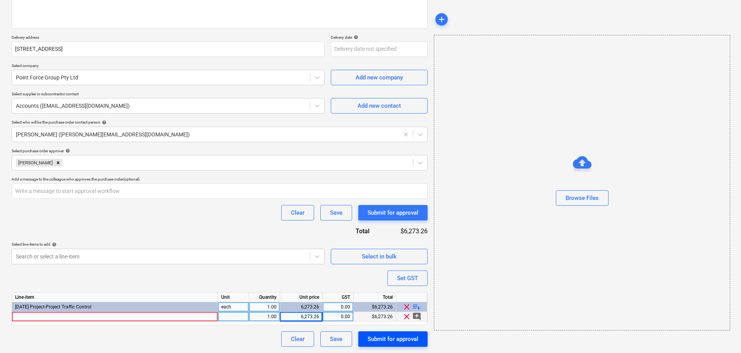
click at [363, 337] on button "Submit for approval" at bounding box center [392, 338] width 69 height 15
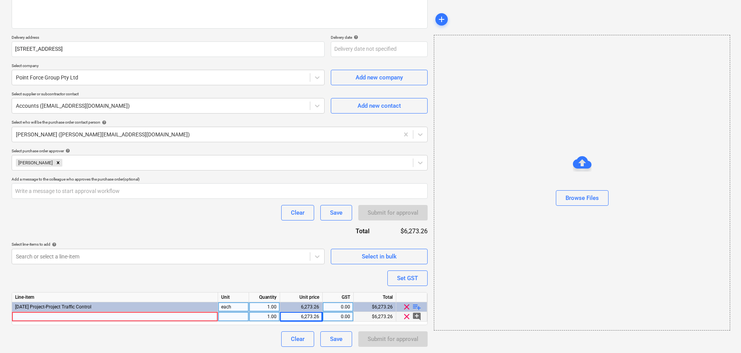
click at [158, 317] on div at bounding box center [115, 317] width 206 height 10
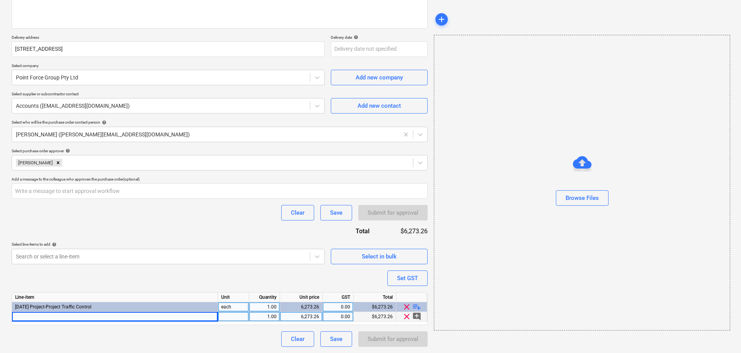
click at [94, 318] on div at bounding box center [115, 317] width 206 height 10
type input "Traffic 140596"
click at [300, 284] on div "Purchase order name help POINTFORCE 140596 Purchase order Purchase order refere…" at bounding box center [220, 150] width 416 height 393
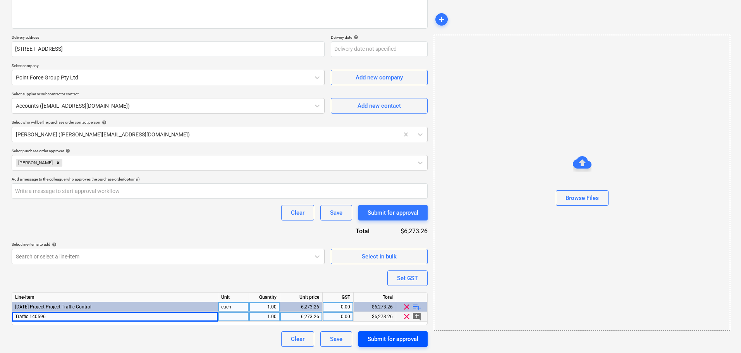
click at [403, 340] on div "Submit for approval" at bounding box center [393, 339] width 51 height 10
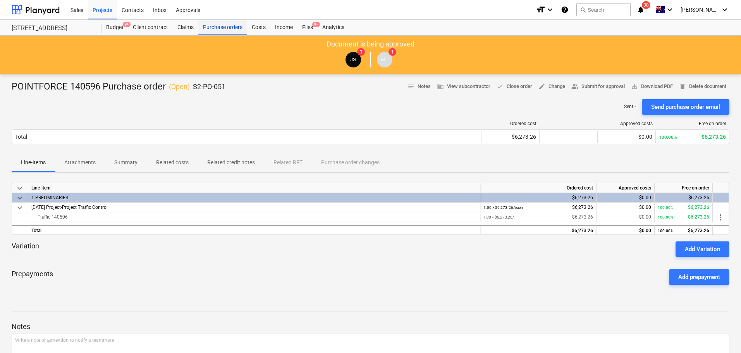
click at [231, 34] on div "Purchase orders" at bounding box center [222, 27] width 49 height 15
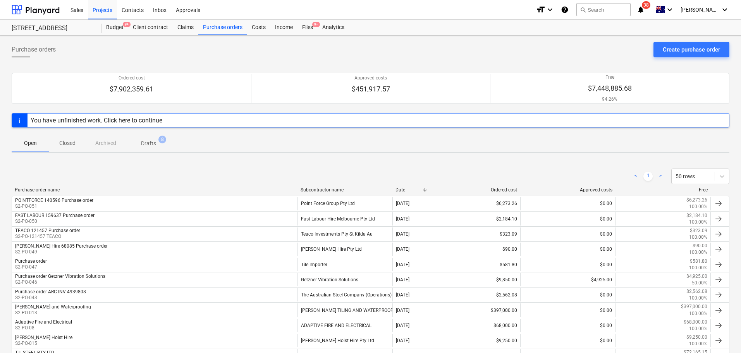
click at [690, 50] on div "Create purchase order" at bounding box center [691, 50] width 57 height 10
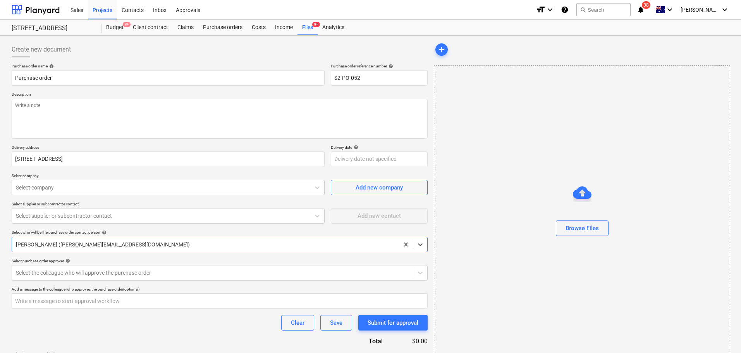
scroll to position [27, 0]
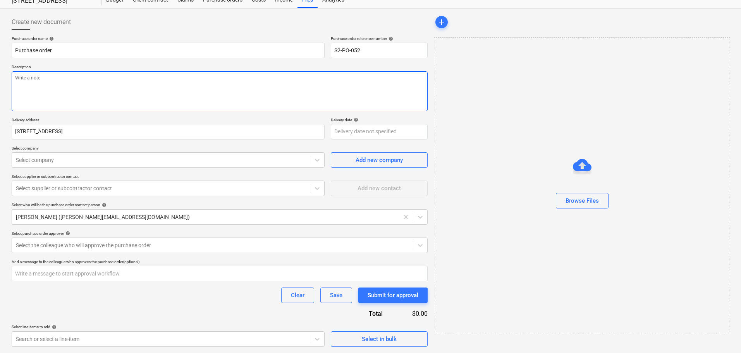
click at [72, 103] on textarea at bounding box center [220, 91] width 416 height 40
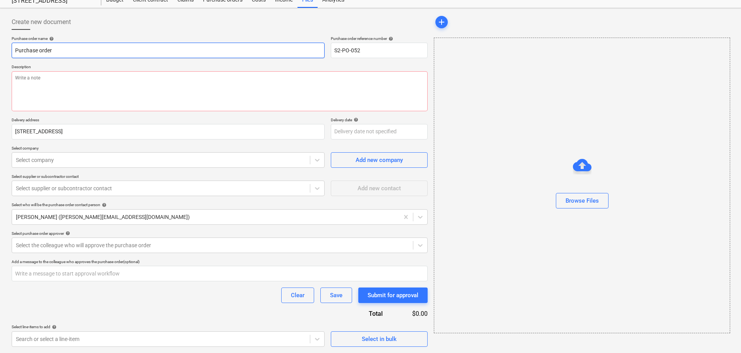
drag, startPoint x: 17, startPoint y: 53, endPoint x: 22, endPoint y: 54, distance: 4.4
click at [17, 53] on input "Purchase order" at bounding box center [168, 50] width 313 height 15
paste input "0198911"
type input "Grimleys 0198911 Purchase order"
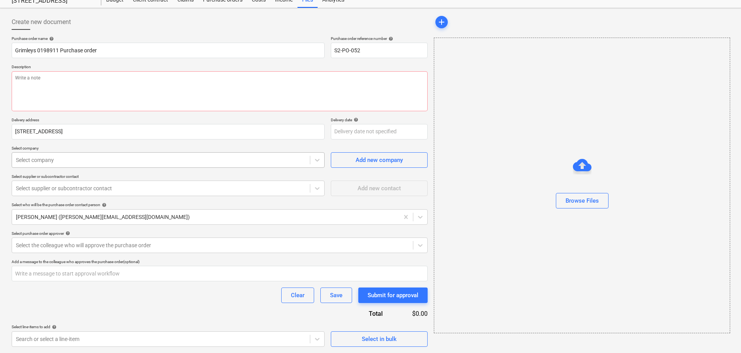
click at [238, 160] on div at bounding box center [161, 160] width 290 height 8
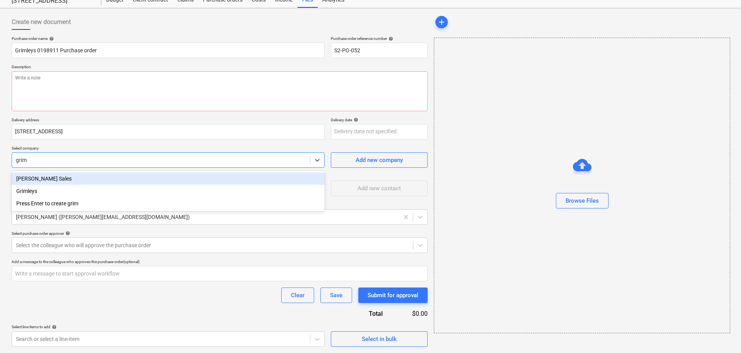
type input "griml"
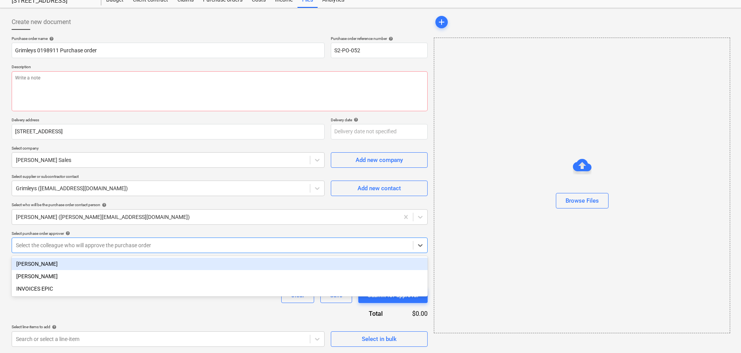
click at [124, 251] on div "Select the colleague who will approve the purchase order" at bounding box center [220, 244] width 416 height 15
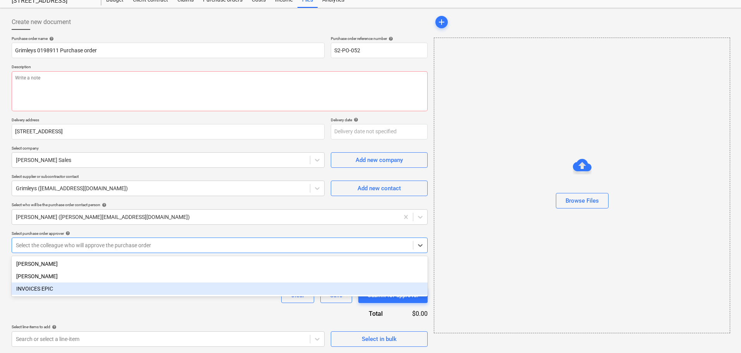
click at [116, 285] on div "INVOICES EPIC" at bounding box center [220, 288] width 416 height 12
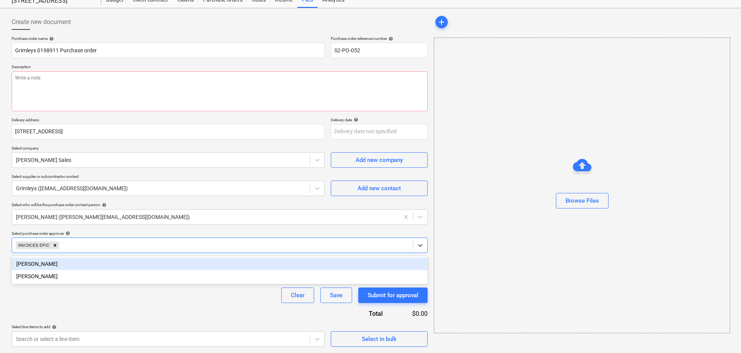
click at [110, 249] on div "INVOICES EPIC" at bounding box center [212, 245] width 401 height 11
click at [110, 245] on div at bounding box center [235, 245] width 348 height 8
click at [113, 265] on div "Matt Lebon" at bounding box center [220, 264] width 416 height 12
click at [121, 292] on div "Clear Save Submit for approval" at bounding box center [220, 294] width 416 height 15
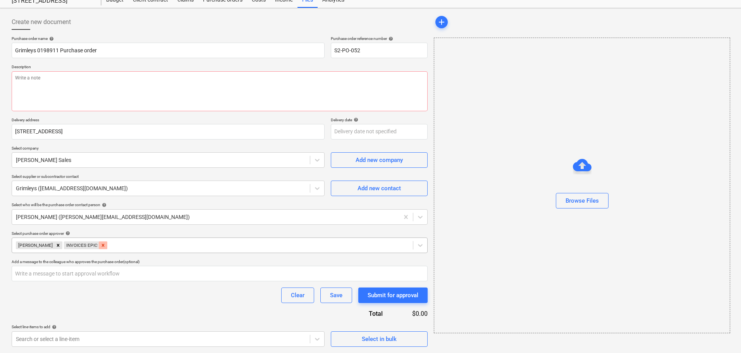
click at [102, 246] on icon "Remove INVOICES EPIC" at bounding box center [103, 245] width 3 height 3
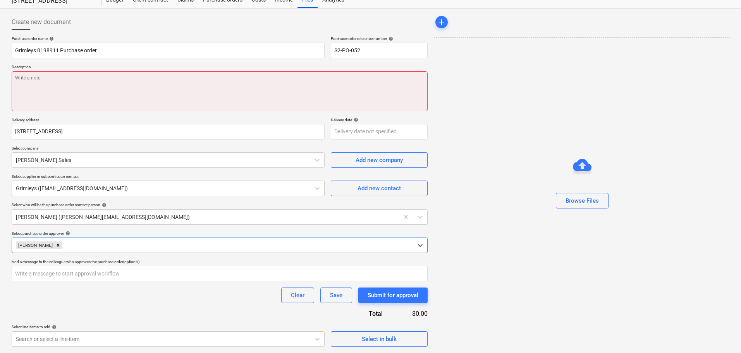
click at [257, 105] on textarea at bounding box center [220, 91] width 416 height 40
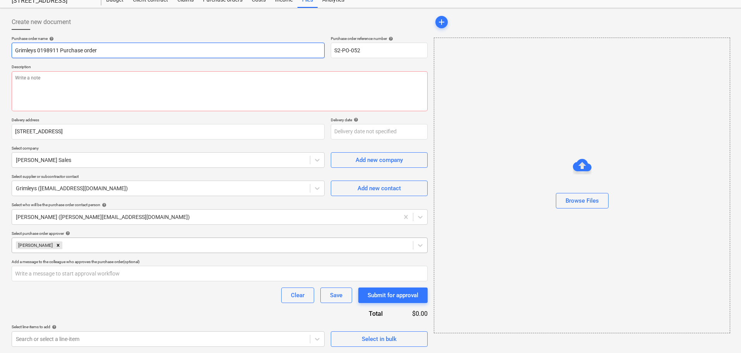
click at [148, 55] on input "Grimleys 0198911 Purchase order" at bounding box center [168, 50] width 313 height 15
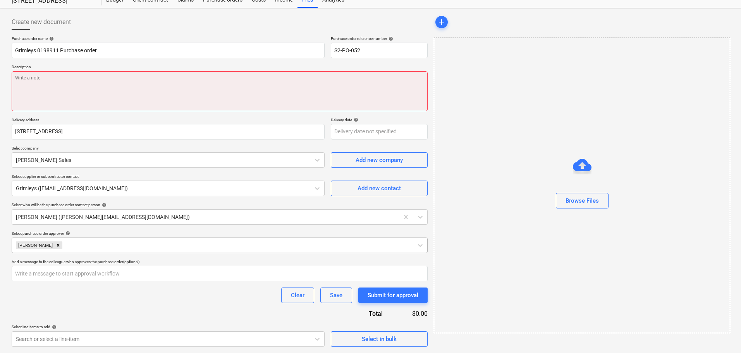
click at [150, 91] on textarea at bounding box center [220, 91] width 416 height 40
paste textarea "Grimleys 0198911 Purchase order"
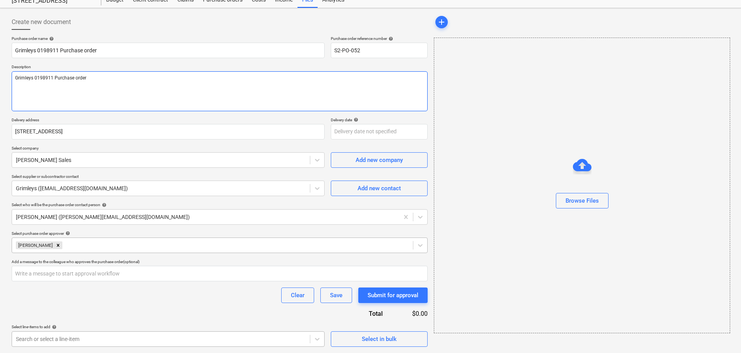
type textarea "Grimleys 0198911 Purchase order"
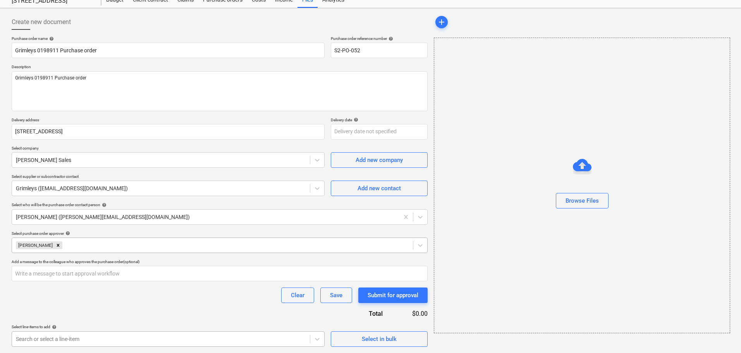
click at [126, 325] on body "Sales Projects Contacts Inbox Approvals format_size keyboard_arrow_down help se…" at bounding box center [370, 149] width 741 height 353
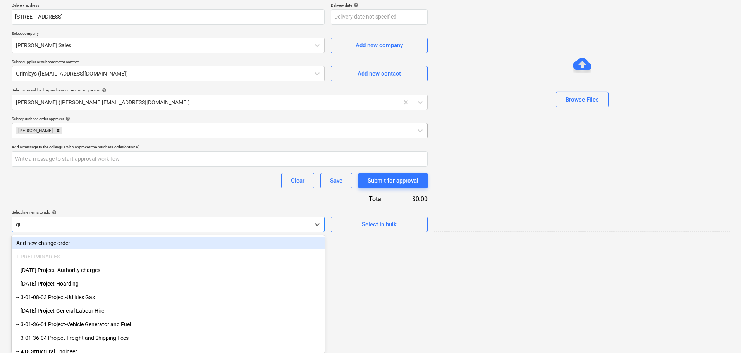
scroll to position [40, 0]
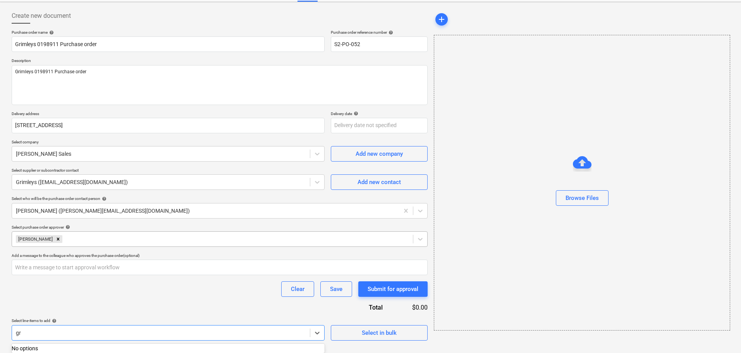
type input "g"
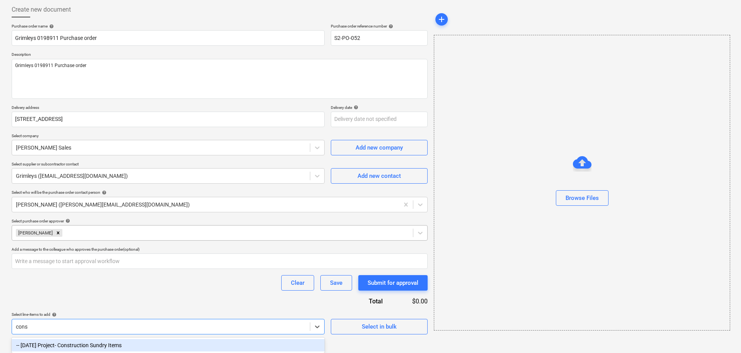
type input "const"
click at [105, 339] on div "-- 3-01-39 Project- Construction Sundry Items" at bounding box center [168, 345] width 313 height 12
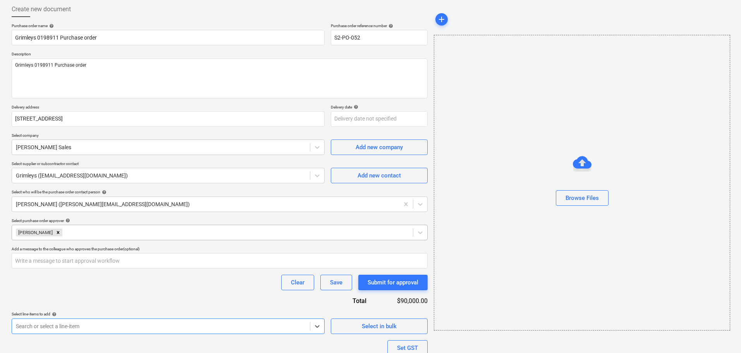
scroll to position [100, 0]
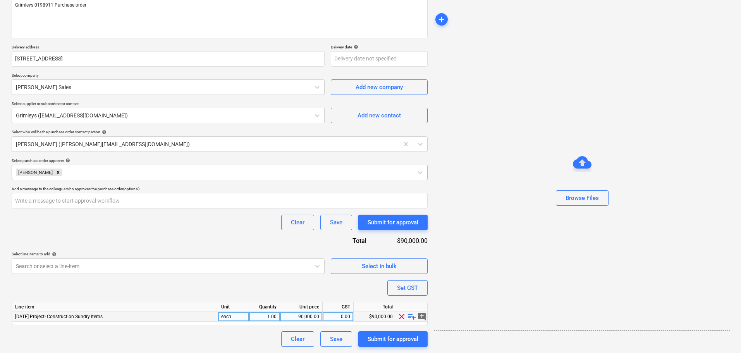
click at [409, 316] on span "playlist_add" at bounding box center [411, 316] width 9 height 9
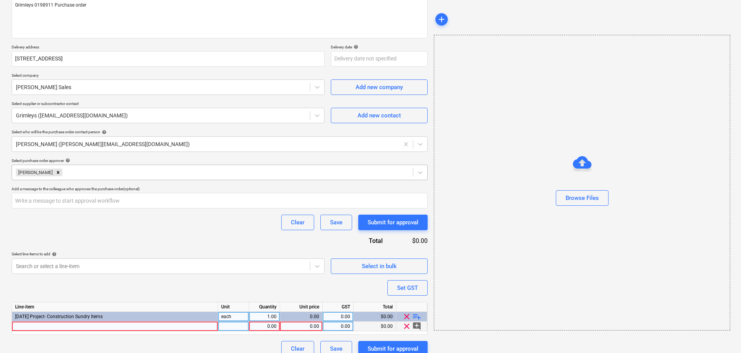
click at [184, 323] on div at bounding box center [115, 326] width 206 height 10
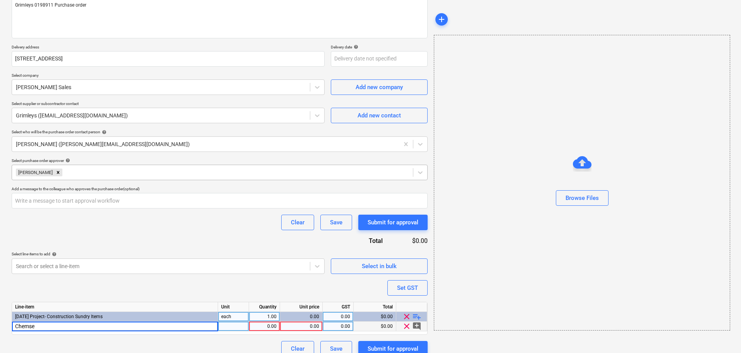
type input "Chemset"
click at [275, 323] on div "0.00" at bounding box center [264, 326] width 24 height 10
click at [300, 328] on div "0.00" at bounding box center [301, 326] width 36 height 10
type input "791.91"
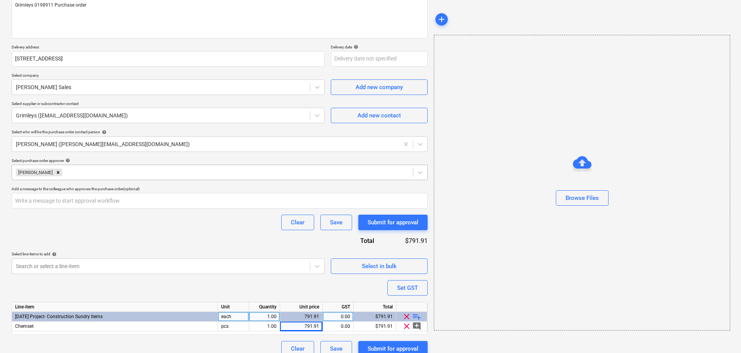
click at [299, 289] on div "Purchase order name help Grimleys 0198911 Purchase order Purchase order referen…" at bounding box center [220, 159] width 416 height 393
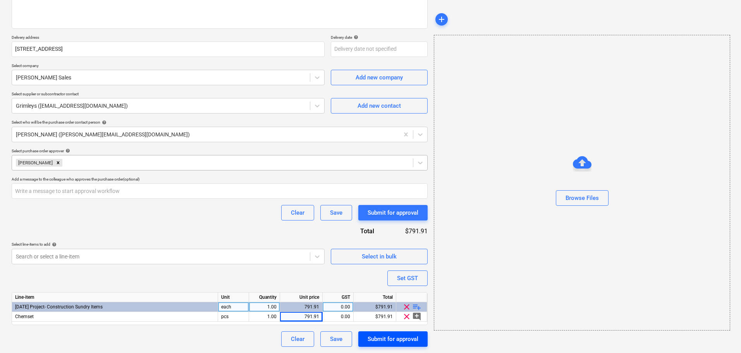
click at [386, 341] on div "Submit for approval" at bounding box center [393, 339] width 51 height 10
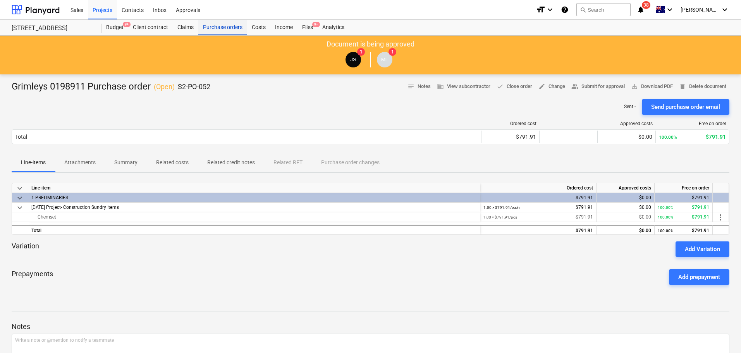
click at [231, 27] on div "Purchase orders" at bounding box center [222, 27] width 49 height 15
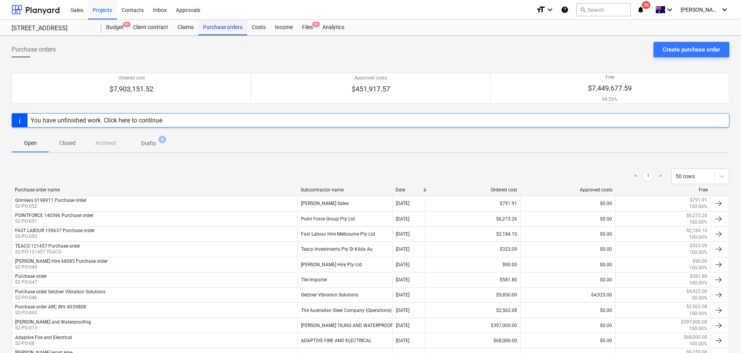
click at [220, 28] on div "Purchase orders" at bounding box center [222, 27] width 49 height 15
click at [144, 148] on span "Drafts 8" at bounding box center [148, 143] width 46 height 14
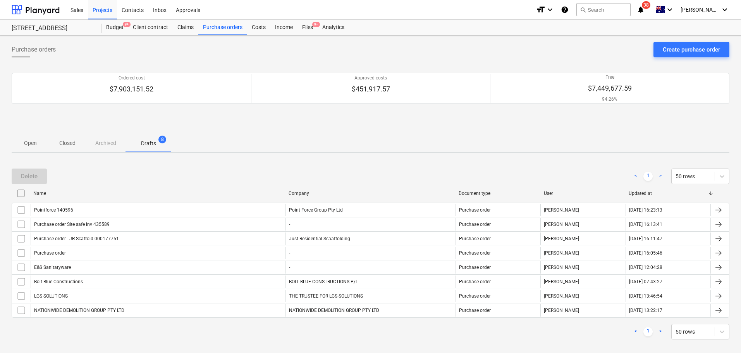
scroll to position [7, 0]
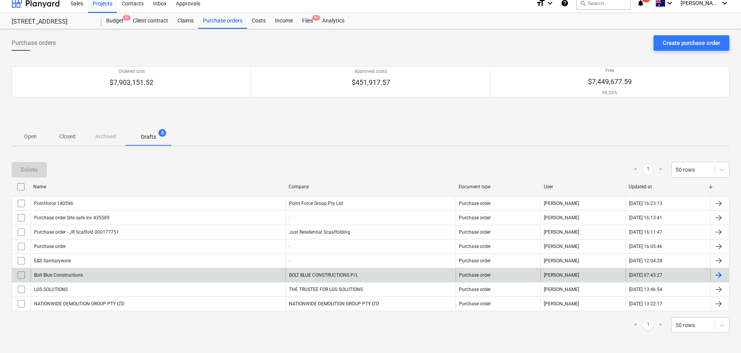
click at [162, 276] on div "Bolt Blue Constructions" at bounding box center [158, 275] width 255 height 12
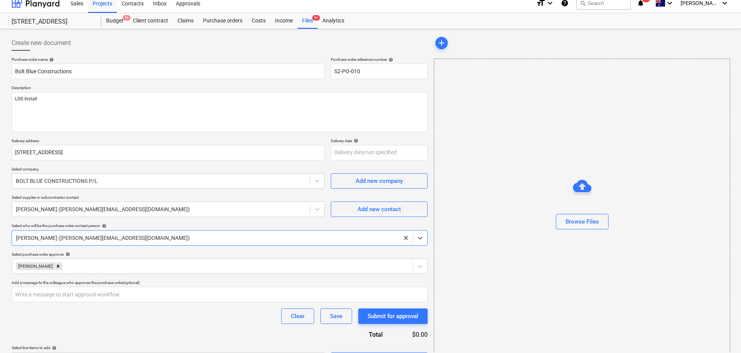
scroll to position [27, 0]
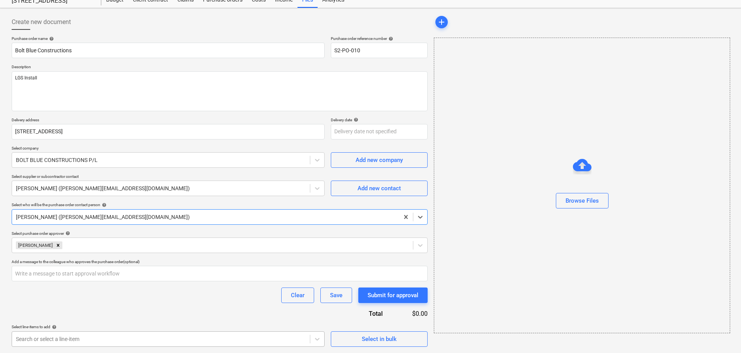
click at [153, 325] on body "Sales Projects Contacts Inbox Approvals format_size keyboard_arrow_down help se…" at bounding box center [370, 149] width 741 height 353
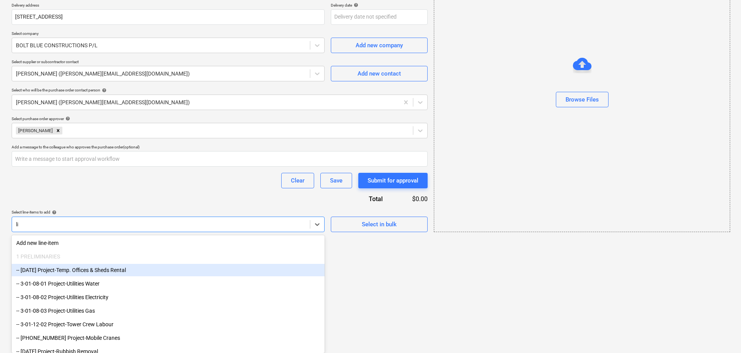
scroll to position [40, 0]
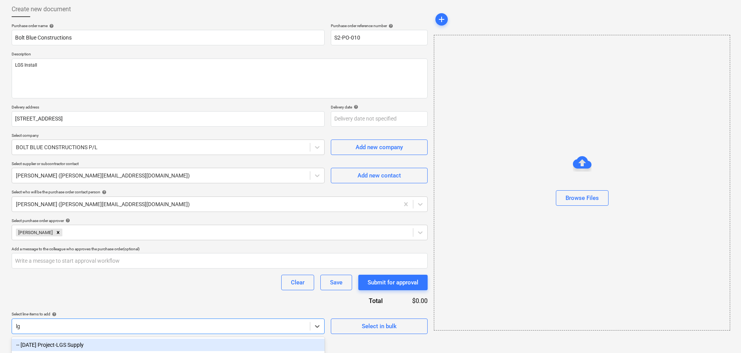
type input "lgs"
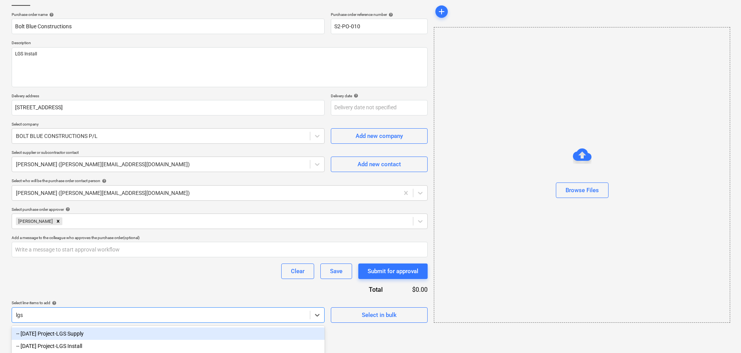
scroll to position [53, 0]
click at [129, 333] on div "-- 3-11-02 Project-LGS Supply" at bounding box center [168, 332] width 313 height 12
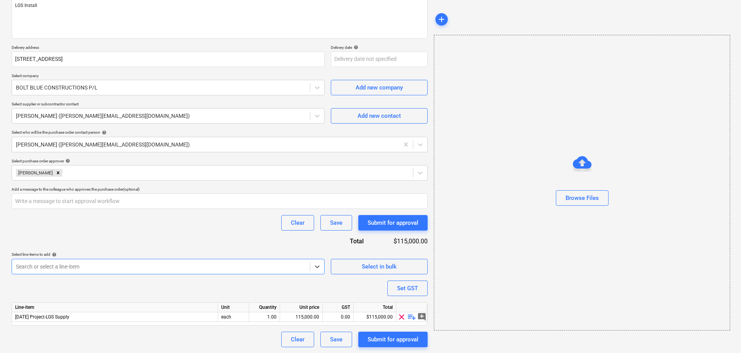
scroll to position [100, 0]
click at [403, 317] on span "clear" at bounding box center [401, 316] width 9 height 9
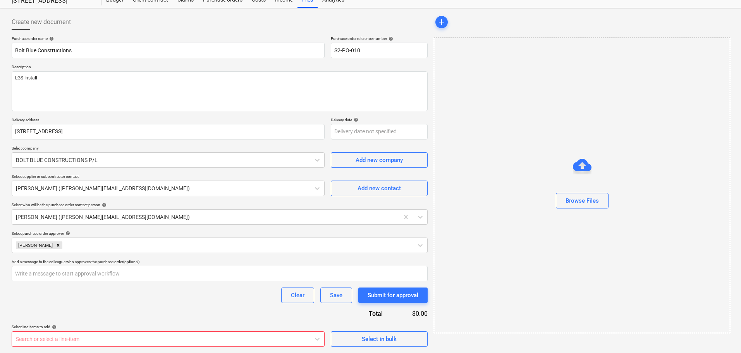
click at [179, 325] on body "Sales Projects Contacts Inbox Approvals format_size keyboard_arrow_down help se…" at bounding box center [370, 149] width 741 height 353
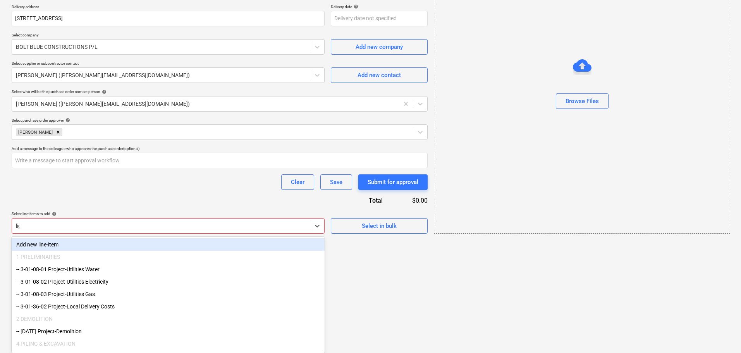
scroll to position [40, 0]
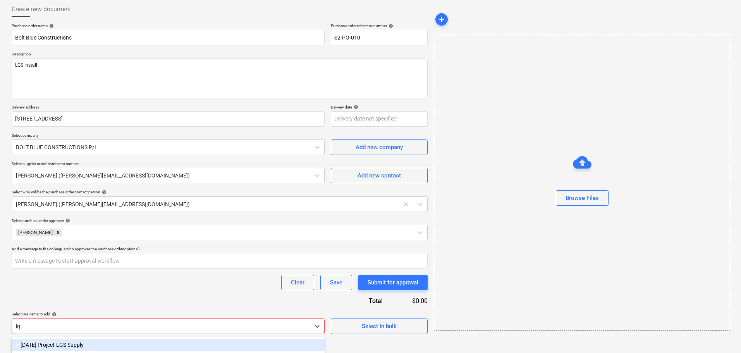
type input "lgs"
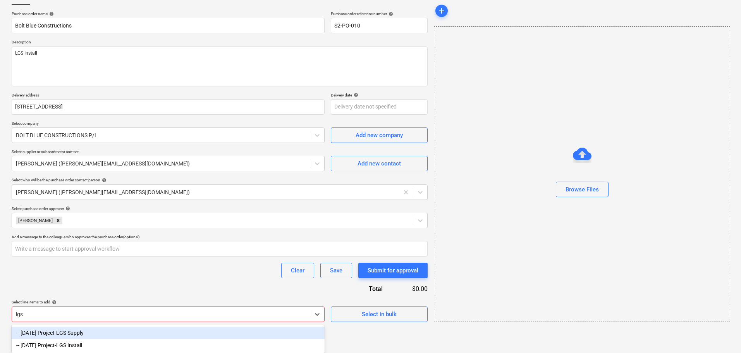
scroll to position [53, 0]
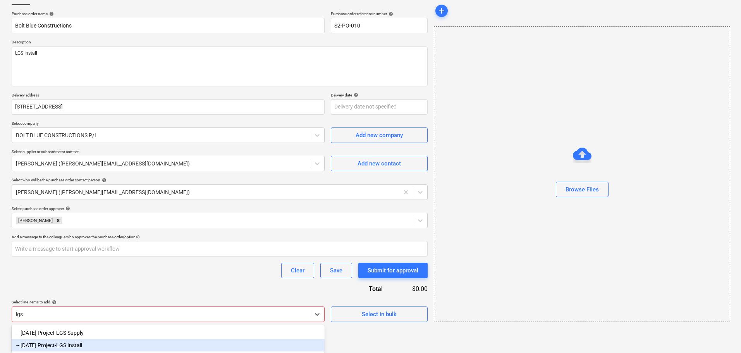
click at [175, 343] on div "-- 3-11-03 Project-LGS Install" at bounding box center [168, 345] width 313 height 12
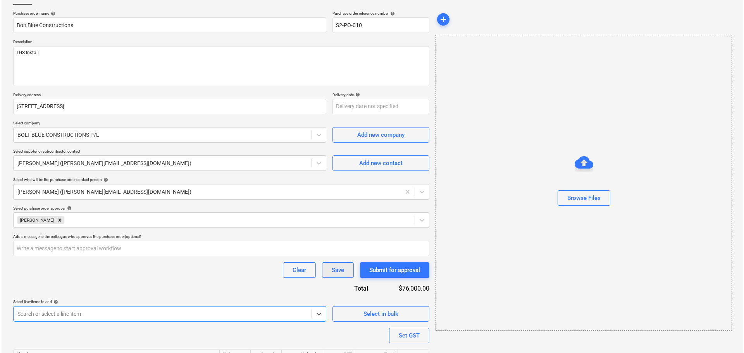
scroll to position [100, 0]
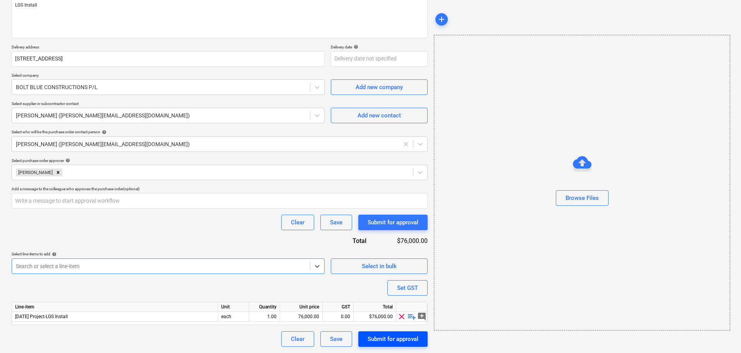
click at [400, 342] on div "Submit for approval" at bounding box center [393, 339] width 51 height 10
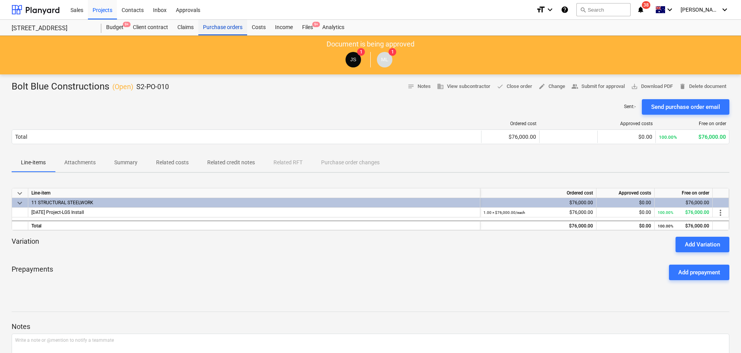
click at [209, 27] on div "Purchase orders" at bounding box center [222, 27] width 49 height 15
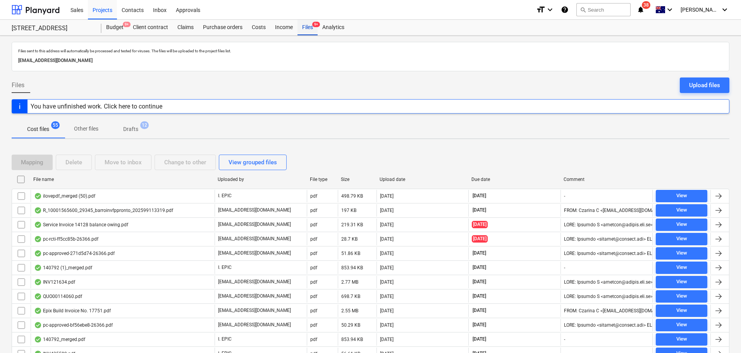
click at [305, 28] on div "Files 9+" at bounding box center [307, 27] width 20 height 15
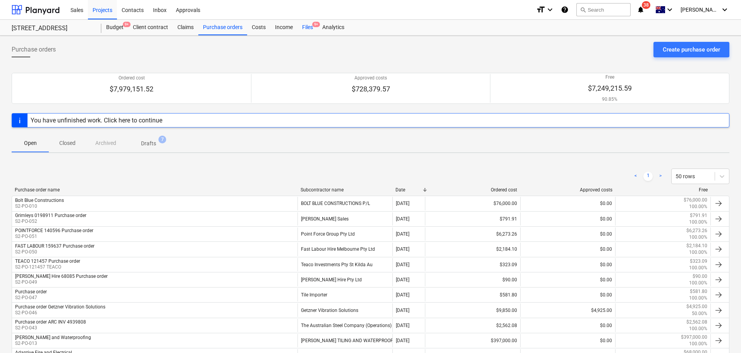
click at [306, 29] on div "Files 9+" at bounding box center [307, 27] width 20 height 15
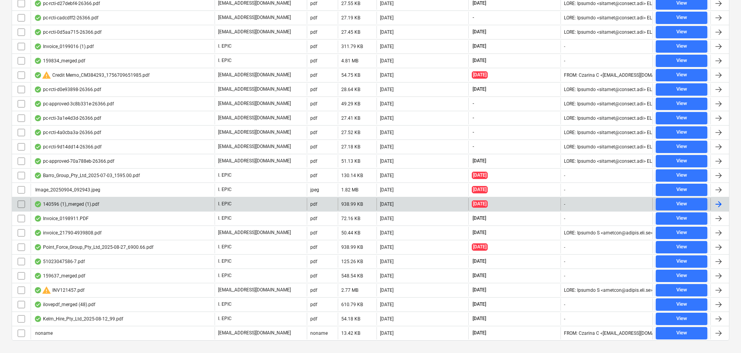
scroll to position [636, 0]
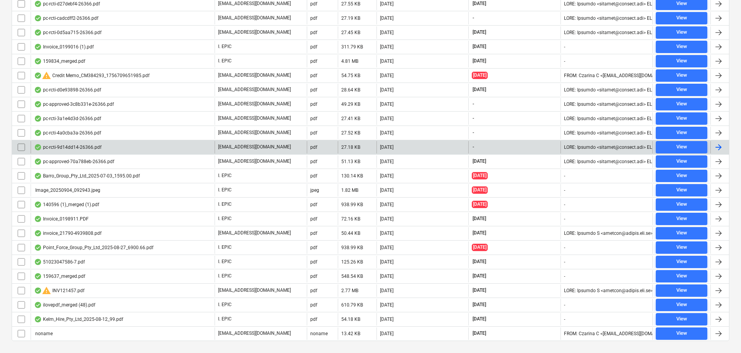
click at [105, 150] on div "pc-rcti-9d14dd14-26366.pdf" at bounding box center [123, 147] width 184 height 12
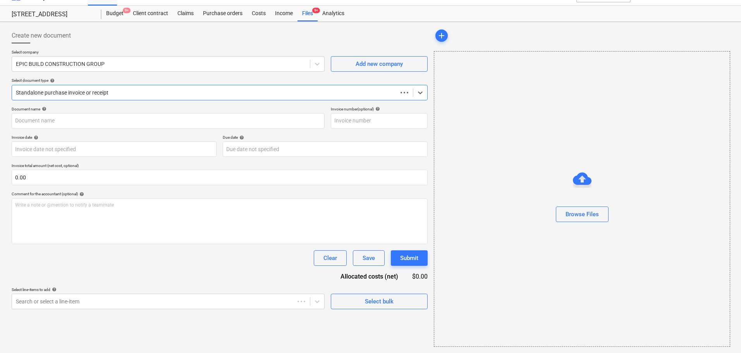
scroll to position [14, 0]
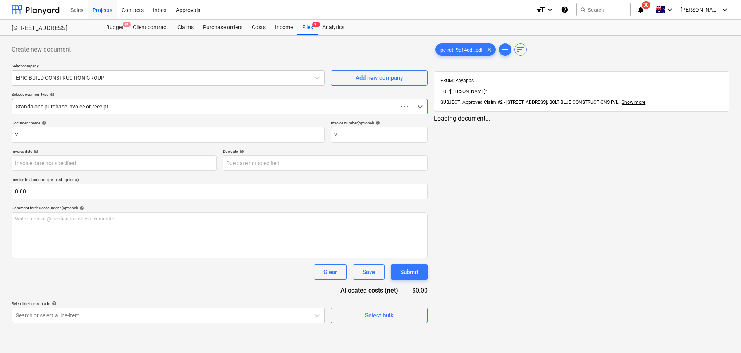
type input "2"
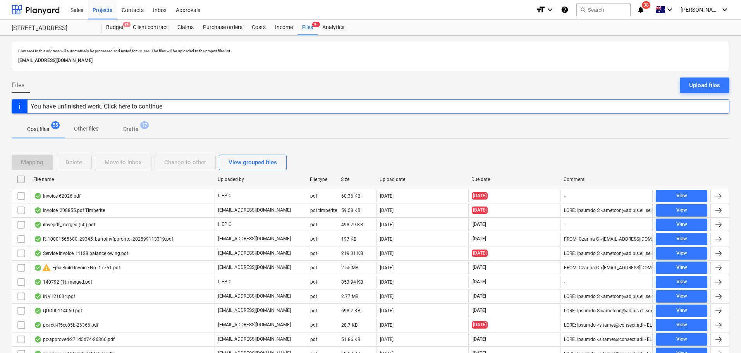
scroll to position [636, 0]
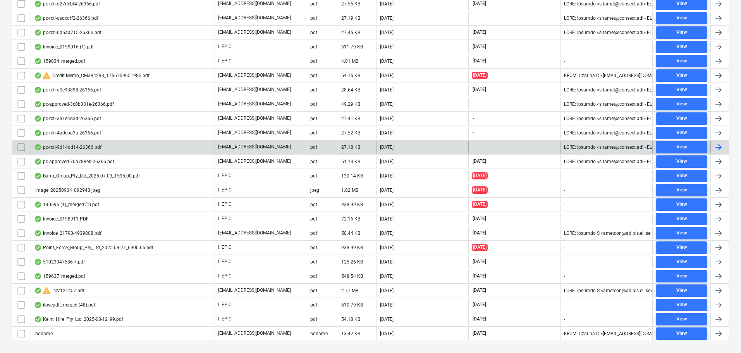
click at [83, 143] on div "pc-rcti-9d14dd14-26366.pdf" at bounding box center [123, 147] width 184 height 12
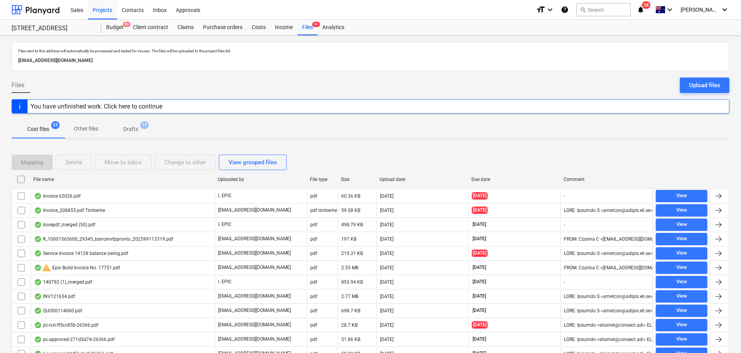
scroll to position [636, 0]
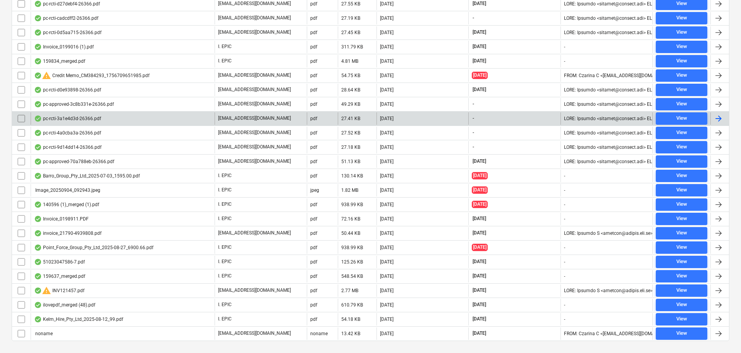
click at [71, 120] on div "pc-rcti-3a1e4d3d-26366.pdf" at bounding box center [67, 118] width 67 height 6
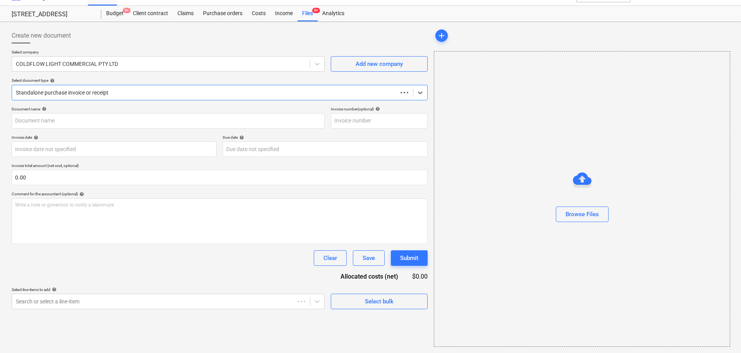
scroll to position [14, 0]
click at [54, 119] on input "text" at bounding box center [168, 120] width 313 height 15
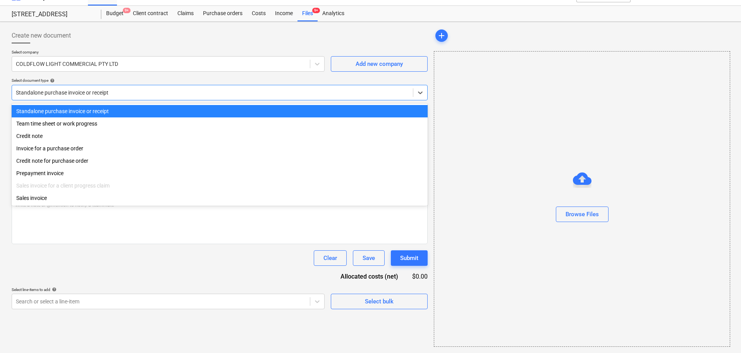
click at [59, 97] on div "Standalone purchase invoice or receipt" at bounding box center [212, 92] width 401 height 11
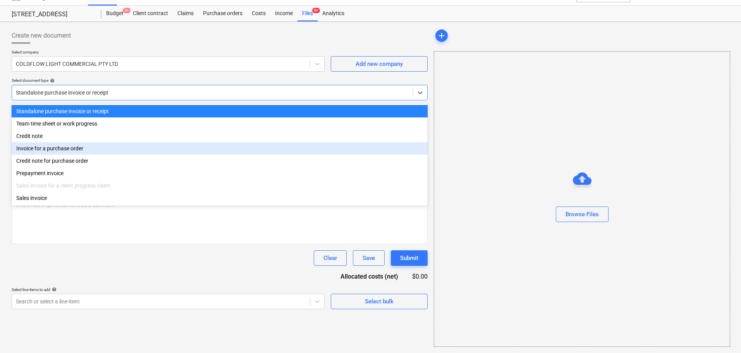
type input "2"
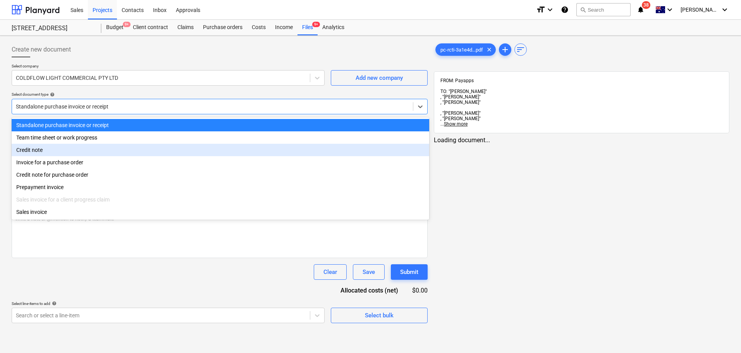
scroll to position [0, 0]
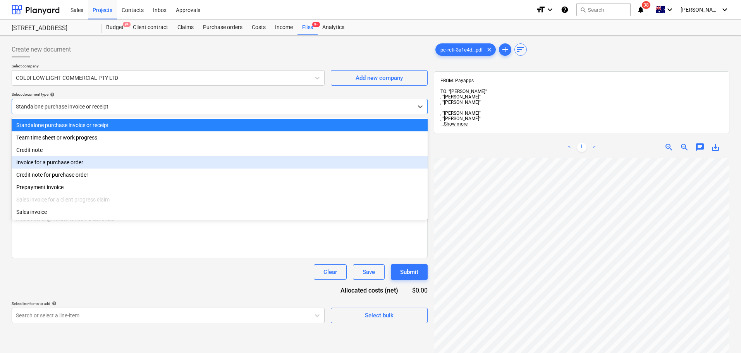
click at [61, 163] on div "Invoice for a purchase order" at bounding box center [220, 162] width 416 height 12
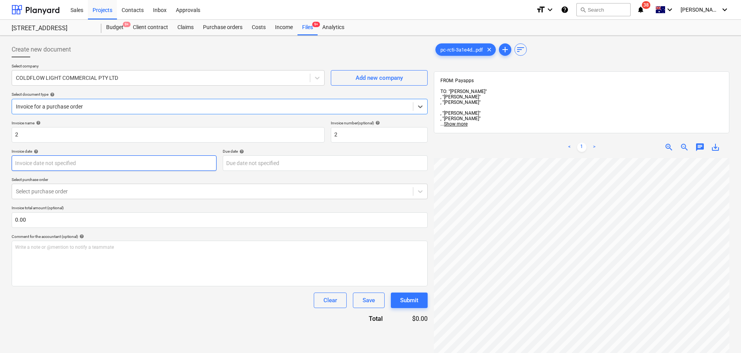
click at [63, 163] on body "Sales Projects Contacts Inbox Approvals format_size keyboard_arrow_down help se…" at bounding box center [370, 176] width 741 height 353
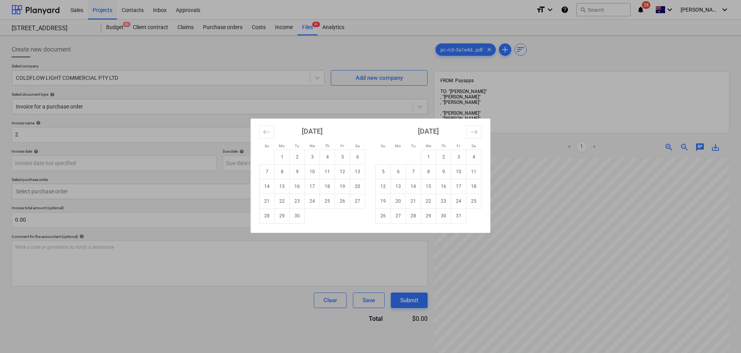
click at [254, 120] on div "September 2025 1 2 3 4 5 6 7 8 9 10 11 12 13 14 15 16 17 18 19 20 21 22 23 24 2…" at bounding box center [312, 171] width 116 height 105
click at [238, 110] on div "Su Mo Tu We Th Fr Sa Su Mo Tu We Th Fr Sa August 2025 1 2 3 4 5 6 7 8 9 10 11 1…" at bounding box center [370, 176] width 741 height 353
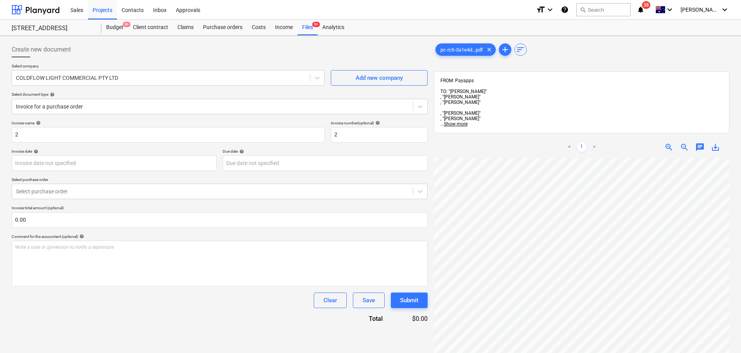
scroll to position [12, 0]
click at [65, 164] on body "Sales Projects Contacts Inbox Approvals format_size keyboard_arrow_down help se…" at bounding box center [370, 176] width 741 height 353
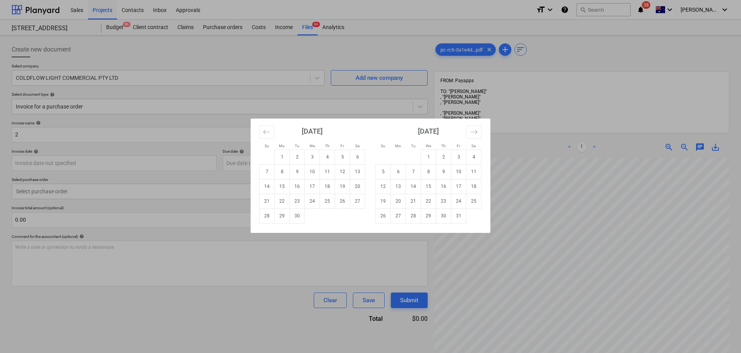
click at [84, 137] on div "Su Mo Tu We Th Fr Sa Su Mo Tu We Th Fr Sa August 2025 1 2 3 4 5 6 7 8 9 10 11 1…" at bounding box center [370, 176] width 741 height 353
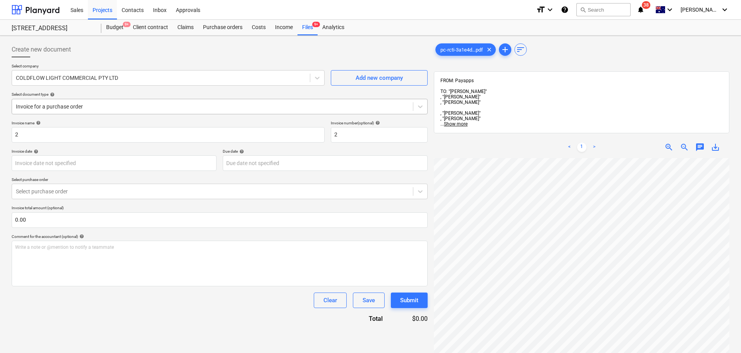
click at [77, 109] on div at bounding box center [212, 107] width 393 height 8
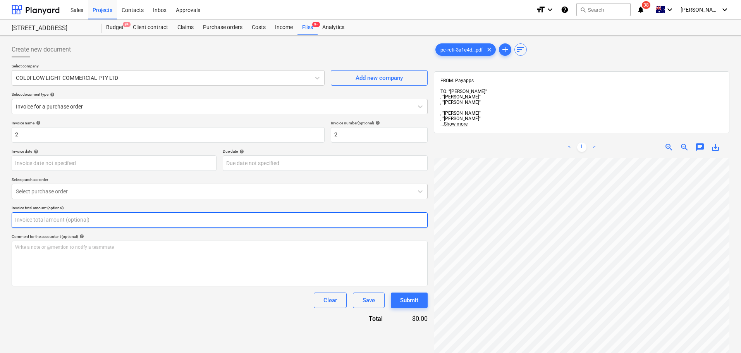
click at [57, 227] on input "text" at bounding box center [220, 219] width 416 height 15
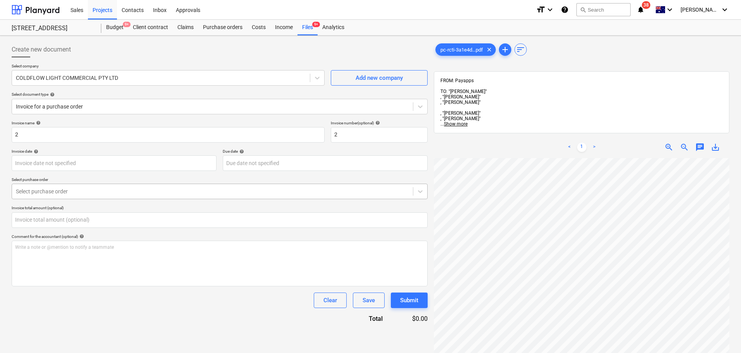
type input "0.00"
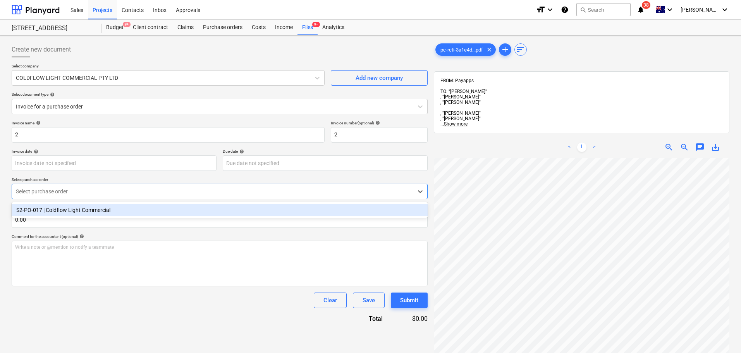
click at [55, 194] on div at bounding box center [212, 191] width 393 height 8
click at [72, 209] on div "S2-PO-017 | Coldflow Light Commercial" at bounding box center [220, 210] width 416 height 12
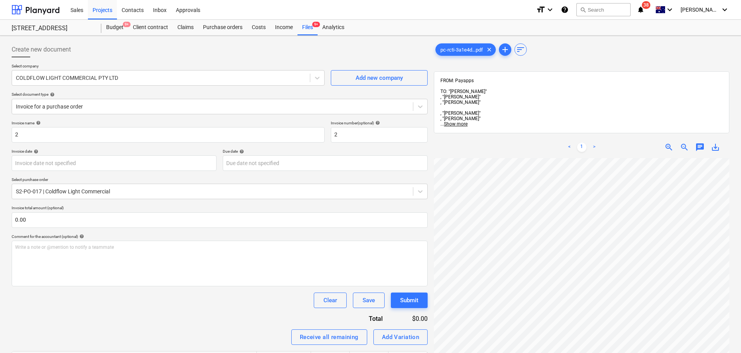
scroll to position [162, 55]
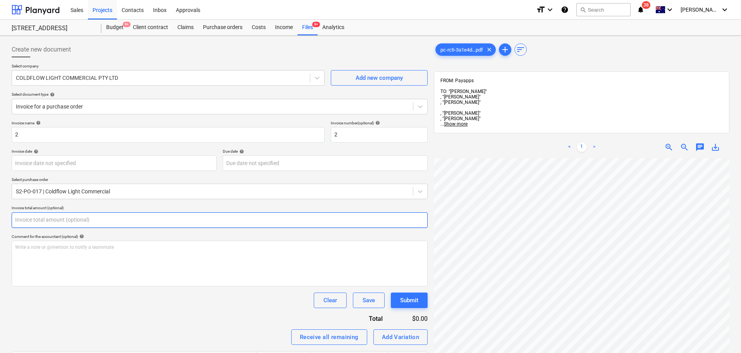
click at [88, 217] on input "text" at bounding box center [220, 219] width 416 height 15
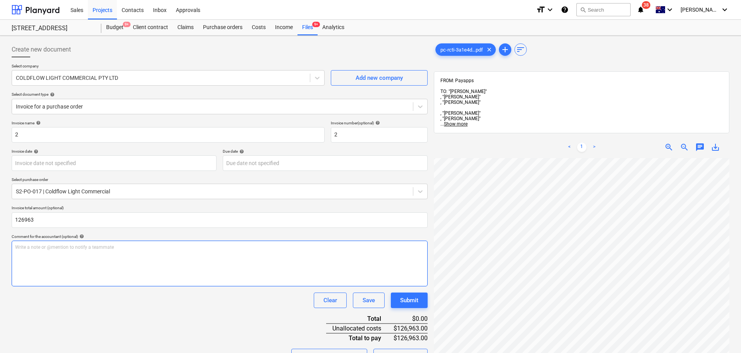
type input "126,963.00"
click at [51, 269] on div "Write a note or @mention to notify a teammate ﻿" at bounding box center [220, 264] width 416 height 46
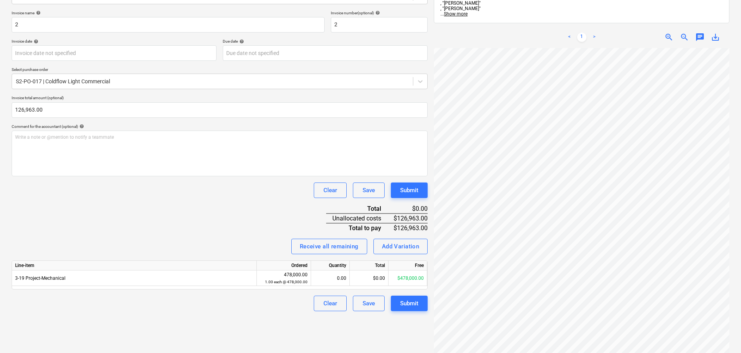
scroll to position [162, 0]
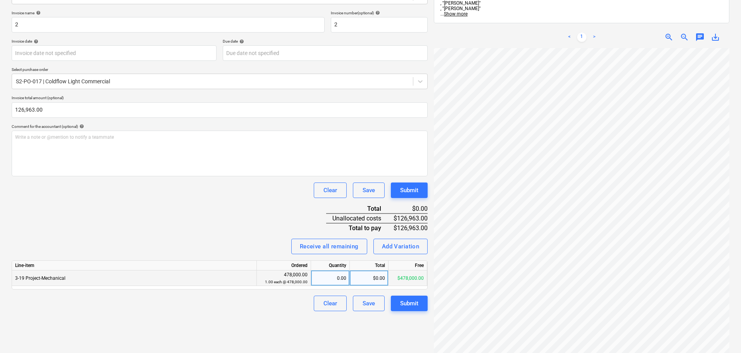
click at [371, 274] on div "$0.00" at bounding box center [369, 277] width 39 height 15
type input "126963"
click at [230, 308] on div "Clear Save Submit" at bounding box center [220, 303] width 416 height 15
click at [158, 247] on div "Receive all remaining Add Variation" at bounding box center [220, 246] width 416 height 15
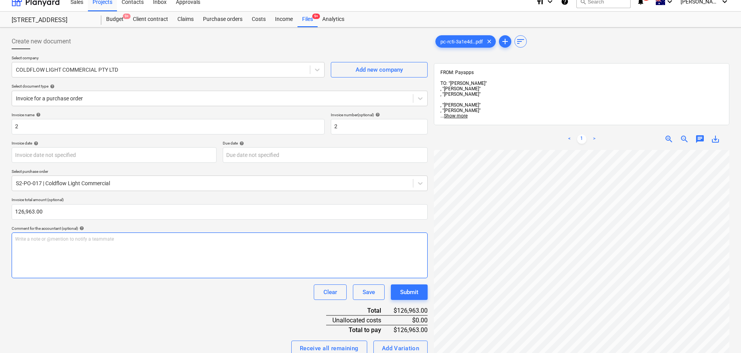
scroll to position [0, 0]
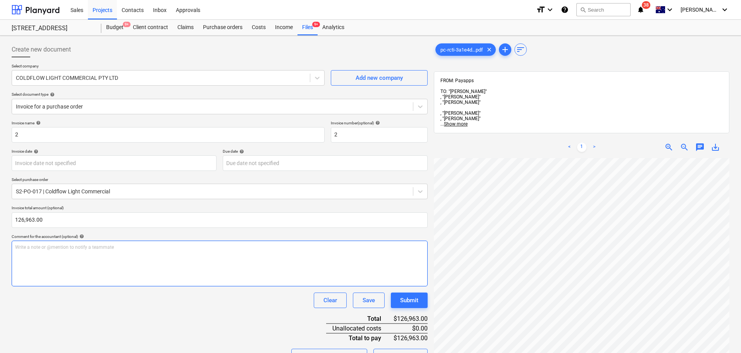
click at [97, 266] on div "Write a note or @mention to notify a teammate ﻿" at bounding box center [220, 264] width 416 height 46
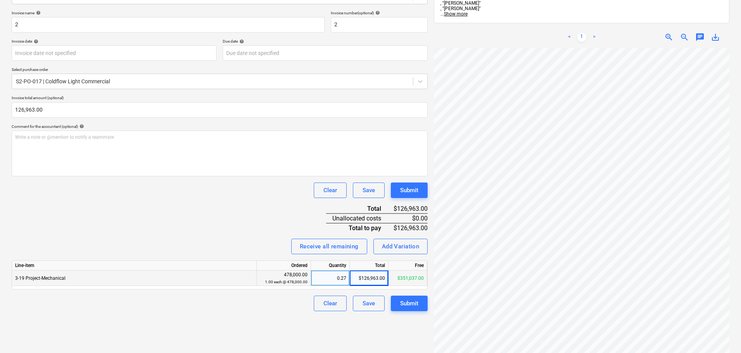
scroll to position [86, 0]
drag, startPoint x: 529, startPoint y: 348, endPoint x: 600, endPoint y: 344, distance: 71.0
click at [600, 344] on div "pc-rcti-3a1e4d...pdf clear add sort FROM: Payapps TO: "Frances Campbell" , "Jam…" at bounding box center [582, 156] width 302 height 454
drag, startPoint x: 626, startPoint y: 346, endPoint x: 631, endPoint y: 346, distance: 4.3
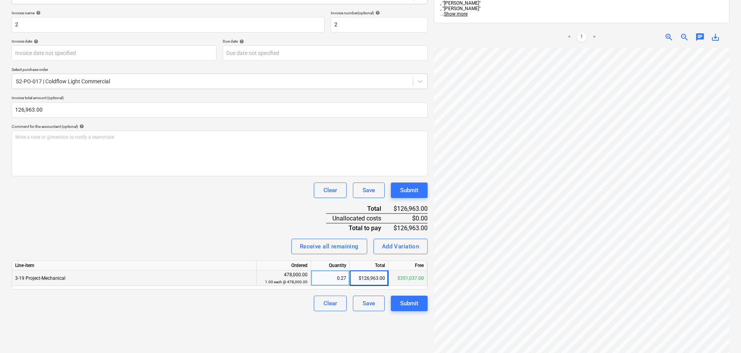
click at [633, 346] on div "pc-rcti-3a1e4d...pdf clear add sort FROM: Payapps TO: "Frances Campbell" , "Jam…" at bounding box center [582, 156] width 302 height 454
click at [412, 301] on div "Submit" at bounding box center [409, 303] width 18 height 10
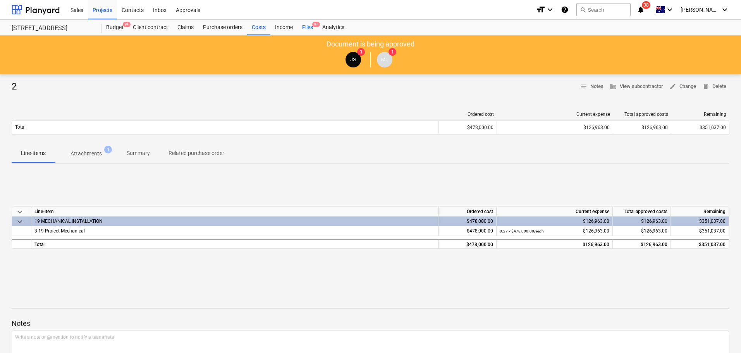
click at [306, 28] on div "Files 9+" at bounding box center [307, 27] width 20 height 15
